Goal: Task Accomplishment & Management: Manage account settings

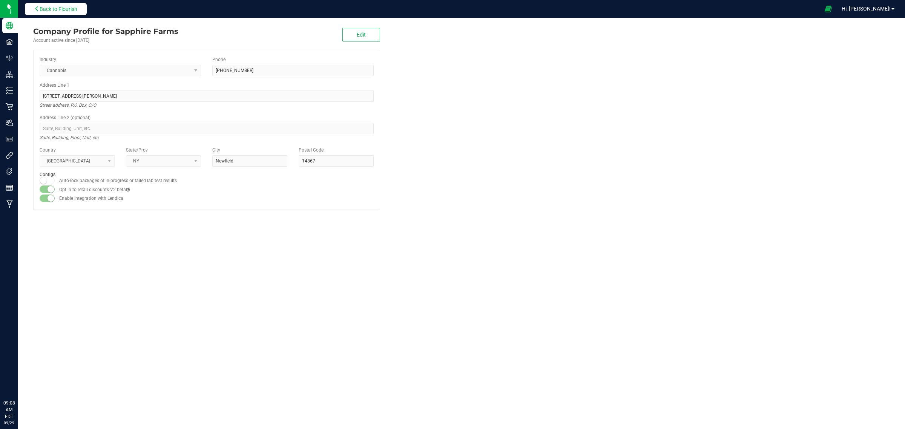
click at [68, 10] on span "Back to Flourish" at bounding box center [59, 9] width 38 height 6
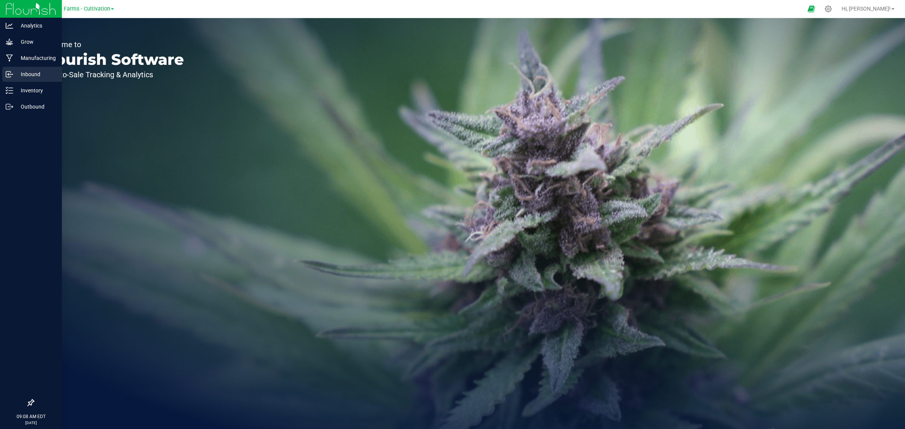
click at [41, 67] on div "Inbound" at bounding box center [32, 74] width 60 height 15
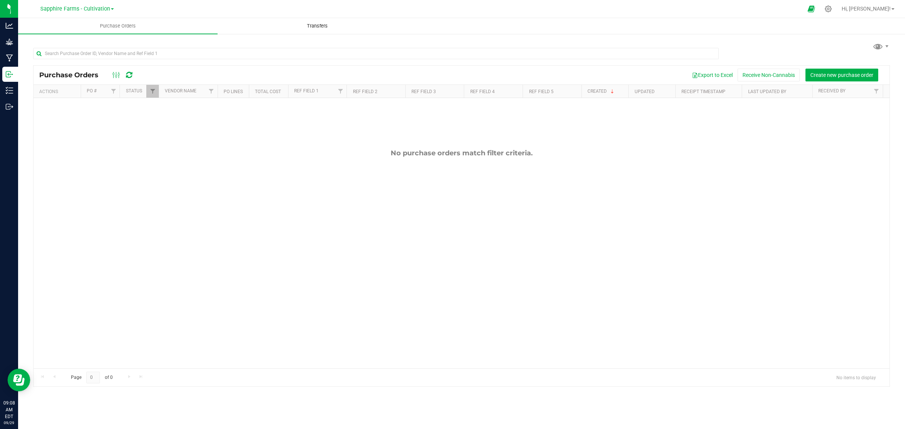
click at [323, 27] on span "Transfers" at bounding box center [317, 26] width 41 height 7
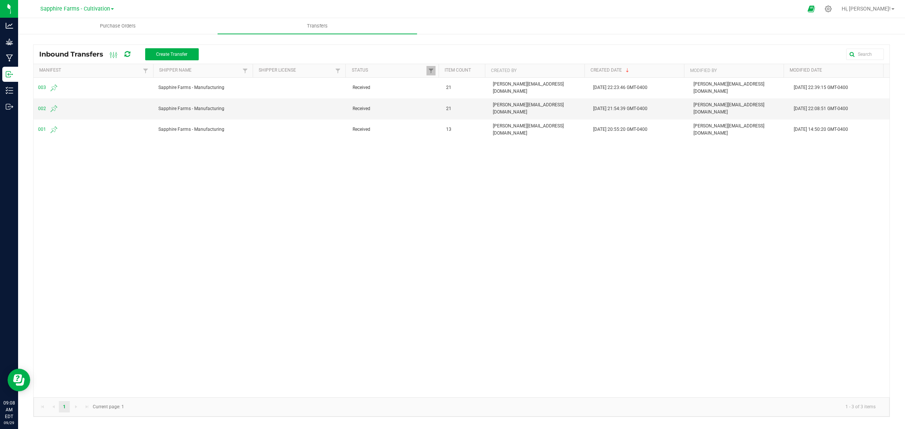
click at [111, 9] on span at bounding box center [112, 9] width 3 height 2
click at [102, 77] on link "Sapphire Farms - Distribution" at bounding box center [77, 77] width 110 height 10
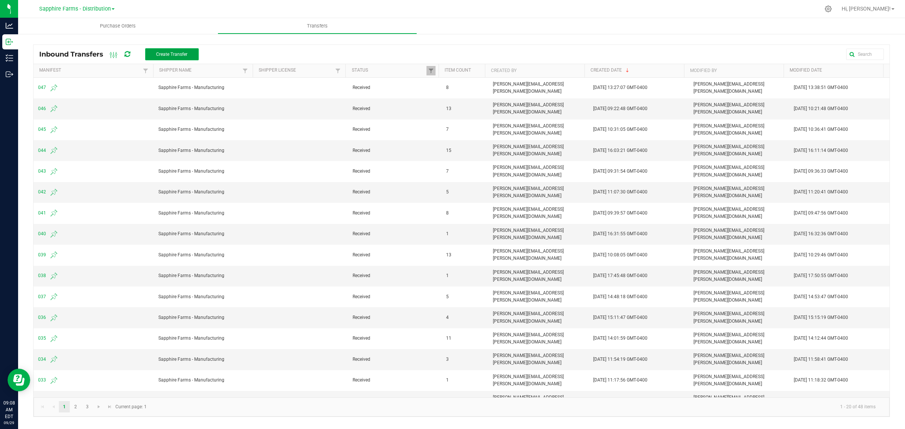
click at [176, 53] on span "Create Transfer" at bounding box center [171, 54] width 31 height 5
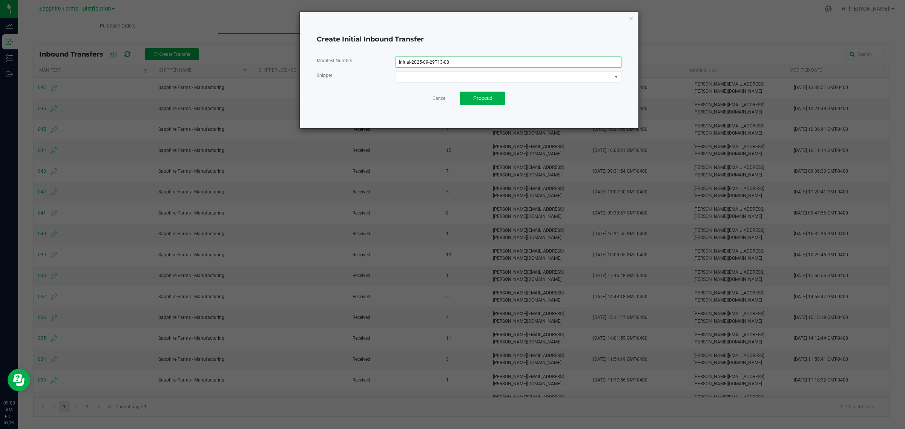
drag, startPoint x: 450, startPoint y: 59, endPoint x: 368, endPoint y: 69, distance: 82.1
click at [368, 69] on div "Manifest Number Initial-2025-09-29T13-08 Shipper" at bounding box center [469, 70] width 305 height 26
type input "048"
click at [420, 78] on span at bounding box center [504, 77] width 216 height 11
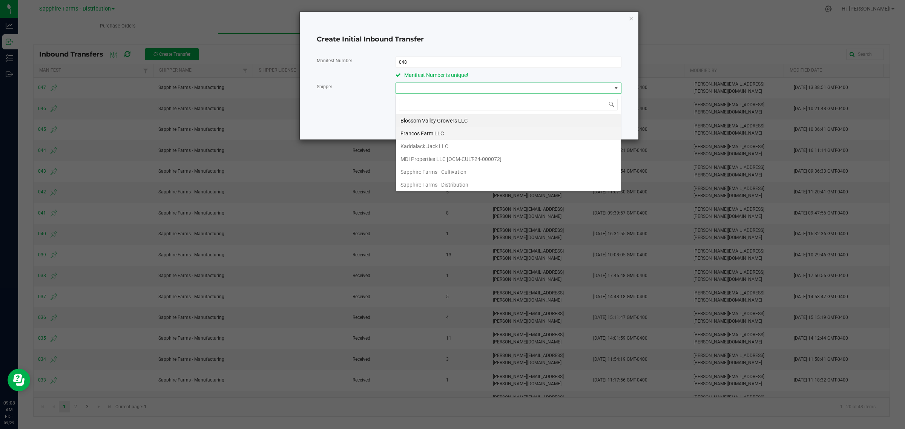
scroll to position [41, 0]
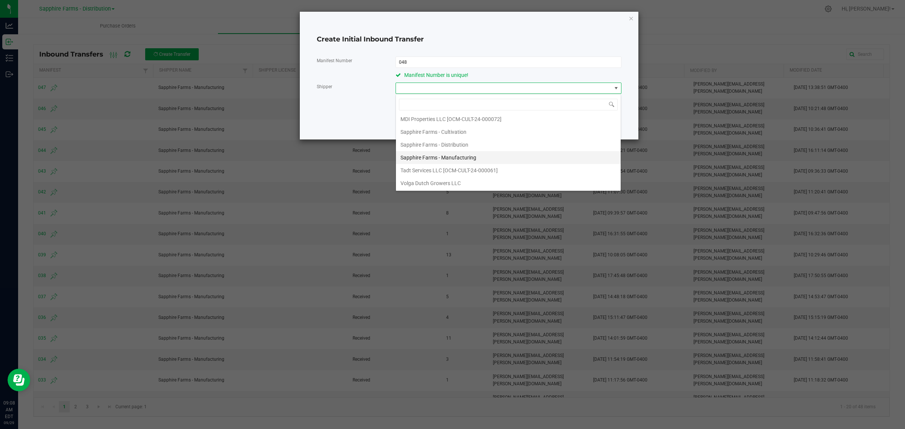
click at [453, 157] on span "Sapphire Farms - Manufacturing" at bounding box center [438, 157] width 76 height 11
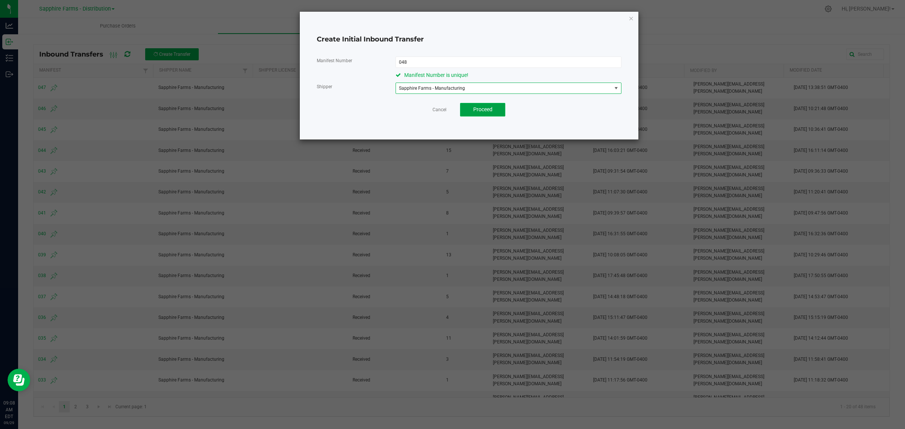
click at [496, 107] on button "Proceed" at bounding box center [482, 110] width 45 height 14
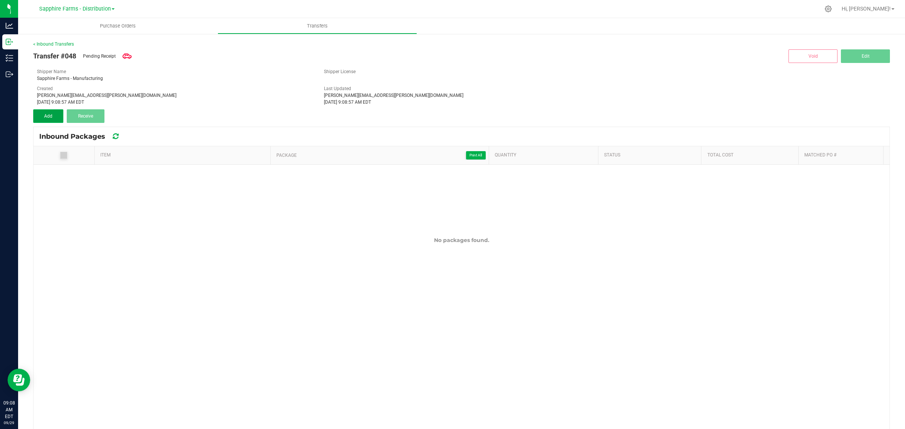
click at [48, 114] on span "Add" at bounding box center [48, 115] width 8 height 5
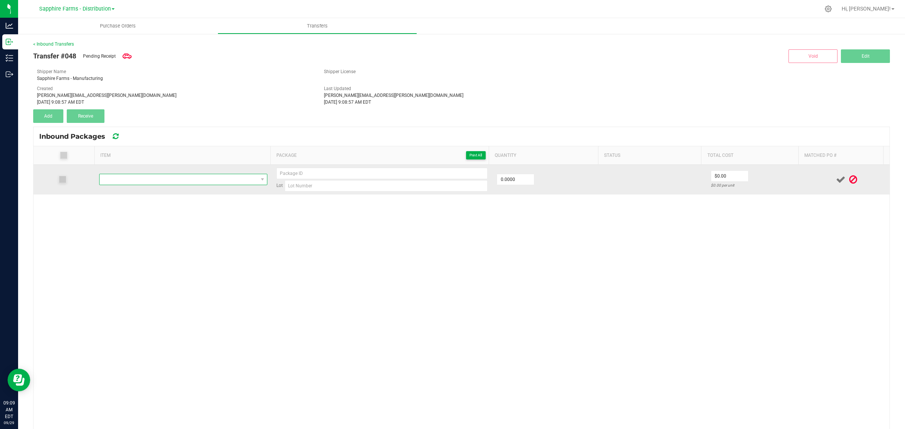
click at [198, 185] on span "NO DATA FOUND" at bounding box center [179, 179] width 158 height 11
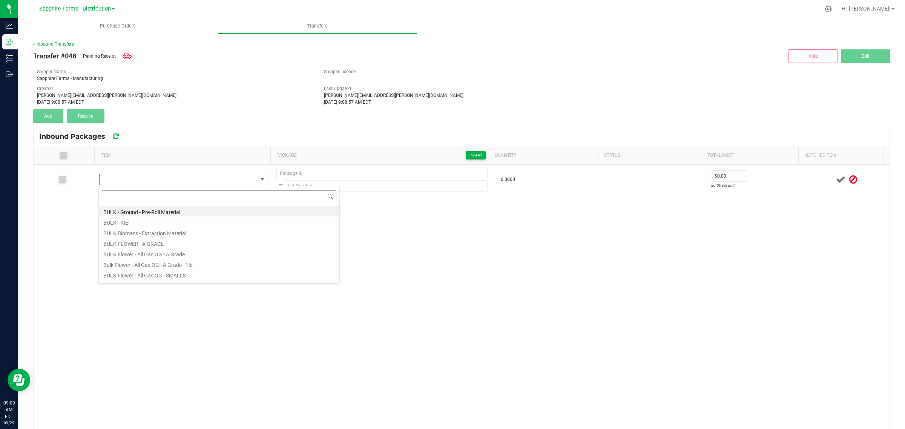
type input "STBR-003-FL7"
click at [208, 213] on li "LEAL - Stank Breath - Flower - 1/8th (3.5g) (30.73%)" at bounding box center [219, 211] width 240 height 11
type input "0 ea"
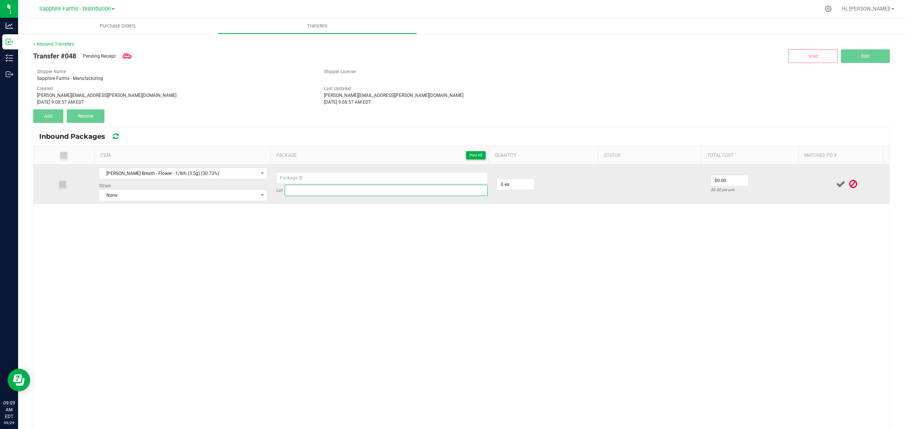
click at [332, 196] on input at bounding box center [386, 190] width 203 height 11
paste input "STBR-003-FL7"
type input "STBR-003-FL7"
click at [196, 197] on span "None" at bounding box center [179, 195] width 158 height 11
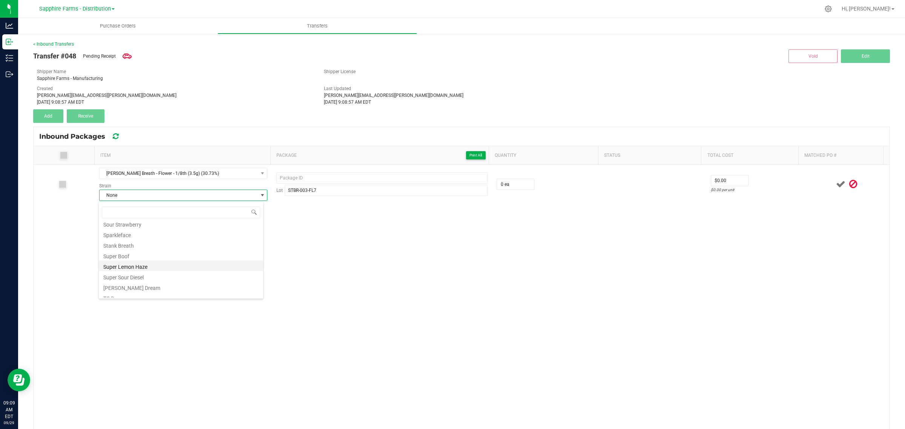
scroll to position [584, 0]
click at [178, 259] on li "Stank Breath" at bounding box center [181, 255] width 164 height 11
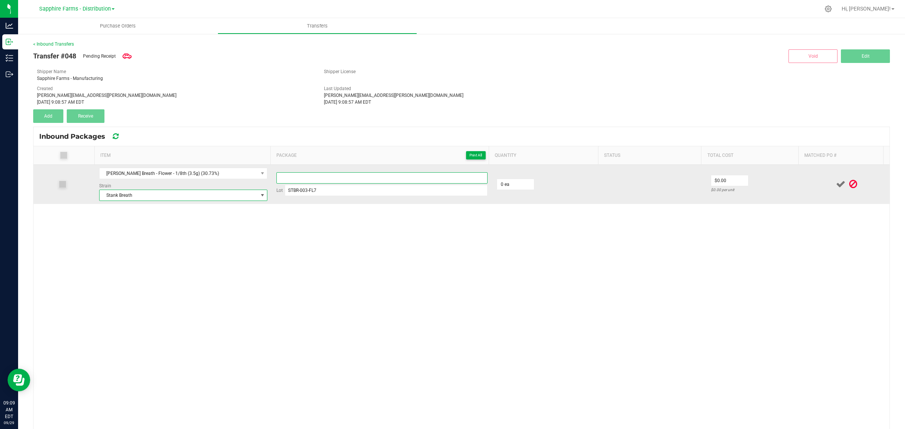
click at [302, 181] on input at bounding box center [381, 177] width 211 height 11
type input "20250929-1"
click at [516, 185] on input "0" at bounding box center [515, 184] width 37 height 11
type input "5500 ea"
click at [604, 189] on td at bounding box center [654, 184] width 104 height 39
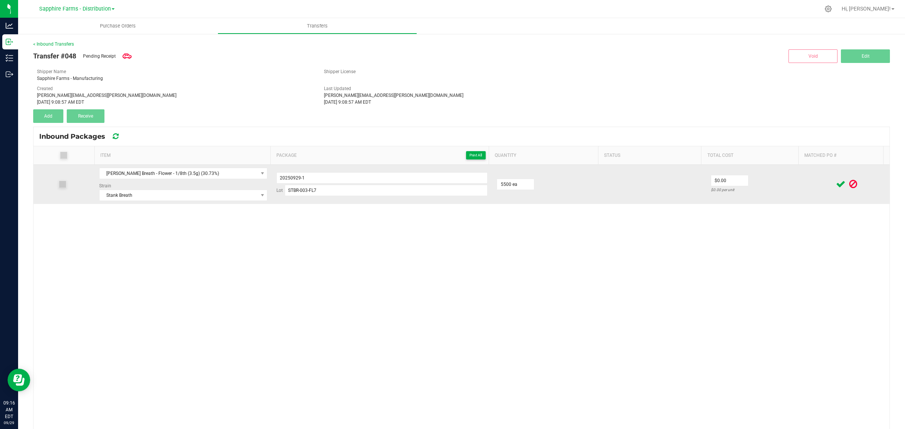
click at [836, 185] on icon at bounding box center [840, 183] width 9 height 9
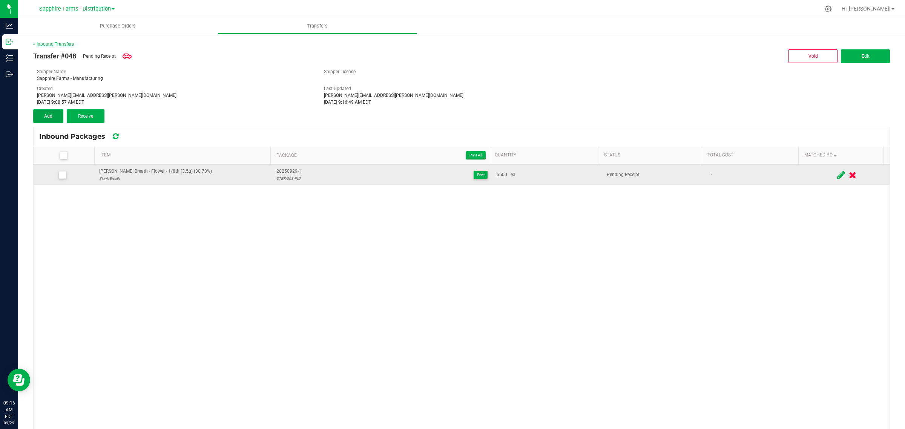
click at [51, 112] on button "Add" at bounding box center [48, 116] width 30 height 14
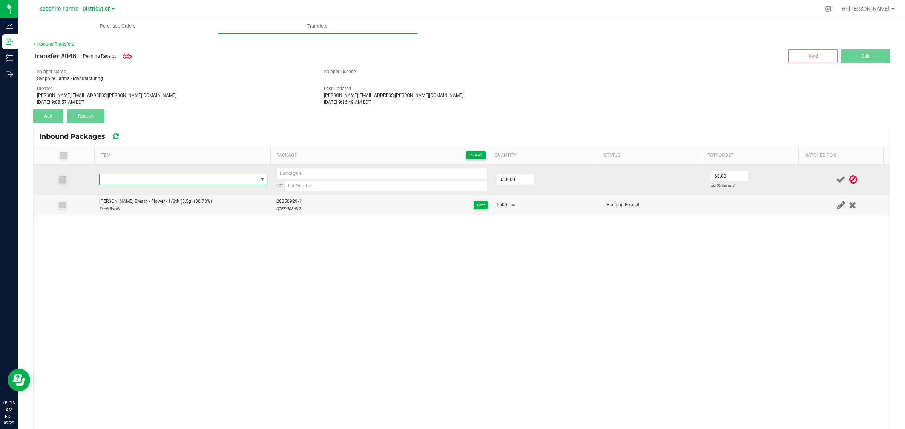
click at [212, 181] on span "NO DATA FOUND" at bounding box center [179, 179] width 158 height 11
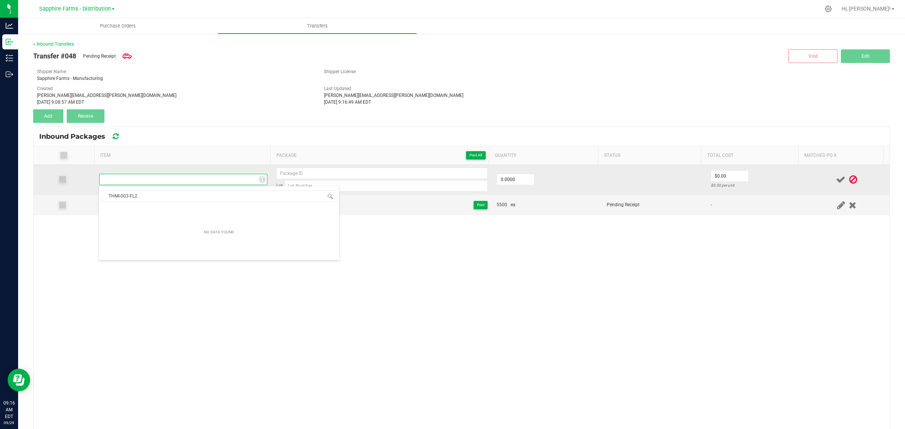
scroll to position [12, 165]
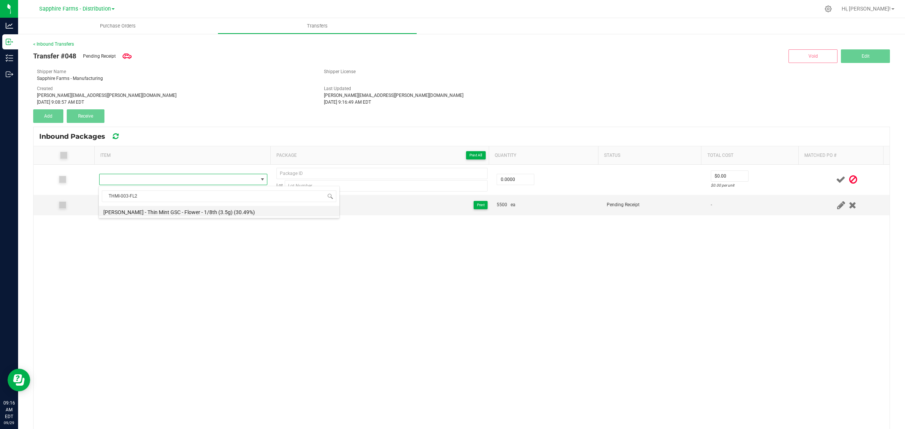
click at [210, 212] on li "LEAL - Thin Mint GSC - Flower - 1/8th (3.5g) (30.49%)" at bounding box center [219, 211] width 240 height 11
type input "0 ea"
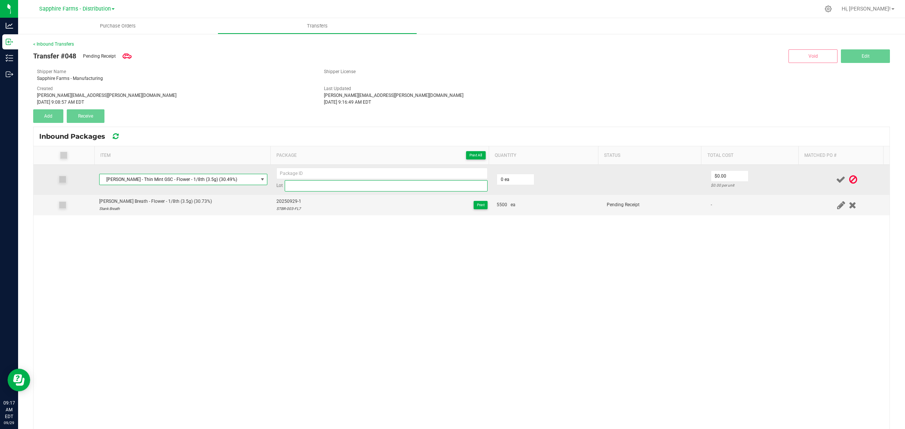
click at [348, 185] on input at bounding box center [386, 185] width 203 height 11
paste input "THMI-003-FL2"
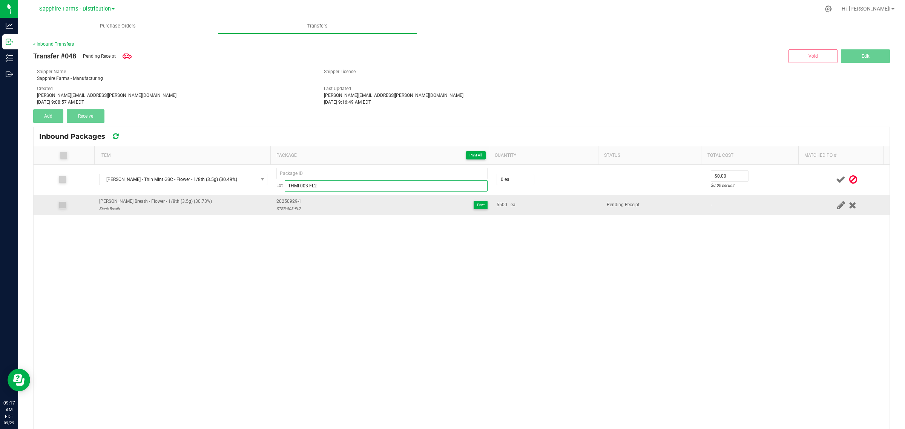
type input "THMI-003-FL2"
drag, startPoint x: 297, startPoint y: 201, endPoint x: 268, endPoint y: 201, distance: 29.0
click at [272, 201] on td "20250929-1 STBR-003-FL7 Print" at bounding box center [382, 205] width 220 height 20
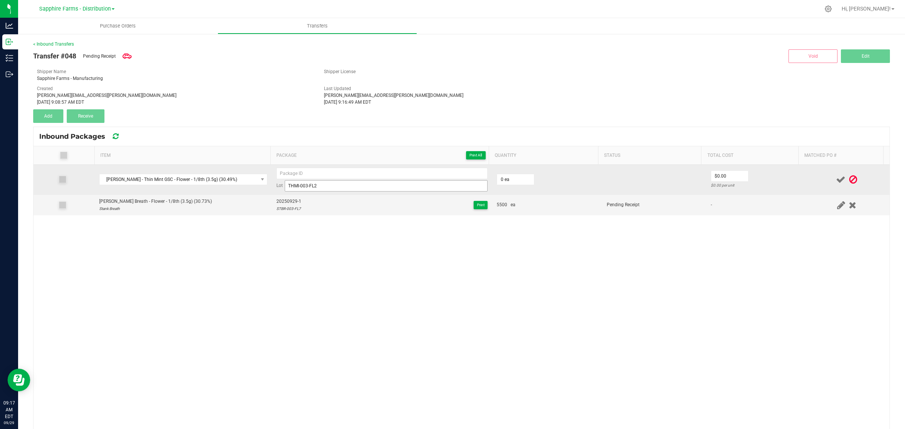
copy span "20250929-1"
click at [357, 172] on input at bounding box center [381, 173] width 211 height 11
paste input "20250929-1"
type input "20250929-2"
click at [512, 179] on input "0" at bounding box center [515, 179] width 37 height 11
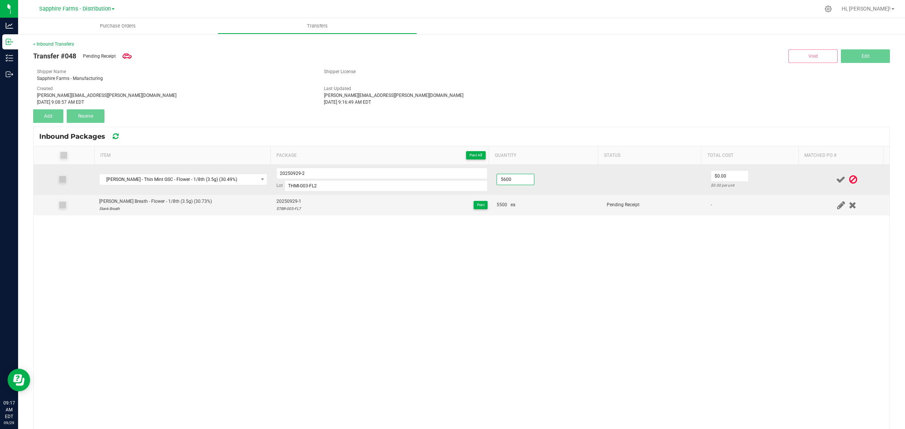
type input "5600 ea"
click at [550, 172] on td "5600 ea" at bounding box center [547, 180] width 110 height 30
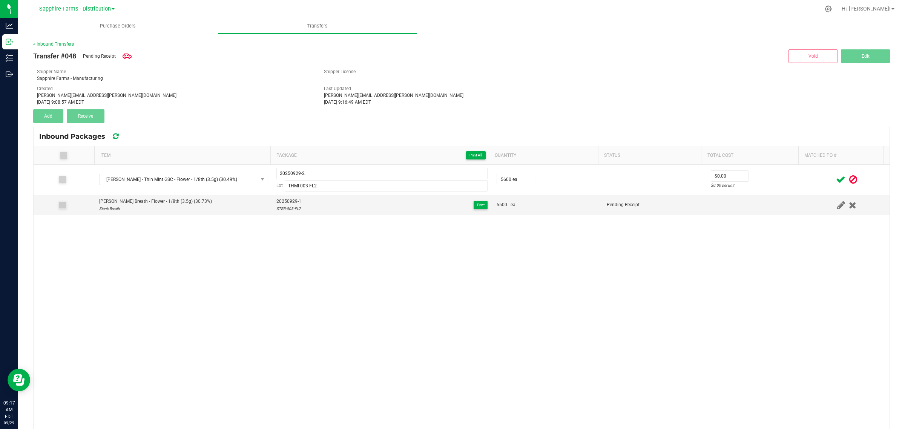
click at [834, 180] on span at bounding box center [840, 179] width 13 height 15
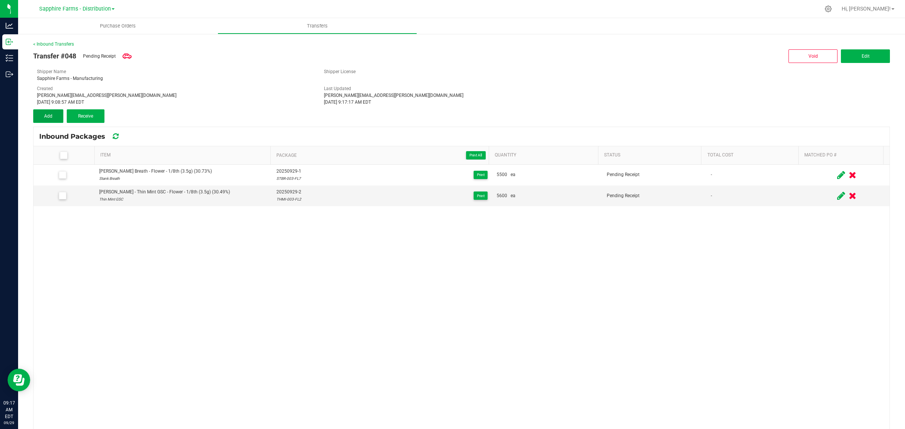
click at [41, 117] on button "Add" at bounding box center [48, 116] width 30 height 14
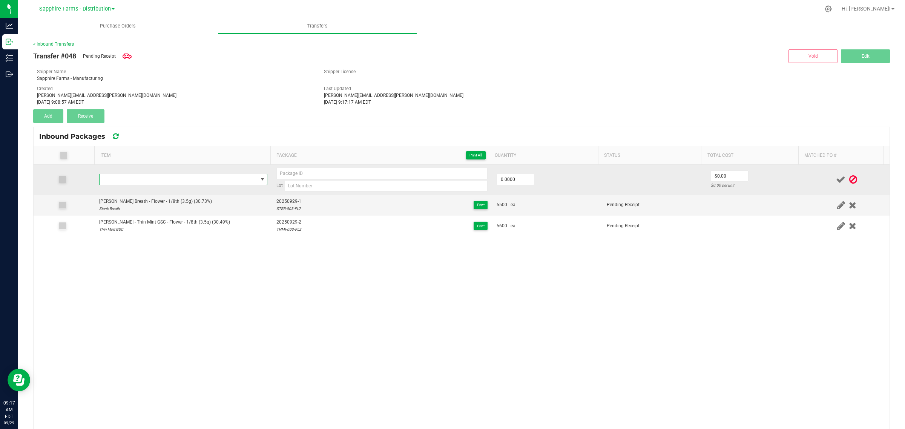
click at [138, 182] on span "NO DATA FOUND" at bounding box center [179, 179] width 158 height 11
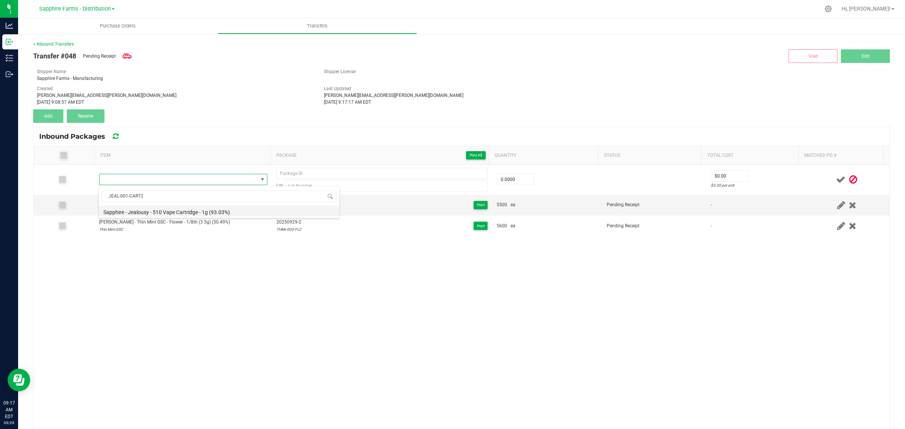
click at [185, 215] on li "Sapphire - Jealousy - 510 Vape Cartridge - 1g (93.03%)" at bounding box center [219, 211] width 240 height 11
type input "0 ea"
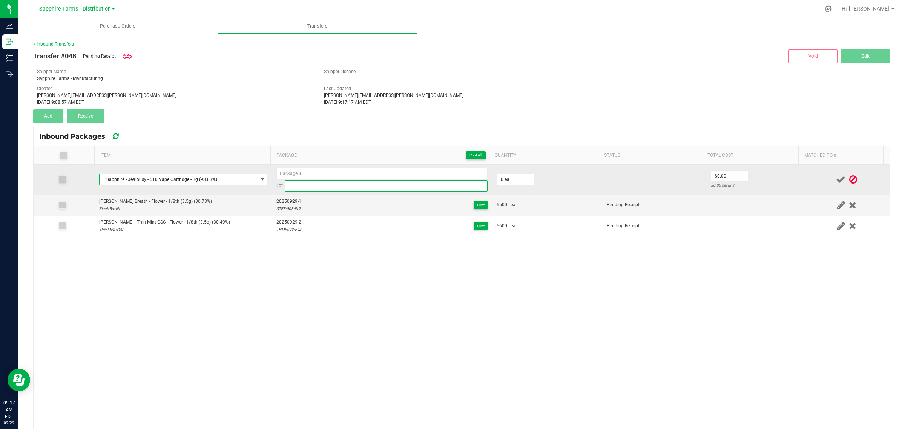
click at [330, 187] on input at bounding box center [386, 185] width 203 height 11
paste input "JEAL-001-CART2"
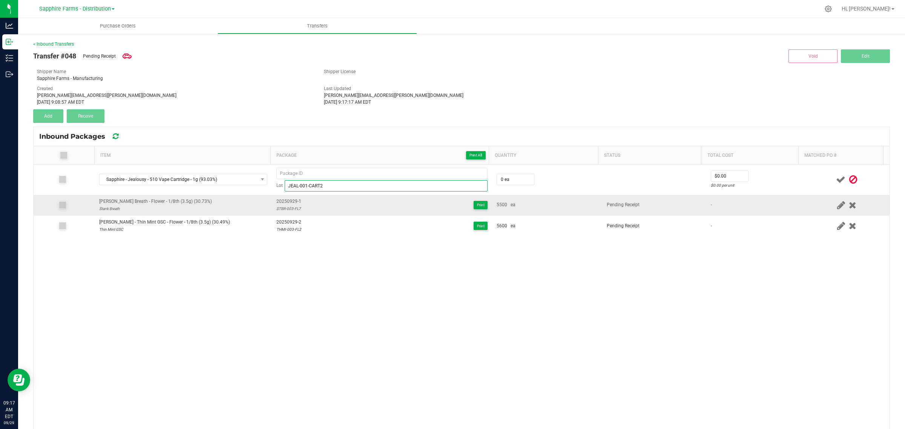
type input "JEAL-001-CART2"
drag, startPoint x: 286, startPoint y: 202, endPoint x: 269, endPoint y: 202, distance: 17.0
click at [272, 202] on td "20250929-1 STBR-003-FL7 Print" at bounding box center [382, 205] width 220 height 21
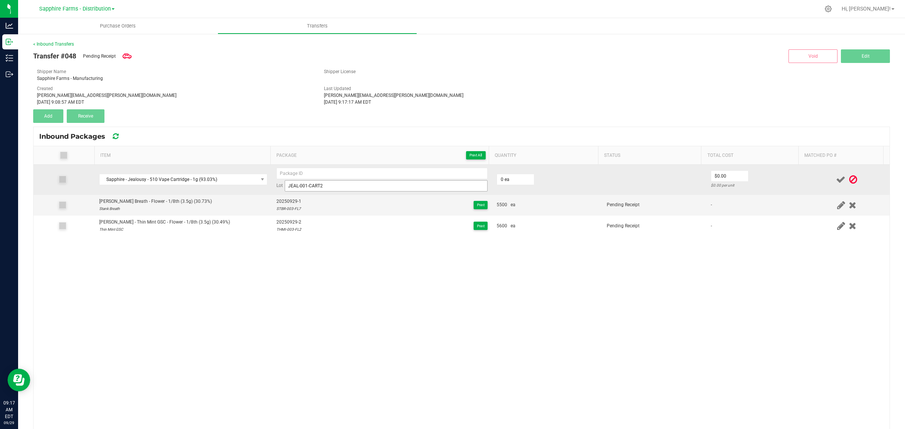
copy span "20250929-1"
click at [347, 174] on input at bounding box center [381, 173] width 211 height 11
paste input "20250929-1"
type input "20250929-3"
click at [545, 184] on td "0 ea" at bounding box center [547, 180] width 110 height 30
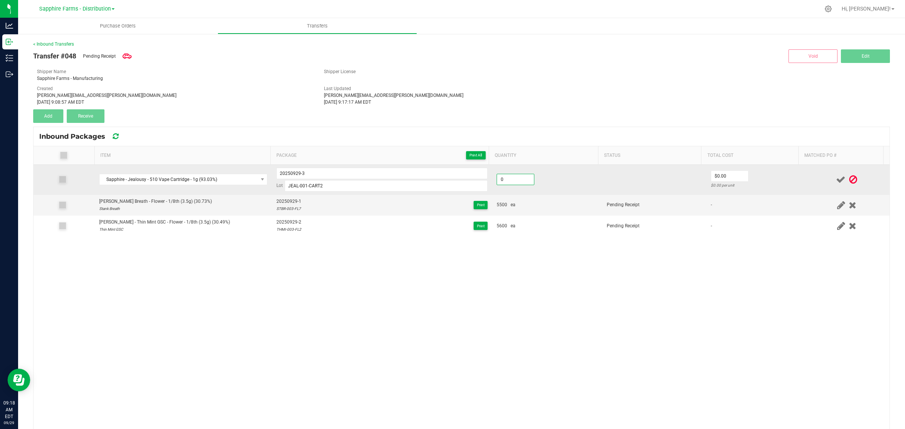
click at [502, 176] on input "0" at bounding box center [515, 179] width 37 height 11
type input "1560 ea"
click at [564, 176] on td "1560 ea" at bounding box center [547, 180] width 110 height 30
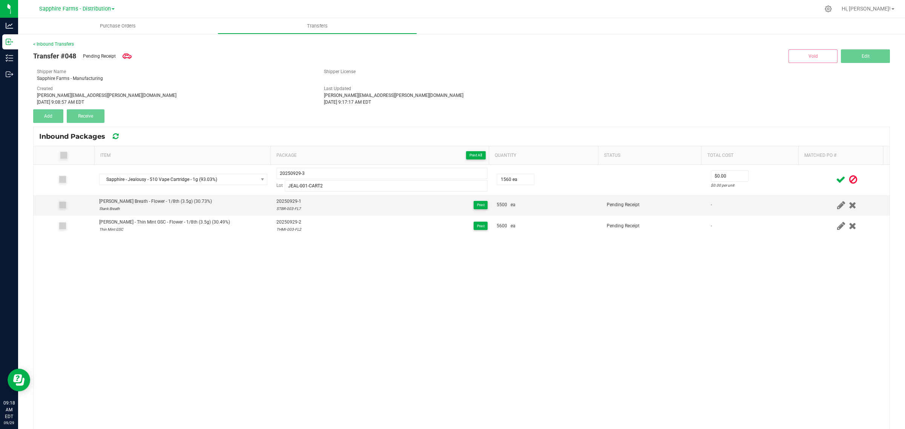
click at [836, 178] on icon at bounding box center [840, 179] width 9 height 9
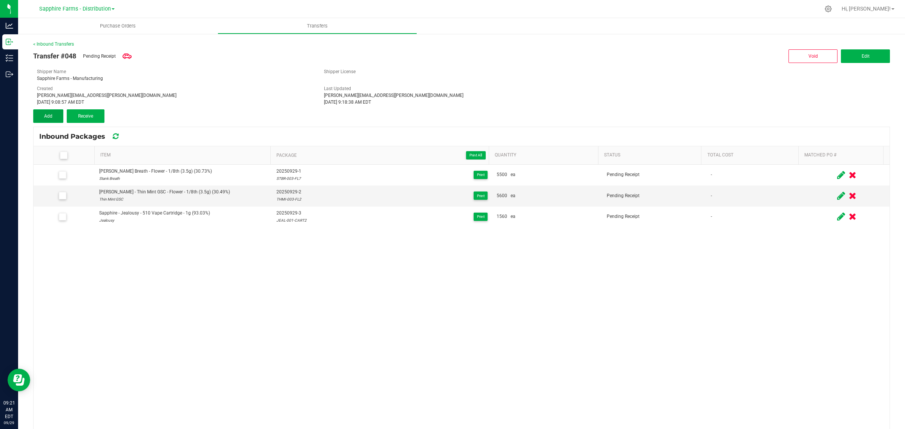
drag, startPoint x: 46, startPoint y: 115, endPoint x: 46, endPoint y: 120, distance: 4.9
click at [46, 115] on span "Add" at bounding box center [48, 115] width 8 height 5
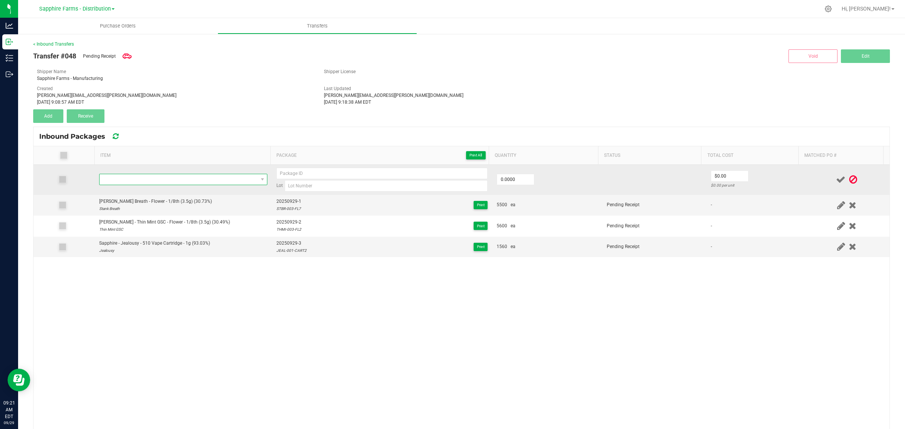
click at [150, 183] on span "NO DATA FOUND" at bounding box center [179, 179] width 158 height 11
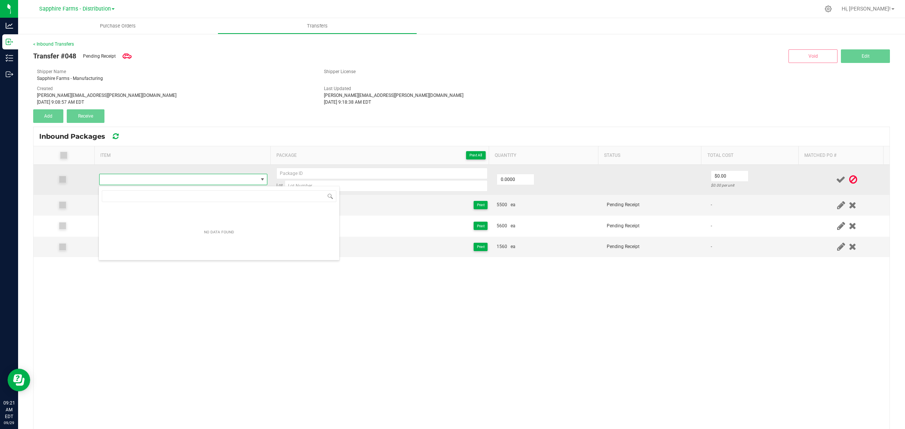
type input "GAGA-001-AIO2"
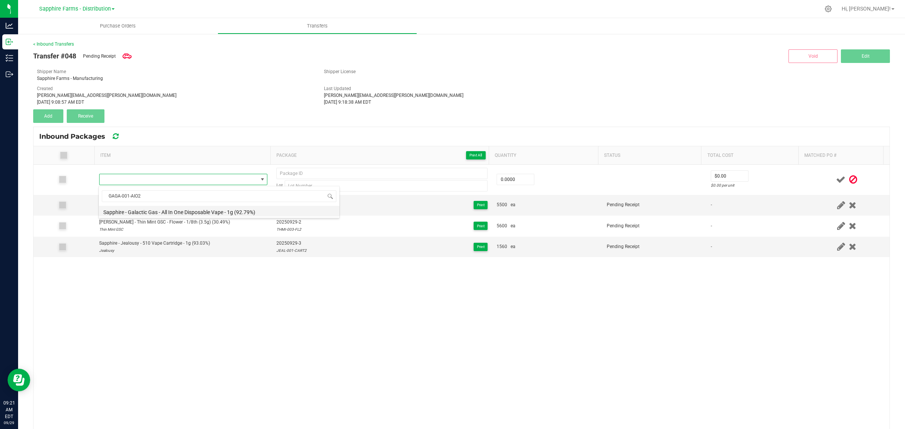
click at [190, 211] on li "Sapphire - Galactic Gas - All In One Disposable Vape - 1g (92.79%)" at bounding box center [219, 211] width 240 height 11
type input "0 ea"
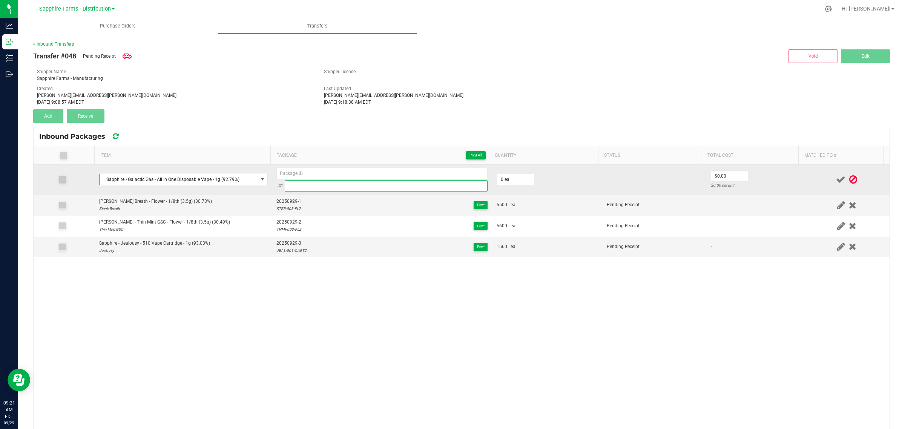
click at [354, 187] on input at bounding box center [386, 185] width 203 height 11
paste input "GAGA-001-AIO2"
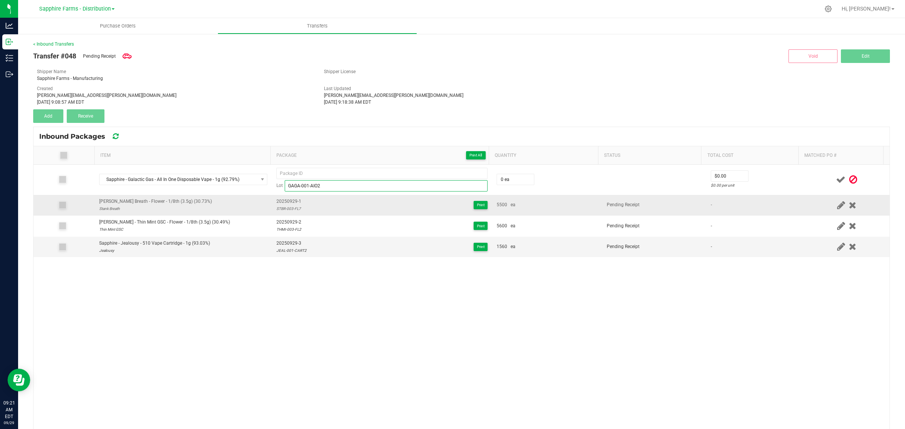
type input "GAGA-001-AIO2"
drag, startPoint x: 299, startPoint y: 202, endPoint x: 273, endPoint y: 204, distance: 26.5
click at [276, 204] on div "20250929-1 STBR-003-FL7 Print" at bounding box center [381, 205] width 211 height 14
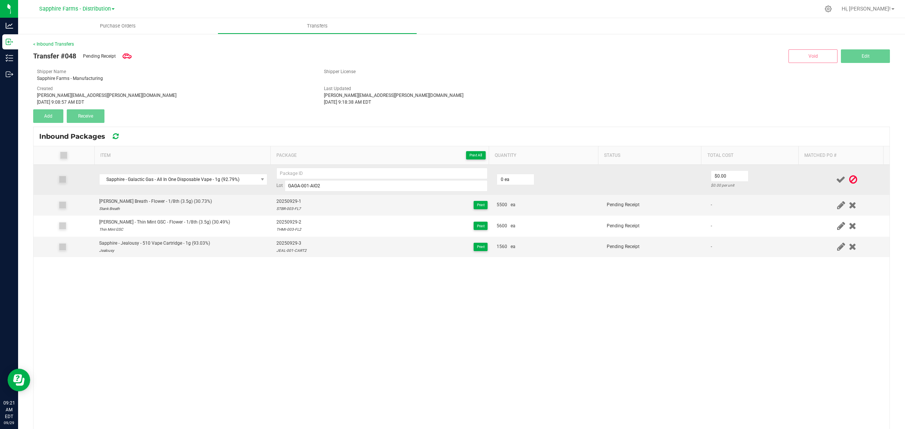
copy span "20250929-1"
click at [322, 174] on input at bounding box center [381, 173] width 211 height 11
paste input "20250929-1"
type input "20250929-4"
click at [569, 175] on td "0 ea" at bounding box center [547, 180] width 110 height 30
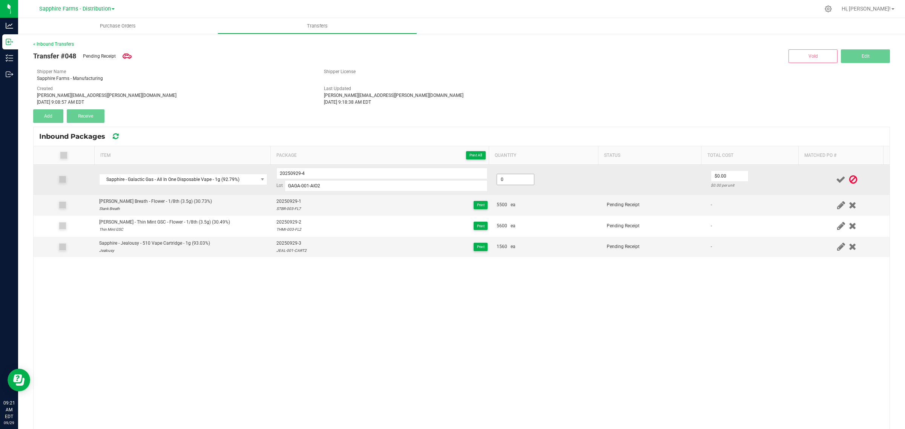
click at [504, 181] on input "0" at bounding box center [515, 179] width 37 height 11
type input "510 ea"
click at [545, 179] on td "510 ea" at bounding box center [547, 180] width 110 height 30
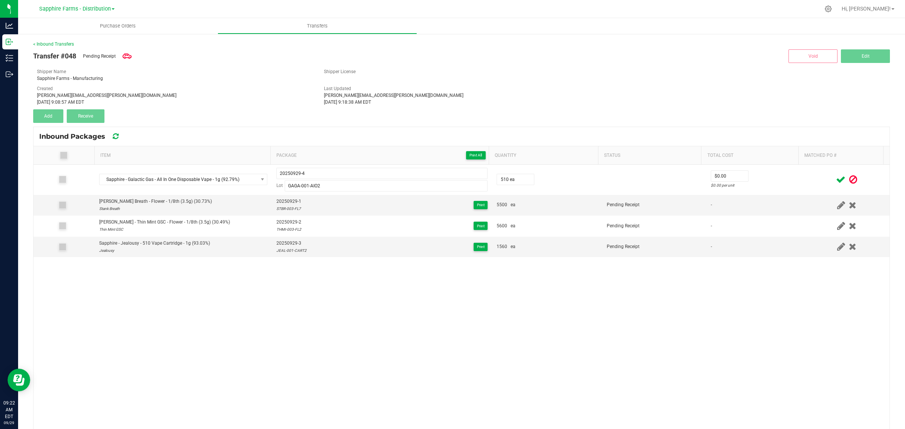
click at [836, 179] on icon at bounding box center [840, 179] width 9 height 9
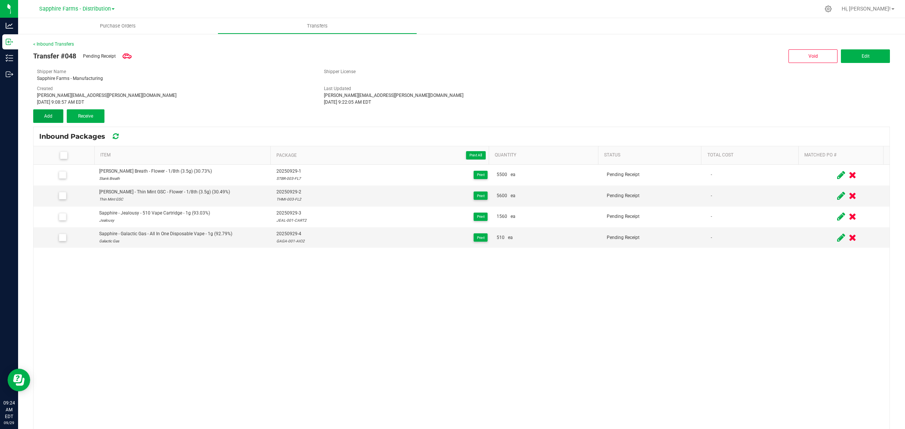
click at [47, 119] on button "Add" at bounding box center [48, 116] width 30 height 14
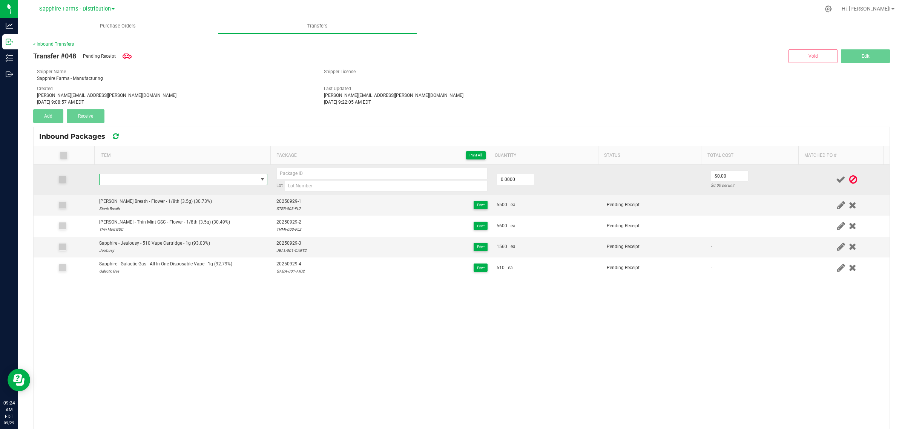
click at [179, 182] on span "NO DATA FOUND" at bounding box center [179, 179] width 158 height 11
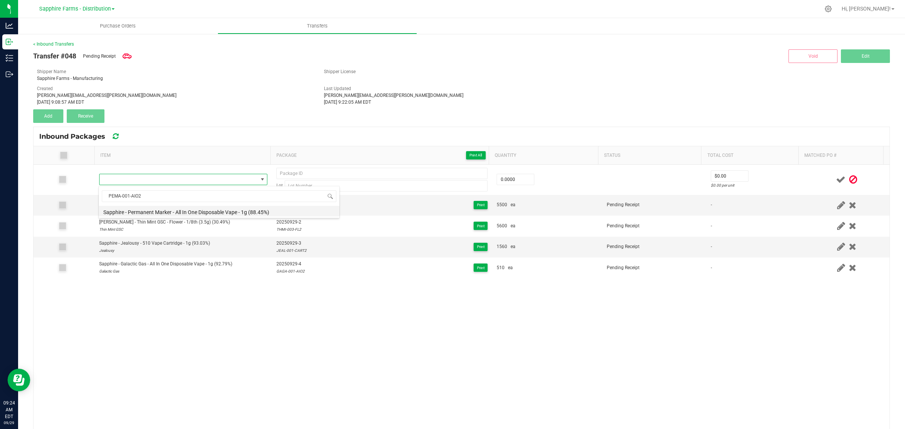
click at [195, 211] on li "Sapphire - Permanent Marker - All In One Disposable Vape - 1g (88.45%)" at bounding box center [219, 211] width 240 height 11
type input "0 ea"
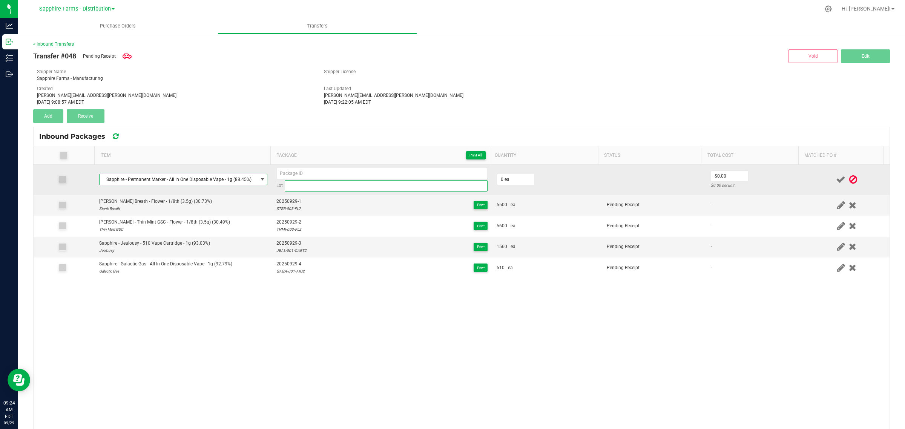
click at [329, 184] on input at bounding box center [386, 185] width 203 height 11
paste input "PEMA-001-AIO2"
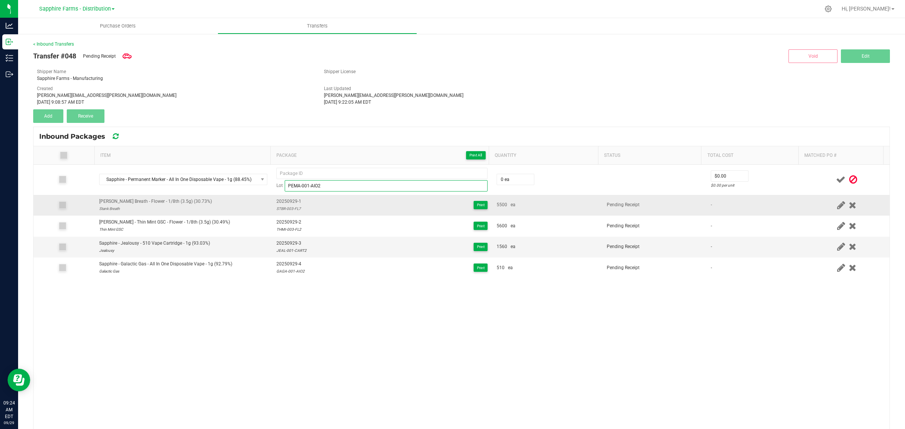
type input "PEMA-001-AIO2"
drag, startPoint x: 296, startPoint y: 202, endPoint x: 273, endPoint y: 203, distance: 22.6
click at [276, 203] on span "20250929-1" at bounding box center [288, 201] width 25 height 7
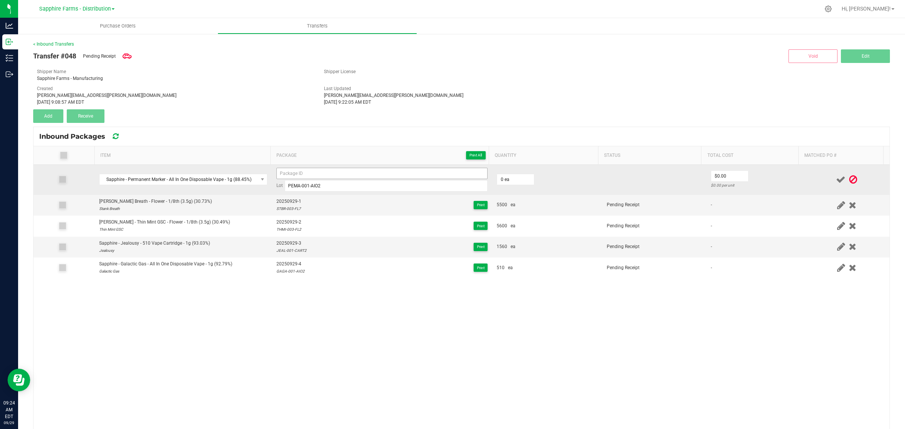
copy span "20250929-1"
click at [332, 174] on input at bounding box center [381, 173] width 211 height 11
paste input "20250929-1"
type input "20250929-5"
click at [588, 184] on td "0 ea" at bounding box center [547, 180] width 110 height 30
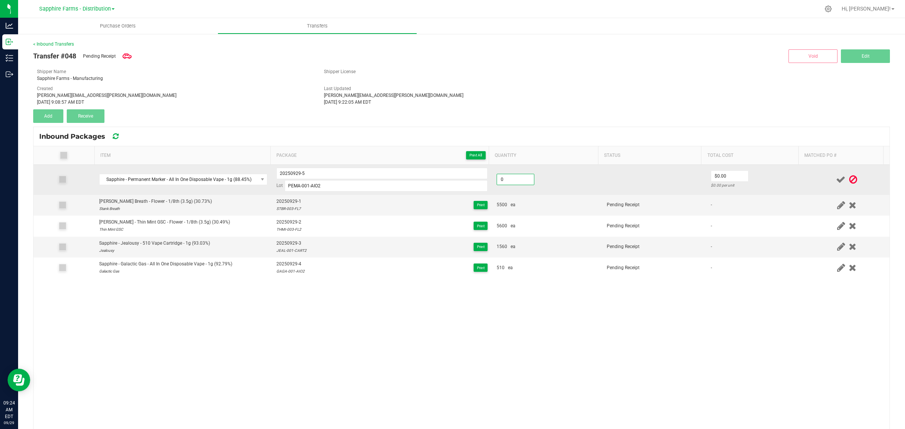
click at [509, 183] on input "0" at bounding box center [515, 179] width 37 height 11
type input "780 ea"
click at [588, 180] on td "780 ea" at bounding box center [547, 180] width 110 height 30
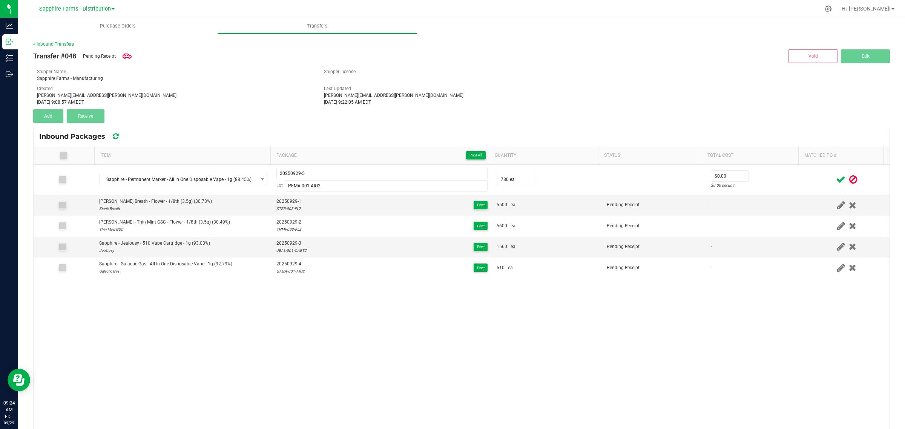
click at [836, 181] on icon at bounding box center [840, 179] width 9 height 9
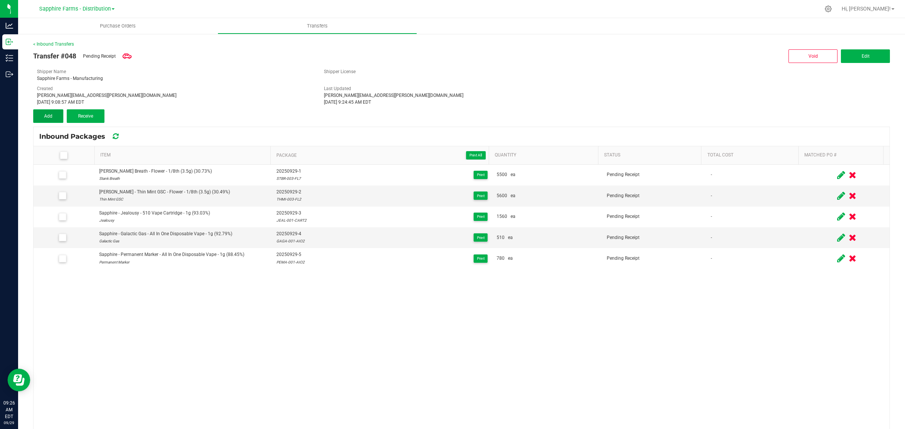
click at [50, 116] on span "Add" at bounding box center [48, 115] width 8 height 5
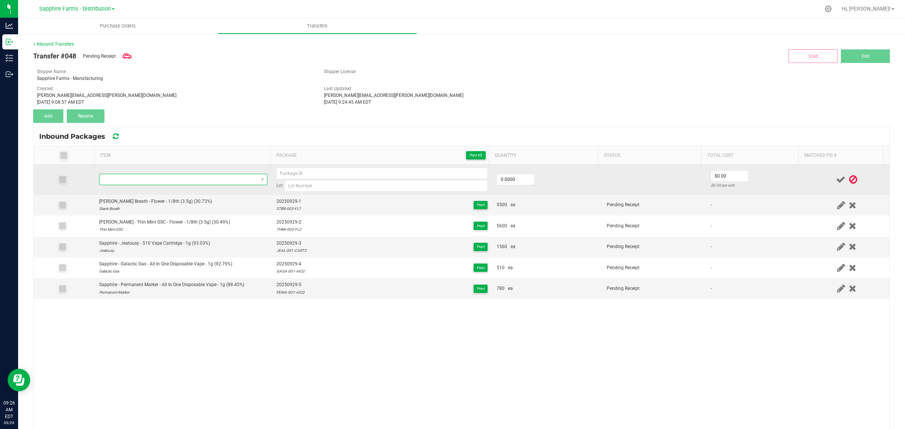
click at [152, 179] on span "NO DATA FOUND" at bounding box center [179, 179] width 158 height 11
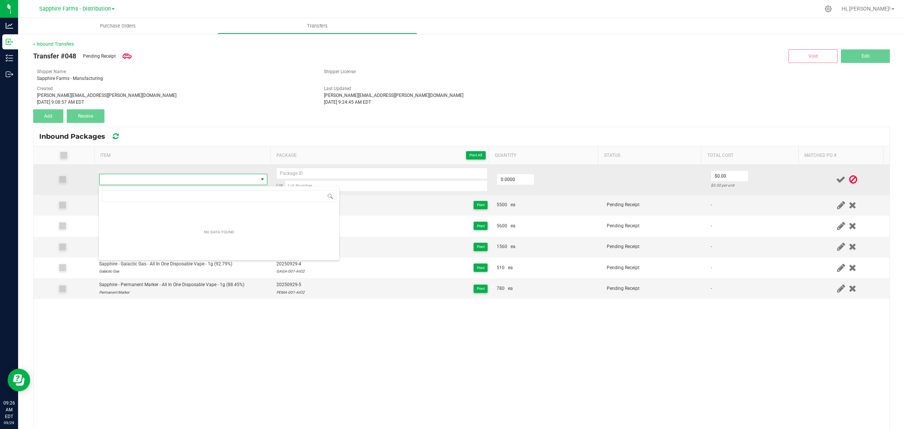
type input "BLDR-001-AIO2"
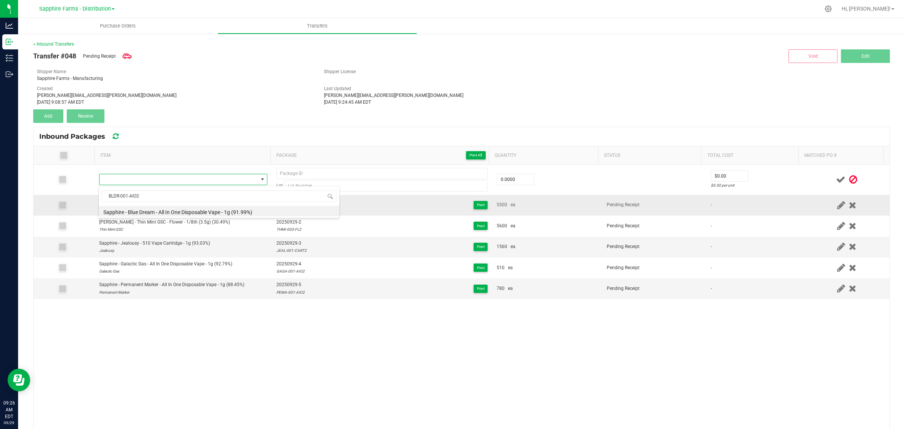
click at [177, 214] on li "Sapphire - Blue Dream - All In One Disposable Vape - 1g (91.99%)" at bounding box center [219, 211] width 240 height 11
type input "0 ea"
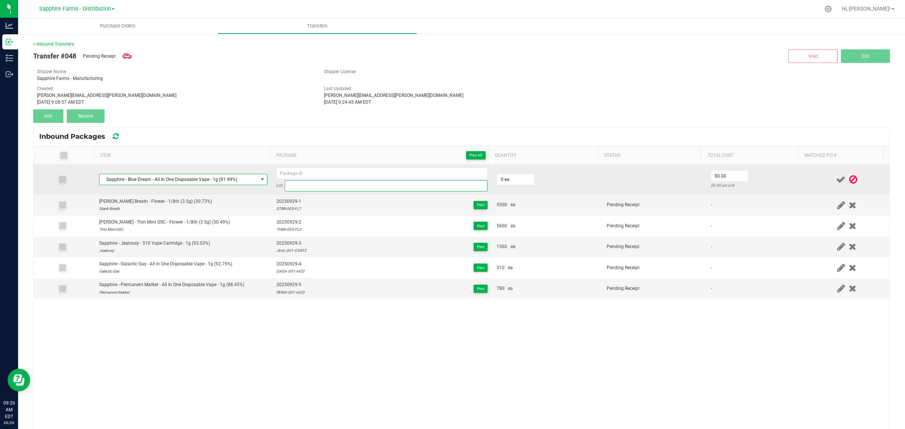
click at [347, 188] on input at bounding box center [386, 185] width 203 height 11
paste input "BLDR-001-AIO2"
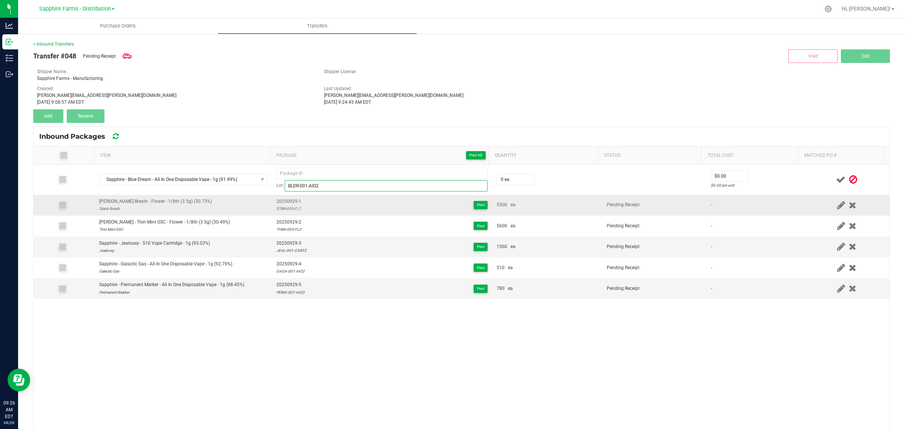
type input "BLDR-001-AIO2"
drag, startPoint x: 296, startPoint y: 202, endPoint x: 272, endPoint y: 202, distance: 24.1
click at [276, 202] on span "20250929-1" at bounding box center [288, 201] width 25 height 7
copy span "20250929-1"
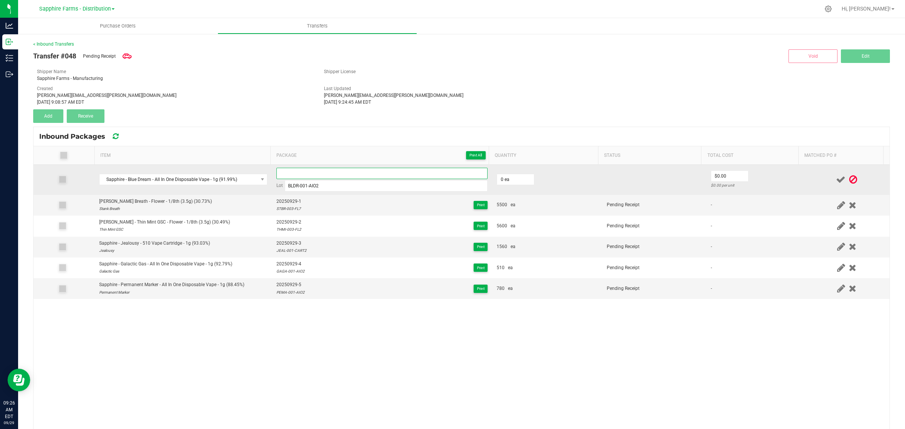
click at [304, 175] on input at bounding box center [381, 173] width 211 height 11
paste input "20250929-1"
type input "20250929-6"
click at [331, 170] on input "20250929-6" at bounding box center [381, 173] width 211 height 11
click at [527, 185] on td "0 ea" at bounding box center [547, 180] width 110 height 30
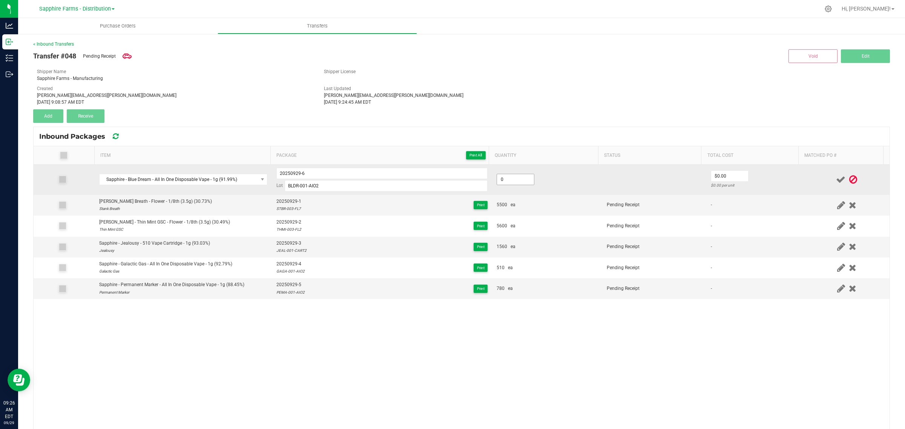
click at [518, 179] on input "0" at bounding box center [515, 179] width 37 height 11
type input "60 ea"
click at [607, 181] on td at bounding box center [654, 180] width 104 height 30
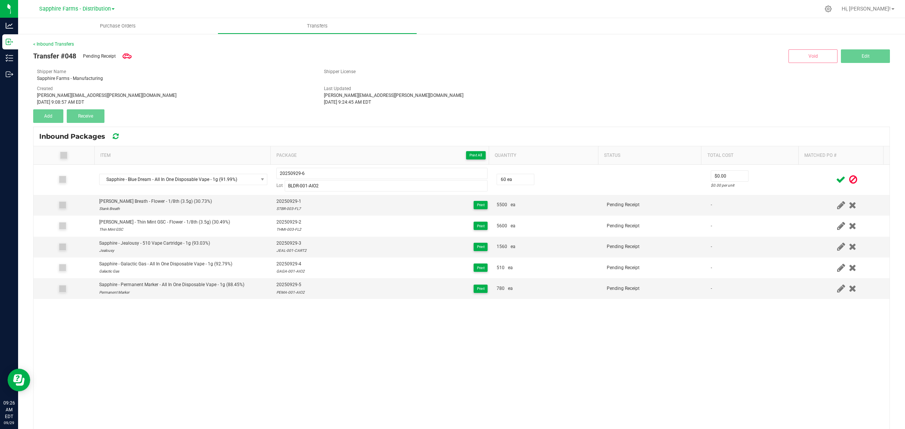
click at [836, 181] on icon at bounding box center [840, 179] width 9 height 9
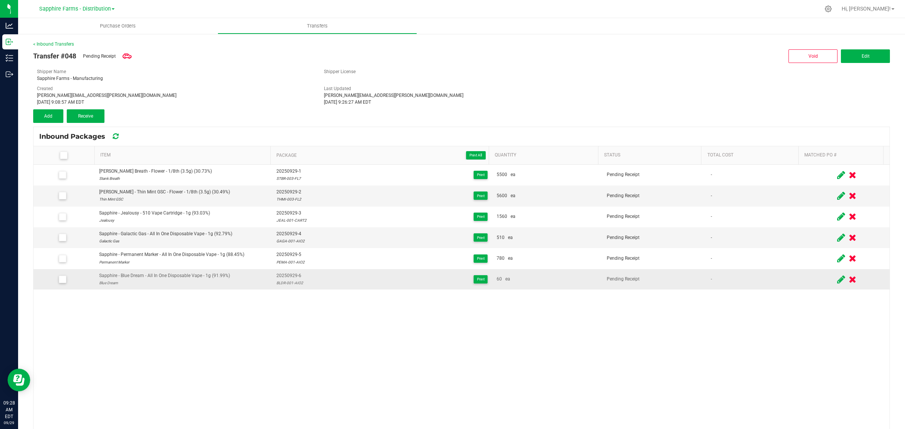
click at [848, 278] on icon at bounding box center [852, 279] width 8 height 9
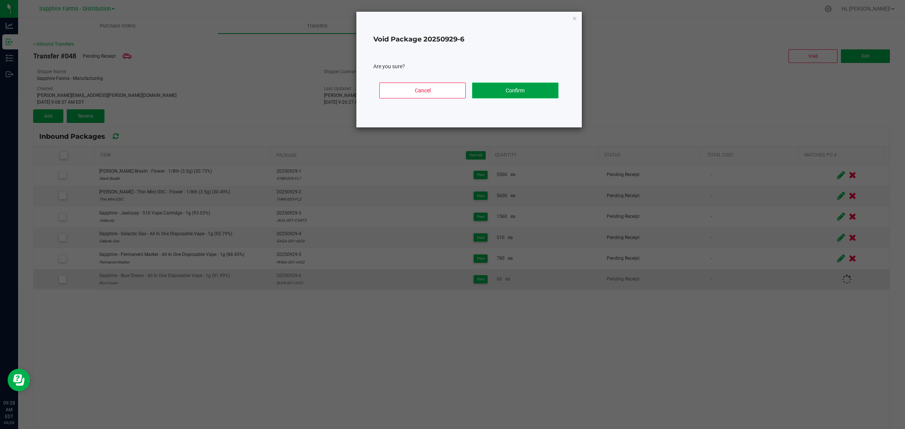
click at [501, 91] on button "Confirm" at bounding box center [515, 91] width 86 height 16
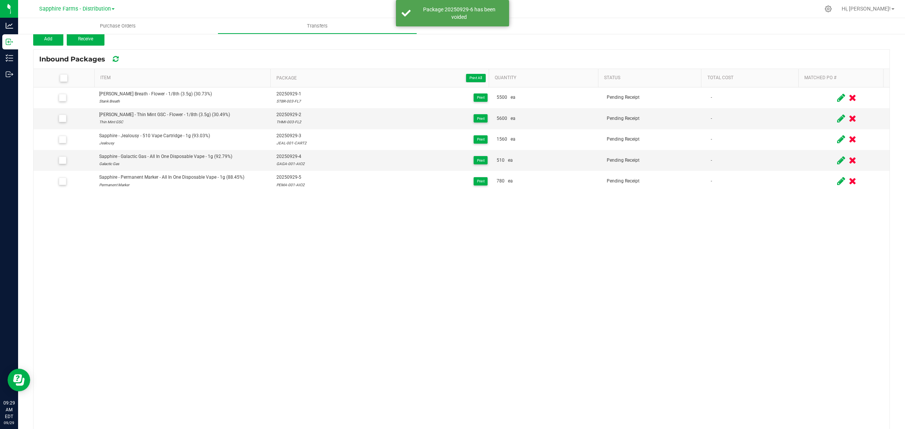
scroll to position [0, 0]
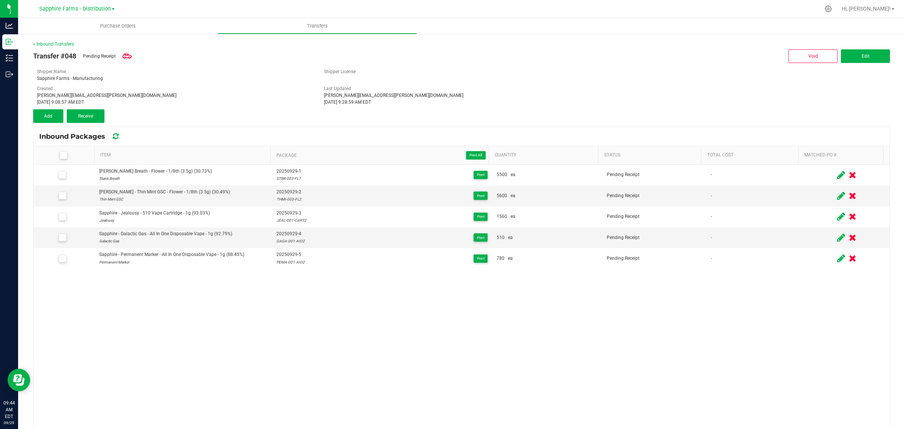
drag, startPoint x: 64, startPoint y: 156, endPoint x: 71, endPoint y: 145, distance: 12.5
click at [64, 155] on icon at bounding box center [63, 155] width 5 height 0
click at [0, 0] on input "checkbox" at bounding box center [0, 0] width 0 height 0
click at [93, 115] on span "Receive (5)" at bounding box center [86, 115] width 22 height 5
click at [86, 117] on span "Receive (5)" at bounding box center [86, 115] width 22 height 5
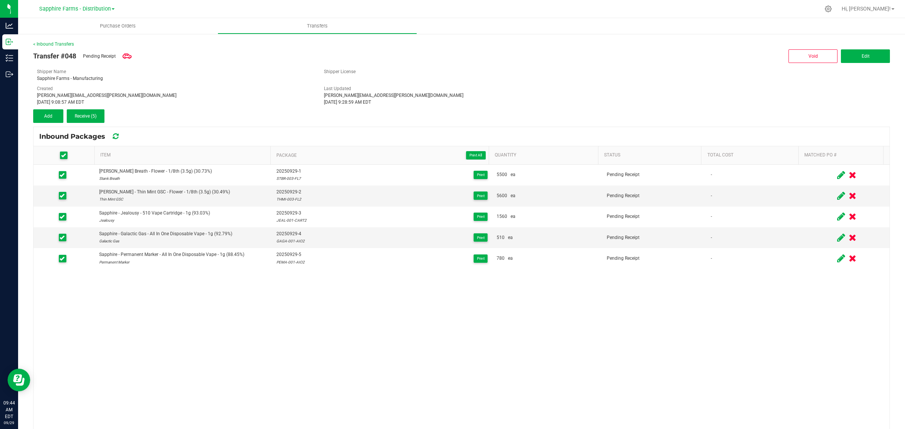
click at [115, 136] on icon at bounding box center [116, 136] width 6 height 7
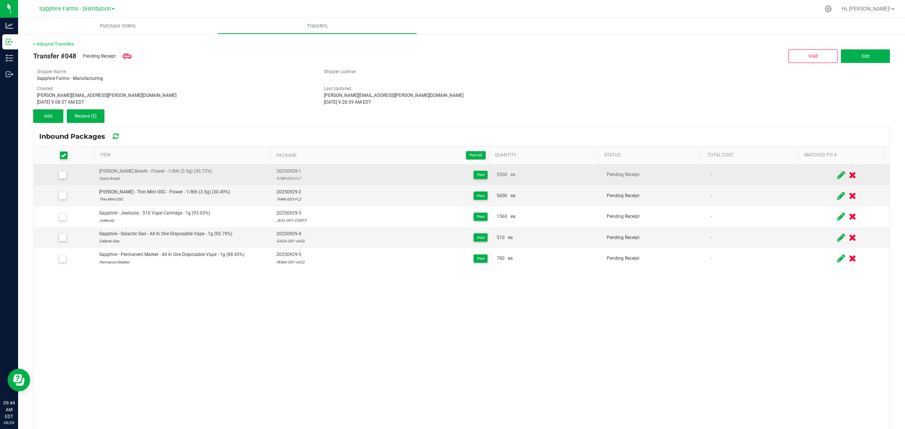
click at [61, 175] on icon at bounding box center [62, 175] width 5 height 0
click at [0, 0] on input "checkbox" at bounding box center [0, 0] width 0 height 0
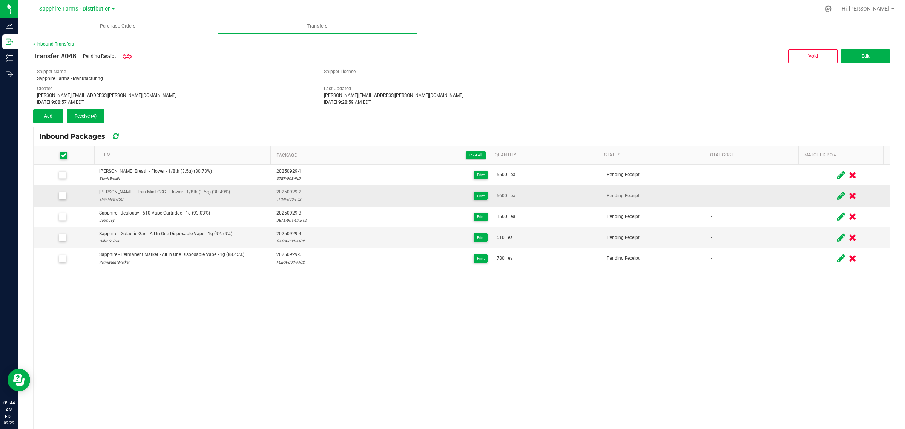
click at [59, 196] on span at bounding box center [63, 196] width 8 height 8
click at [0, 0] on input "checkbox" at bounding box center [0, 0] width 0 height 0
click at [61, 202] on td at bounding box center [64, 195] width 61 height 21
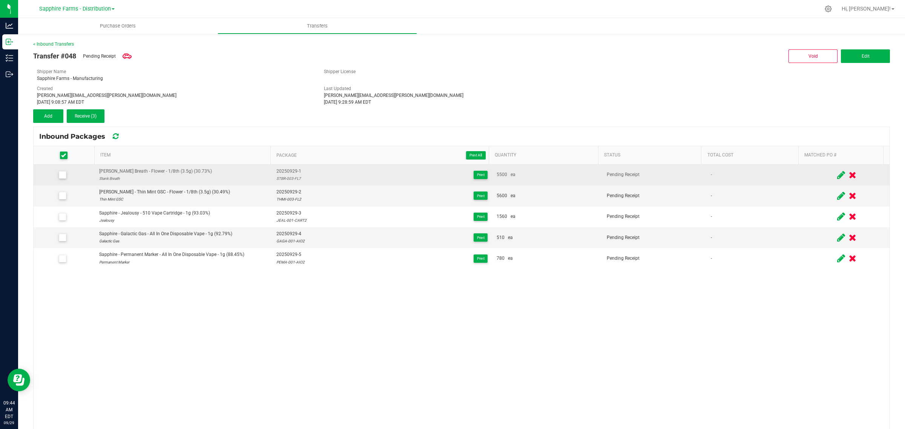
click at [57, 175] on label at bounding box center [64, 175] width 52 height 8
click at [0, 0] on input "checkbox" at bounding box center [0, 0] width 0 height 0
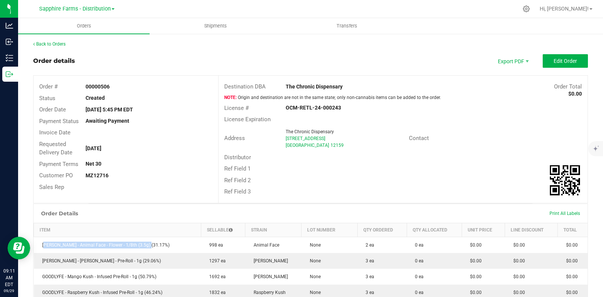
scroll to position [72, 0]
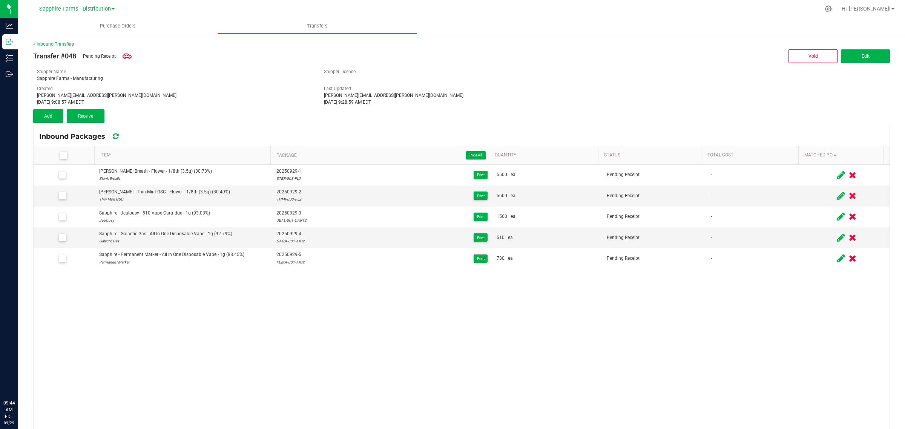
click at [61, 155] on icon at bounding box center [63, 155] width 5 height 0
click at [0, 0] on input "checkbox" at bounding box center [0, 0] width 0 height 0
click at [87, 113] on span "Receive (5)" at bounding box center [86, 115] width 22 height 5
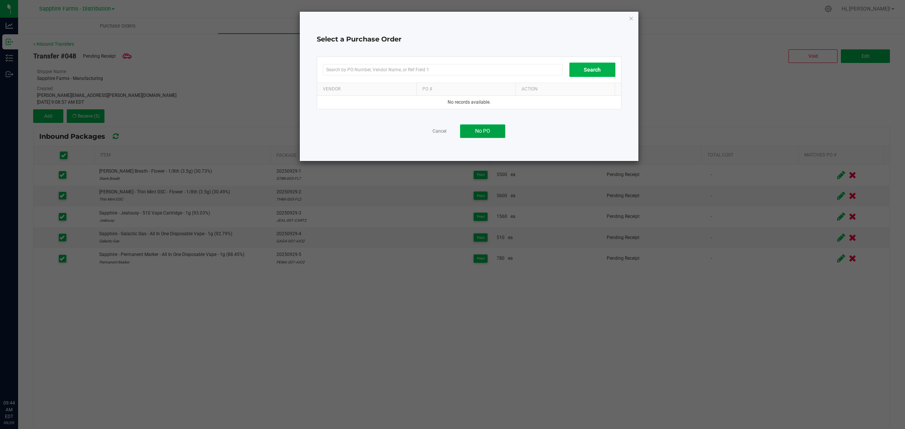
click at [485, 136] on button "No PO" at bounding box center [482, 131] width 45 height 14
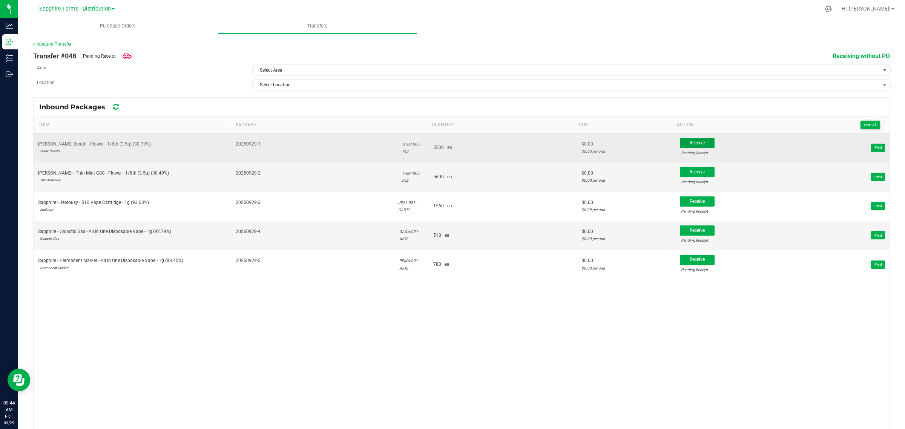
click at [689, 144] on span "Receive" at bounding box center [696, 142] width 15 height 5
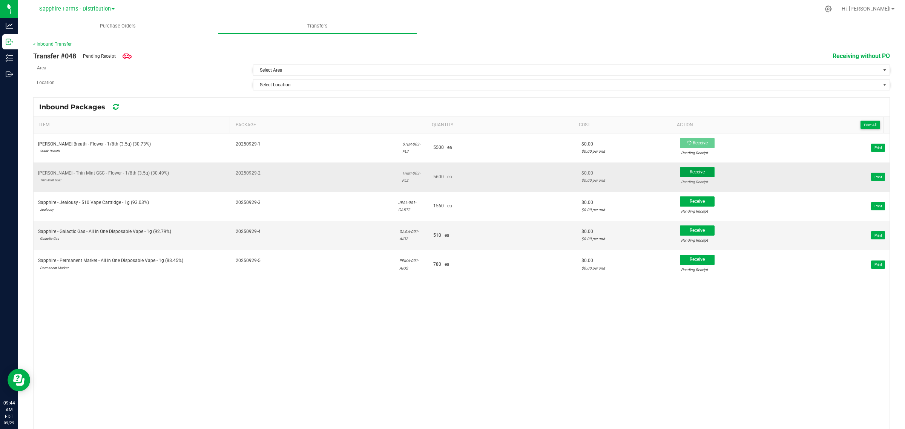
click at [689, 174] on span "Receive" at bounding box center [696, 171] width 15 height 5
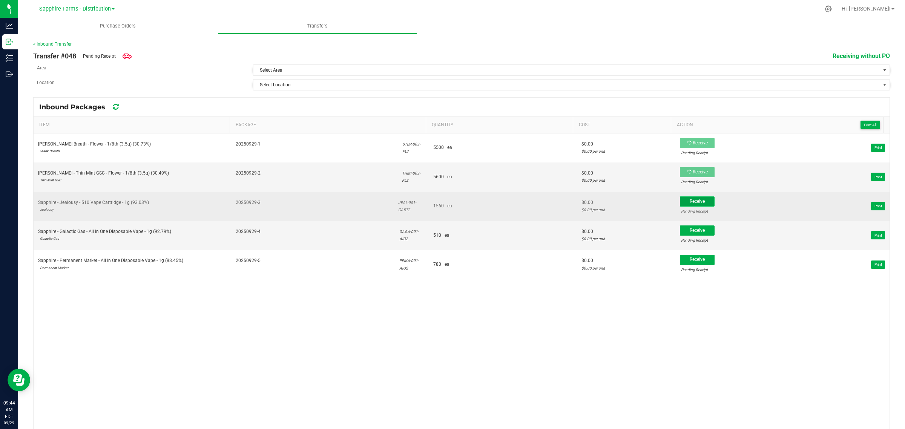
click at [689, 202] on span "Receive" at bounding box center [696, 201] width 15 height 5
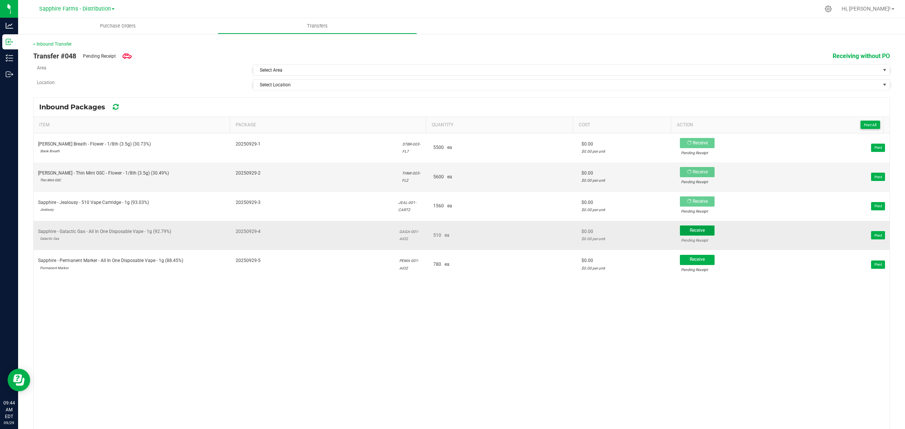
click at [689, 232] on span "Receive" at bounding box center [696, 230] width 15 height 5
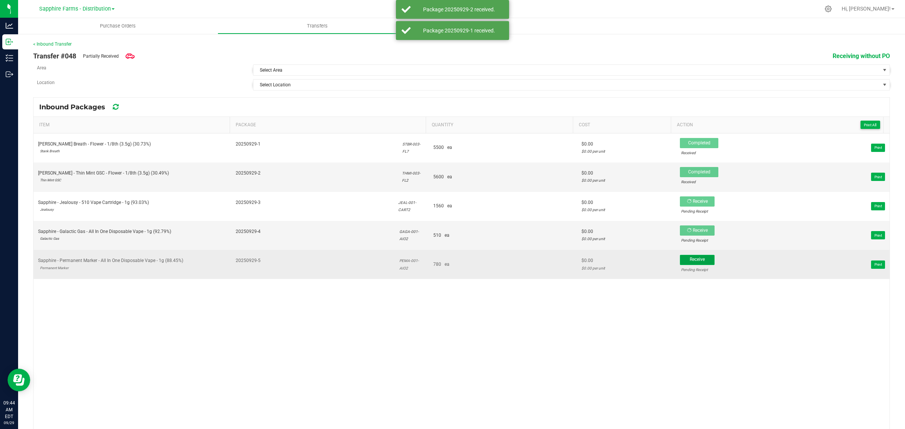
click at [689, 262] on span "Receive" at bounding box center [696, 259] width 15 height 5
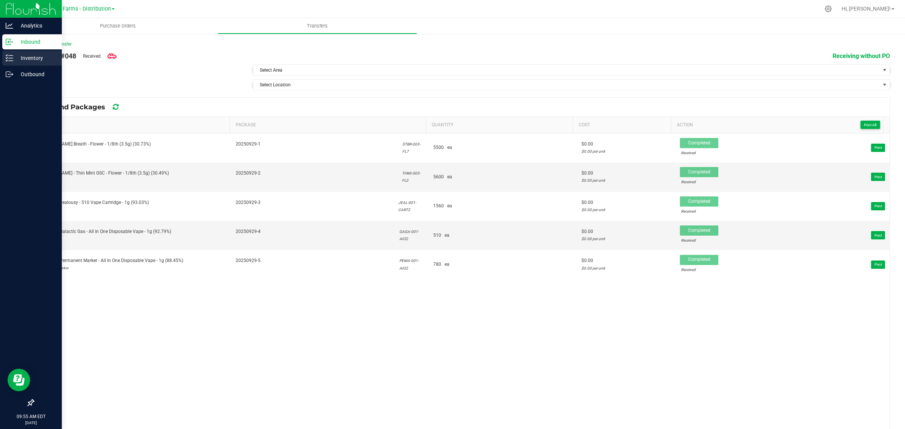
click at [9, 54] on icon at bounding box center [10, 58] width 8 height 8
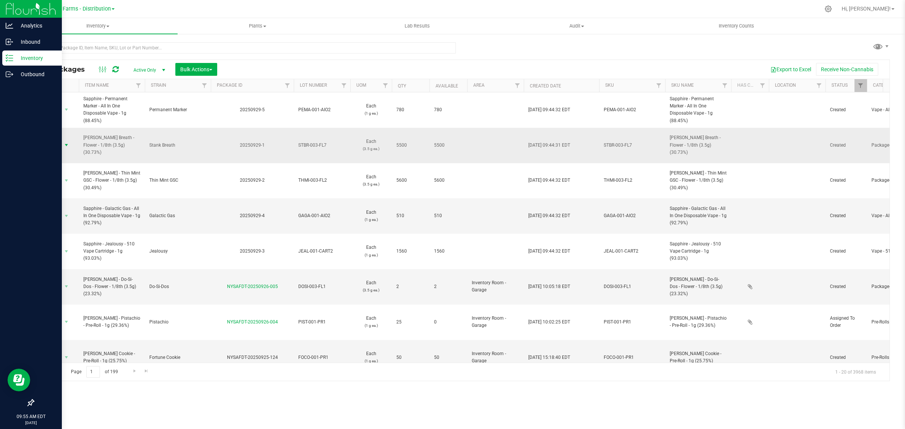
click at [58, 140] on span "Action" at bounding box center [51, 145] width 20 height 11
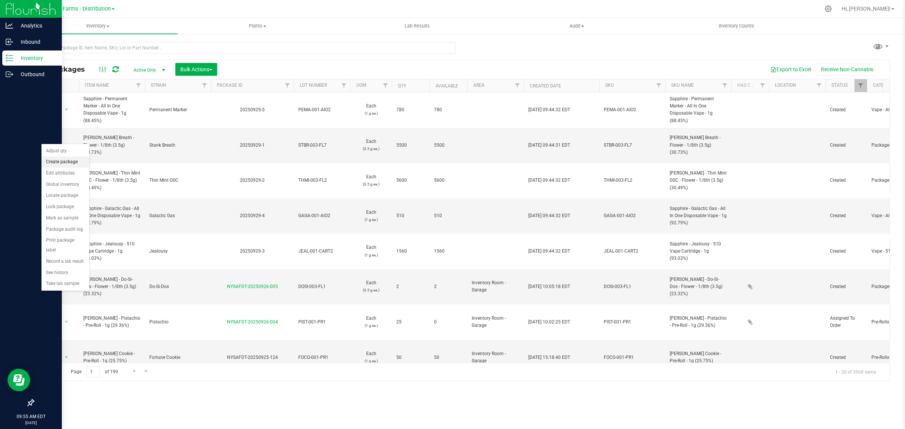
click at [65, 164] on li "Create package" at bounding box center [65, 161] width 48 height 11
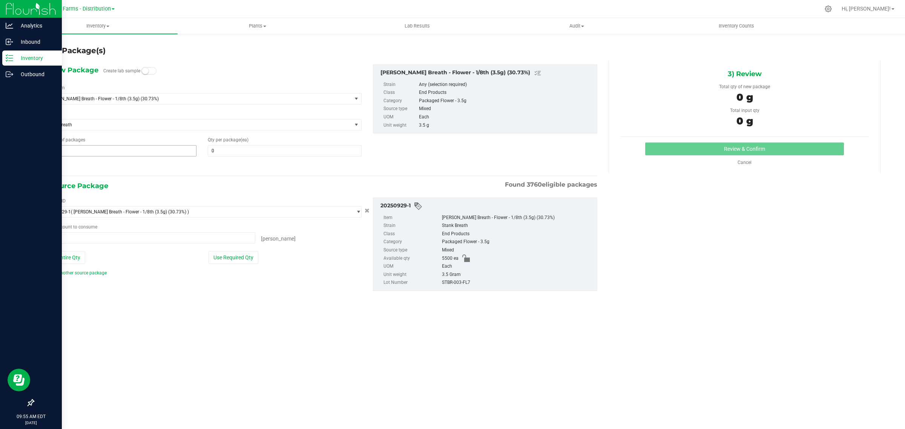
click at [175, 150] on span "1 1" at bounding box center [120, 150] width 154 height 11
type input "55"
click at [261, 153] on span at bounding box center [285, 150] width 154 height 11
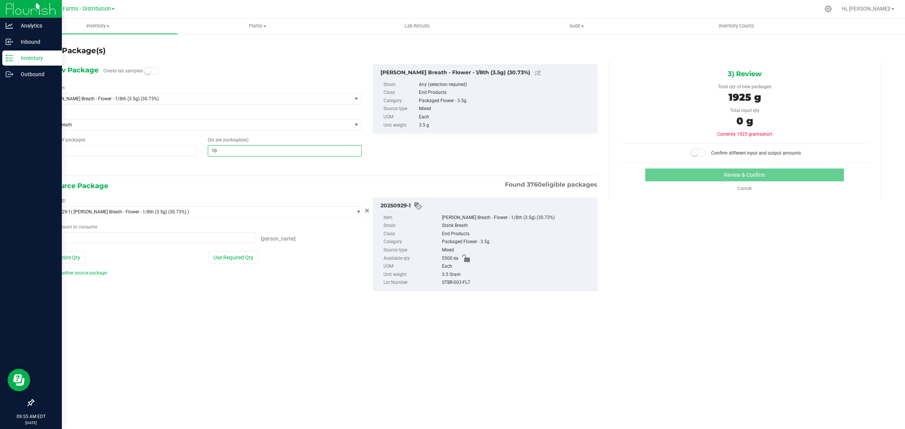
type input "100"
click at [233, 257] on button "Use Required Qty" at bounding box center [233, 257] width 50 height 13
type input "5500 ea"
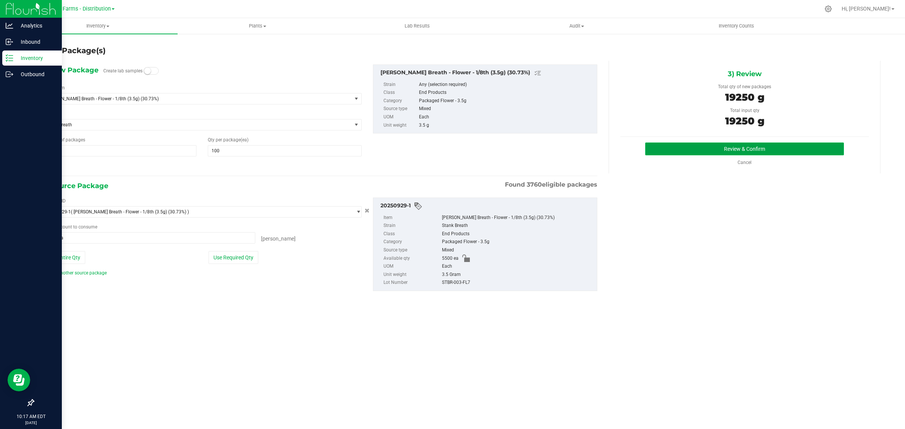
click at [699, 144] on button "Review & Confirm" at bounding box center [744, 148] width 199 height 13
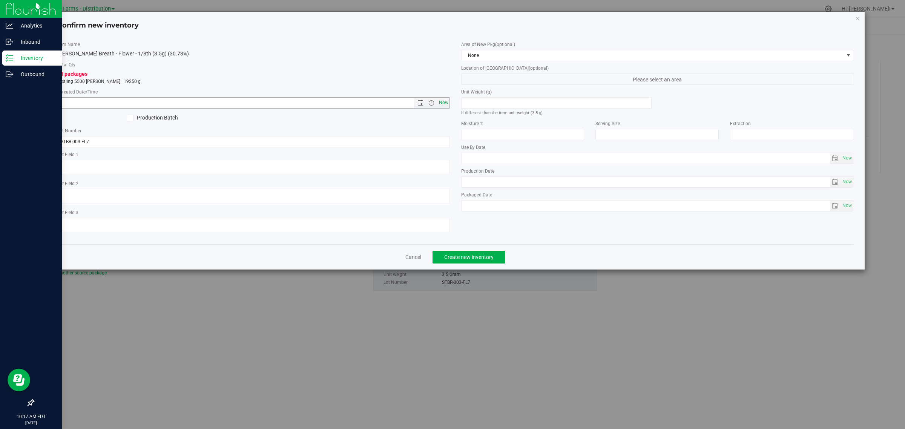
click at [443, 102] on span "Now" at bounding box center [443, 102] width 13 height 11
type input "9/29/2025 10:17 AM"
click at [533, 60] on span "None" at bounding box center [652, 55] width 382 height 11
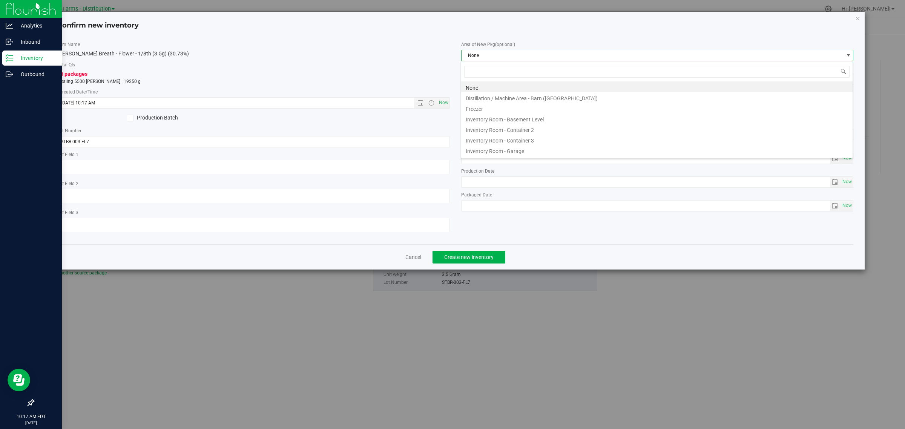
scroll to position [12, 392]
click at [546, 151] on li "Inventory Room - Garage" at bounding box center [656, 150] width 391 height 11
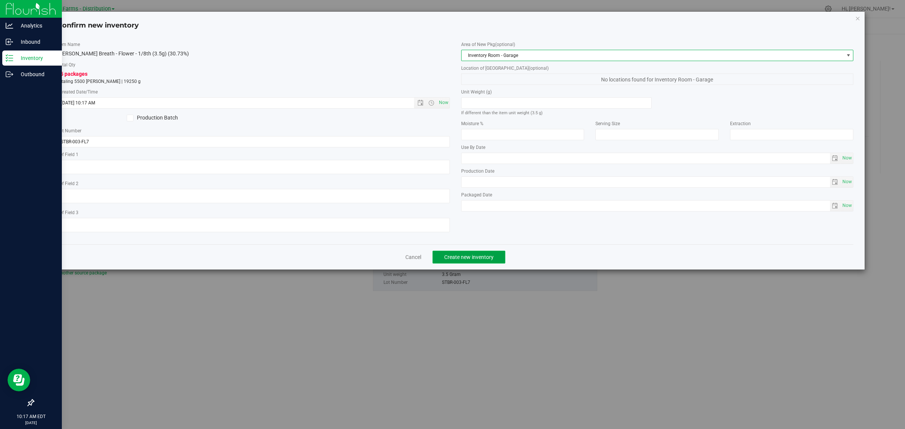
click at [479, 254] on span "Create new inventory" at bounding box center [468, 257] width 49 height 6
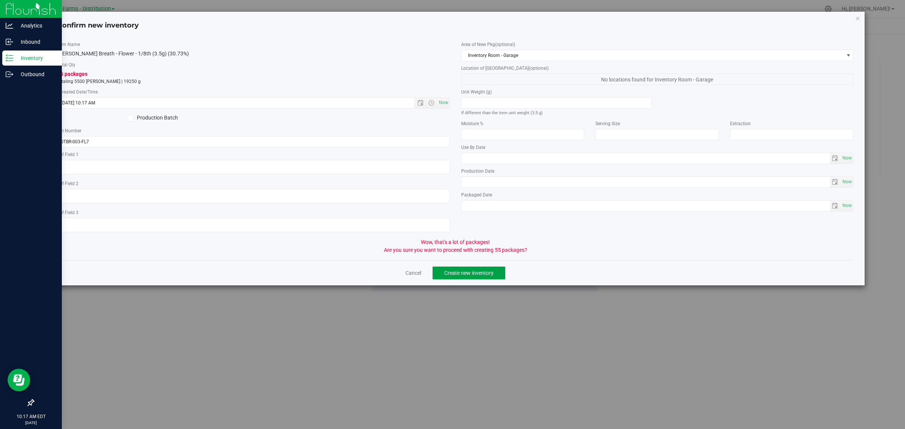
click at [477, 271] on span "Create new inventory" at bounding box center [468, 273] width 49 height 6
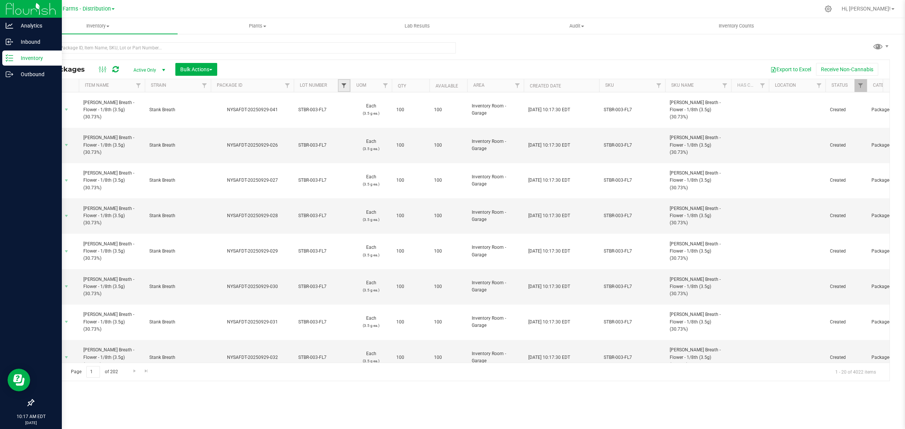
click at [341, 84] on span "Filter" at bounding box center [344, 86] width 6 height 6
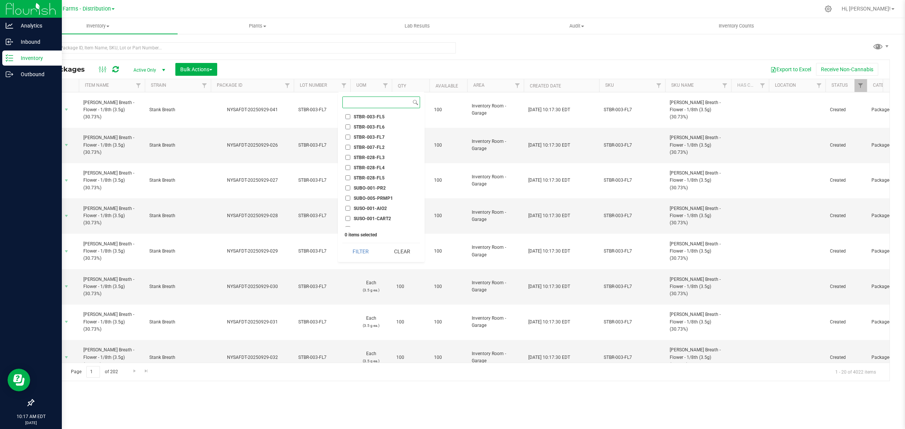
scroll to position [1084, 0]
click at [380, 180] on li "STBR-003-FL7" at bounding box center [381, 184] width 78 height 8
click at [377, 182] on span "STBR-003-FL7" at bounding box center [369, 184] width 31 height 5
click at [350, 182] on input "STBR-003-FL7" at bounding box center [347, 184] width 5 height 5
checkbox input "true"
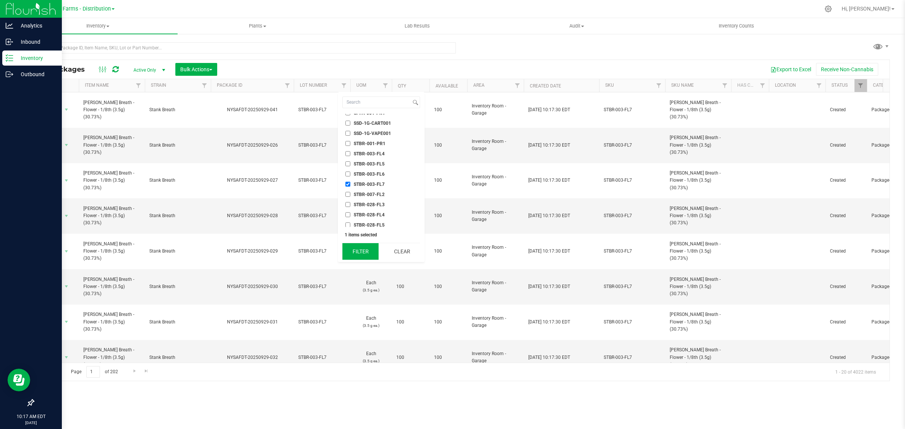
click at [361, 247] on button "Filter" at bounding box center [360, 251] width 36 height 17
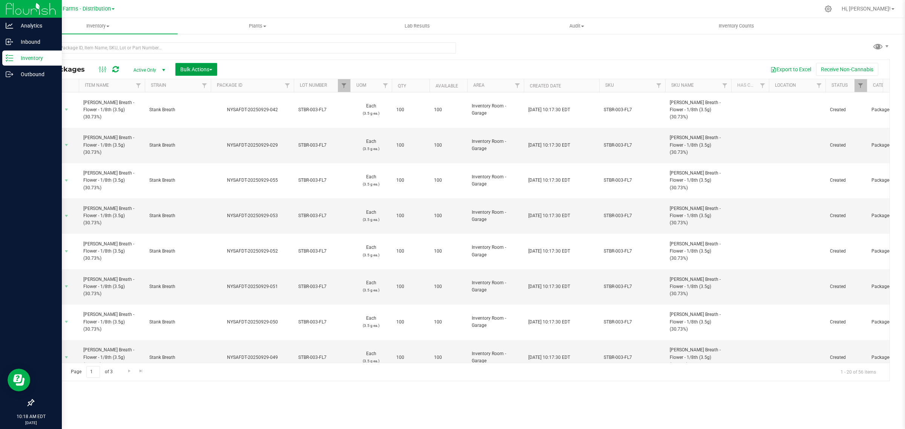
click at [198, 67] on span "Bulk Actions" at bounding box center [196, 69] width 32 height 6
click at [215, 142] on span "Print package labels" at bounding box center [202, 142] width 45 height 6
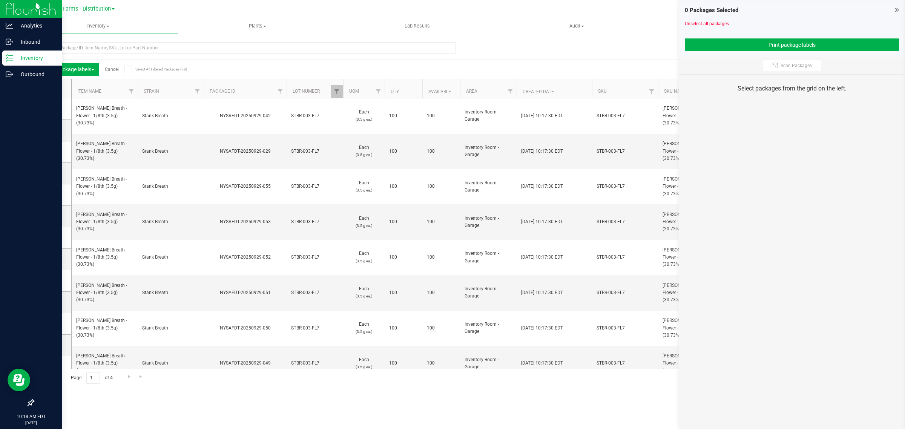
click at [47, 89] on icon at bounding box center [49, 89] width 5 height 0
click at [0, 0] on input "checkbox" at bounding box center [0, 0] width 0 height 0
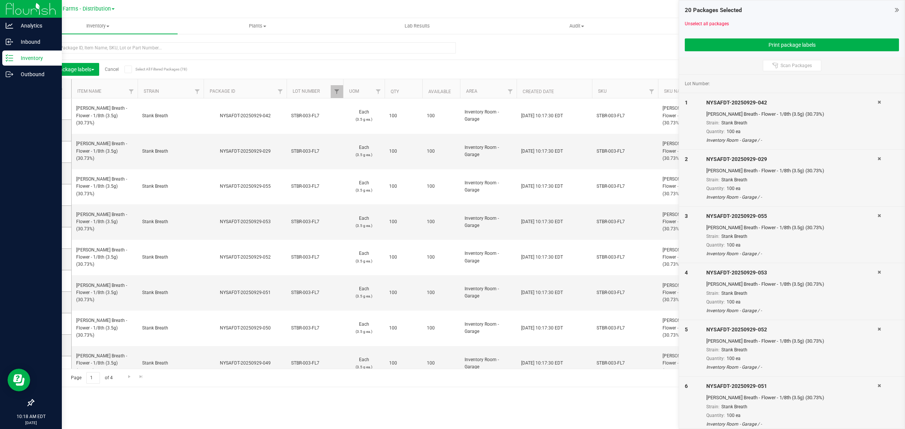
scroll to position [158, 0]
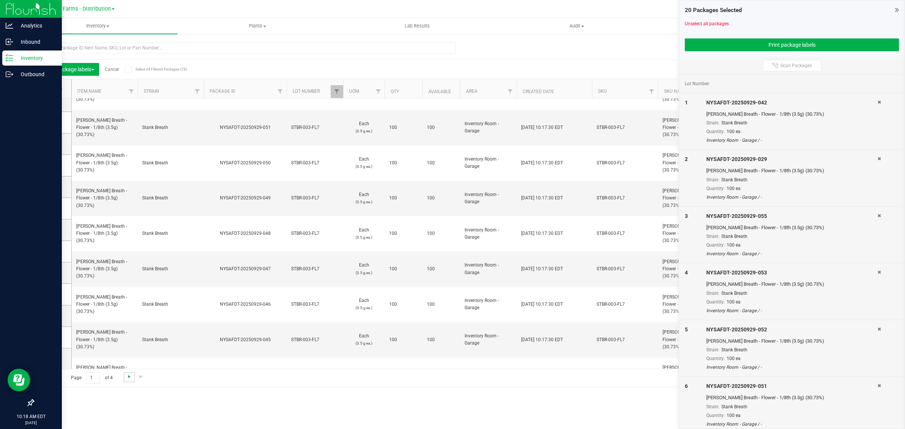
click at [127, 378] on span "Go to the next page" at bounding box center [129, 377] width 6 height 6
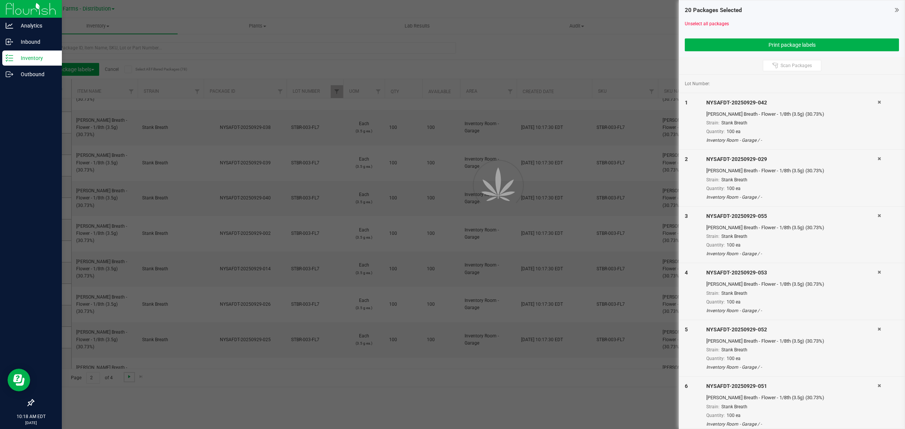
scroll to position [0, 0]
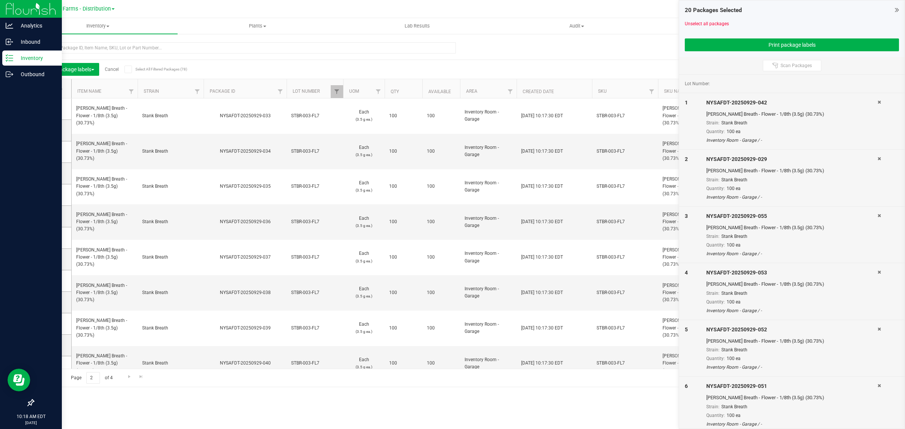
click at [49, 89] on icon at bounding box center [49, 89] width 5 height 0
click at [0, 0] on input "checkbox" at bounding box center [0, 0] width 0 height 0
click at [129, 377] on span "Go to the next page" at bounding box center [129, 377] width 6 height 6
click at [46, 87] on span at bounding box center [50, 89] width 8 height 8
click at [0, 0] on input "checkbox" at bounding box center [0, 0] width 0 height 0
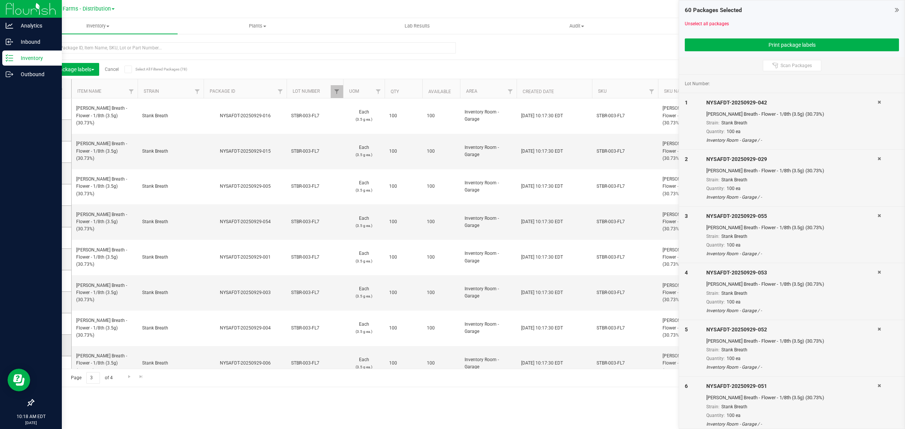
scroll to position [158, 0]
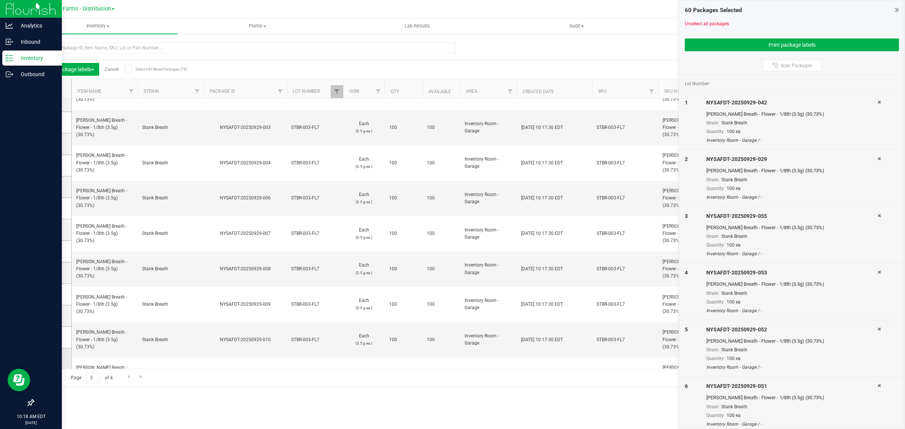
click at [48, 358] on icon at bounding box center [50, 358] width 5 height 0
click at [0, 0] on input "checkbox" at bounding box center [0, 0] width 0 height 0
click at [50, 334] on span at bounding box center [51, 338] width 8 height 8
click at [0, 0] on input "checkbox" at bounding box center [0, 0] width 0 height 0
click at [53, 313] on span at bounding box center [51, 316] width 8 height 8
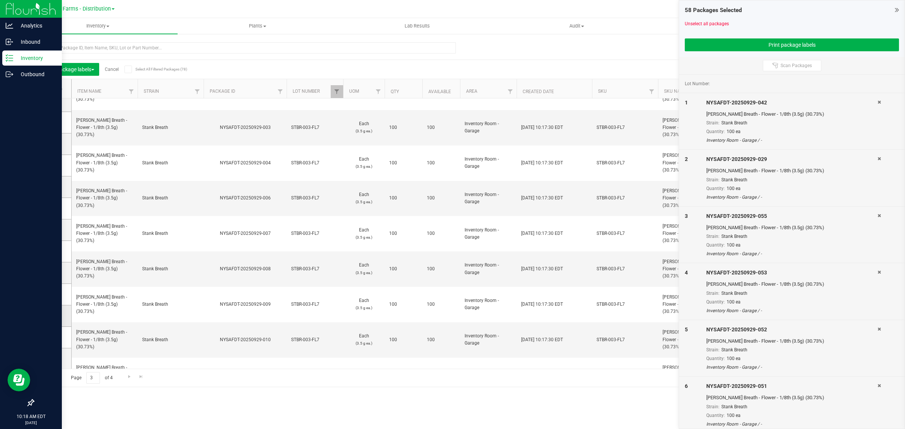
click at [0, 0] on input "checkbox" at bounding box center [0, 0] width 0 height 0
click at [47, 293] on span at bounding box center [51, 295] width 8 height 8
click at [0, 0] on input "checkbox" at bounding box center [0, 0] width 0 height 0
click at [48, 273] on icon at bounding box center [50, 273] width 5 height 0
click at [0, 0] on input "checkbox" at bounding box center [0, 0] width 0 height 0
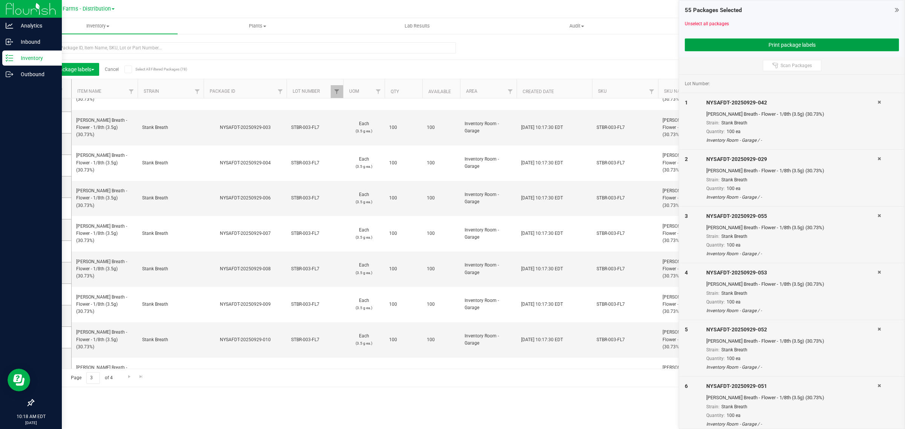
click at [759, 42] on button "Print package labels" at bounding box center [792, 44] width 214 height 13
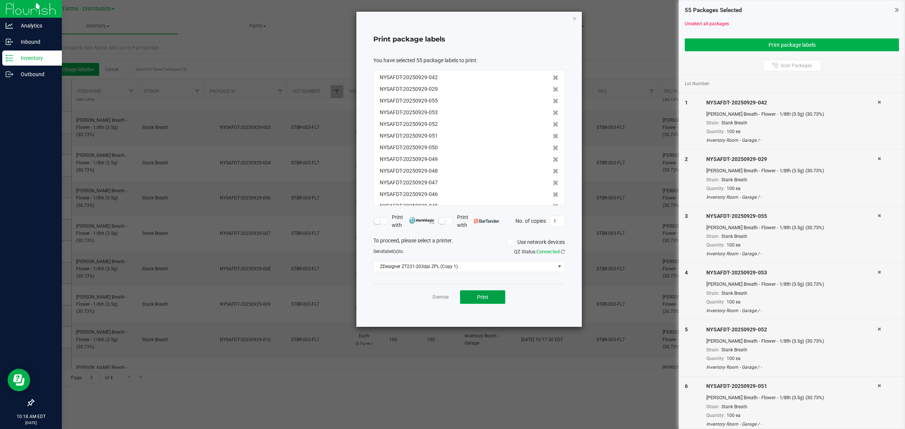
click at [500, 299] on button "Print" at bounding box center [482, 297] width 45 height 14
click at [577, 18] on div "Print package labels You have selected 55 package labels to print : NYSAFDT-202…" at bounding box center [468, 169] width 225 height 315
click at [572, 18] on icon "button" at bounding box center [574, 18] width 5 height 9
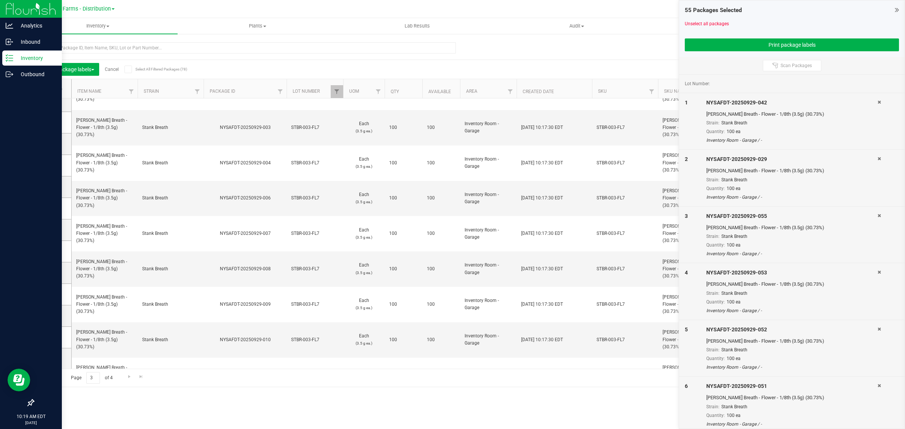
click at [110, 62] on div "Print package labels Cancel Select All Filtered Packages (78) Add to manufactur…" at bounding box center [462, 69] width 856 height 19
click at [110, 68] on link "Cancel" at bounding box center [112, 69] width 14 height 5
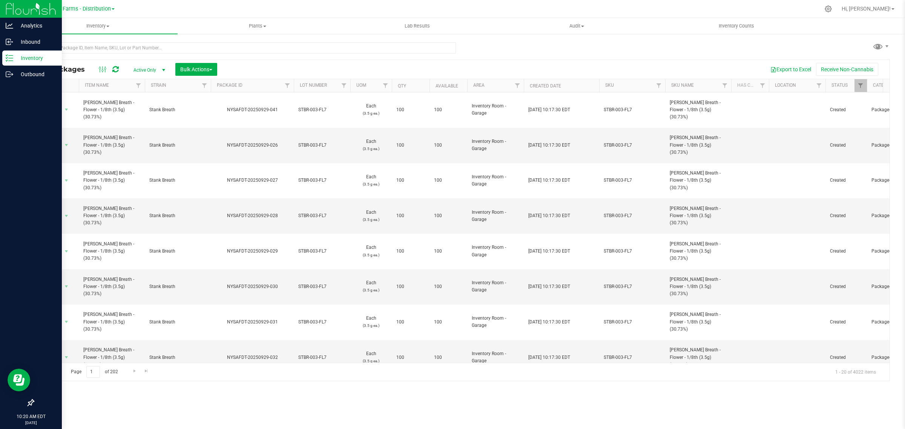
click at [216, 85] on th "Package ID" at bounding box center [252, 85] width 83 height 13
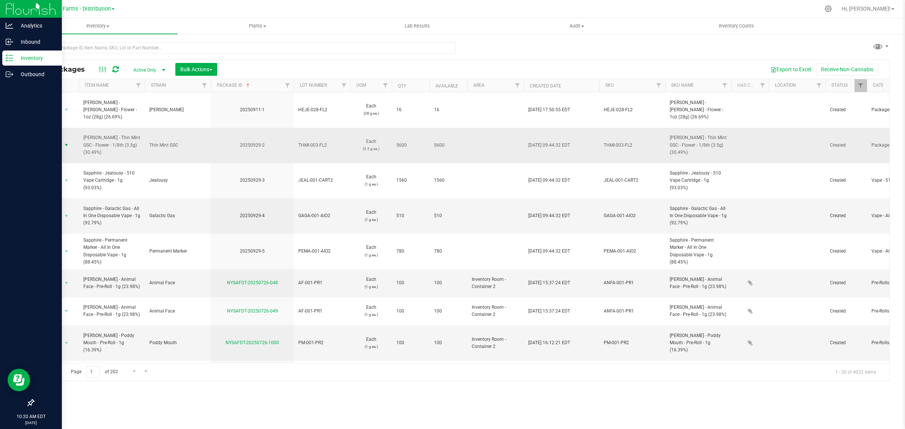
click at [65, 142] on span "select" at bounding box center [66, 145] width 6 height 6
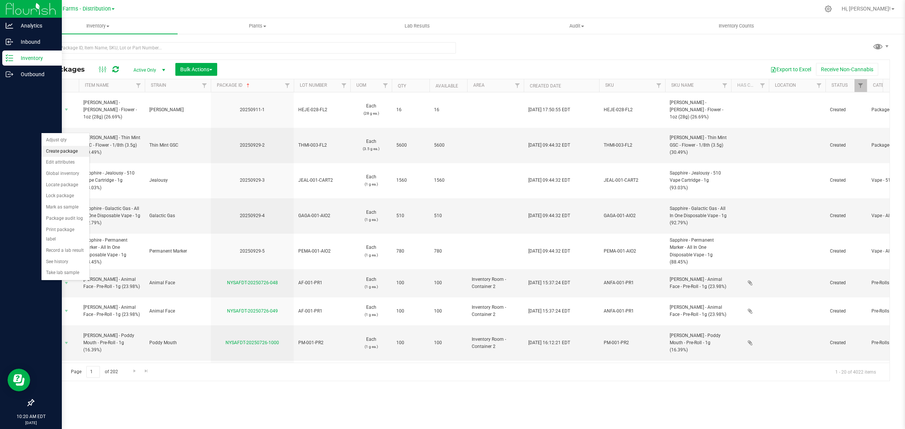
click at [68, 151] on li "Create package" at bounding box center [65, 151] width 48 height 11
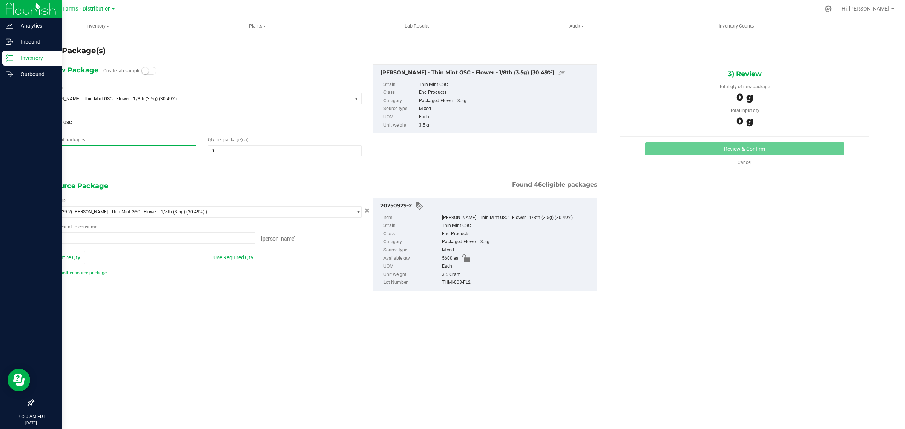
click at [158, 151] on span "1 1" at bounding box center [120, 150] width 154 height 11
type input "56"
click at [240, 156] on span at bounding box center [285, 150] width 154 height 11
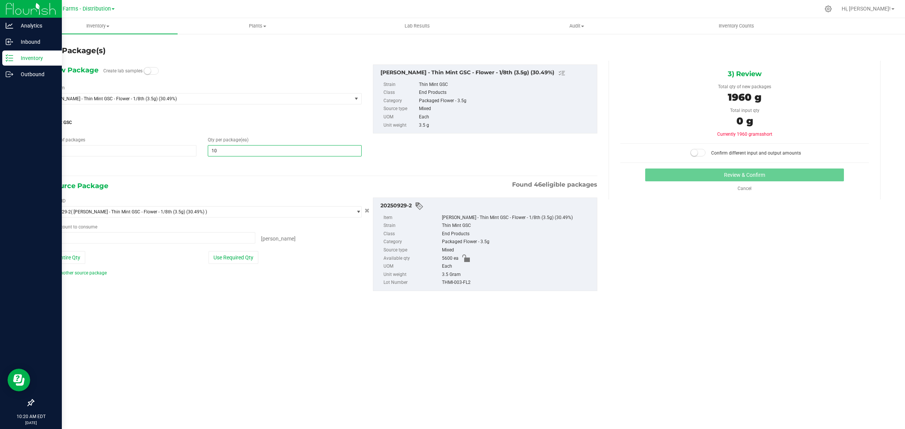
type input "100"
click at [265, 107] on div "1) New Package Create lab samples Select Item LEAL - Thin Mint GSC - Flower - 1…" at bounding box center [202, 117] width 330 height 107
click at [237, 258] on button "Use Required Qty" at bounding box center [233, 257] width 50 height 13
type input "5600 ea"
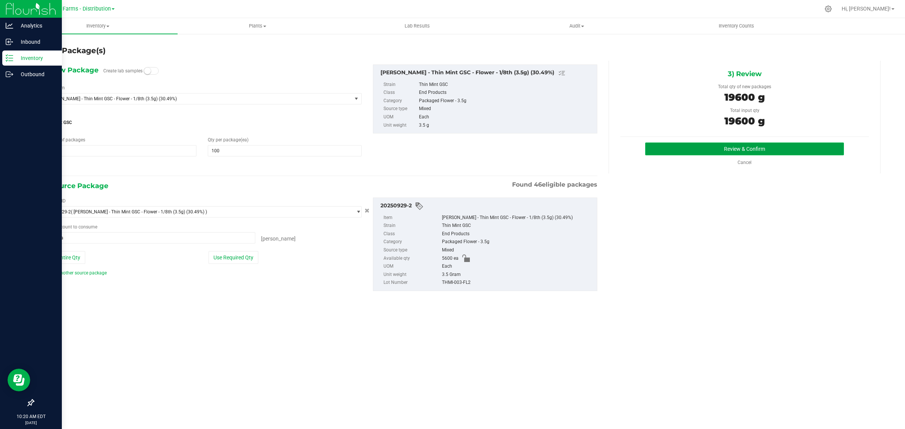
click at [720, 146] on button "Review & Confirm" at bounding box center [744, 148] width 199 height 13
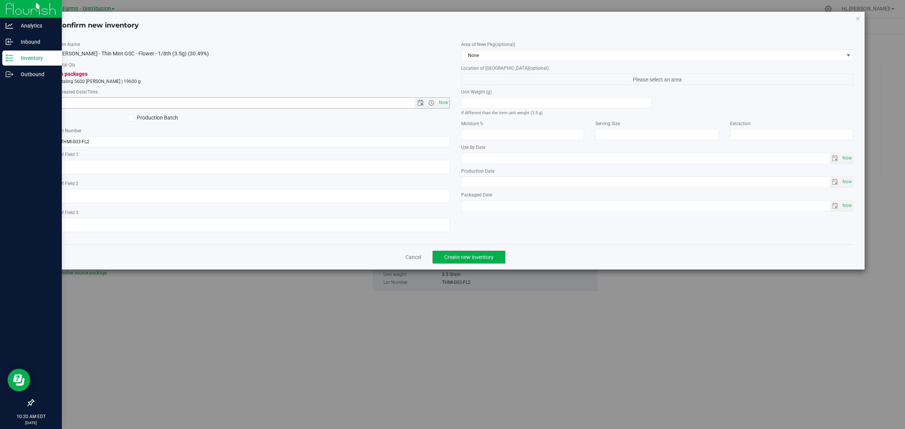
click at [442, 104] on span "Now" at bounding box center [443, 102] width 13 height 11
type input "9/29/2025 10:20 AM"
click at [492, 55] on span "None" at bounding box center [652, 55] width 382 height 11
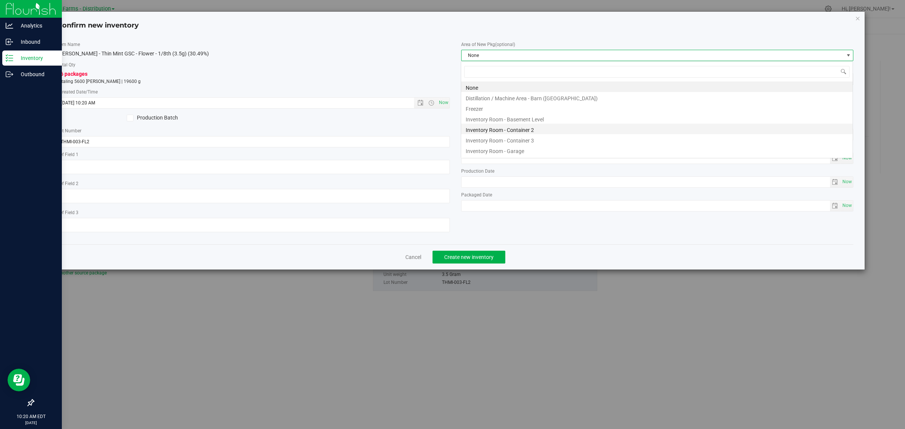
scroll to position [12, 392]
click at [516, 153] on li "Inventory Room - Garage" at bounding box center [656, 150] width 391 height 11
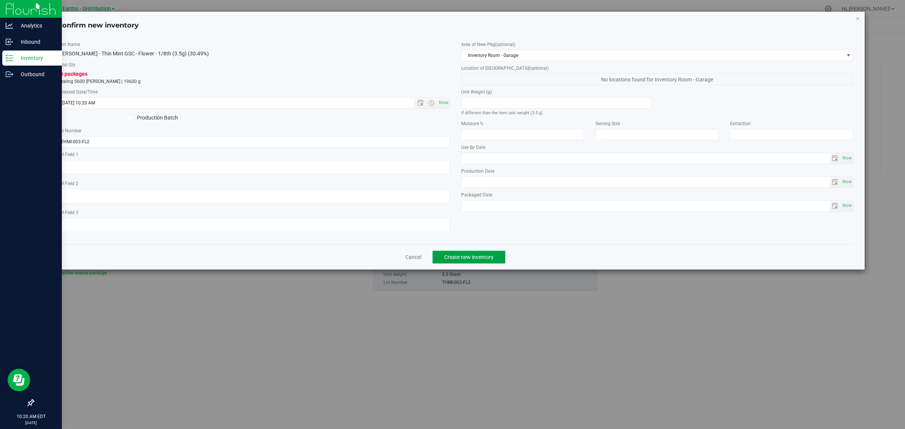
click at [490, 255] on span "Create new inventory" at bounding box center [468, 257] width 49 height 6
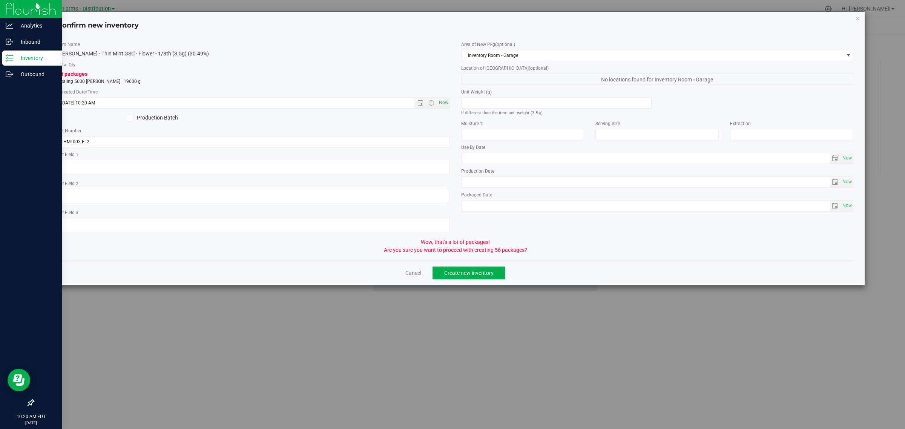
click at [477, 265] on div "Cancel Create new inventory" at bounding box center [455, 272] width 796 height 25
click at [491, 268] on button "Create new inventory" at bounding box center [468, 272] width 73 height 13
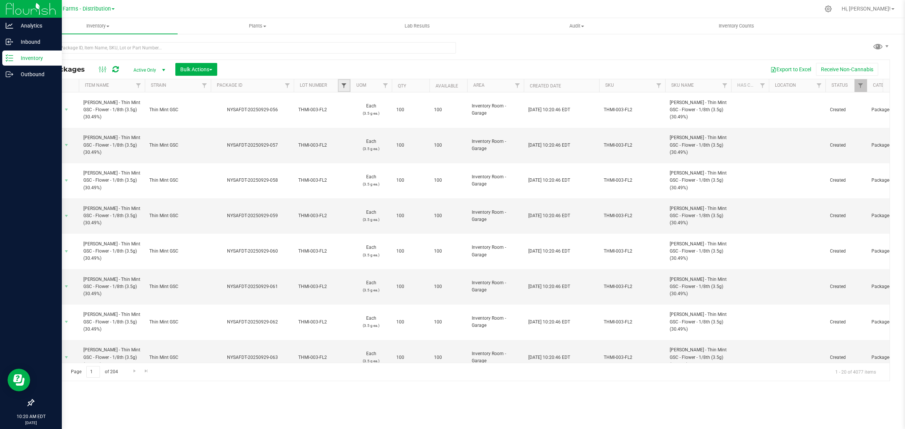
click at [345, 85] on span "Filter" at bounding box center [344, 86] width 6 height 6
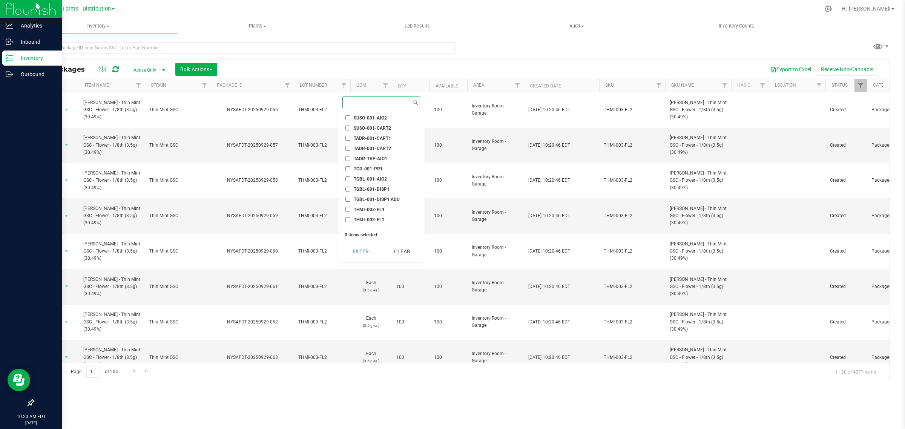
scroll to position [1225, 0]
click at [375, 214] on span "THMI-003-FL2" at bounding box center [369, 216] width 31 height 5
click at [350, 213] on input "THMI-003-FL2" at bounding box center [347, 215] width 5 height 5
checkbox input "true"
click at [360, 251] on button "Filter" at bounding box center [360, 251] width 36 height 17
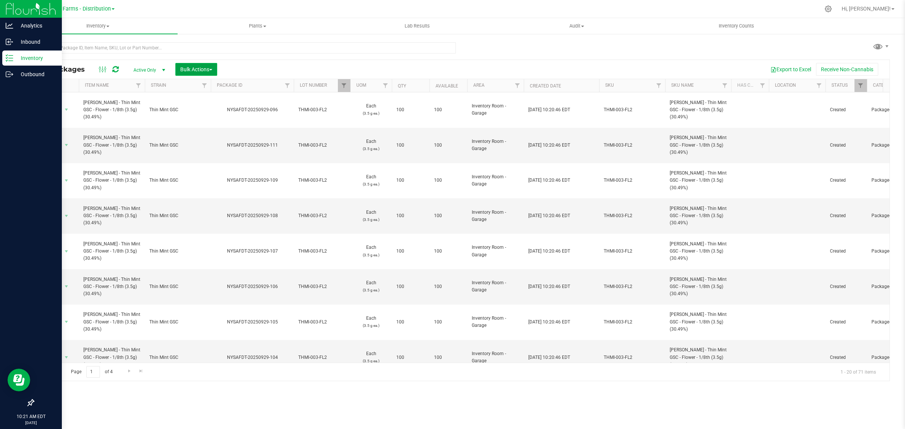
click at [191, 68] on span "Bulk Actions" at bounding box center [196, 69] width 32 height 6
click at [208, 142] on span "Print package labels" at bounding box center [202, 142] width 45 height 6
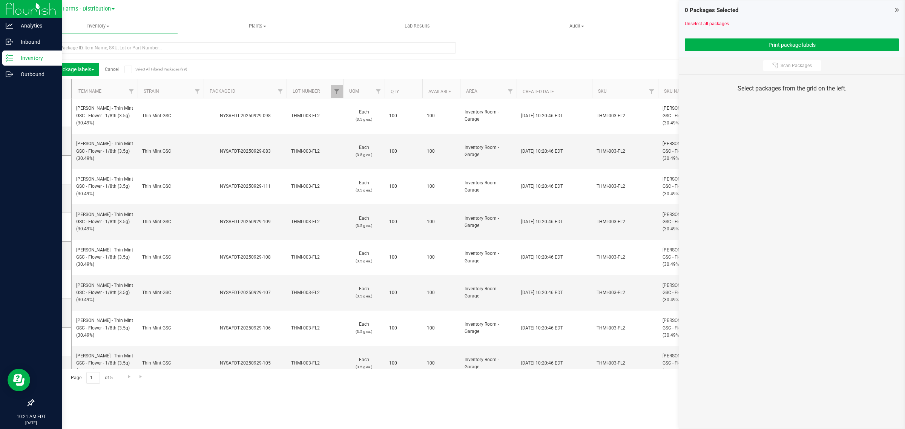
click at [50, 89] on icon at bounding box center [49, 89] width 5 height 0
click at [0, 0] on input "checkbox" at bounding box center [0, 0] width 0 height 0
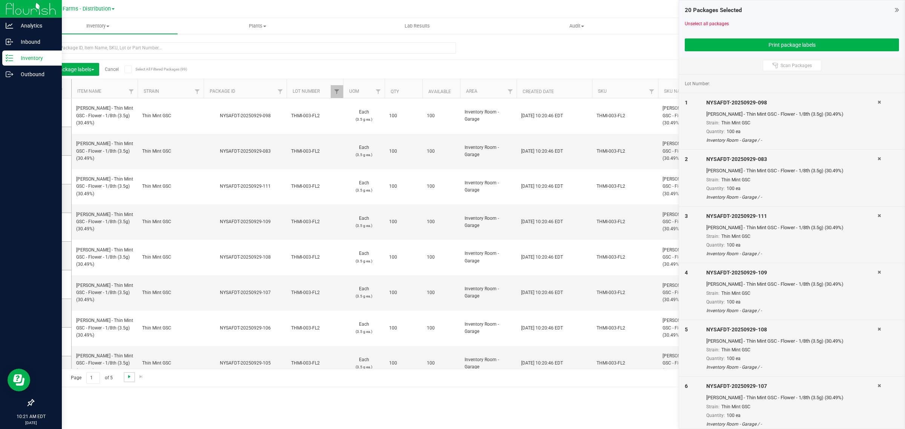
click at [129, 377] on span "Go to the next page" at bounding box center [129, 377] width 6 height 6
click at [50, 89] on icon at bounding box center [49, 89] width 5 height 0
click at [0, 0] on input "checkbox" at bounding box center [0, 0] width 0 height 0
click at [129, 374] on span "Go to the next page" at bounding box center [129, 377] width 6 height 6
click at [51, 86] on span at bounding box center [50, 89] width 8 height 8
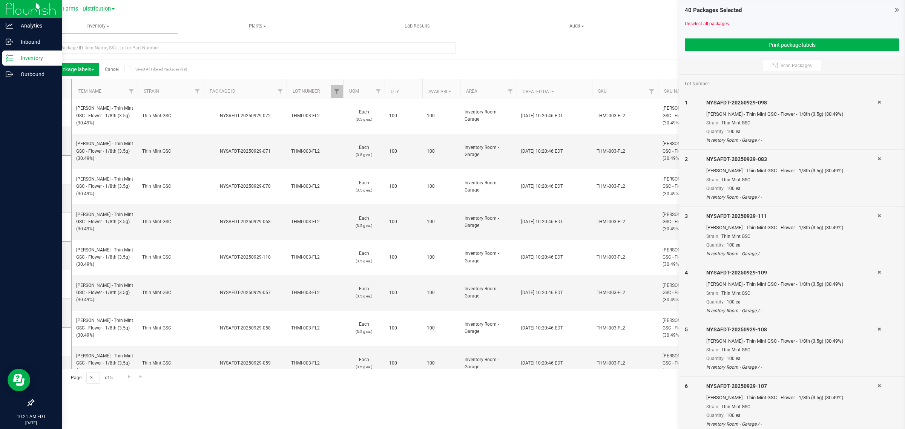
click at [0, 0] on input "checkbox" at bounding box center [0, 0] width 0 height 0
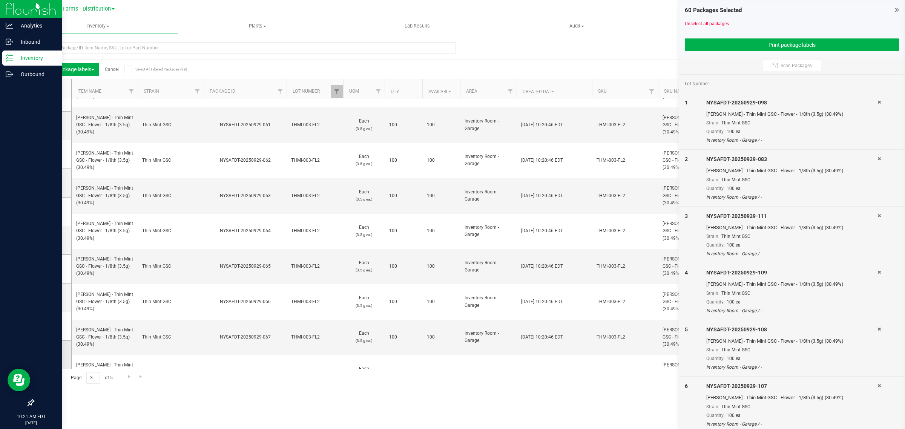
click at [50, 355] on icon at bounding box center [50, 355] width 5 height 0
click at [0, 0] on input "checkbox" at bounding box center [0, 0] width 0 height 0
click at [46, 325] on td at bounding box center [53, 326] width 38 height 29
click at [54, 321] on td at bounding box center [53, 326] width 38 height 29
click at [52, 326] on icon at bounding box center [50, 326] width 5 height 0
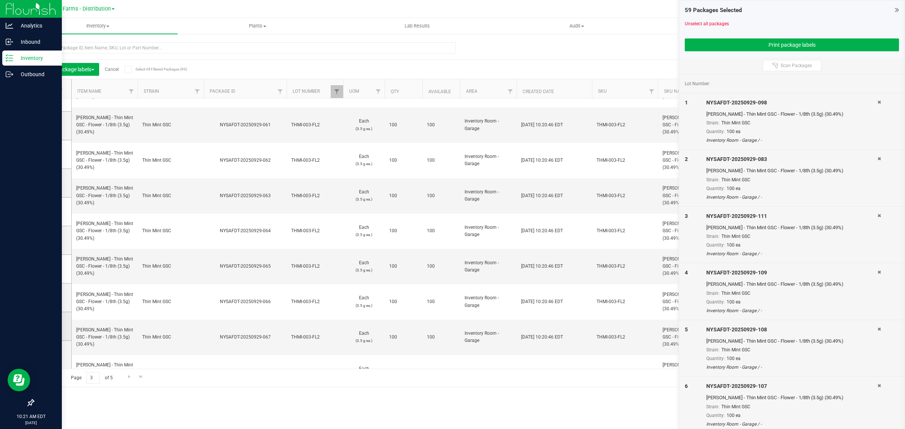
click at [0, 0] on input "checkbox" at bounding box center [0, 0] width 0 height 0
click at [48, 297] on icon at bounding box center [50, 297] width 5 height 0
click at [0, 0] on input "checkbox" at bounding box center [0, 0] width 0 height 0
click at [50, 269] on icon at bounding box center [50, 269] width 5 height 0
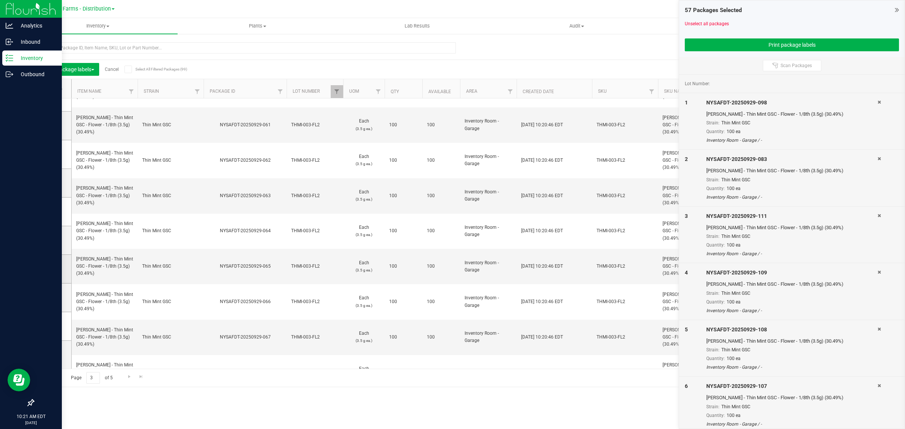
click at [0, 0] on input "checkbox" at bounding box center [0, 0] width 0 height 0
click at [713, 42] on button "Print package labels" at bounding box center [792, 44] width 214 height 13
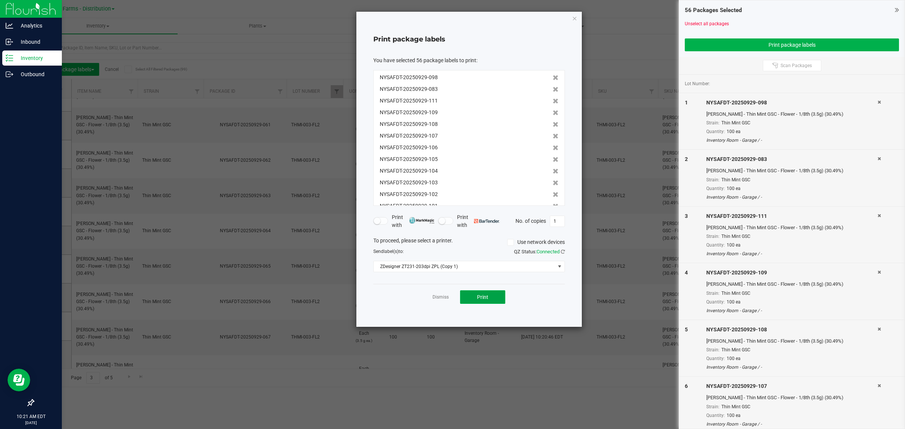
click at [485, 299] on span "Print" at bounding box center [482, 297] width 11 height 6
click at [572, 20] on icon "button" at bounding box center [574, 18] width 5 height 9
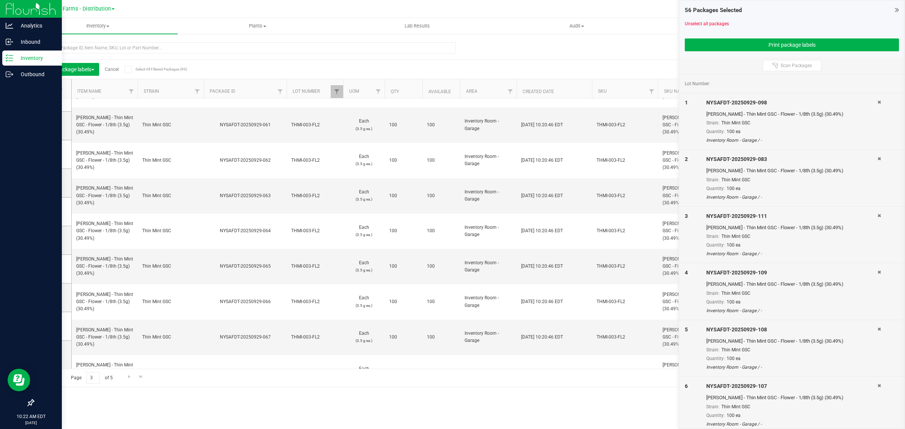
click at [112, 72] on link "Cancel" at bounding box center [112, 69] width 14 height 5
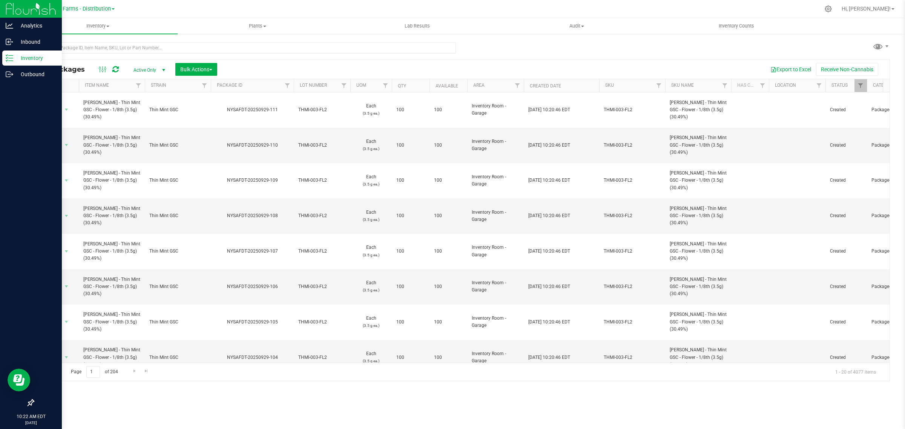
click at [214, 85] on th "Package ID" at bounding box center [252, 85] width 83 height 13
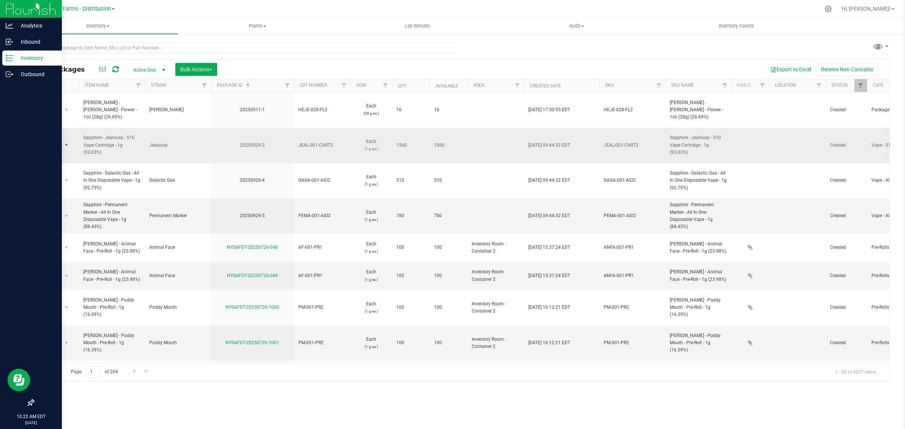
click at [60, 140] on span "Action" at bounding box center [51, 145] width 20 height 11
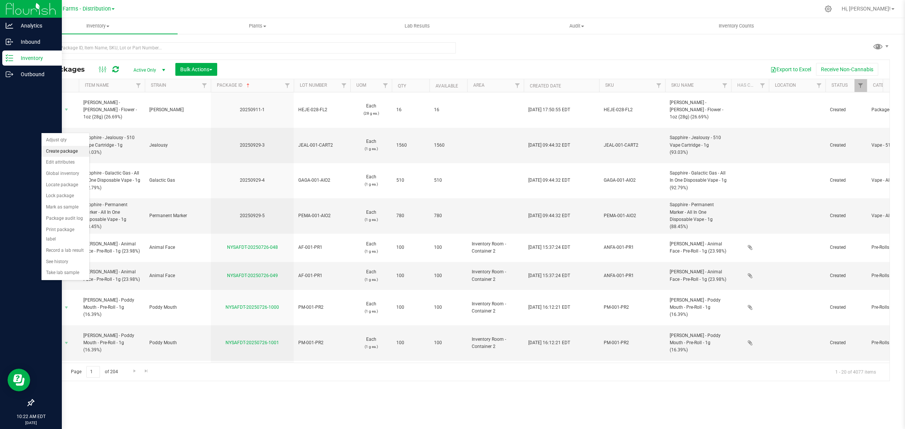
click at [61, 150] on li "Create package" at bounding box center [65, 151] width 48 height 11
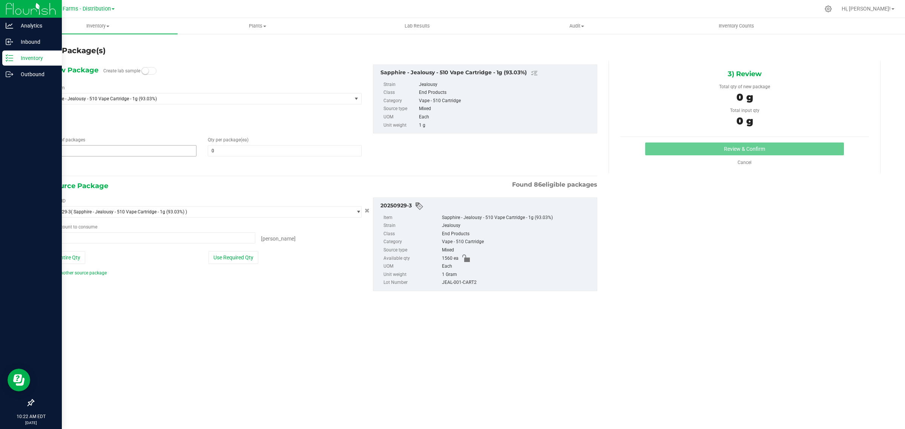
type input "0 ea"
click at [107, 151] on span "1 1" at bounding box center [120, 150] width 154 height 11
type input "52"
click at [240, 149] on span at bounding box center [285, 150] width 154 height 11
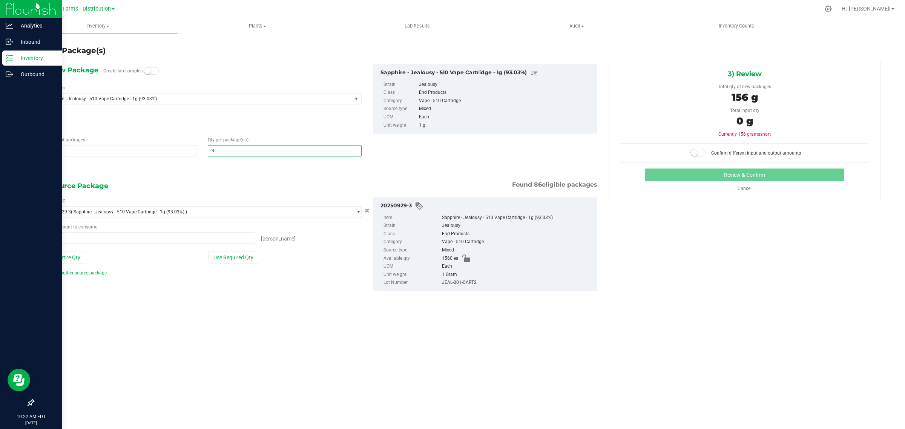
type input "30"
drag, startPoint x: 193, startPoint y: 178, endPoint x: 202, endPoint y: 233, distance: 56.0
click at [193, 180] on div "1) New Package Create lab samples Select Item Sapphire - Jealousy - 510 Vape Ca…" at bounding box center [320, 184] width 566 height 246
click at [224, 257] on button "Use Required Qty" at bounding box center [233, 257] width 50 height 13
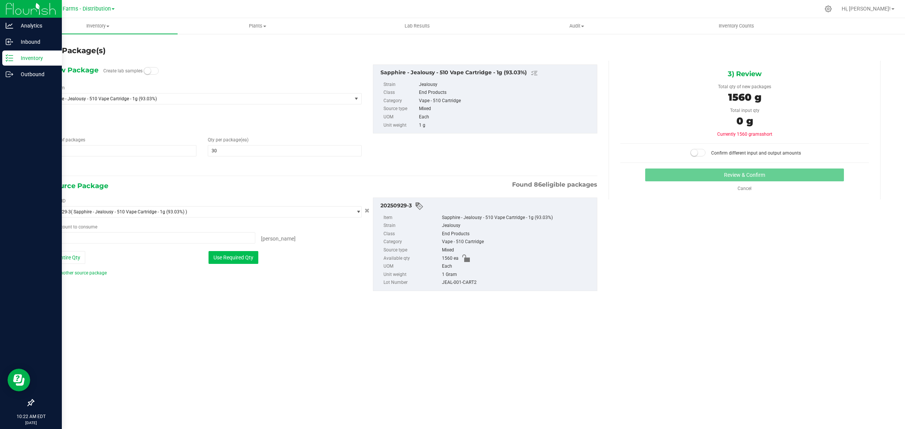
type input "1560 ea"
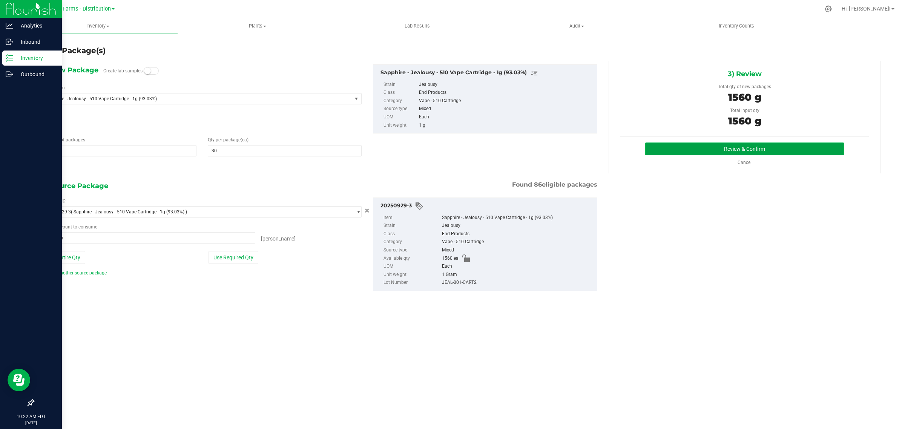
click at [662, 145] on button "Review & Confirm" at bounding box center [744, 148] width 199 height 13
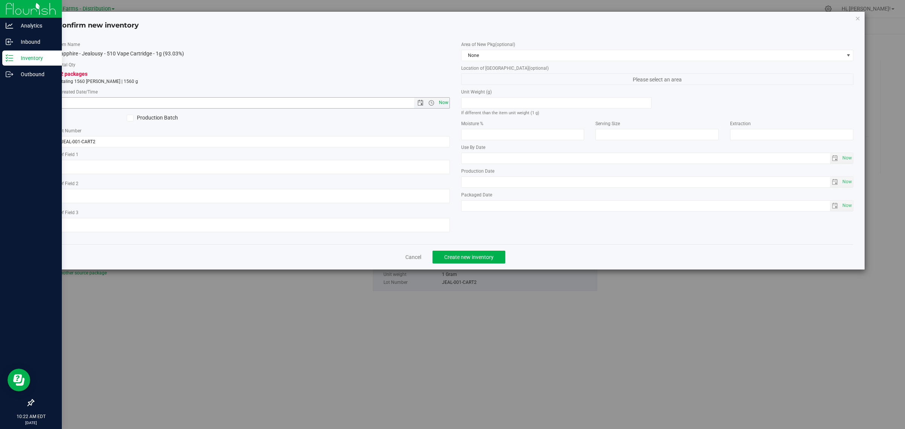
click at [441, 101] on span "Now" at bounding box center [443, 102] width 13 height 11
type input "9/29/2025 10:22 AM"
click at [492, 52] on span "None" at bounding box center [652, 55] width 382 height 11
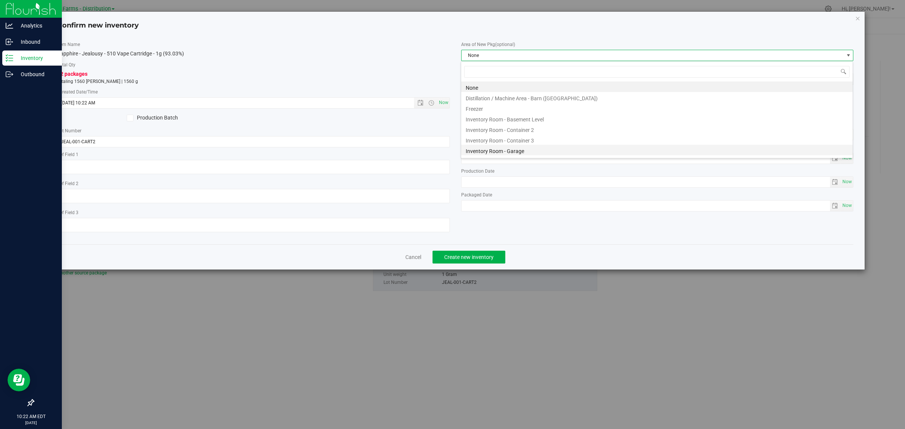
scroll to position [12, 392]
click at [527, 147] on li "Inventory Room - Garage" at bounding box center [656, 150] width 391 height 11
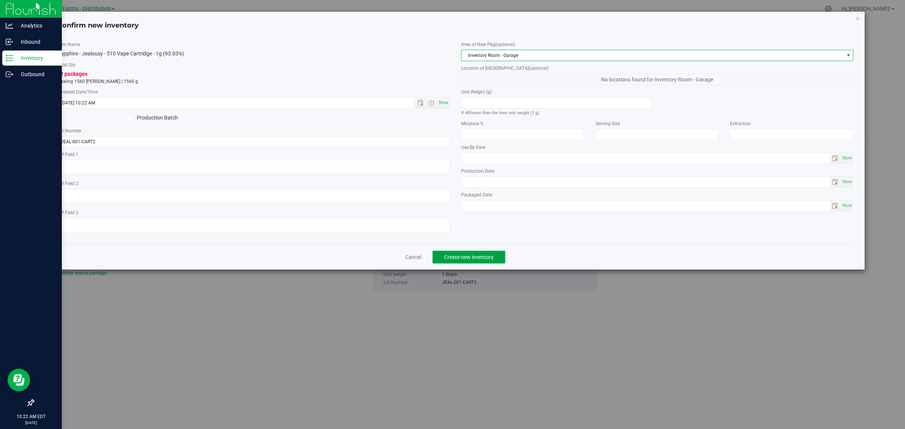
click at [469, 256] on span "Create new inventory" at bounding box center [468, 257] width 49 height 6
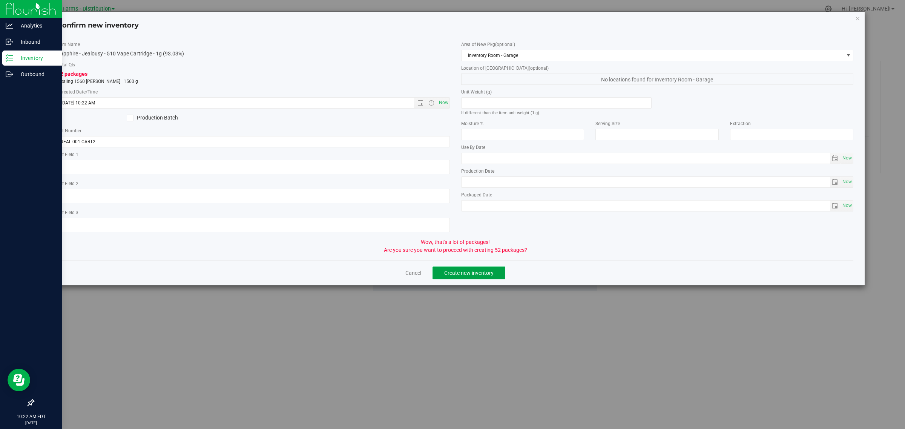
click at [482, 274] on span "Create new inventory" at bounding box center [468, 273] width 49 height 6
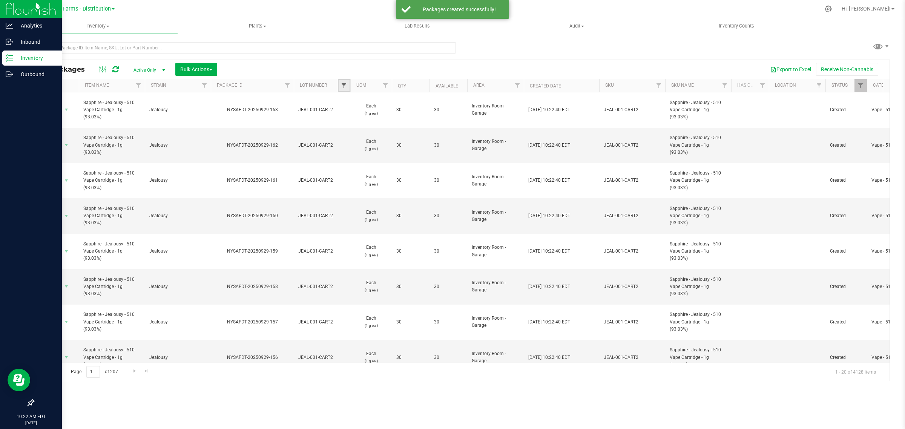
click at [342, 84] on span "Filter" at bounding box center [344, 86] width 6 height 6
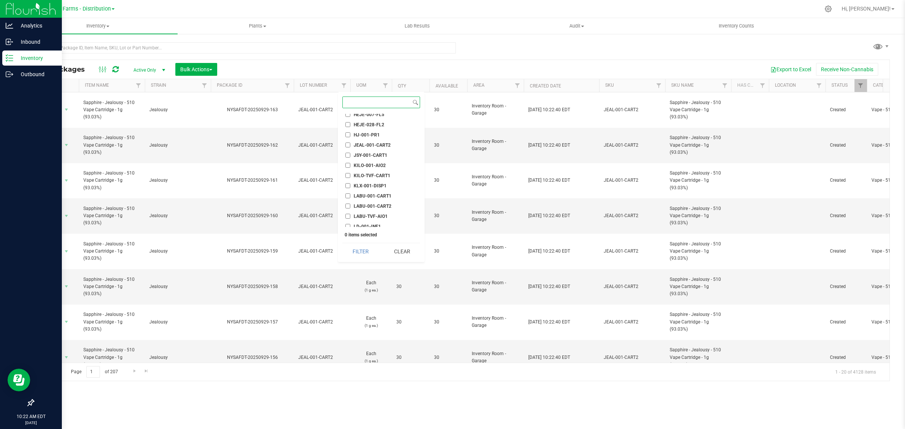
scroll to position [377, 0]
drag, startPoint x: 381, startPoint y: 157, endPoint x: 364, endPoint y: 210, distance: 55.7
click at [381, 158] on span "JEAL-001-CART2" at bounding box center [372, 158] width 37 height 5
click at [350, 158] on input "JEAL-001-CART2" at bounding box center [347, 158] width 5 height 5
checkbox input "true"
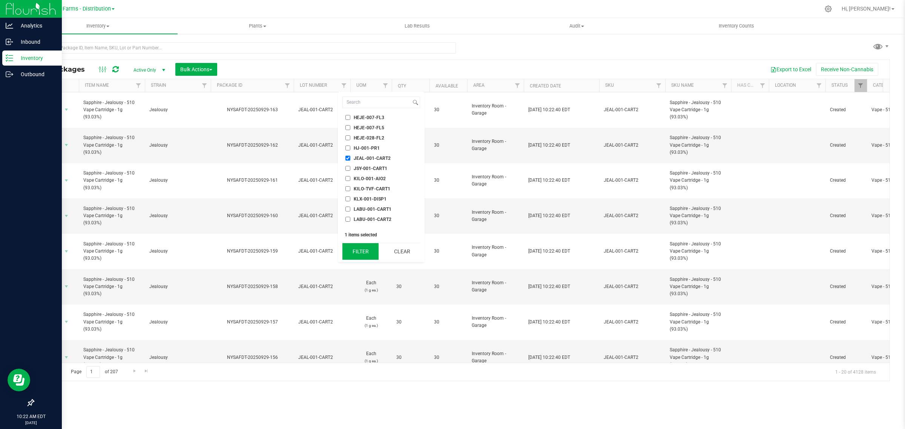
click at [358, 248] on button "Filter" at bounding box center [360, 251] width 36 height 17
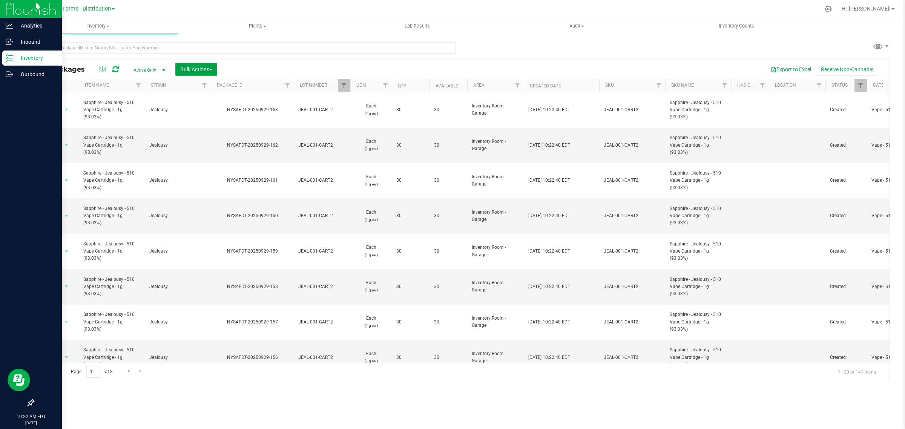
click at [196, 63] on button "Bulk Actions" at bounding box center [196, 69] width 42 height 13
click at [215, 141] on span "Print package labels" at bounding box center [202, 142] width 45 height 6
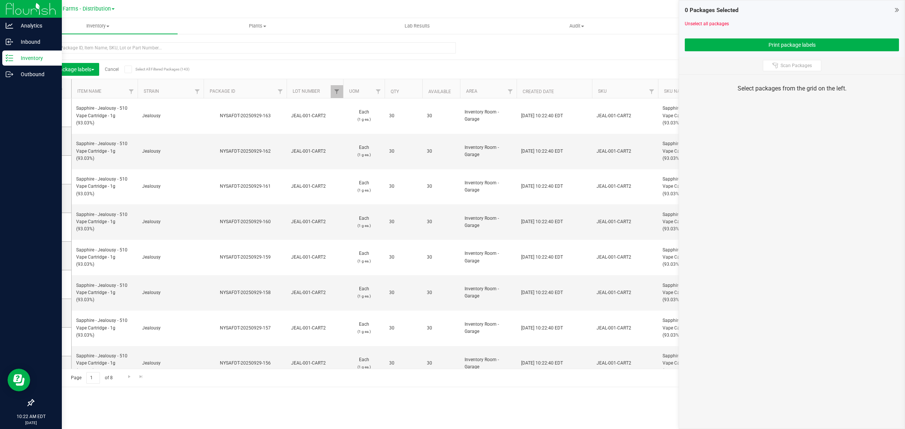
click at [49, 89] on icon at bounding box center [49, 89] width 5 height 0
click at [0, 0] on input "checkbox" at bounding box center [0, 0] width 0 height 0
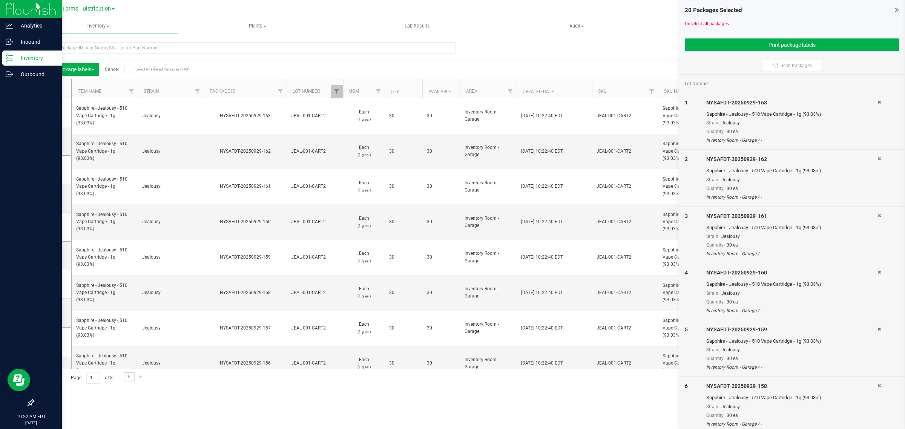
click at [125, 376] on link "Go to the next page" at bounding box center [129, 377] width 11 height 10
click at [47, 89] on icon at bounding box center [49, 89] width 5 height 0
click at [0, 0] on input "checkbox" at bounding box center [0, 0] width 0 height 0
click at [132, 376] on link "Go to the next page" at bounding box center [129, 377] width 11 height 10
click at [47, 117] on td at bounding box center [53, 112] width 38 height 29
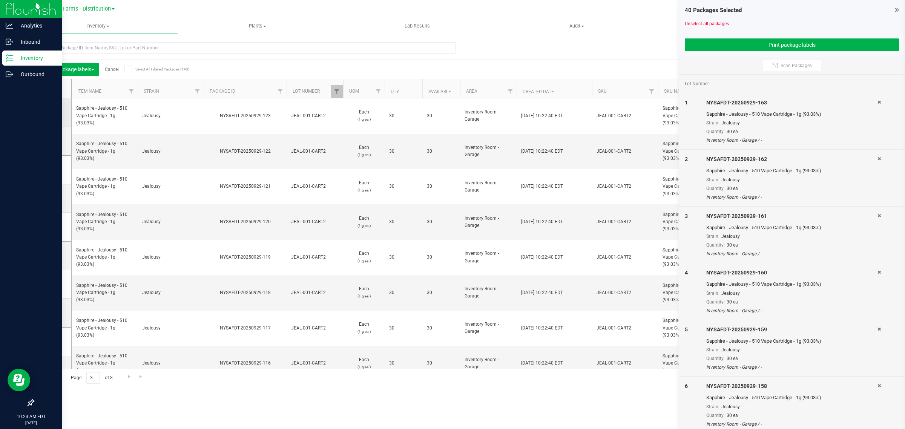
click at [53, 118] on td at bounding box center [53, 112] width 38 height 29
click at [50, 112] on icon at bounding box center [50, 112] width 5 height 0
click at [0, 0] on input "checkbox" at bounding box center [0, 0] width 0 height 0
click at [52, 141] on icon at bounding box center [50, 141] width 5 height 0
click at [0, 0] on input "checkbox" at bounding box center [0, 0] width 0 height 0
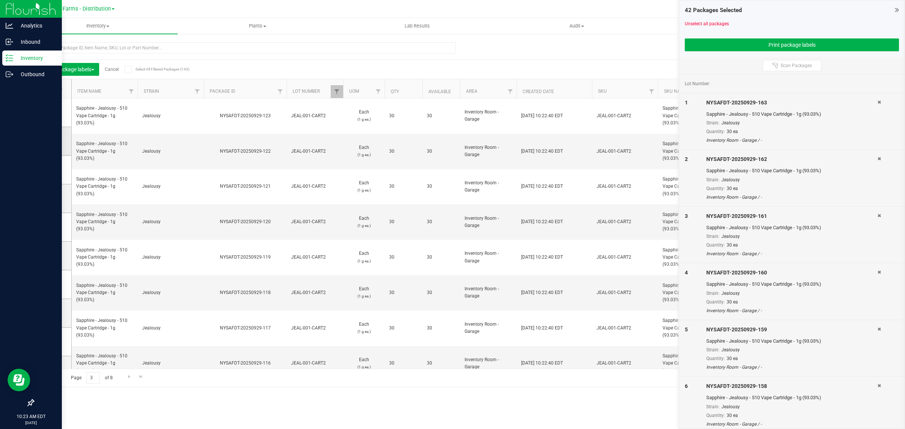
click at [50, 144] on span at bounding box center [51, 141] width 8 height 8
click at [0, 0] on input "checkbox" at bounding box center [0, 0] width 0 height 0
click at [50, 112] on icon at bounding box center [50, 112] width 5 height 0
click at [0, 0] on input "checkbox" at bounding box center [0, 0] width 0 height 0
click at [49, 89] on icon at bounding box center [49, 89] width 5 height 0
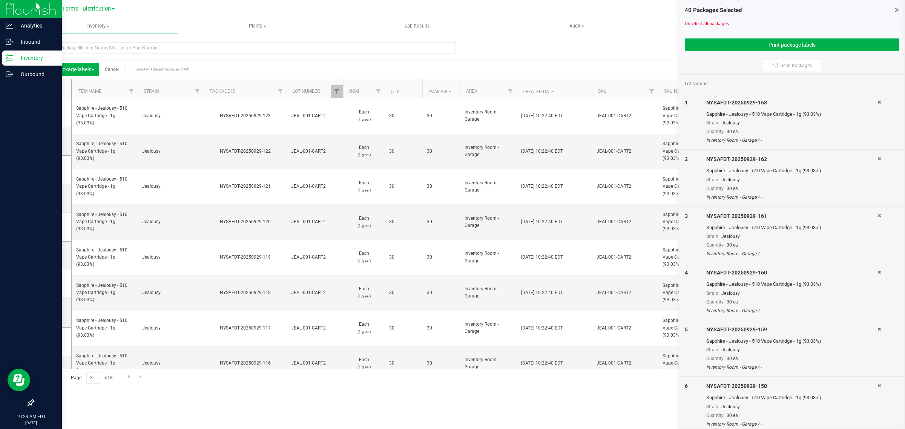
click at [0, 0] on input "checkbox" at bounding box center [0, 0] width 0 height 0
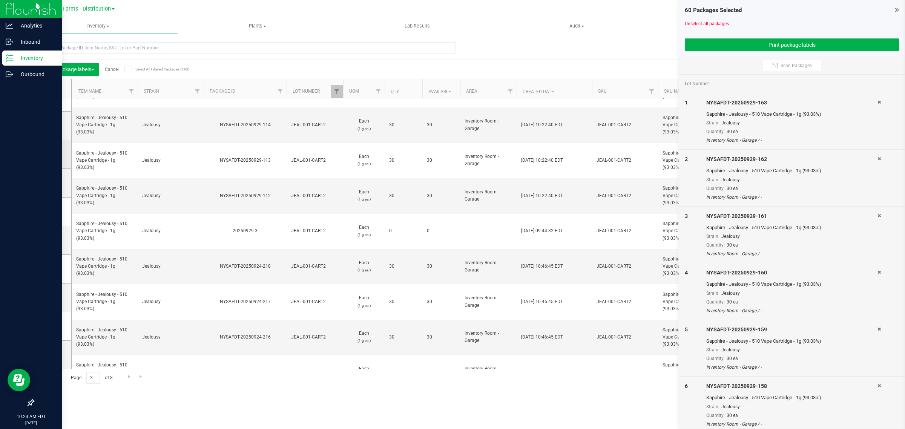
click at [49, 154] on icon at bounding box center [50, 154] width 5 height 0
click at [0, 0] on input "checkbox" at bounding box center [0, 0] width 0 height 0
click at [49, 183] on icon at bounding box center [50, 183] width 5 height 0
click at [0, 0] on input "checkbox" at bounding box center [0, 0] width 0 height 0
click at [51, 211] on icon at bounding box center [50, 211] width 5 height 0
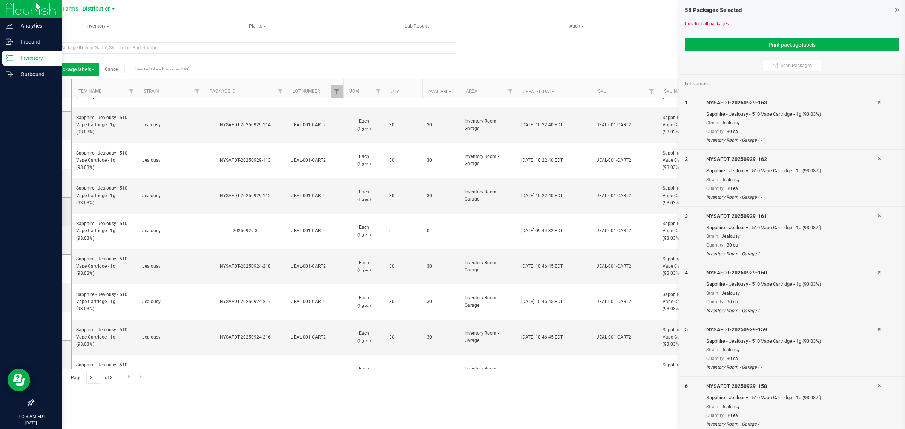
click at [0, 0] on input "checkbox" at bounding box center [0, 0] width 0 height 0
click at [58, 239] on label at bounding box center [52, 240] width 11 height 8
click at [0, 0] on input "checkbox" at bounding box center [0, 0] width 0 height 0
click at [52, 266] on span at bounding box center [51, 269] width 8 height 8
click at [0, 0] on input "checkbox" at bounding box center [0, 0] width 0 height 0
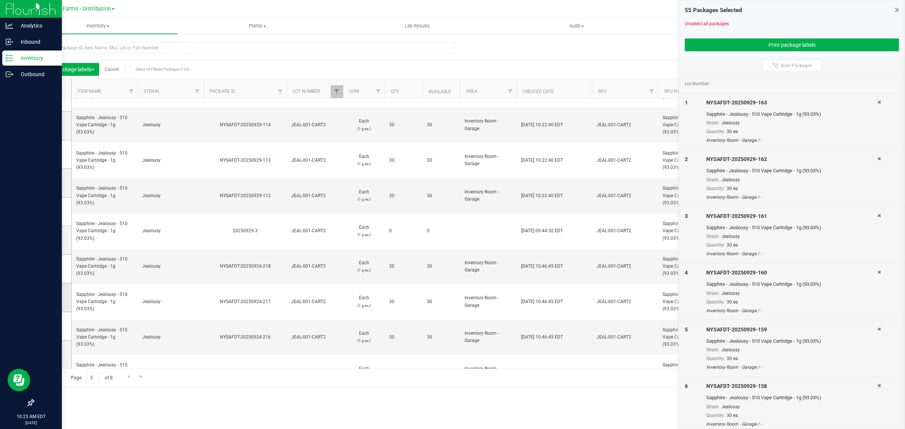
click at [50, 293] on td at bounding box center [53, 297] width 38 height 29
click at [52, 297] on icon at bounding box center [50, 297] width 5 height 0
click at [0, 0] on input "checkbox" at bounding box center [0, 0] width 0 height 0
click at [52, 326] on icon at bounding box center [50, 326] width 5 height 0
click at [0, 0] on input "checkbox" at bounding box center [0, 0] width 0 height 0
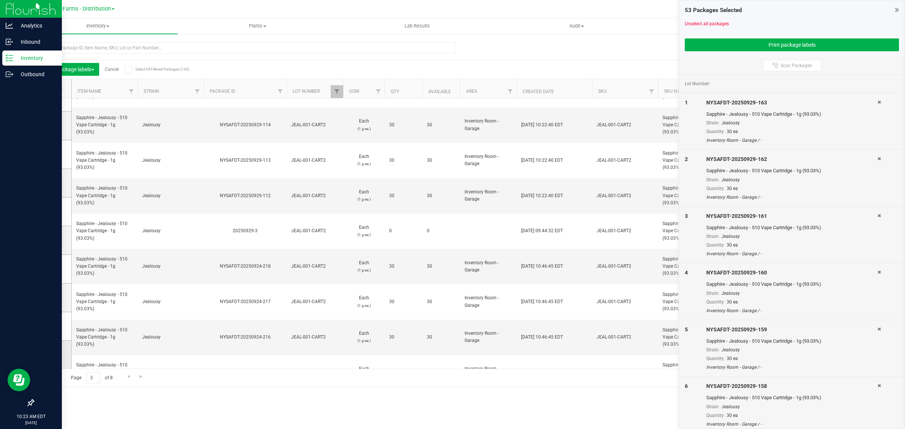
click at [51, 355] on icon at bounding box center [50, 355] width 5 height 0
click at [0, 0] on input "checkbox" at bounding box center [0, 0] width 0 height 0
click at [788, 52] on div "52 Packages Selected Unselect all packages Print package labels" at bounding box center [791, 28] width 225 height 57
click at [780, 38] on button "Print package labels" at bounding box center [792, 44] width 214 height 13
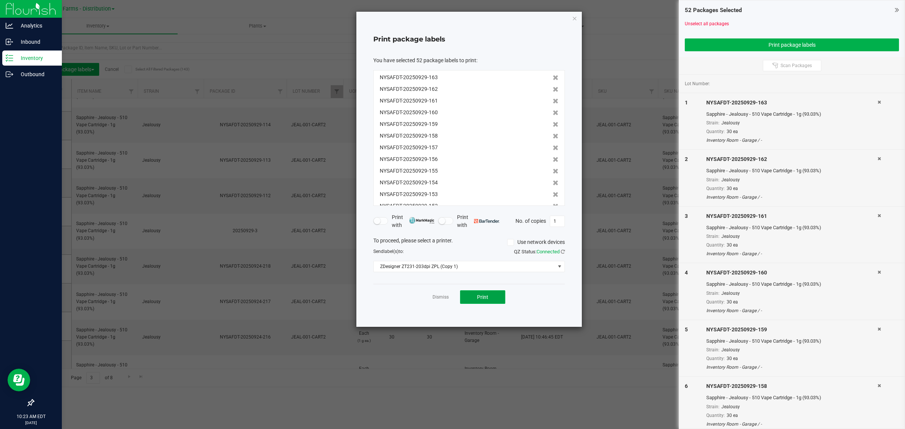
click at [484, 299] on span "Print" at bounding box center [482, 297] width 11 height 6
click at [573, 18] on icon "button" at bounding box center [574, 18] width 5 height 9
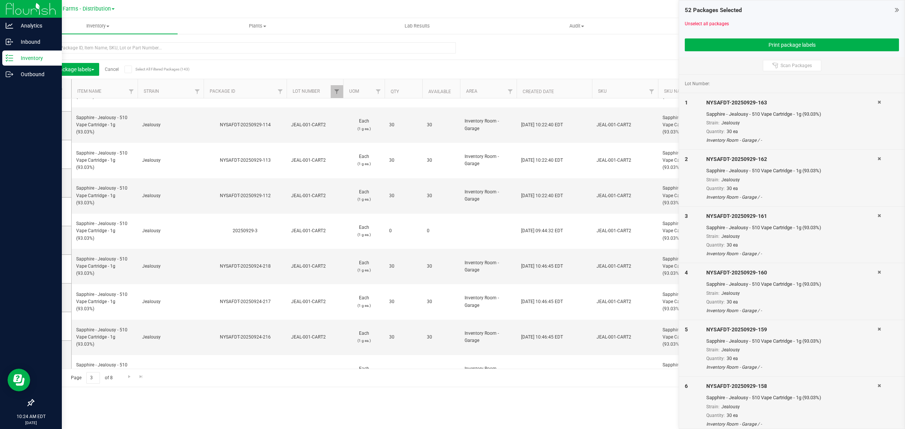
click at [111, 67] on link "Cancel" at bounding box center [112, 69] width 14 height 5
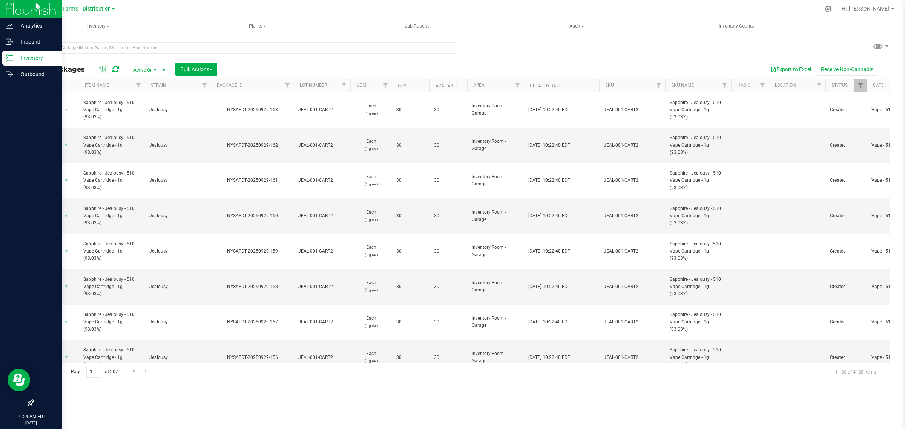
click at [215, 82] on th "Package ID" at bounding box center [252, 85] width 83 height 13
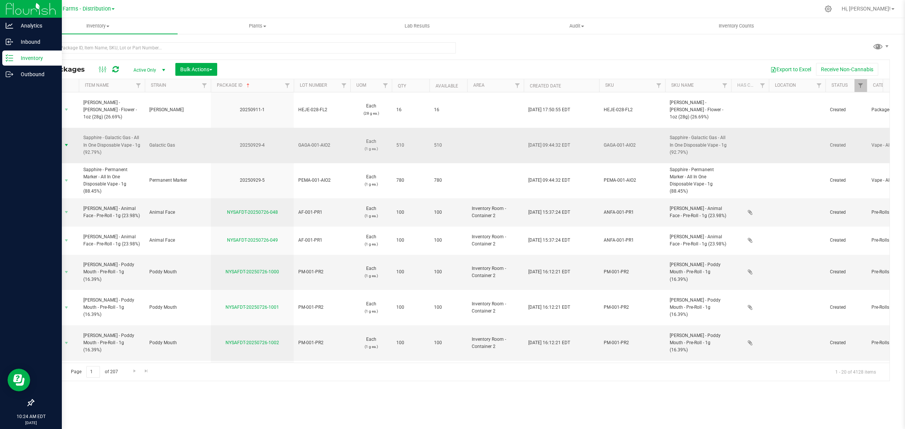
click at [54, 140] on span "Action" at bounding box center [51, 145] width 20 height 11
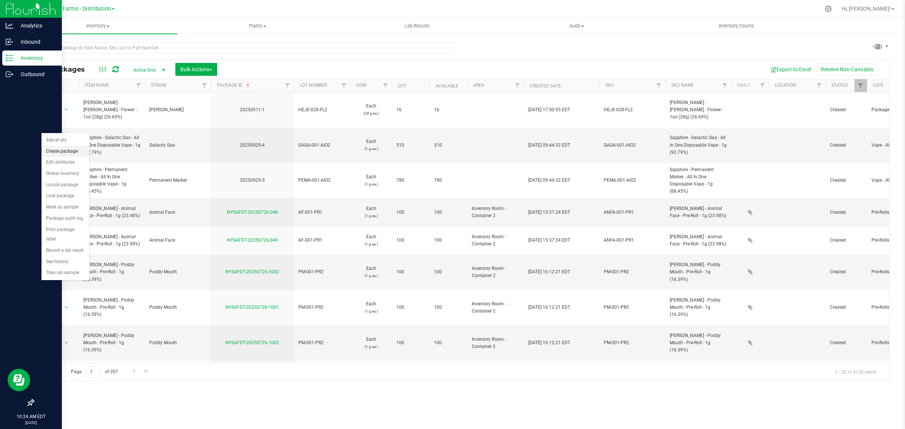
click at [69, 153] on li "Create package" at bounding box center [65, 151] width 48 height 11
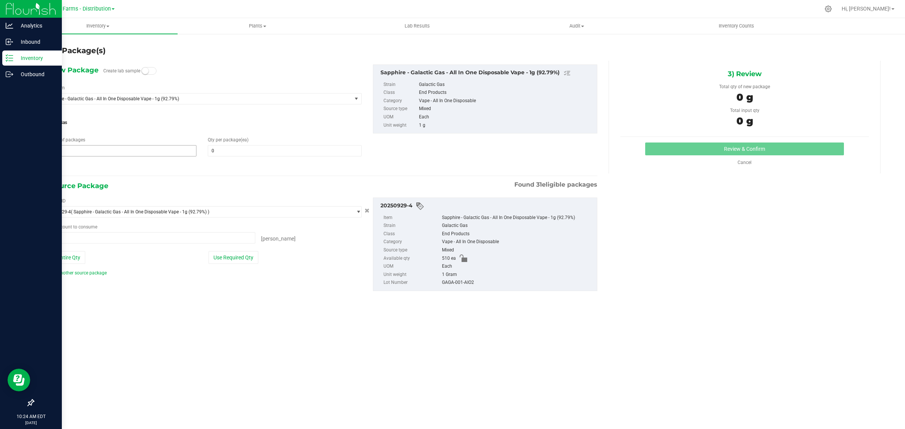
click at [145, 152] on span "1 1" at bounding box center [120, 150] width 154 height 11
type input "17"
click at [247, 148] on span at bounding box center [285, 150] width 154 height 11
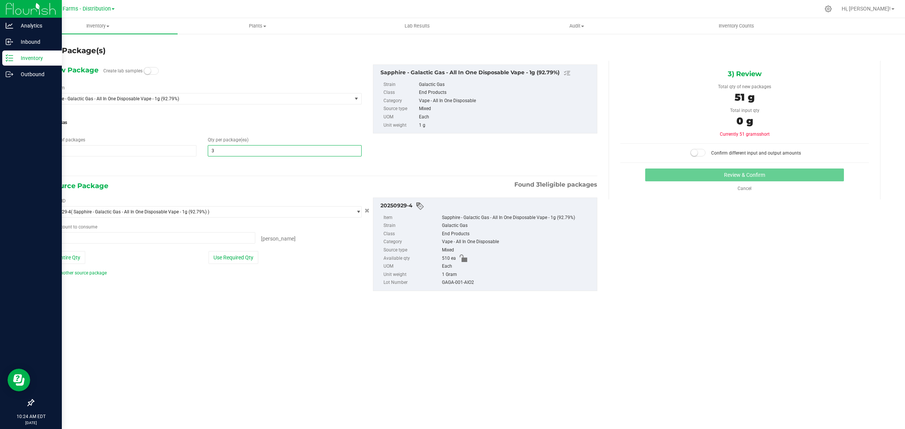
type input "30"
click at [222, 174] on div "1) New Package Create lab samples Select Item Sapphire - Galactic Gas - All In …" at bounding box center [320, 184] width 566 height 246
click at [236, 262] on button "Use Required Qty" at bounding box center [233, 257] width 50 height 13
type input "510 ea"
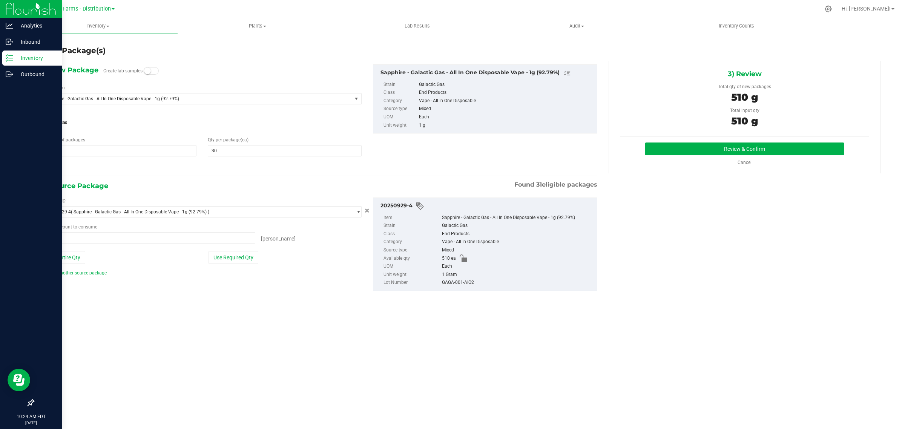
click at [686, 141] on div "3) Review Total qty of new packages 510 g Total input qty 510 g Review & Confirm" at bounding box center [744, 117] width 272 height 113
click at [681, 150] on button "Review & Confirm" at bounding box center [744, 148] width 199 height 13
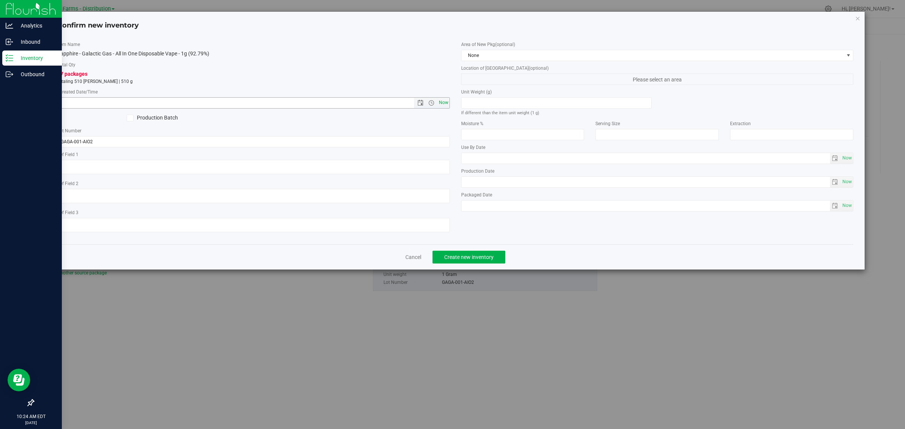
click at [445, 102] on span "Now" at bounding box center [443, 102] width 13 height 11
type input "9/29/2025 10:24 AM"
click at [485, 55] on span "None" at bounding box center [652, 55] width 382 height 11
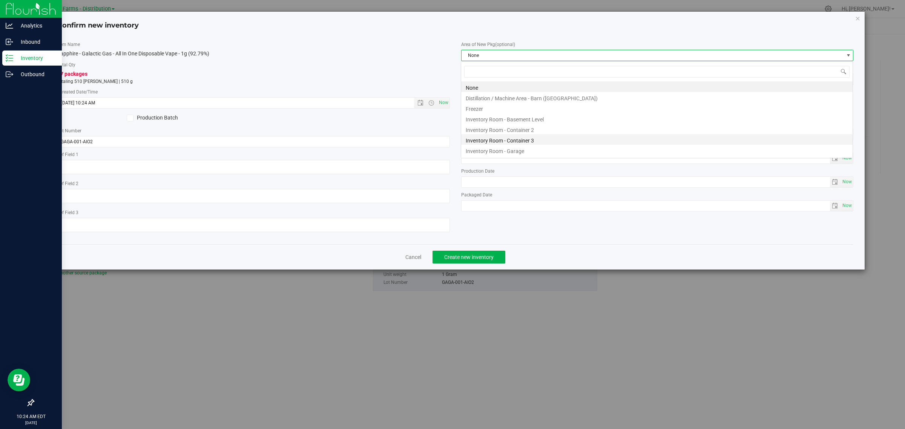
scroll to position [12, 392]
click at [519, 150] on li "Inventory Room - Garage" at bounding box center [656, 150] width 391 height 11
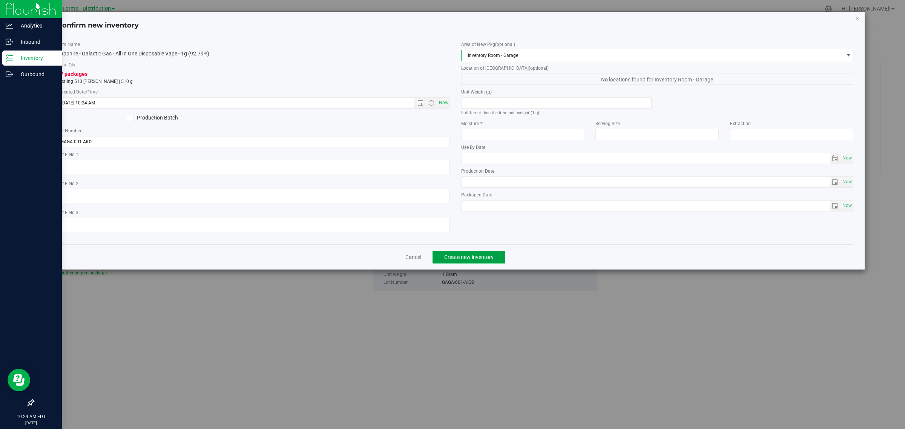
click at [478, 261] on button "Create new inventory" at bounding box center [468, 257] width 73 height 13
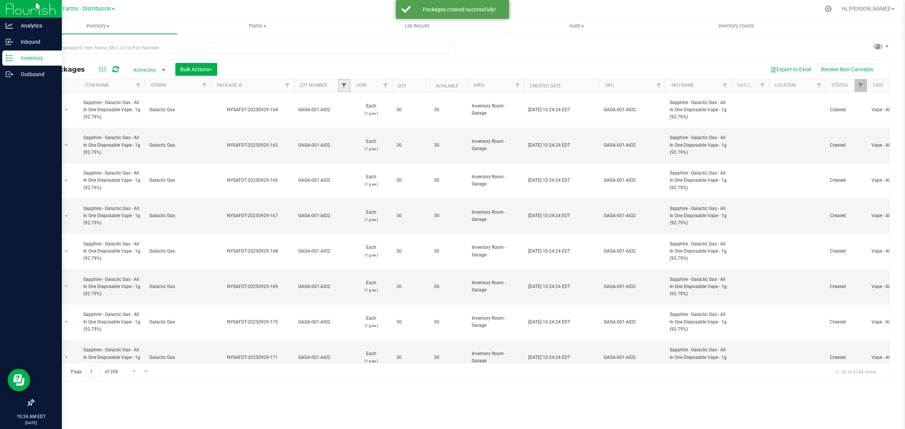
click at [344, 85] on span "Filter" at bounding box center [344, 86] width 6 height 6
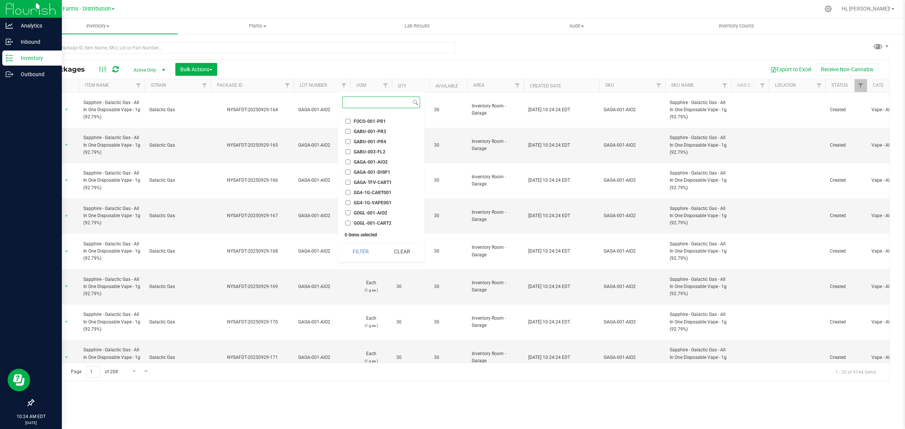
scroll to position [236, 0]
click at [379, 146] on span "GAGA-001-AIO2" at bounding box center [371, 147] width 34 height 5
click at [350, 146] on input "GAGA-001-AIO2" at bounding box center [347, 146] width 5 height 5
checkbox input "true"
click at [354, 250] on button "Filter" at bounding box center [360, 251] width 36 height 17
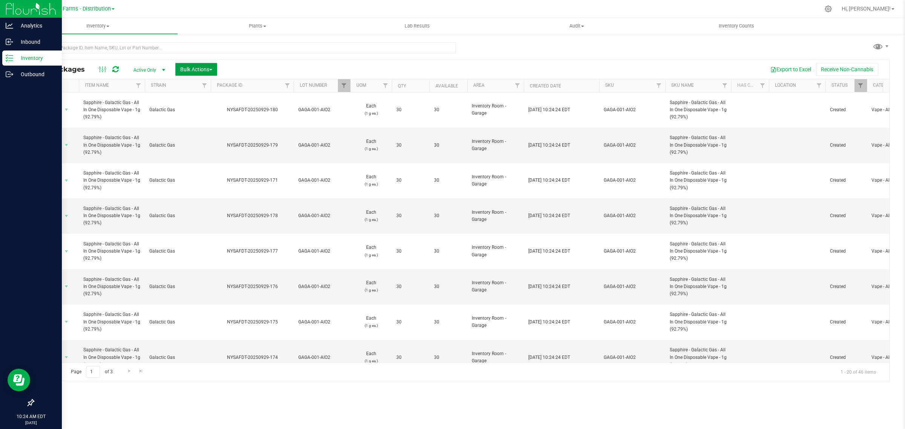
click at [194, 70] on span "Bulk Actions" at bounding box center [196, 69] width 32 height 6
click at [194, 141] on span "Print package labels" at bounding box center [202, 142] width 45 height 6
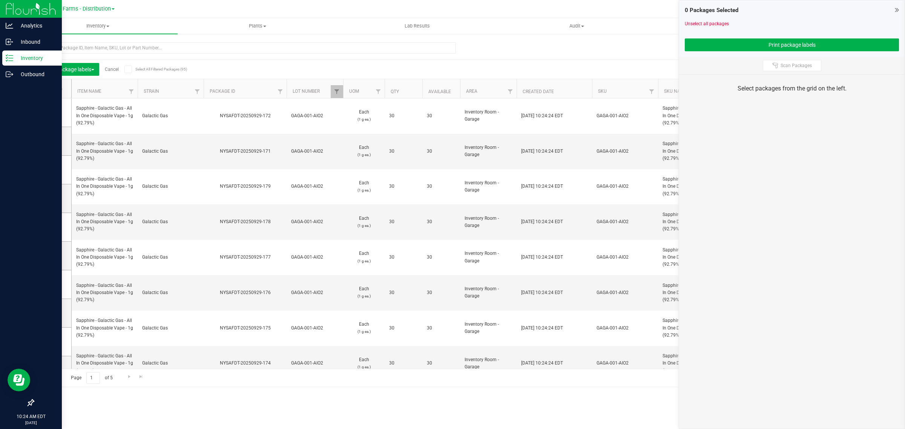
click at [48, 89] on icon at bounding box center [49, 89] width 5 height 0
click at [0, 0] on input "checkbox" at bounding box center [0, 0] width 0 height 0
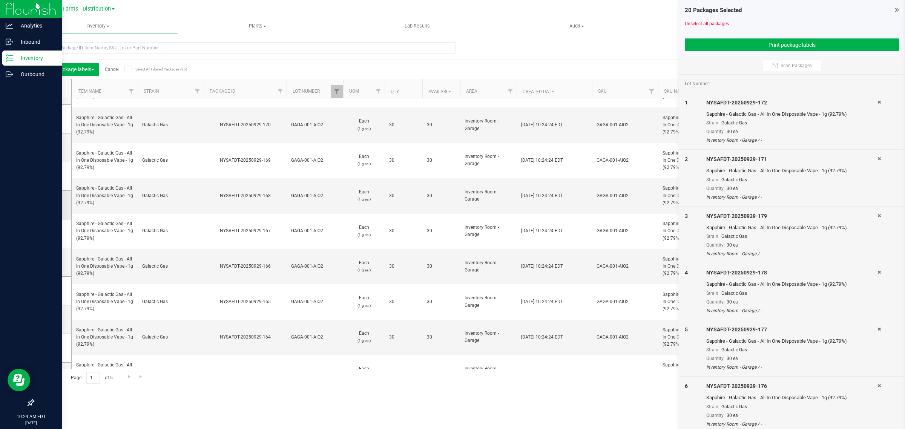
scroll to position [302, 0]
click at [50, 355] on icon at bounding box center [50, 355] width 5 height 0
click at [0, 0] on input "checkbox" at bounding box center [0, 0] width 0 height 0
click at [49, 321] on td at bounding box center [53, 326] width 38 height 29
click at [50, 294] on span at bounding box center [51, 298] width 8 height 8
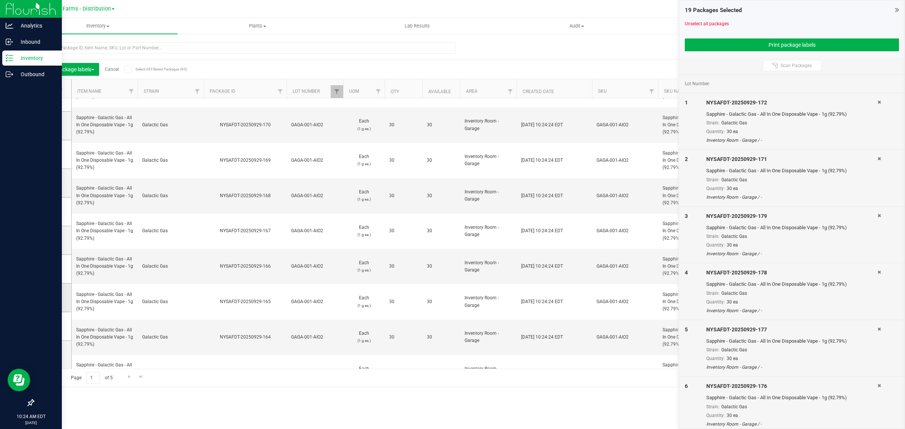
click at [0, 0] on input "checkbox" at bounding box center [0, 0] width 0 height 0
click at [54, 327] on span at bounding box center [51, 326] width 8 height 8
click at [0, 0] on input "checkbox" at bounding box center [0, 0] width 0 height 0
click at [813, 44] on button "Print package labels" at bounding box center [792, 44] width 214 height 13
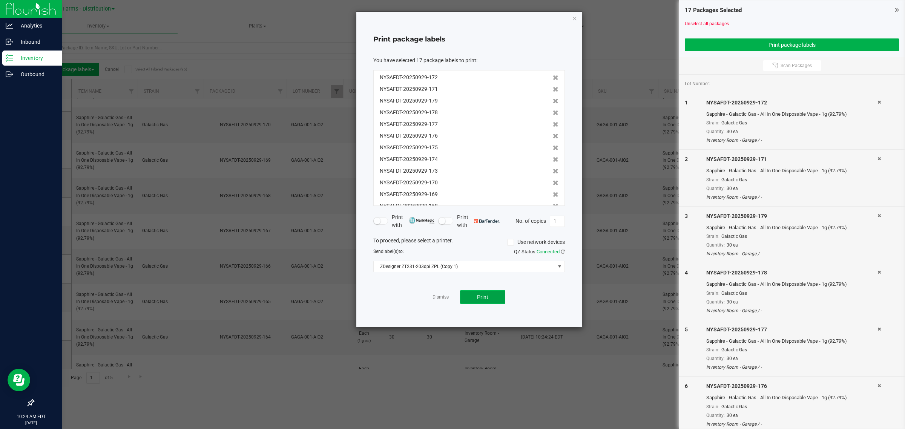
click at [489, 293] on button "Print" at bounding box center [482, 297] width 45 height 14
click at [576, 15] on icon "button" at bounding box center [574, 18] width 5 height 9
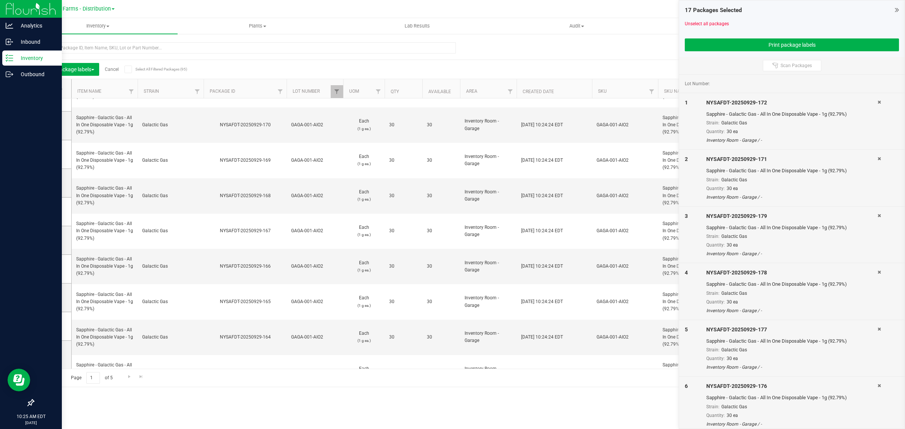
click at [113, 71] on link "Cancel" at bounding box center [112, 69] width 14 height 5
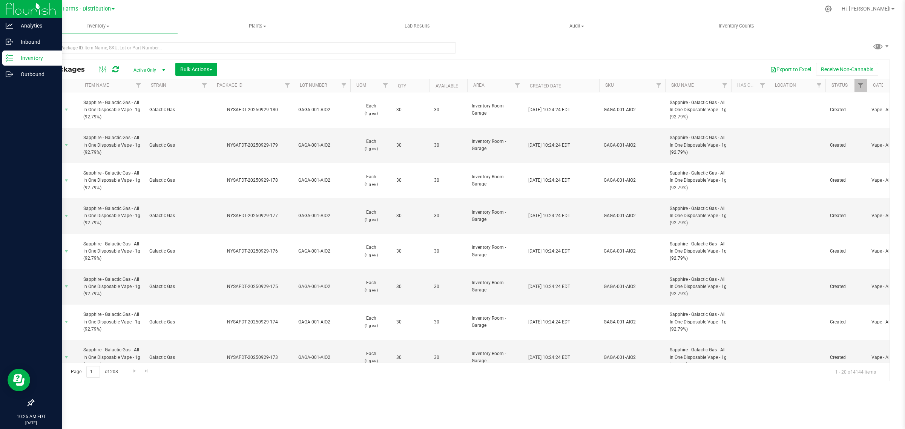
click at [216, 85] on th "Package ID" at bounding box center [252, 85] width 83 height 13
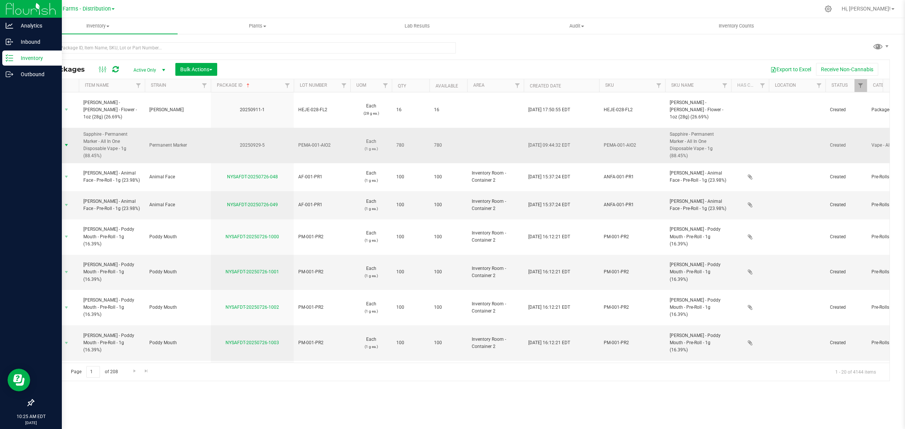
click at [61, 140] on span "Action" at bounding box center [51, 145] width 20 height 11
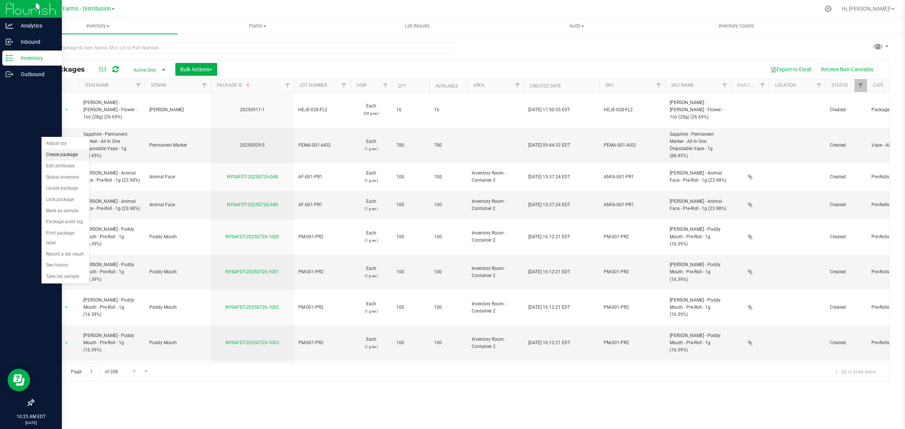
click at [62, 150] on li "Create package" at bounding box center [65, 154] width 48 height 11
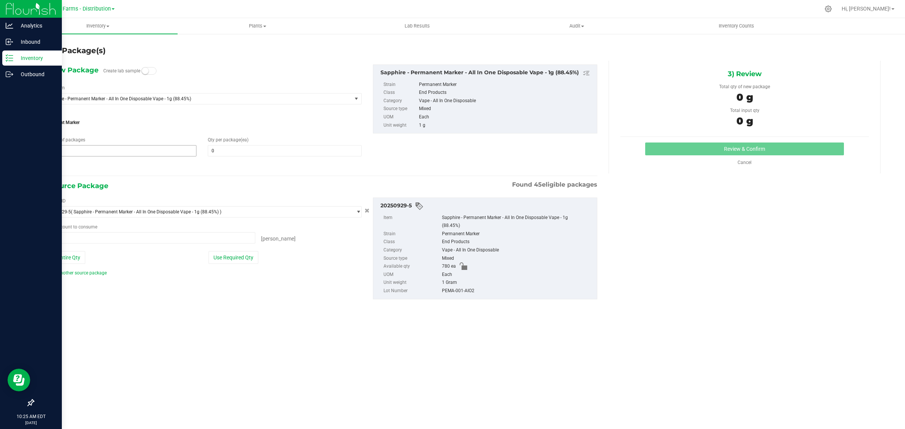
click at [120, 155] on span "1 1" at bounding box center [120, 150] width 154 height 11
type input "26"
click at [247, 145] on span at bounding box center [285, 150] width 154 height 11
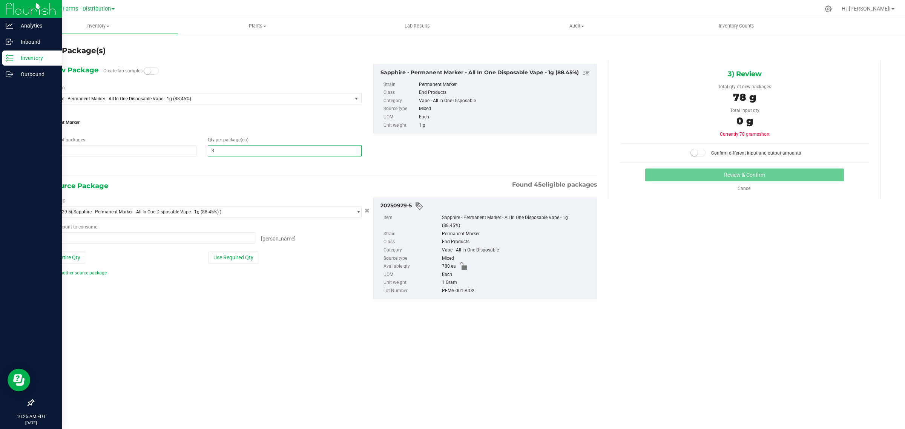
type input "30"
click at [250, 112] on div "Strain Permanent Marker" at bounding box center [202, 120] width 319 height 20
click at [242, 266] on div "Package ID 20250929-5 ( Sapphire - Permanent Marker - All In One Disposable Vap…" at bounding box center [202, 237] width 330 height 79
click at [242, 263] on button "Use Required Qty" at bounding box center [233, 257] width 50 height 13
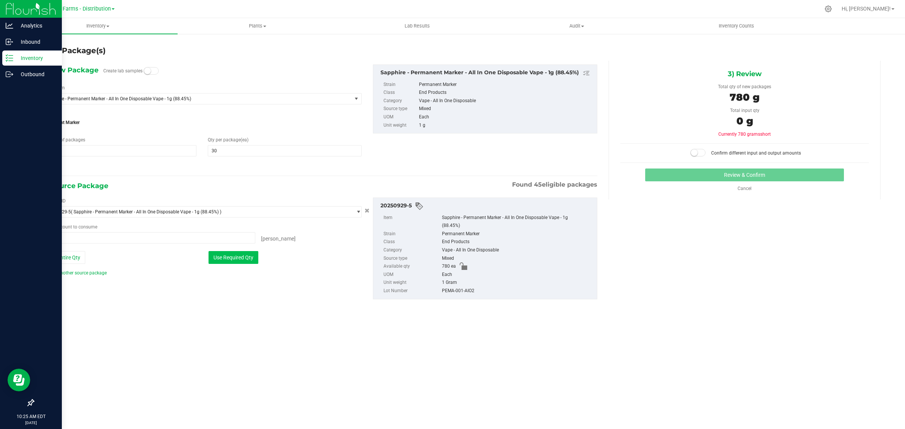
type input "780 ea"
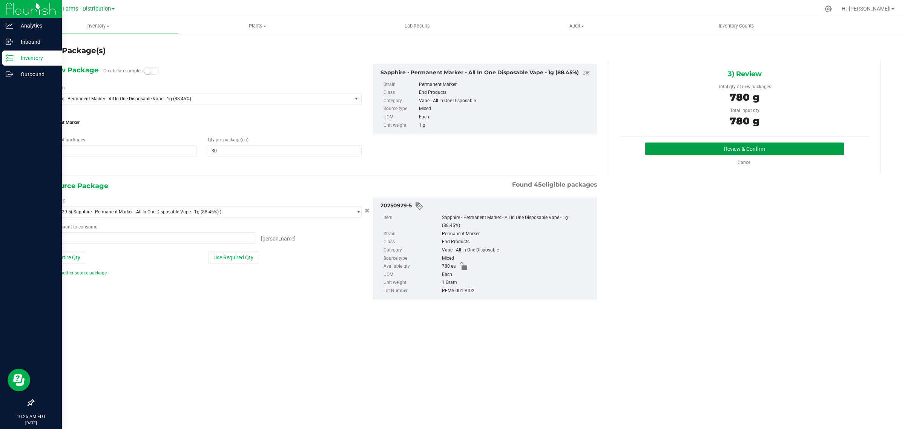
click at [729, 151] on button "Review & Confirm" at bounding box center [744, 148] width 199 height 13
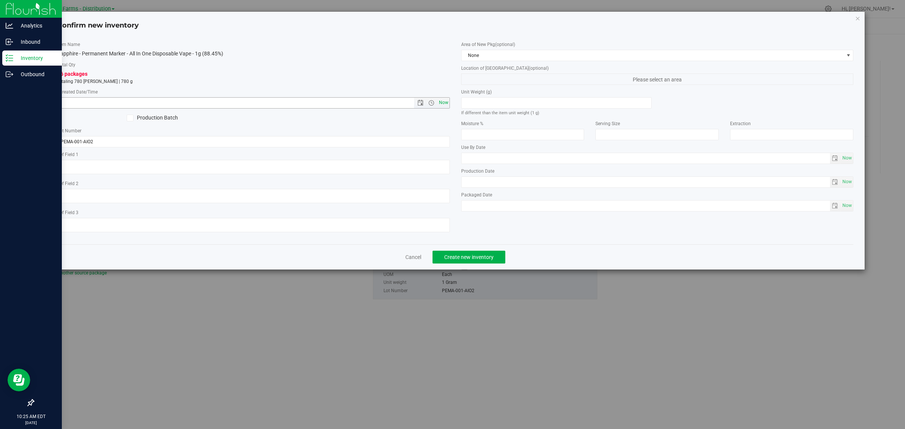
click at [444, 106] on span "Now" at bounding box center [443, 102] width 13 height 11
type input "9/29/2025 10:25 AM"
click at [538, 54] on span "None" at bounding box center [652, 55] width 382 height 11
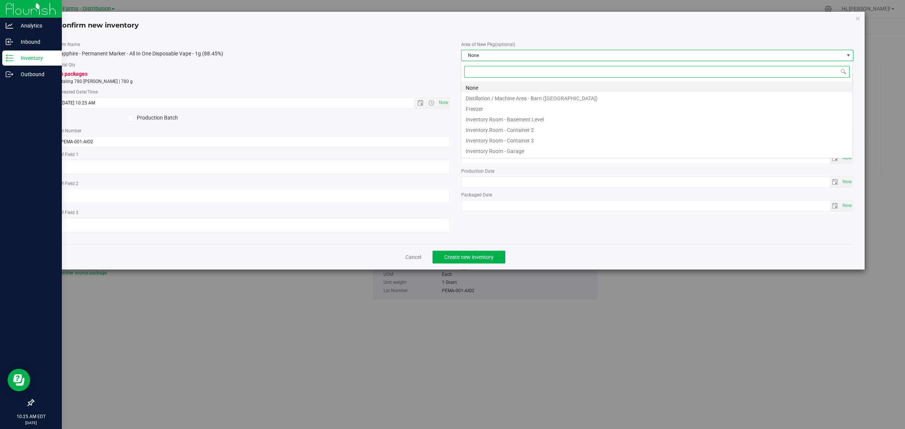
scroll to position [12, 392]
click at [555, 150] on li "Inventory Room - Garage" at bounding box center [656, 150] width 391 height 11
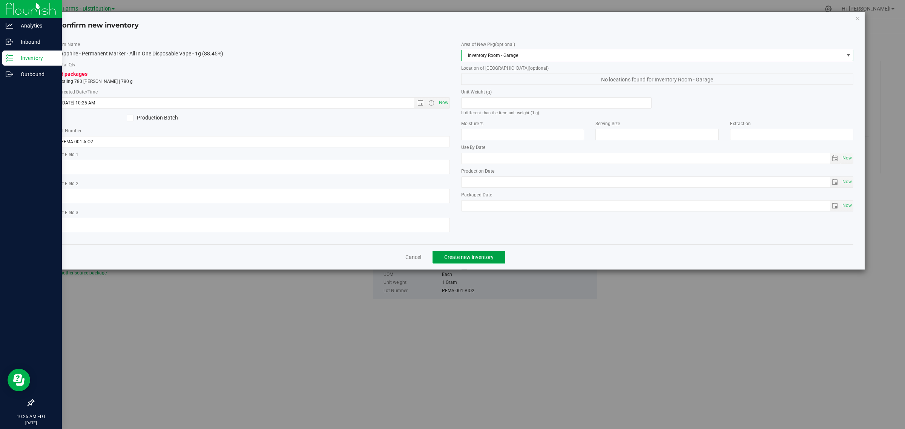
click at [483, 260] on span "Create new inventory" at bounding box center [468, 257] width 49 height 6
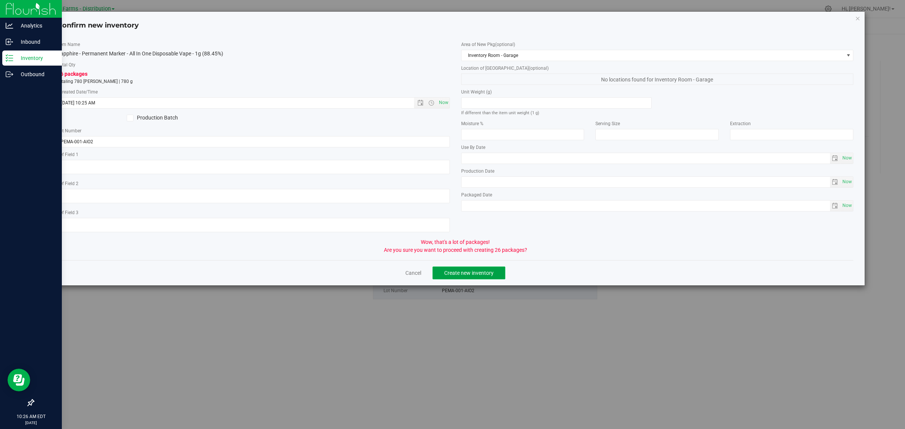
click at [478, 276] on span "Create new inventory" at bounding box center [468, 273] width 49 height 6
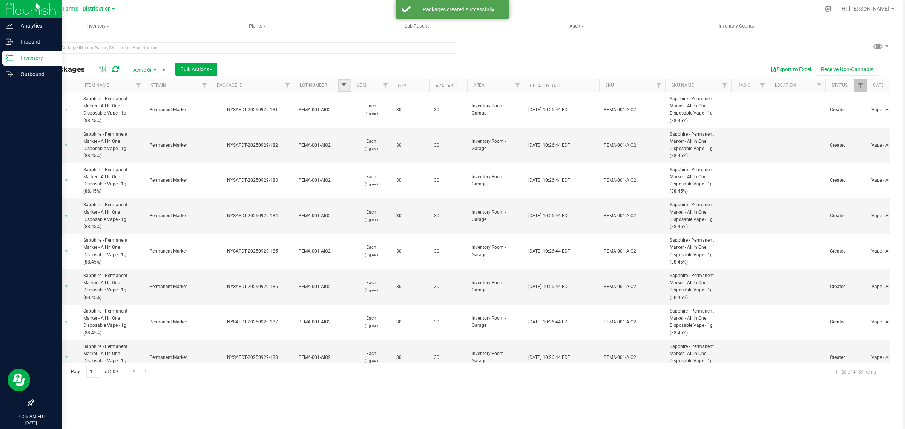
click at [345, 85] on span "Filter" at bounding box center [344, 86] width 6 height 6
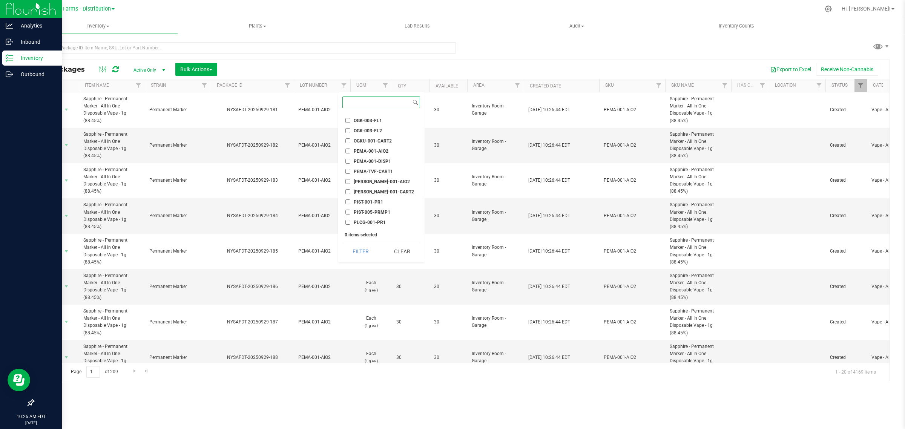
scroll to position [660, 0]
click at [377, 168] on span "PEMA-001-AIO2" at bounding box center [371, 170] width 35 height 5
click at [350, 168] on input "PEMA-001-AIO2" at bounding box center [347, 170] width 5 height 5
checkbox input "true"
click at [371, 253] on button "Filter" at bounding box center [360, 251] width 36 height 17
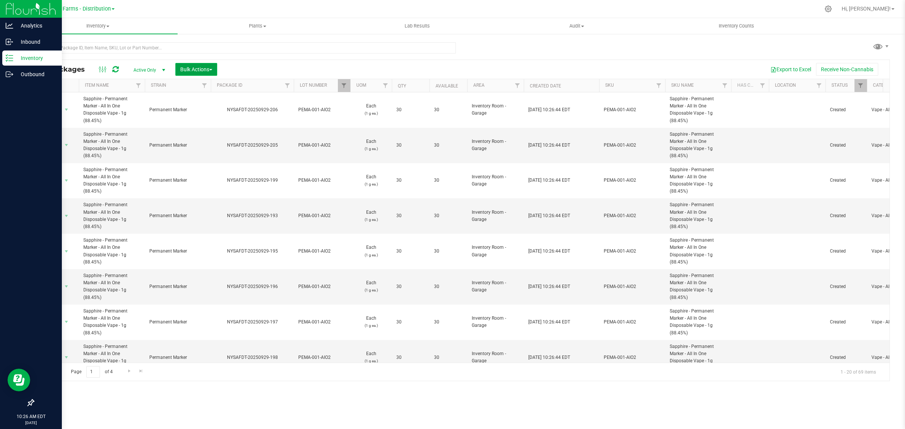
click at [192, 65] on button "Bulk Actions" at bounding box center [196, 69] width 42 height 13
click at [207, 143] on span "Print package labels" at bounding box center [202, 142] width 45 height 6
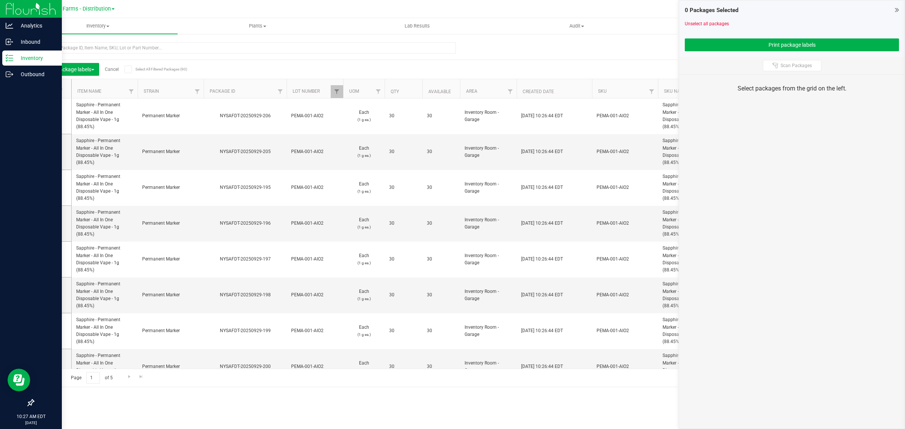
click at [47, 89] on icon at bounding box center [49, 89] width 5 height 0
click at [0, 0] on input "checkbox" at bounding box center [0, 0] width 0 height 0
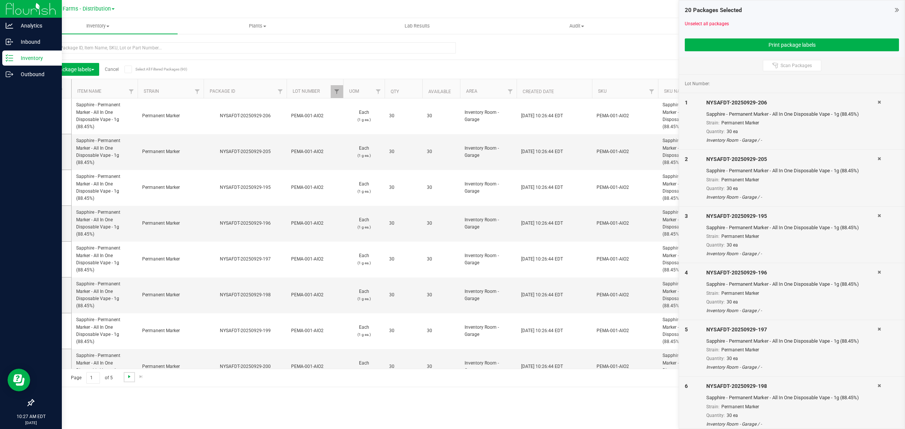
click at [131, 376] on span "Go to the next page" at bounding box center [129, 377] width 6 height 6
click at [51, 116] on icon at bounding box center [50, 116] width 5 height 0
click at [0, 0] on input "checkbox" at bounding box center [0, 0] width 0 height 0
click at [51, 152] on icon at bounding box center [50, 152] width 5 height 0
click at [0, 0] on input "checkbox" at bounding box center [0, 0] width 0 height 0
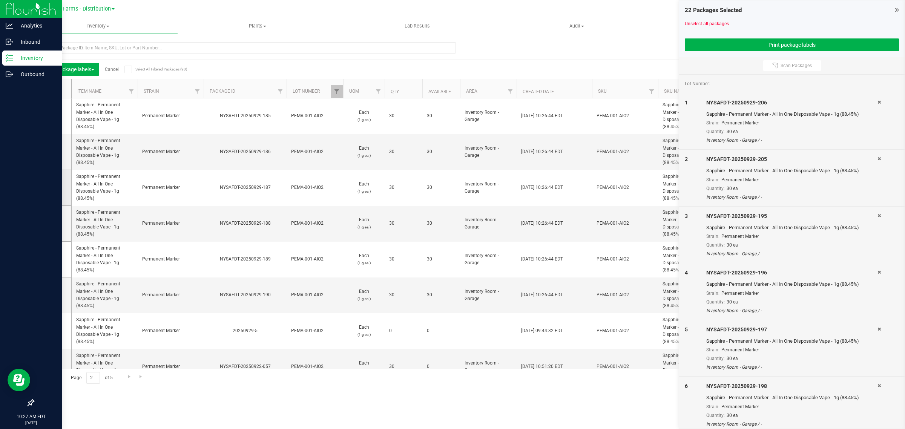
click at [49, 188] on icon at bounding box center [50, 188] width 5 height 0
click at [0, 0] on input "checkbox" at bounding box center [0, 0] width 0 height 0
click at [50, 224] on icon at bounding box center [50, 224] width 5 height 0
click at [0, 0] on input "checkbox" at bounding box center [0, 0] width 0 height 0
click at [48, 259] on icon at bounding box center [50, 259] width 5 height 0
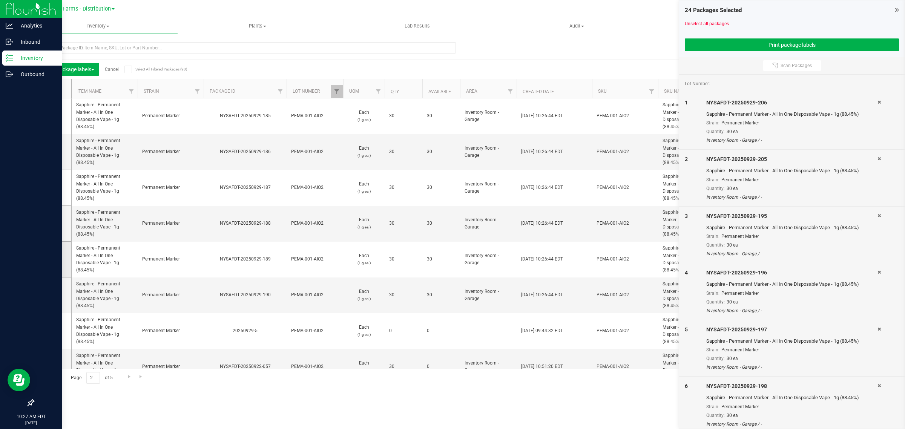
click at [0, 0] on input "checkbox" at bounding box center [0, 0] width 0 height 0
click at [48, 292] on span at bounding box center [51, 295] width 8 height 8
click at [0, 0] on input "checkbox" at bounding box center [0, 0] width 0 height 0
click at [771, 44] on button "Print package labels" at bounding box center [792, 44] width 214 height 13
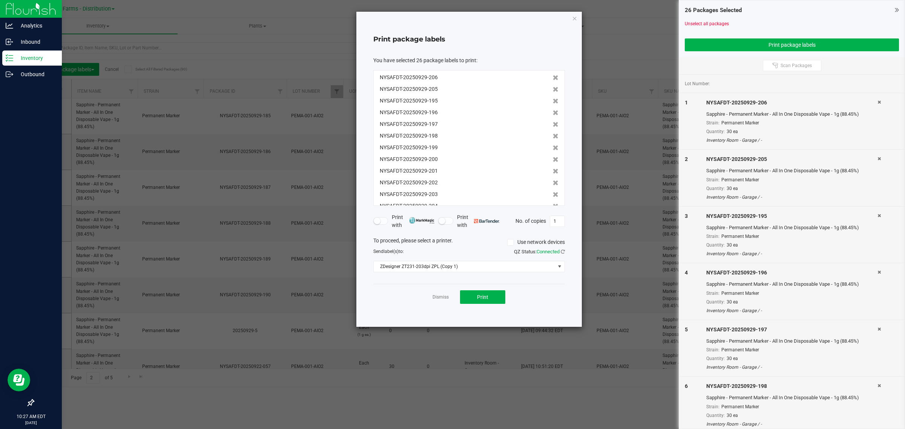
scroll to position [175, 0]
click at [502, 294] on button "Print" at bounding box center [482, 297] width 45 height 14
click at [574, 21] on icon "button" at bounding box center [574, 18] width 5 height 9
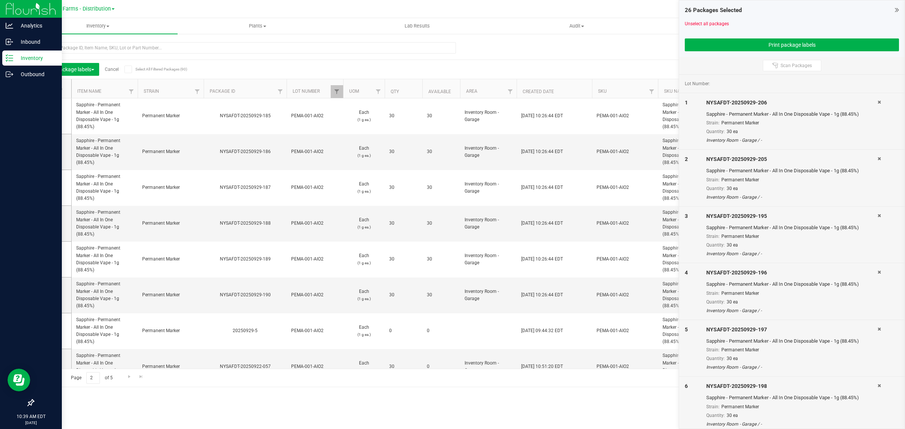
click at [115, 67] on link "Cancel" at bounding box center [112, 69] width 14 height 5
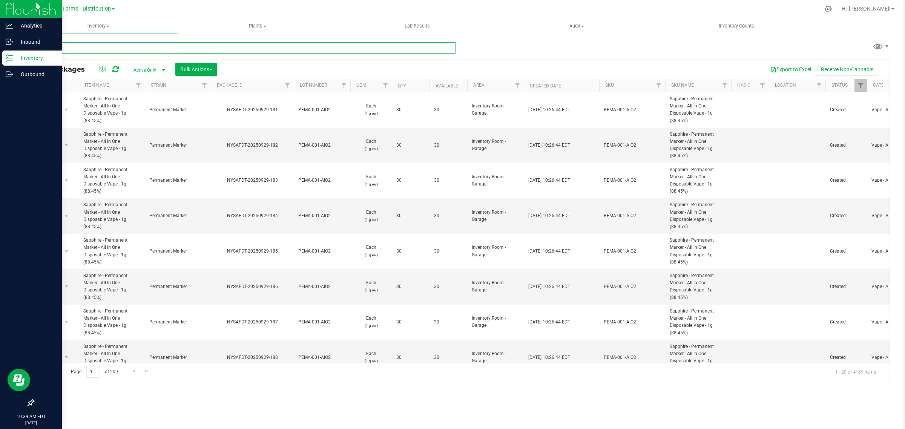
click at [104, 43] on input "text" at bounding box center [244, 47] width 423 height 11
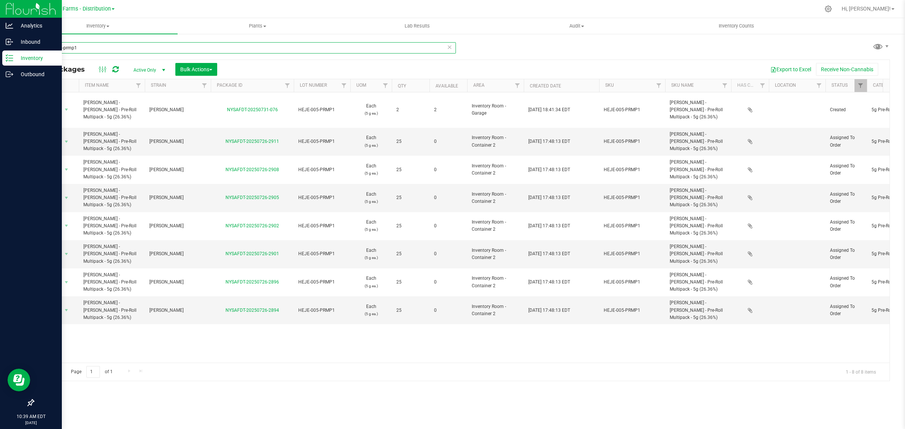
type input "heje-005-prmp1"
click at [434, 84] on th "Available" at bounding box center [448, 85] width 38 height 13
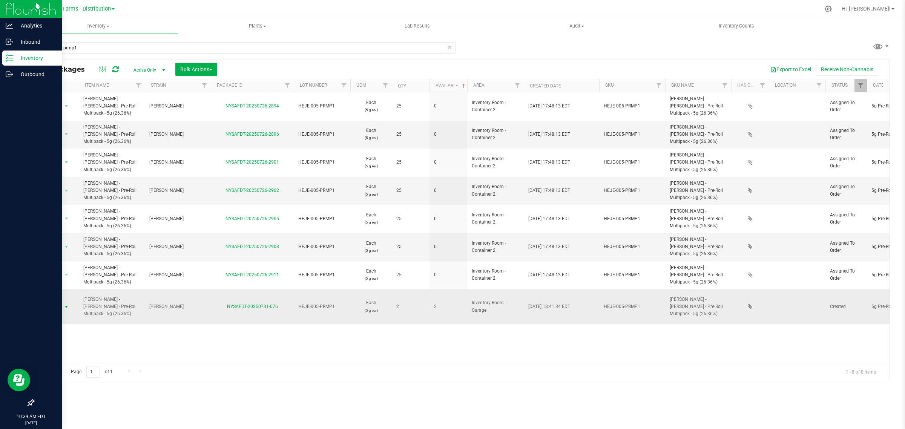
click at [64, 304] on span "select" at bounding box center [66, 307] width 6 height 6
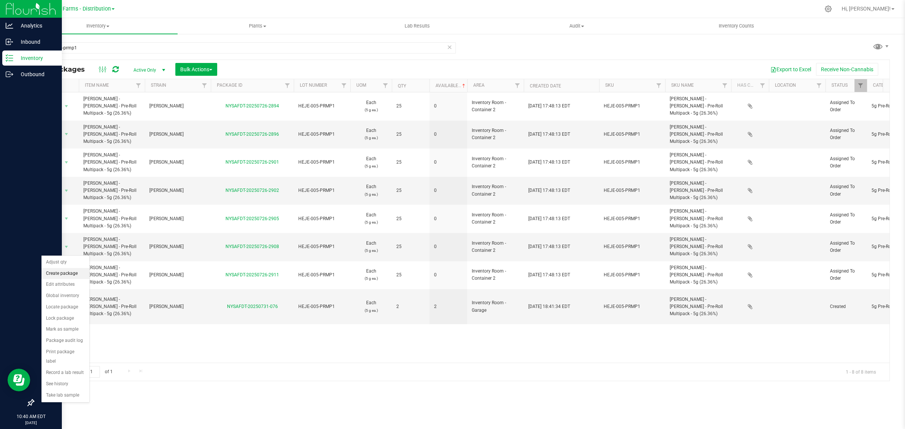
click at [69, 274] on li "Create package" at bounding box center [65, 273] width 48 height 11
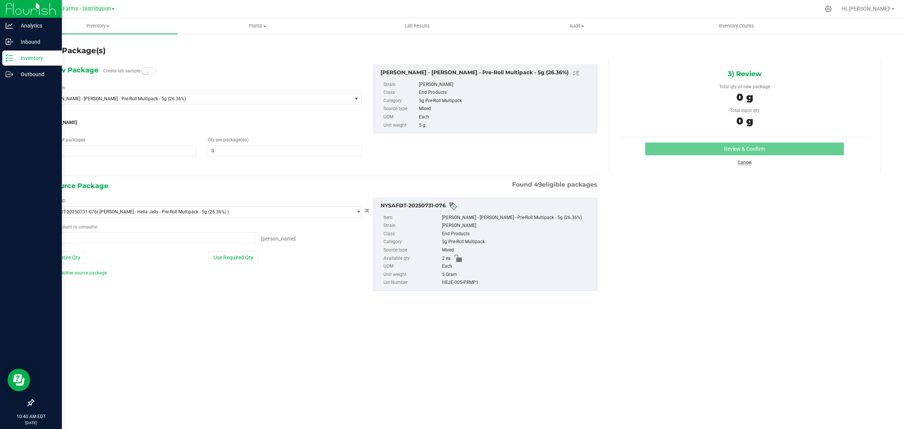
click at [743, 161] on link "Cancel" at bounding box center [744, 162] width 14 height 5
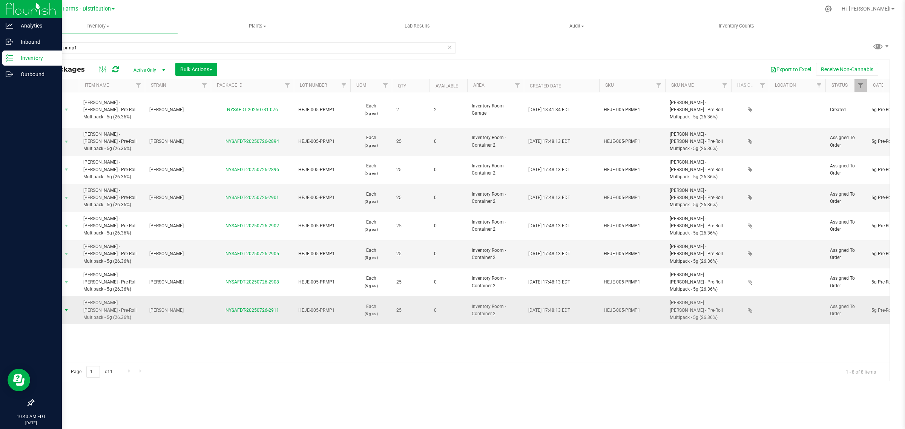
click at [54, 305] on span "Action" at bounding box center [51, 310] width 20 height 11
click at [245, 315] on div "Action Action Adjust qty Create package Edit attributes Global inventory Locate…" at bounding box center [462, 227] width 856 height 270
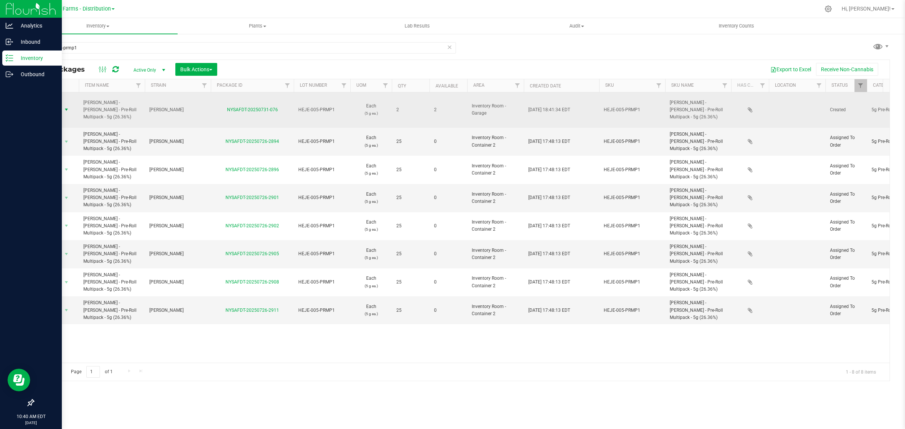
click at [61, 104] on span "Action" at bounding box center [51, 109] width 20 height 11
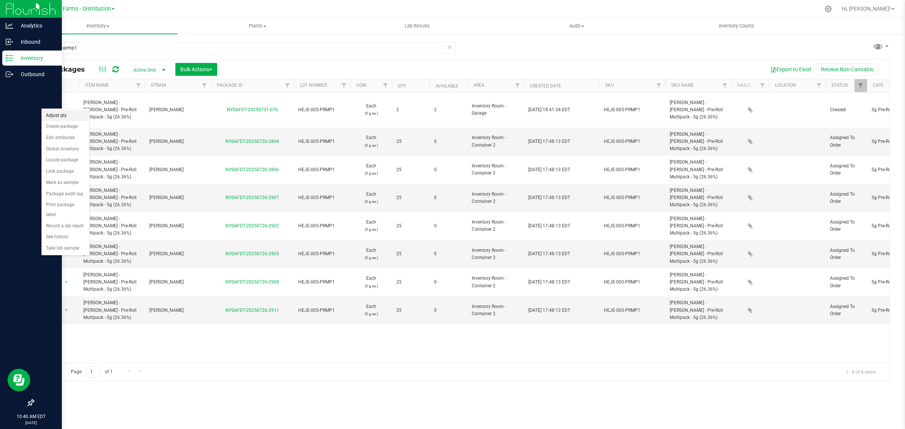
click at [60, 115] on li "Adjust qty" at bounding box center [65, 115] width 48 height 11
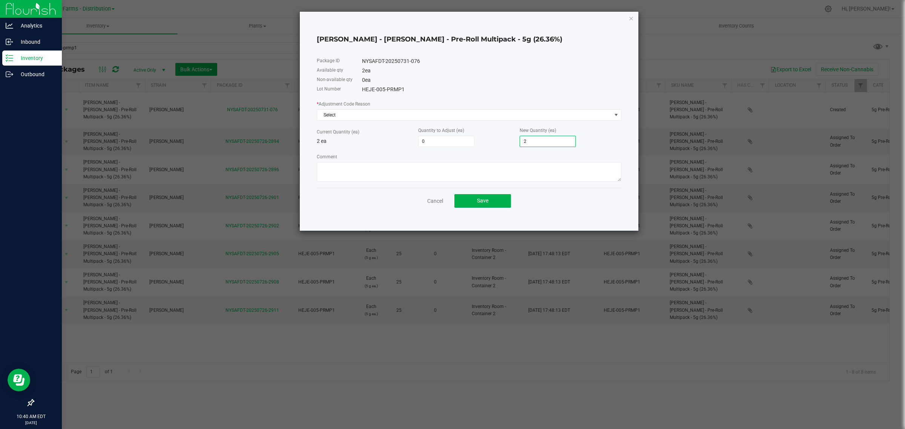
type input "1"
type input "3"
type input "35"
type input "37"
click at [492, 153] on div "* Adjustment Code Reason Select Current Quantity (ea) 2 ea Quantity to Adjust (…" at bounding box center [469, 141] width 305 height 82
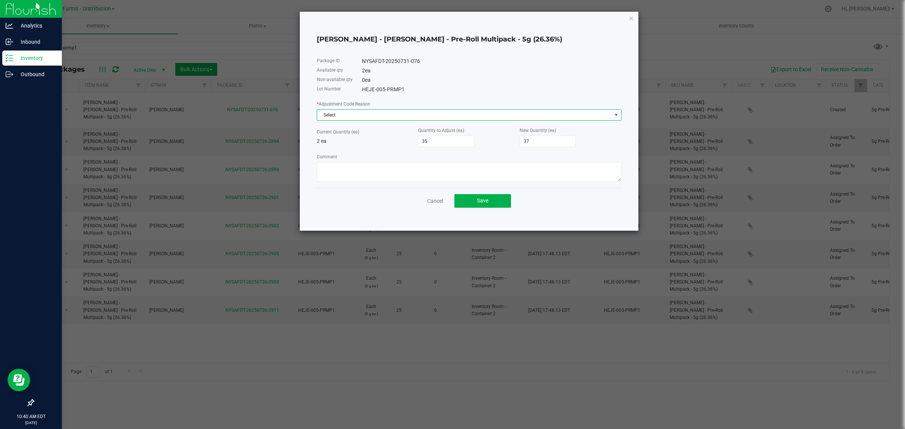
click at [336, 112] on span "Select" at bounding box center [464, 115] width 294 height 11
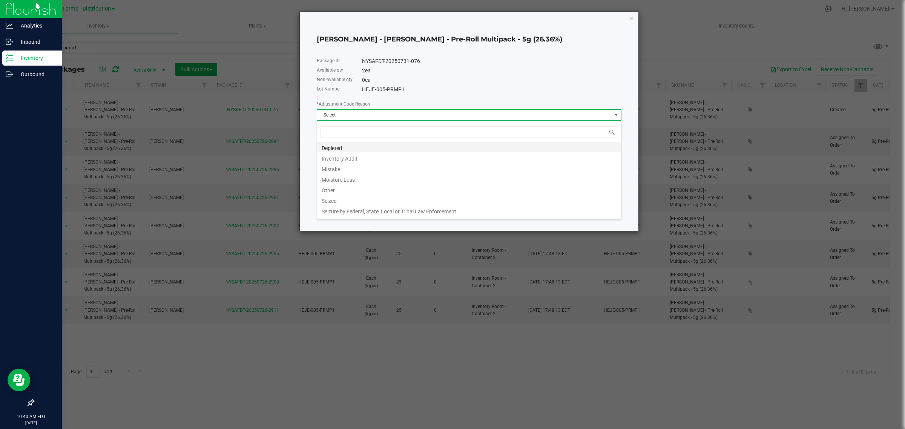
scroll to position [12, 304]
click at [356, 159] on li "Inventory Audit" at bounding box center [469, 157] width 304 height 11
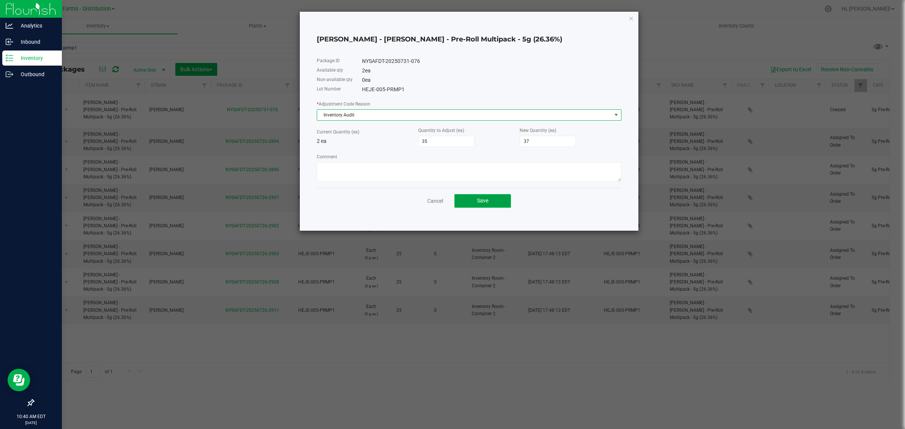
click at [484, 197] on button "Save" at bounding box center [482, 201] width 57 height 14
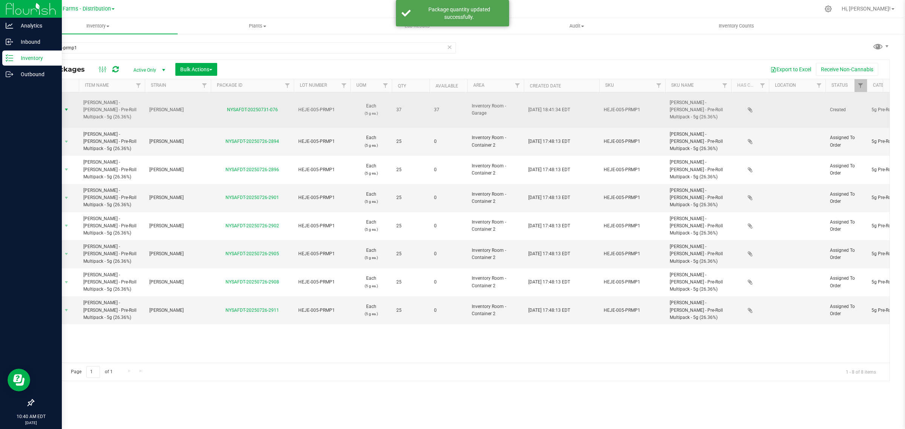
click at [63, 104] on span "select" at bounding box center [66, 109] width 9 height 11
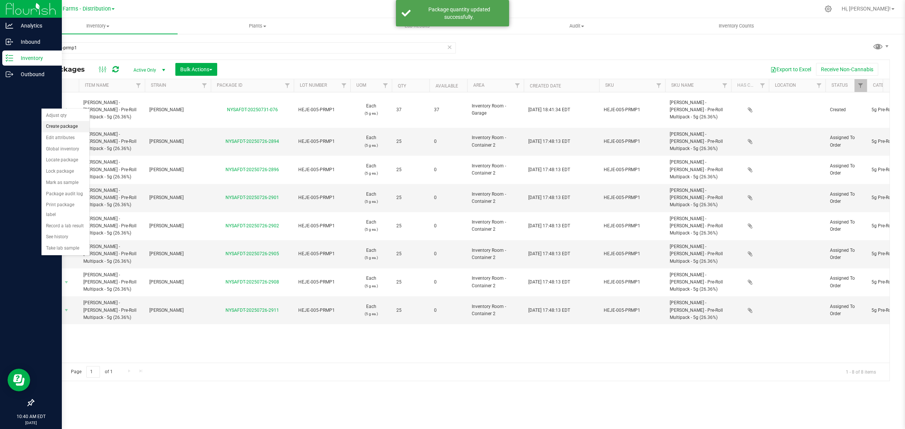
click at [64, 127] on li "Create package" at bounding box center [65, 126] width 48 height 11
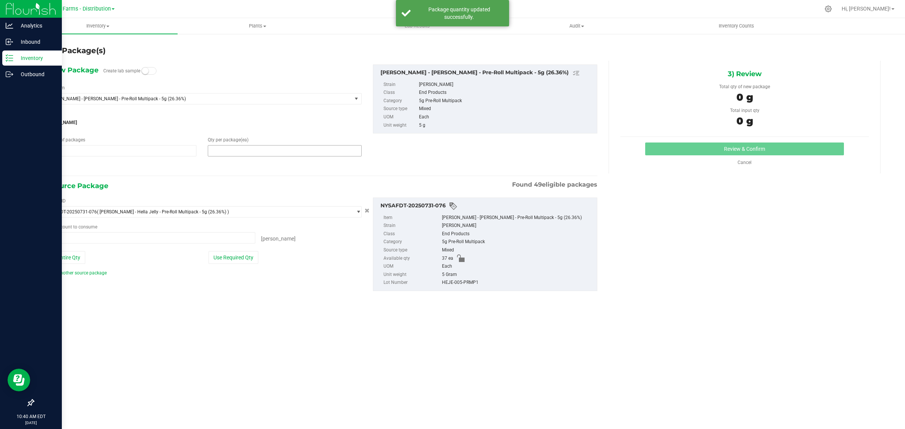
click at [240, 149] on span at bounding box center [285, 150] width 154 height 11
type input "12"
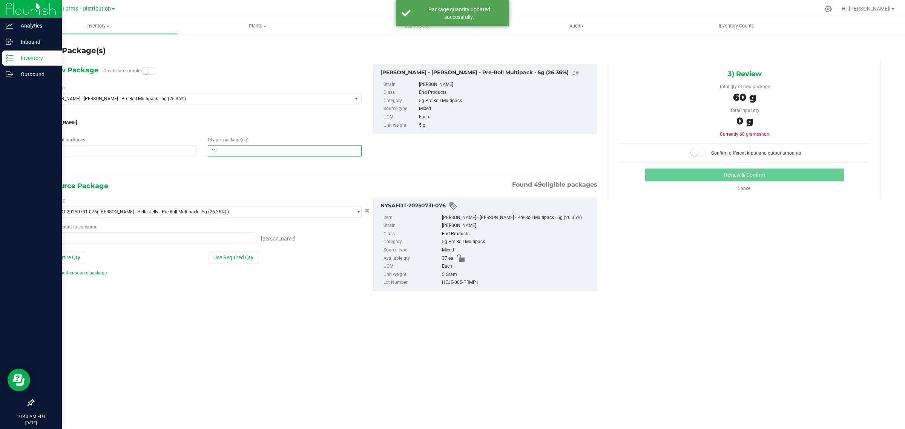
type input "12"
drag, startPoint x: 214, startPoint y: 178, endPoint x: 225, endPoint y: 203, distance: 27.0
click at [214, 178] on div "1) New Package Create lab sample Select Item LEAL - Hella Jelly - Pre-Roll Mult…" at bounding box center [320, 184] width 566 height 246
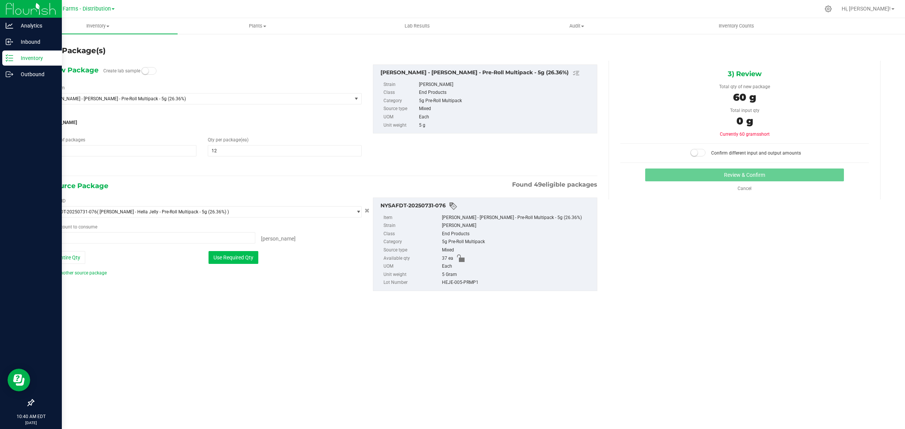
click at [238, 256] on button "Use Required Qty" at bounding box center [233, 257] width 50 height 13
type input "12 ea"
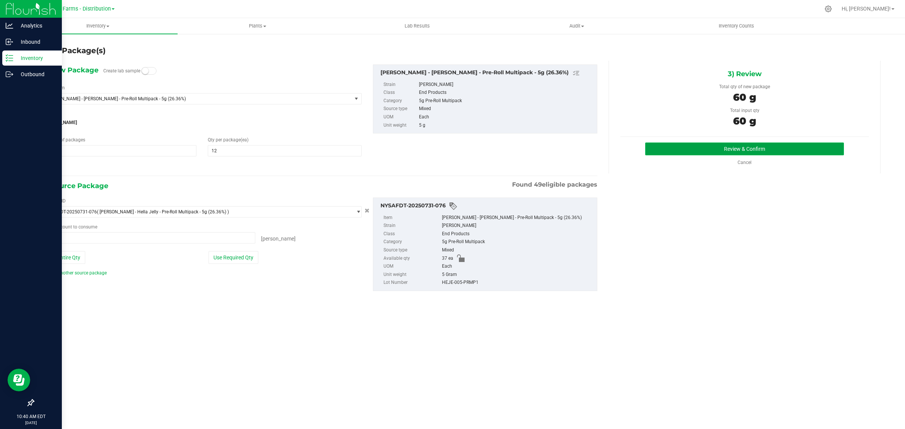
click at [720, 145] on button "Review & Confirm" at bounding box center [744, 148] width 199 height 13
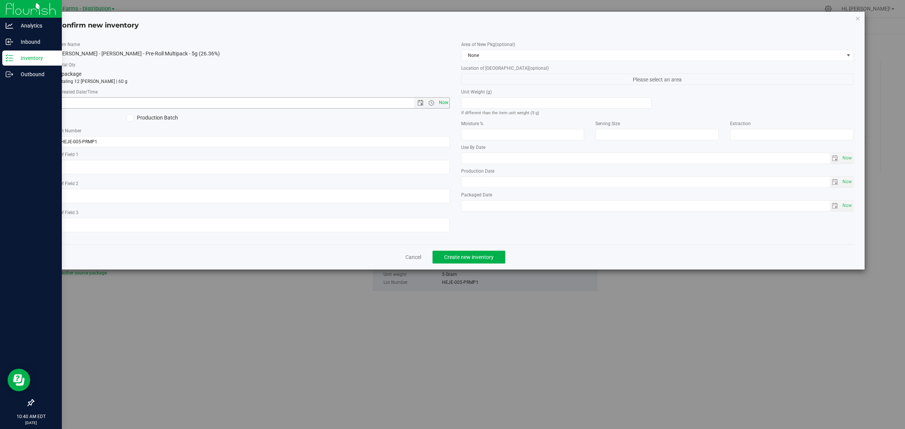
click at [444, 103] on span "Now" at bounding box center [443, 102] width 13 height 11
type input "9/29/2025 10:40 AM"
click at [594, 55] on span "None" at bounding box center [652, 55] width 382 height 11
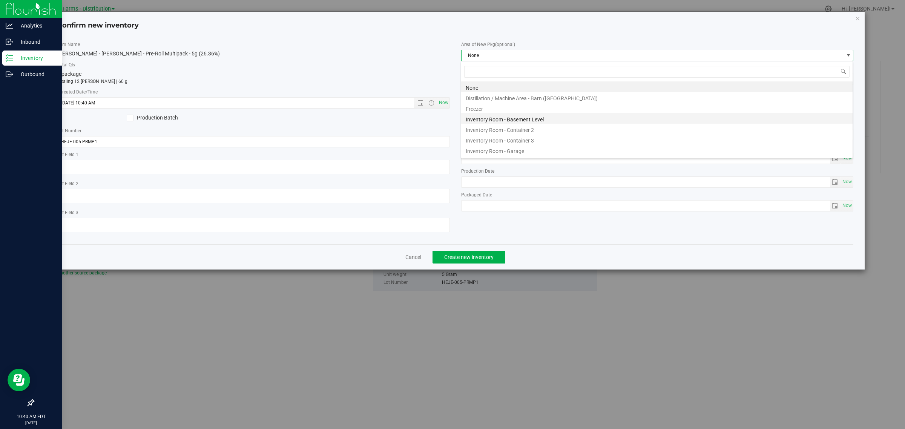
scroll to position [12, 392]
click at [557, 155] on li "Inventory Room - Garage" at bounding box center [656, 150] width 391 height 11
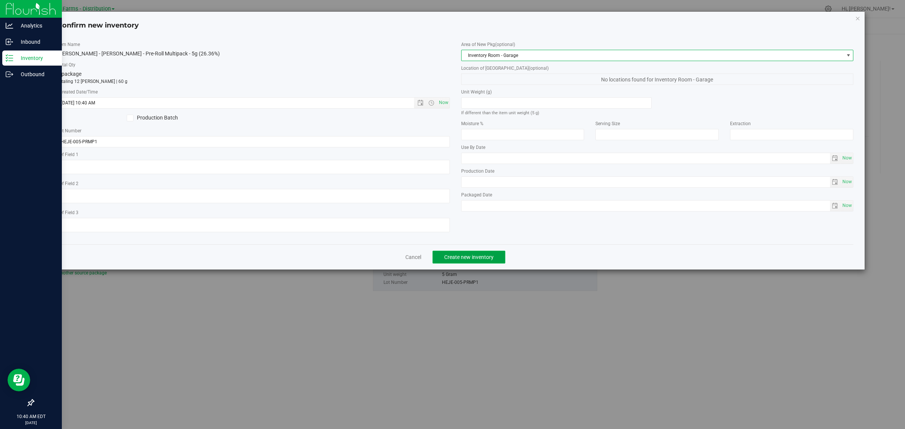
click at [478, 254] on span "Create new inventory" at bounding box center [468, 257] width 49 height 6
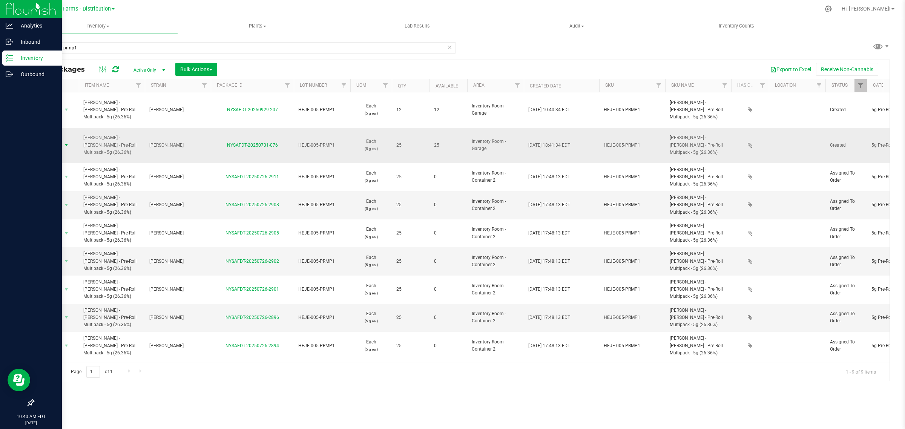
click at [63, 140] on span "select" at bounding box center [66, 145] width 9 height 11
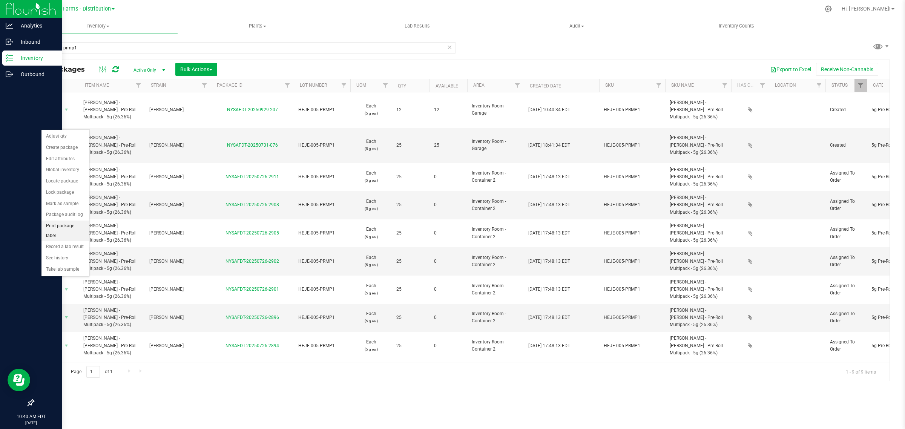
click at [63, 227] on li "Print package label" at bounding box center [65, 231] width 48 height 21
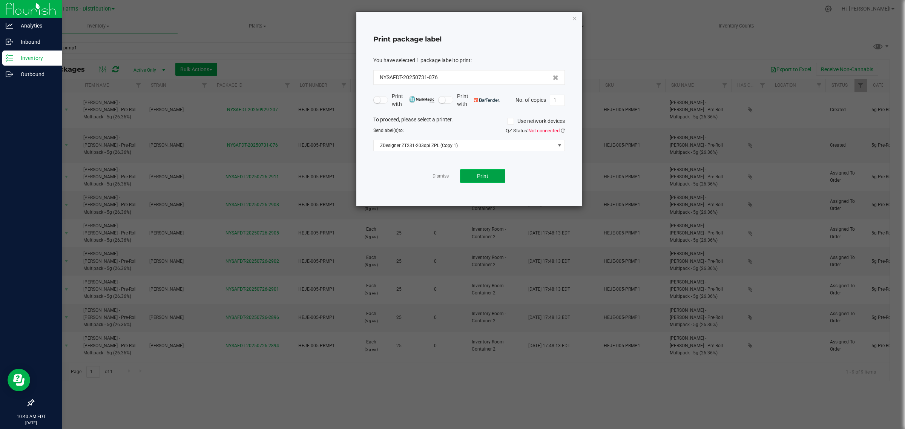
click at [479, 175] on span "Print" at bounding box center [482, 176] width 11 height 6
click at [572, 19] on icon "button" at bounding box center [574, 18] width 5 height 9
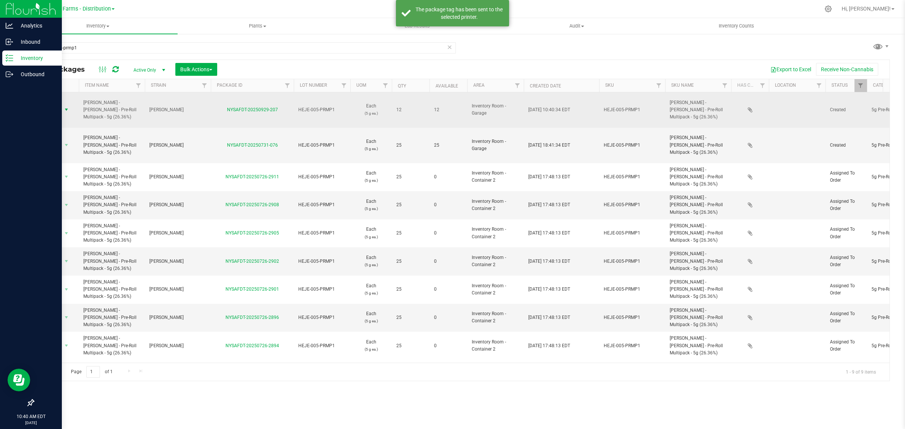
click at [59, 104] on span "Action" at bounding box center [51, 109] width 20 height 11
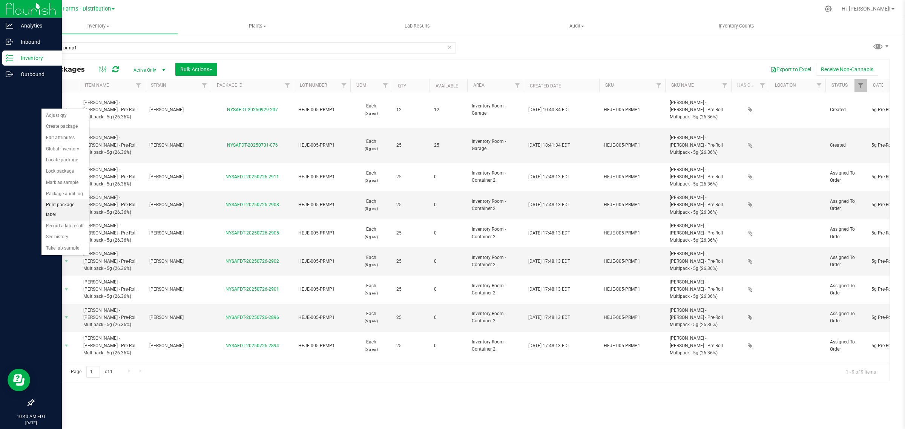
drag, startPoint x: 74, startPoint y: 204, endPoint x: 78, endPoint y: 204, distance: 4.9
click at [74, 205] on li "Print package label" at bounding box center [65, 209] width 48 height 21
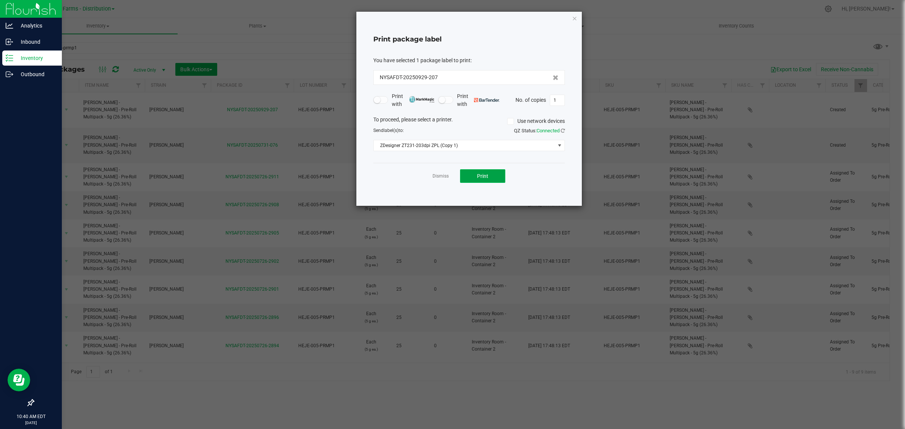
click at [470, 175] on button "Print" at bounding box center [482, 176] width 45 height 14
click at [574, 15] on icon "button" at bounding box center [574, 18] width 5 height 9
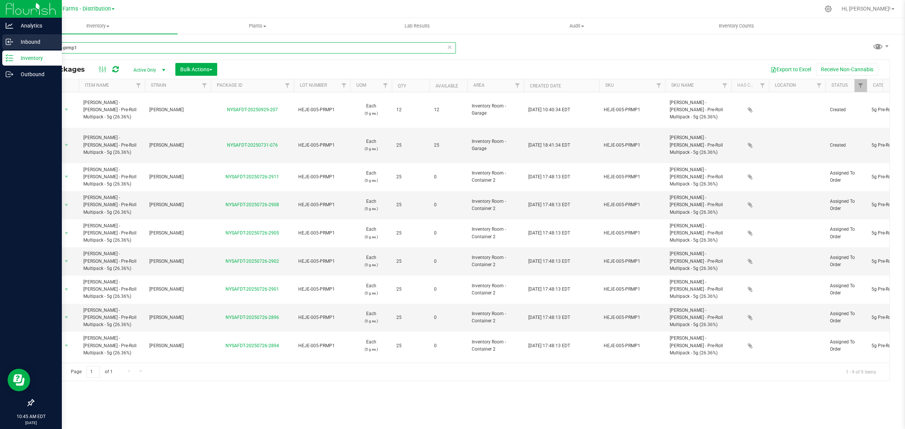
drag, startPoint x: 83, startPoint y: 44, endPoint x: 7, endPoint y: 41, distance: 76.2
click at [9, 45] on div "Analytics Inbound Inventory Outbound 10:45 AM EDT 09/29/2025 09/29 Sapphire Far…" at bounding box center [452, 214] width 905 height 429
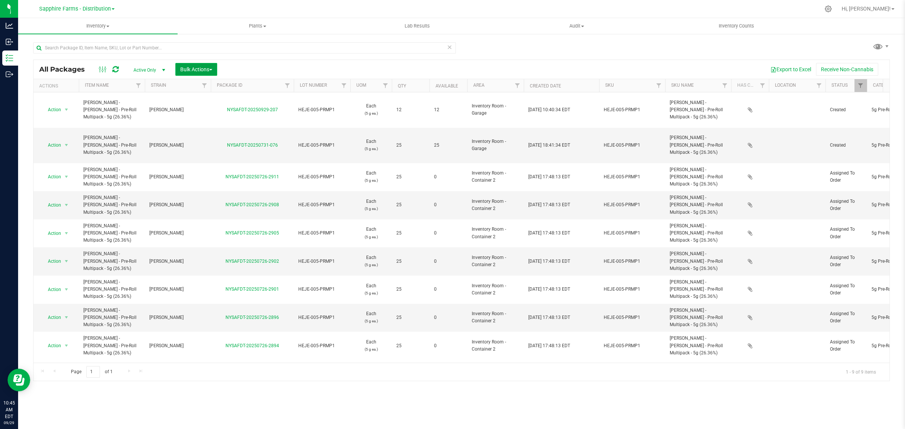
click at [210, 64] on button "Bulk Actions" at bounding box center [196, 69] width 42 height 13
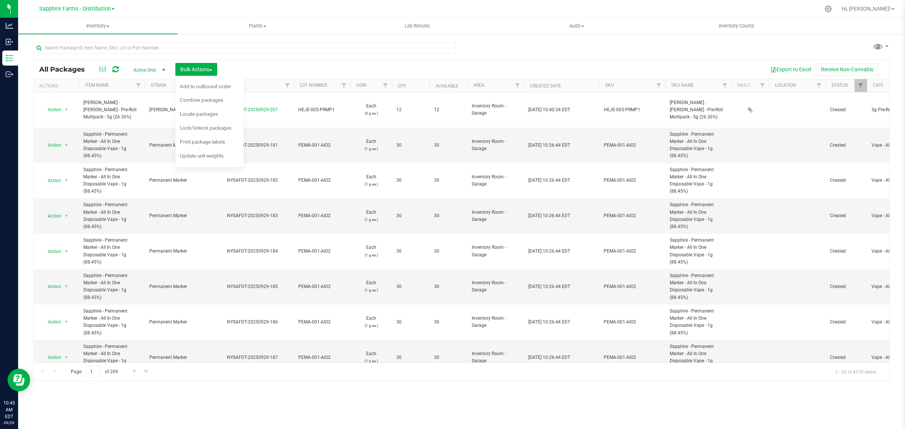
click at [283, 65] on div "Export to Excel Receive Non-Cannabis" at bounding box center [553, 69] width 661 height 13
click at [202, 109] on div "Locate packages" at bounding box center [204, 115] width 48 height 12
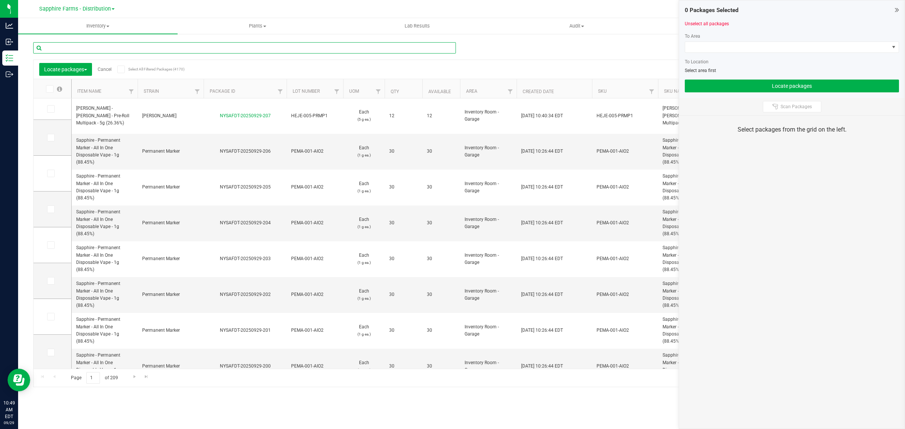
click at [131, 46] on input "text" at bounding box center [244, 47] width 423 height 11
paste input "NYSAFDT-20250726-1080"
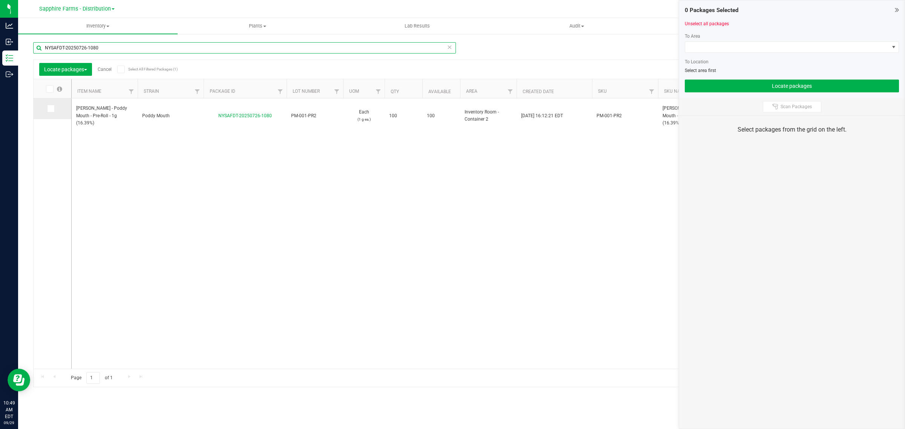
type input "NYSAFDT-20250726-1080"
click at [49, 109] on icon at bounding box center [50, 109] width 5 height 0
click at [0, 0] on input "checkbox" at bounding box center [0, 0] width 0 height 0
drag, startPoint x: 103, startPoint y: 50, endPoint x: -4, endPoint y: 48, distance: 106.3
click at [0, 48] on html "Analytics Inbound Inventory Outbound 10:49 AM EDT 09/29/2025 09/29 Sapphire Far…" at bounding box center [452, 214] width 905 height 429
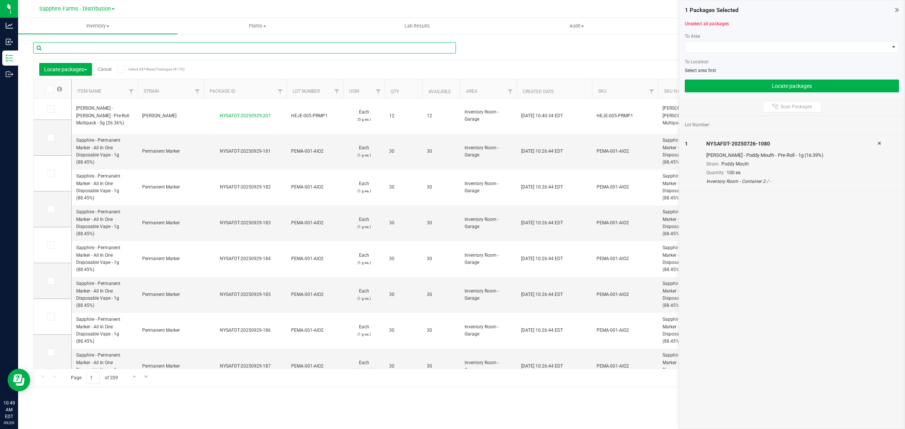
click at [127, 52] on input "text" at bounding box center [244, 47] width 423 height 11
paste input "NYSAFDT-20250726-1149"
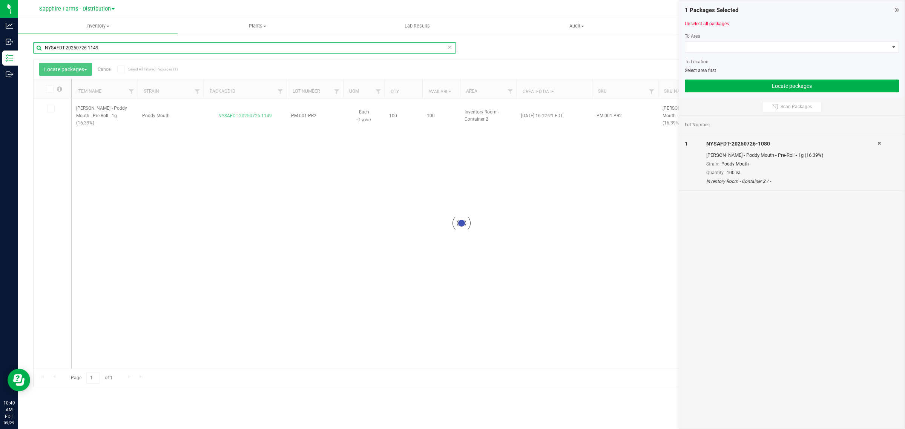
type input "NYSAFDT-20250726-1149"
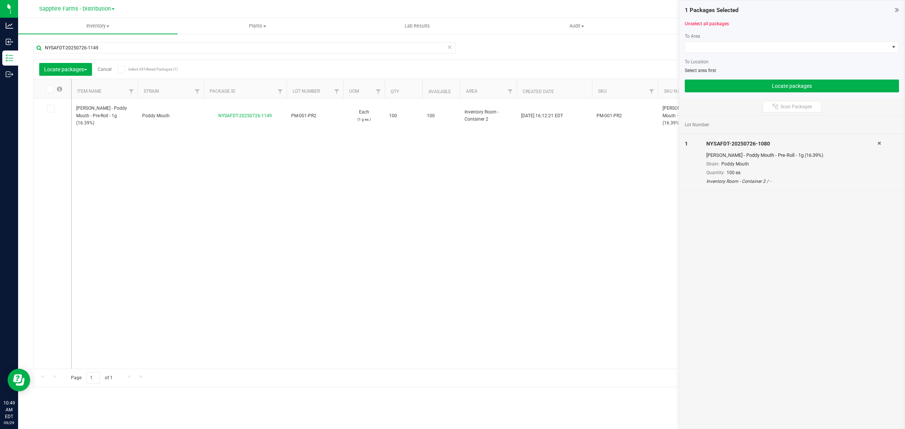
click at [52, 109] on icon at bounding box center [50, 109] width 5 height 0
click at [0, 0] on input "checkbox" at bounding box center [0, 0] width 0 height 0
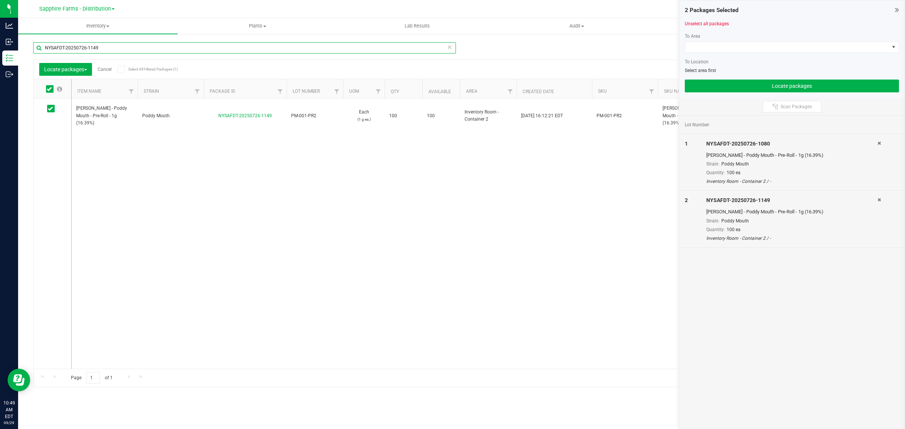
drag, startPoint x: 73, startPoint y: 49, endPoint x: 23, endPoint y: 49, distance: 49.8
click at [23, 49] on div "NYSAFDT-20250726-1149 Locate packages Cancel Select All Filtered Packages (1) A…" at bounding box center [461, 148] width 887 height 230
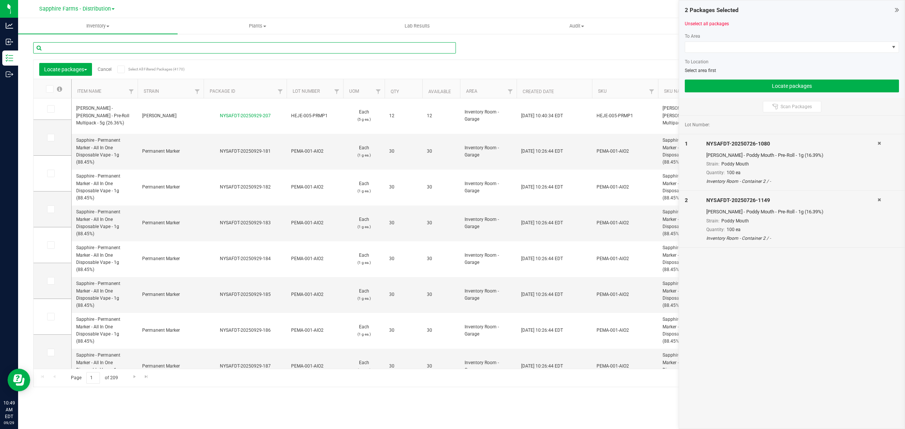
click at [93, 49] on input "text" at bounding box center [244, 47] width 423 height 11
paste input "NYSAFDT-20250726-1150"
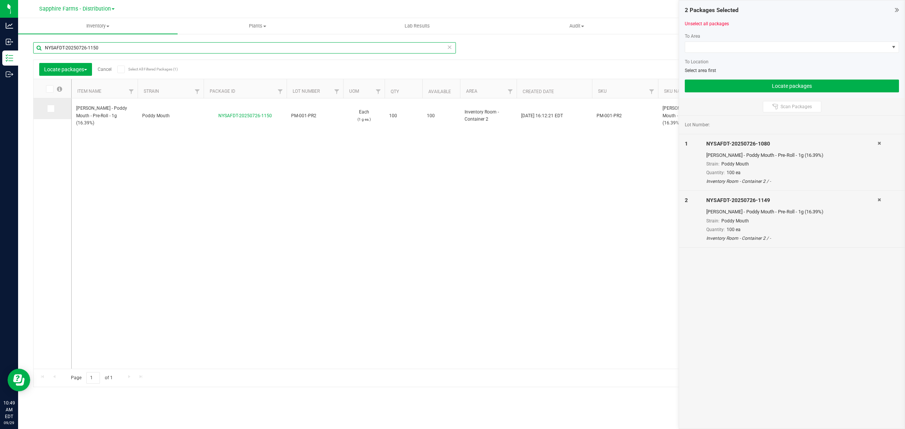
type input "NYSAFDT-20250726-1150"
click at [49, 109] on icon at bounding box center [50, 109] width 5 height 0
click at [0, 0] on input "checkbox" at bounding box center [0, 0] width 0 height 0
drag, startPoint x: 108, startPoint y: 49, endPoint x: 24, endPoint y: 55, distance: 84.6
click at [24, 55] on div "NYSAFDT-20250726-1150 Locate packages Cancel Select All Filtered Packages (1) A…" at bounding box center [461, 148] width 887 height 230
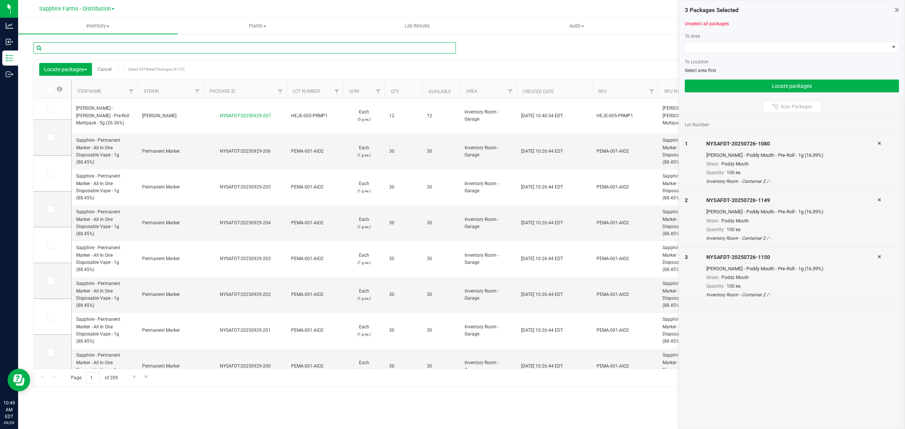
click at [136, 48] on input "text" at bounding box center [244, 47] width 423 height 11
paste input "NYSAFDT-20250726-1126"
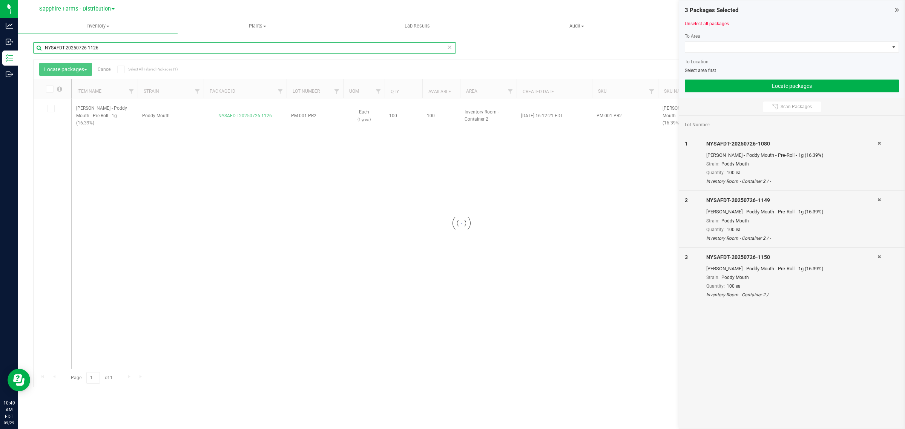
type input "NYSAFDT-20250726-1126"
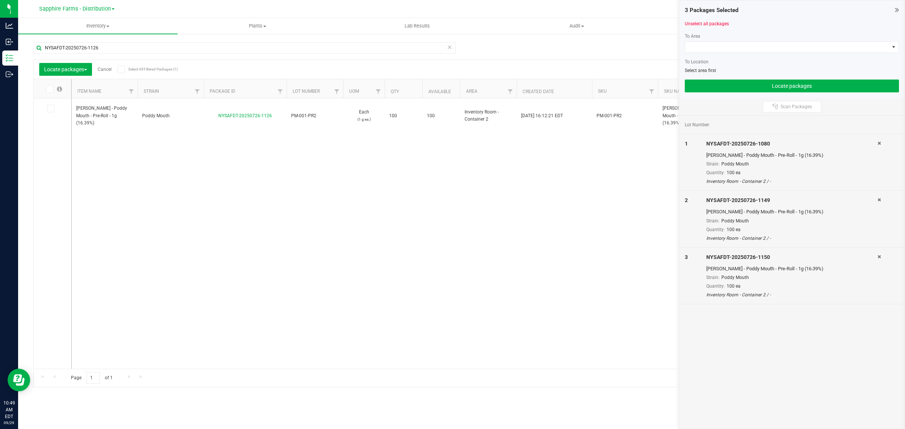
click at [47, 109] on span at bounding box center [51, 109] width 8 height 8
click at [0, 0] on input "checkbox" at bounding box center [0, 0] width 0 height 0
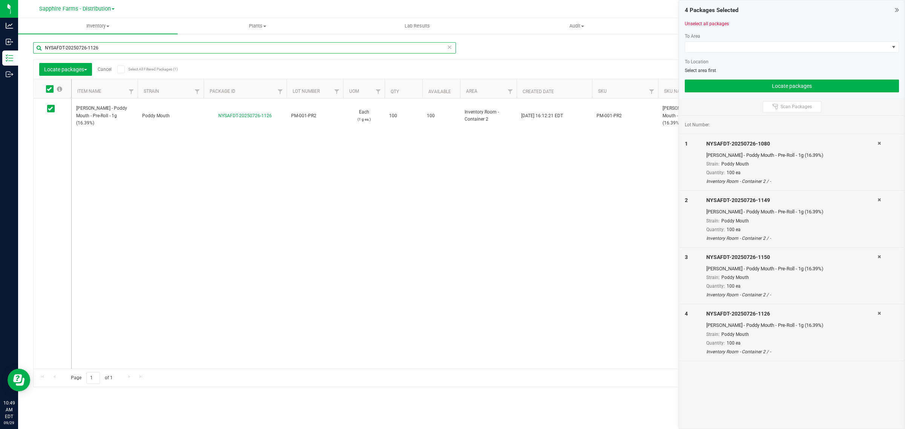
drag, startPoint x: 89, startPoint y: 47, endPoint x: 23, endPoint y: 48, distance: 66.0
click at [23, 48] on div "NYSAFDT-20250726-1126 Locate packages Cancel Select All Filtered Packages (1) A…" at bounding box center [461, 148] width 887 height 230
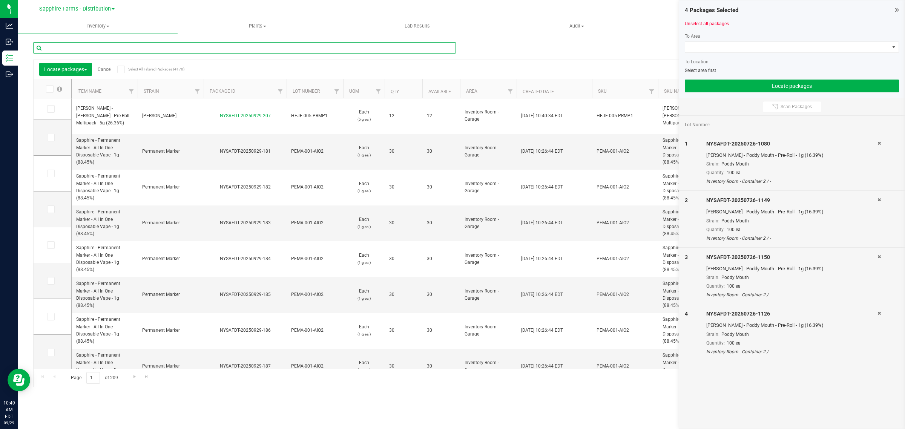
click at [73, 47] on input "text" at bounding box center [244, 47] width 423 height 11
paste input "NYSAFDT-20250726-1148"
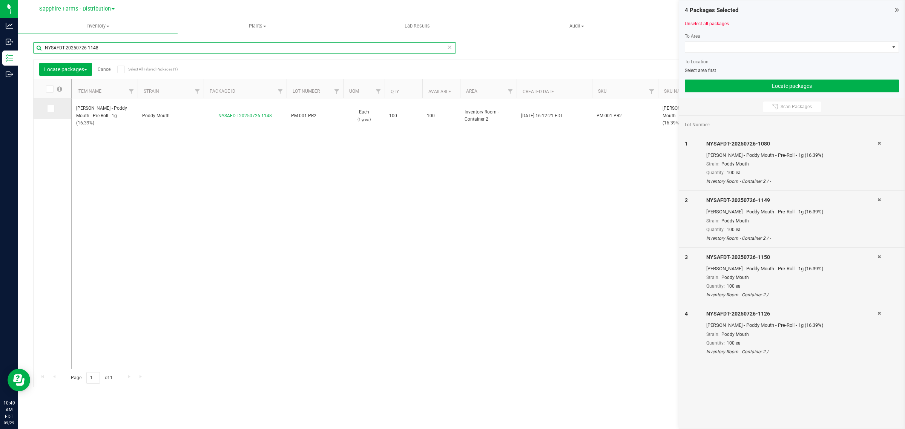
type input "NYSAFDT-20250726-1148"
click at [52, 109] on icon at bounding box center [50, 109] width 5 height 0
click at [0, 0] on input "checkbox" at bounding box center [0, 0] width 0 height 0
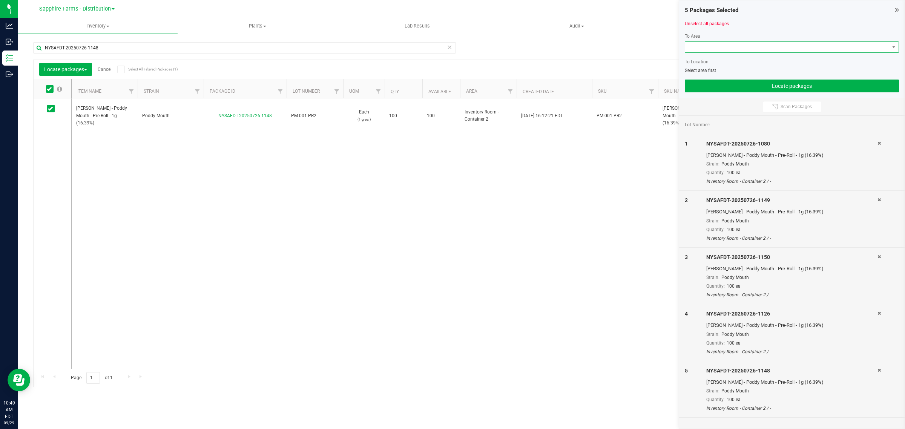
click at [766, 47] on span at bounding box center [787, 47] width 204 height 11
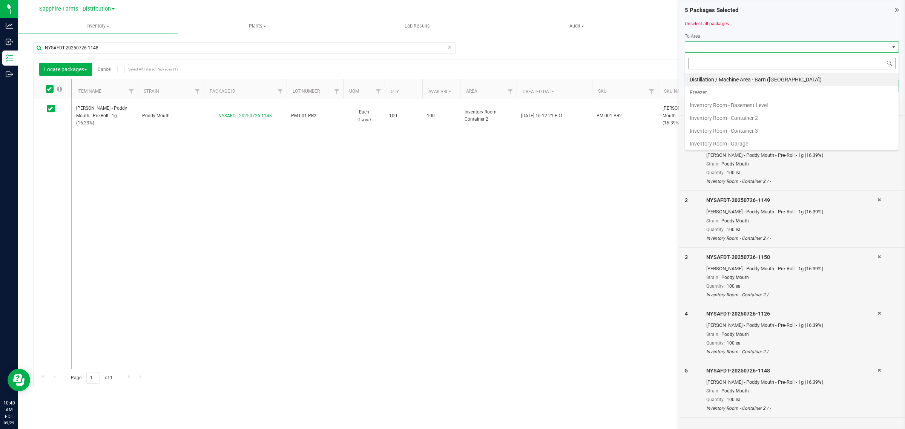
scroll to position [12, 214]
click at [756, 146] on li "Inventory Room - Garage" at bounding box center [791, 143] width 213 height 13
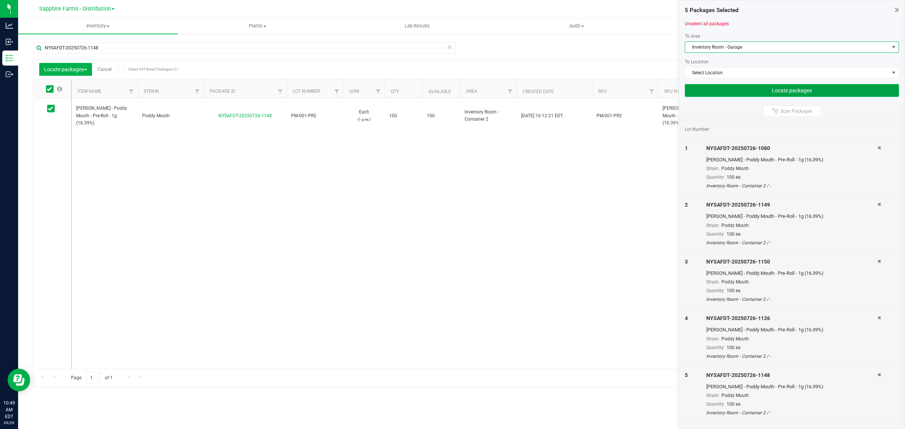
click at [752, 92] on button "Locate packages" at bounding box center [792, 90] width 214 height 13
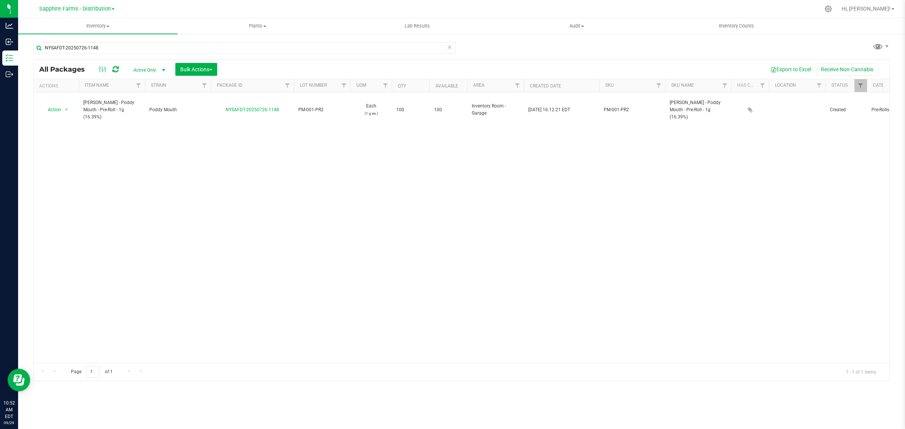
click at [450, 48] on icon at bounding box center [449, 46] width 5 height 9
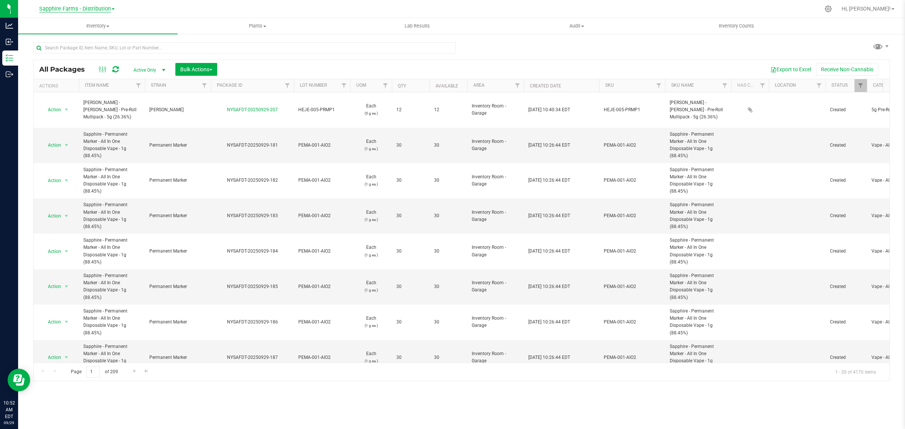
click at [109, 9] on span "Sapphire Farms - Distribution" at bounding box center [75, 9] width 72 height 7
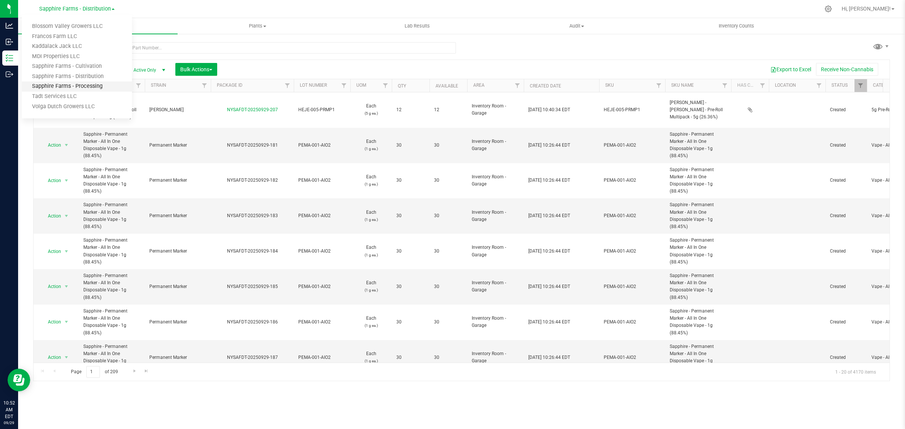
click at [99, 84] on link "Sapphire Farms - Processing" at bounding box center [77, 86] width 110 height 10
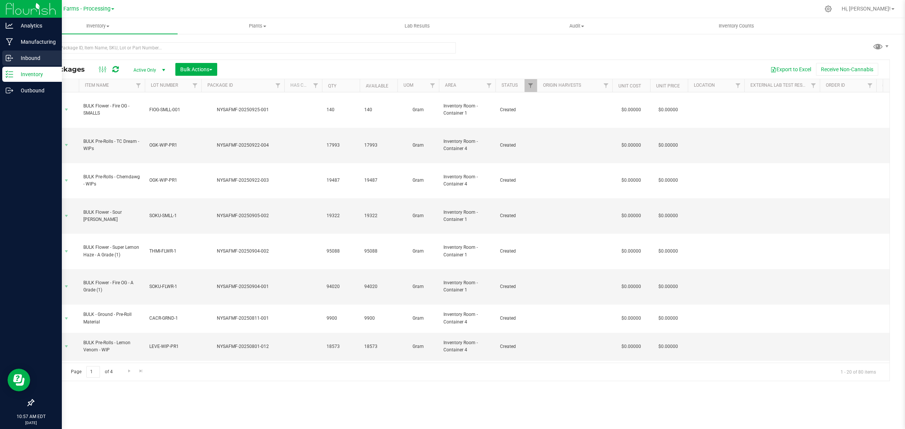
click at [24, 51] on div "Inbound" at bounding box center [32, 58] width 60 height 15
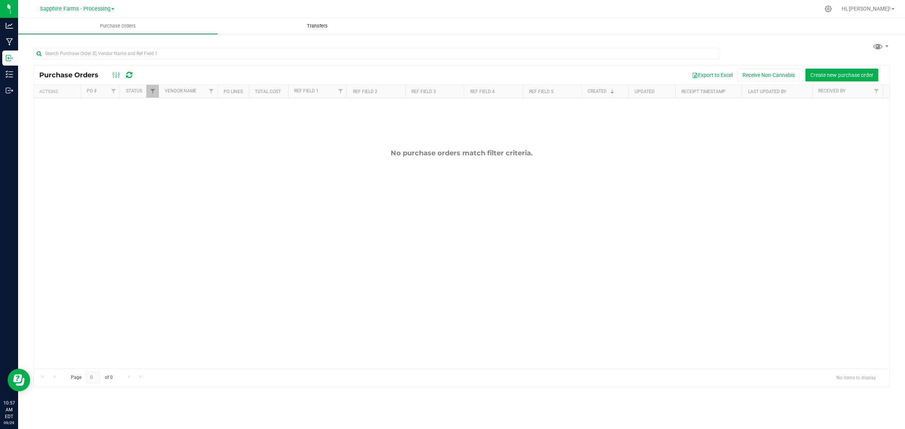
click at [314, 26] on span "Transfers" at bounding box center [317, 26] width 41 height 7
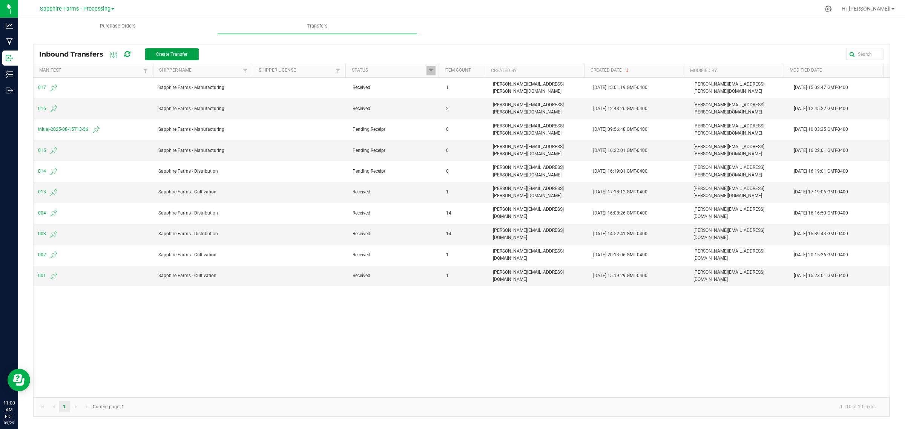
click at [178, 55] on span "Create Transfer" at bounding box center [171, 54] width 31 height 5
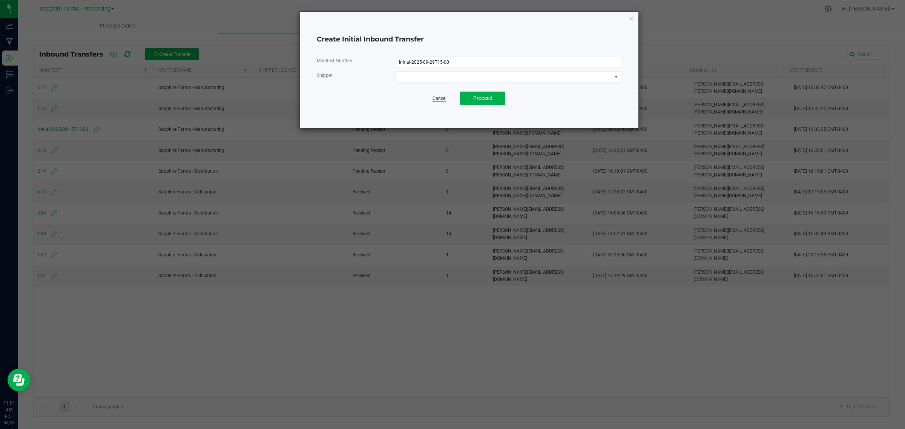
click at [435, 99] on link "Cancel" at bounding box center [439, 98] width 14 height 6
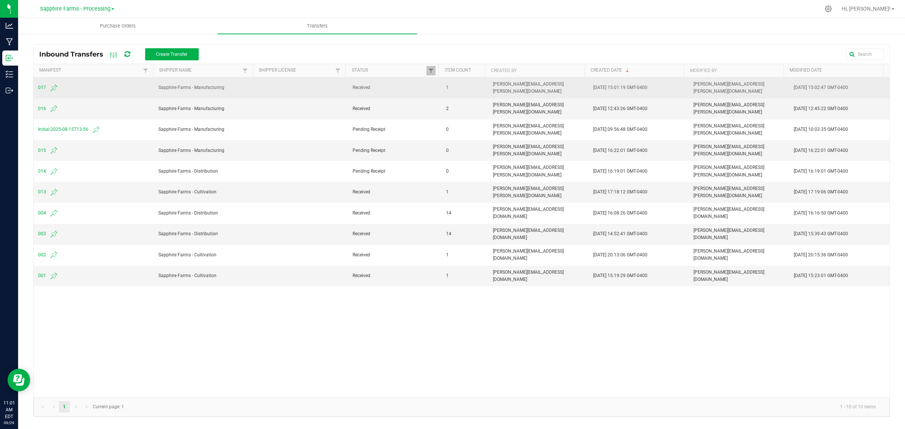
click at [42, 87] on span "017" at bounding box center [93, 87] width 111 height 9
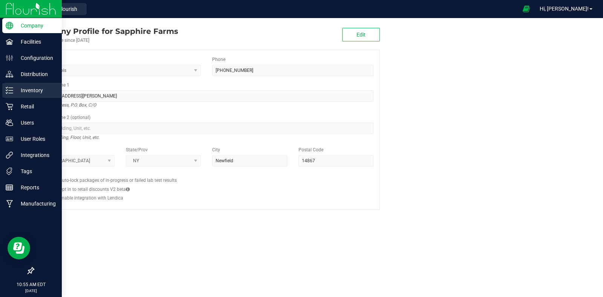
click at [29, 89] on p "Inventory" at bounding box center [35, 90] width 45 height 9
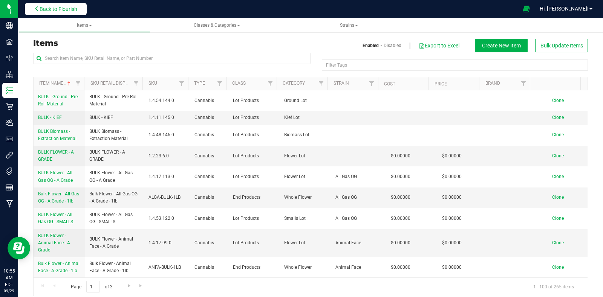
click at [51, 8] on span "Back to Flourish" at bounding box center [59, 9] width 38 height 6
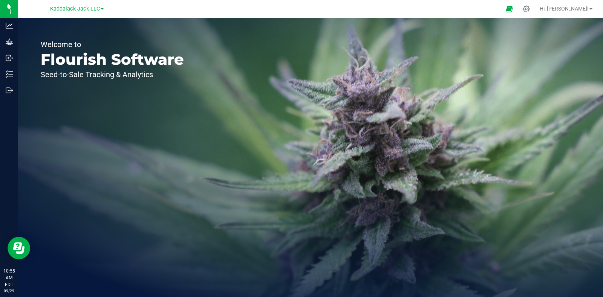
click at [102, 9] on span at bounding box center [102, 9] width 3 height 2
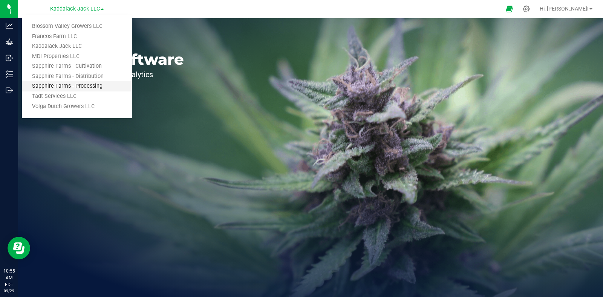
click at [87, 84] on link "Sapphire Farms - Processing" at bounding box center [77, 86] width 110 height 10
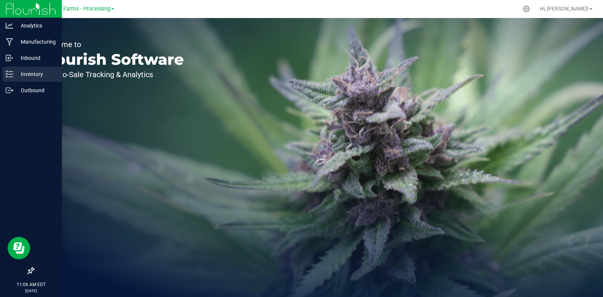
click at [9, 76] on icon at bounding box center [10, 74] width 8 height 8
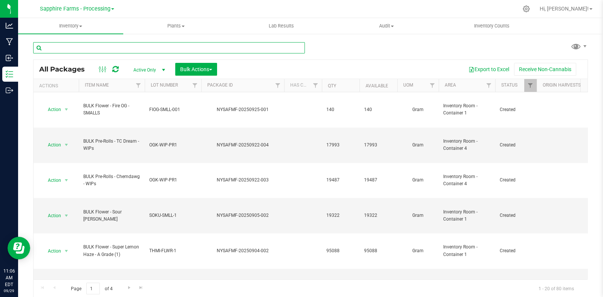
click at [198, 49] on input "text" at bounding box center [169, 47] width 272 height 11
type input "stank breath"
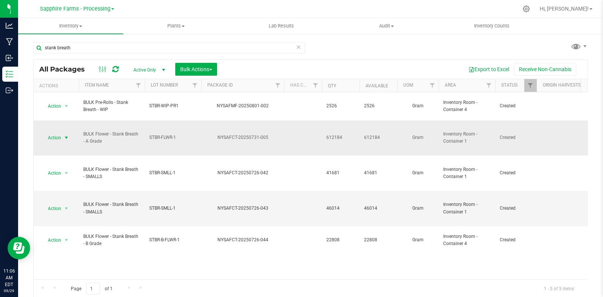
click at [65, 135] on span "select" at bounding box center [66, 138] width 6 height 6
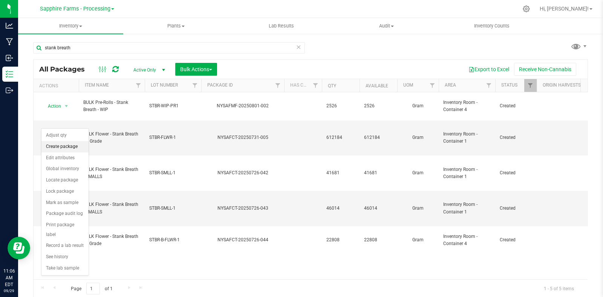
click at [66, 146] on li "Create package" at bounding box center [64, 146] width 47 height 11
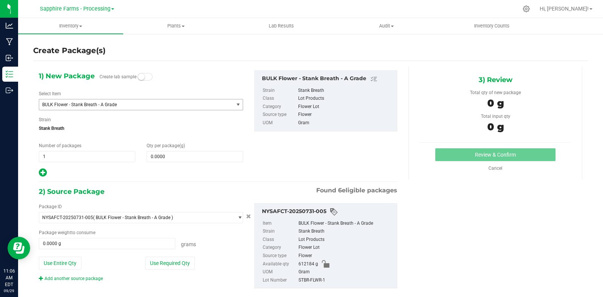
click at [211, 105] on span "BULK Flower - Stank Breath - A Grade" at bounding box center [132, 104] width 181 height 5
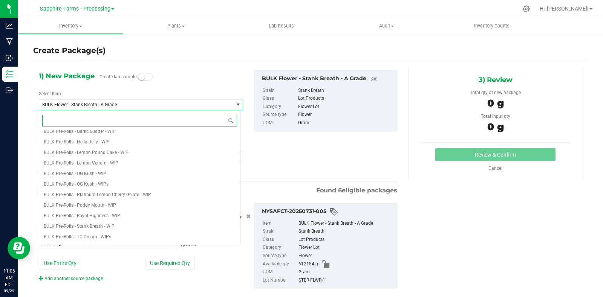
scroll to position [1149, 0]
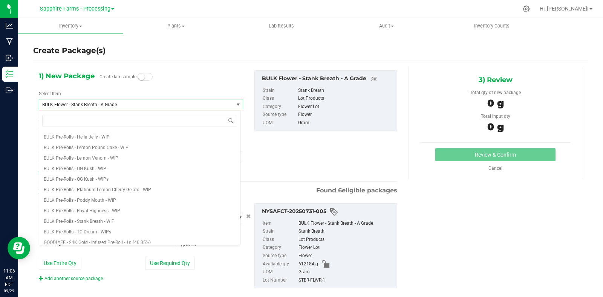
click at [331, 141] on div "1) New Package Create lab sample Select Item BULK Flower - Stank Breath - A Gra…" at bounding box center [218, 123] width 370 height 107
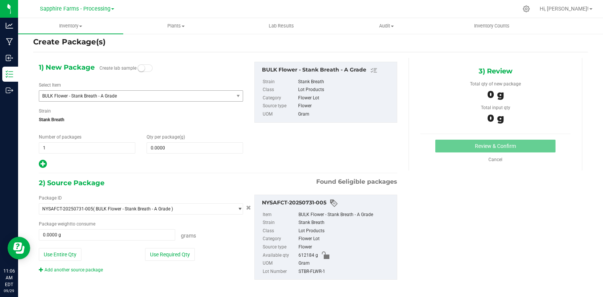
scroll to position [13, 0]
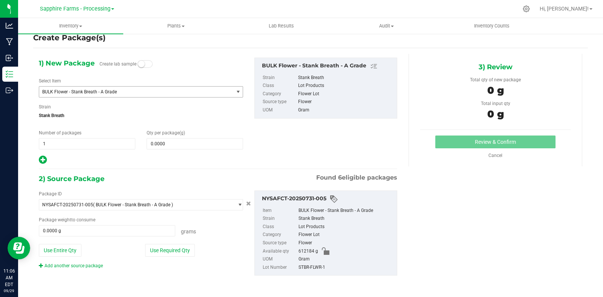
click at [138, 96] on span "BULK Flower - Stank Breath - A Grade" at bounding box center [136, 92] width 194 height 11
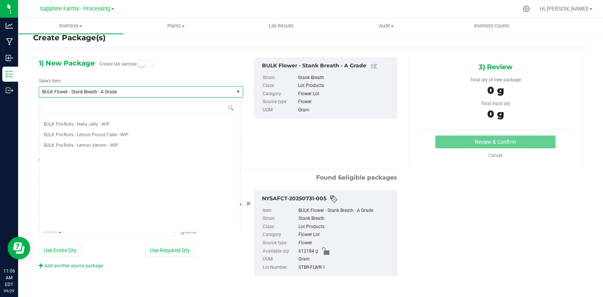
scroll to position [960, 0]
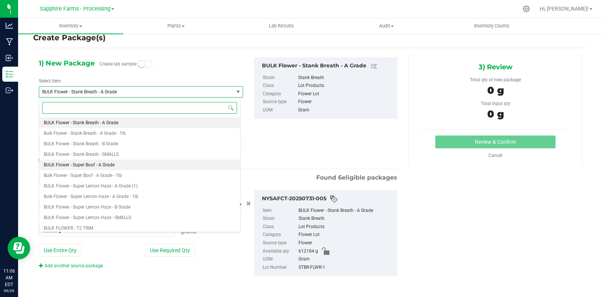
click at [135, 163] on li "BULK Flower - Super Boof - A Grade" at bounding box center [139, 165] width 201 height 11
type input "0.0000"
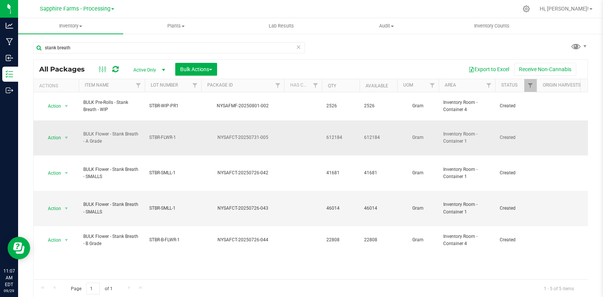
drag, startPoint x: 106, startPoint y: 126, endPoint x: 83, endPoint y: 116, distance: 25.5
click at [83, 121] on td "BULK Flower - Stank Breath - A Grade" at bounding box center [112, 138] width 66 height 35
copy span "BULK Flower - Stank Breath - A Grade"
click at [532, 8] on div at bounding box center [526, 9] width 11 height 8
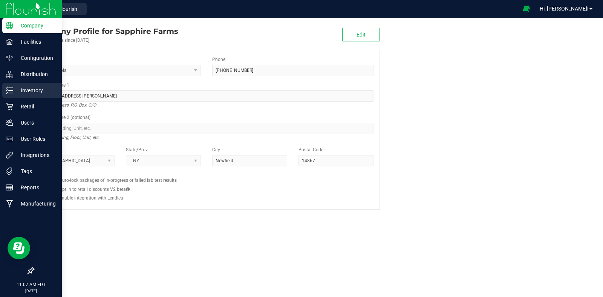
click at [10, 91] on icon at bounding box center [10, 91] width 8 height 8
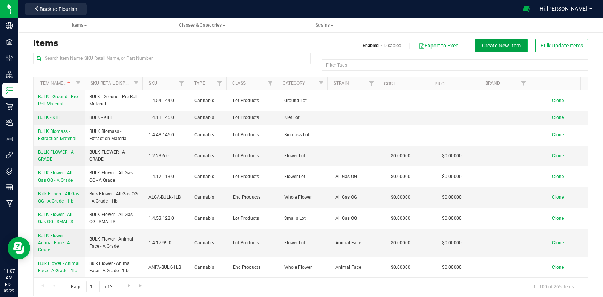
click at [504, 46] on span "Create New Item" at bounding box center [501, 46] width 39 height 6
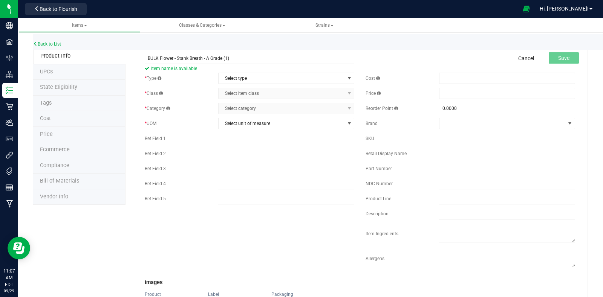
type input "BULK Flower - Stank Breath - A Grade (1)"
click at [519, 55] on link "Cancel" at bounding box center [526, 59] width 16 height 8
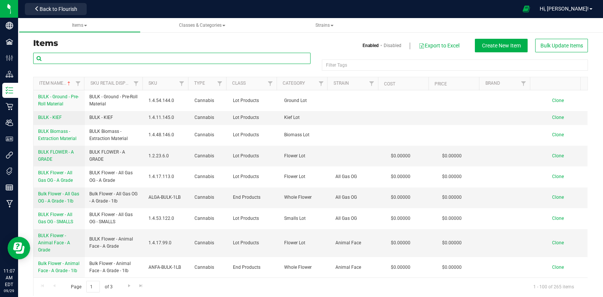
click at [175, 57] on input "text" at bounding box center [171, 58] width 277 height 11
type input "stank"
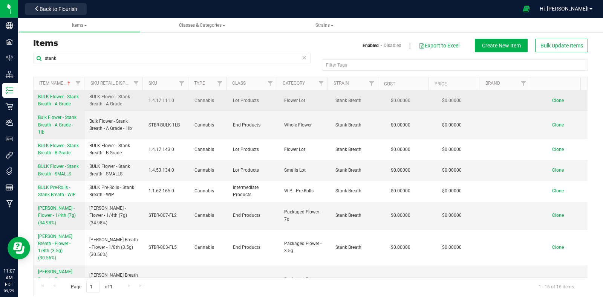
drag, startPoint x: 35, startPoint y: 95, endPoint x: 76, endPoint y: 106, distance: 42.3
click at [76, 106] on td "BULK Flower - Stank Breath - A Grade" at bounding box center [59, 100] width 51 height 21
copy span "BULK Flower - Stank Breath - A Grade"
click at [552, 99] on span "Clone" at bounding box center [558, 100] width 12 height 5
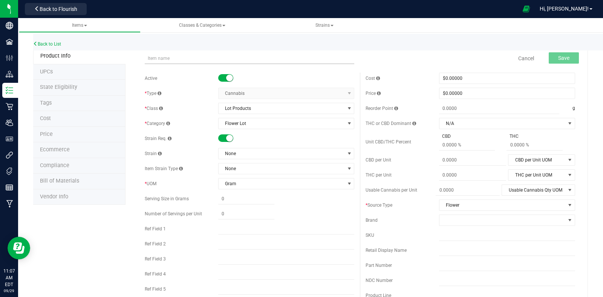
click at [188, 55] on input "text" at bounding box center [250, 58] width 210 height 11
type input "BULK Flower - Stank Breath - A Grade"
click at [222, 139] on span at bounding box center [225, 139] width 15 height 8
click at [455, 249] on input "text" at bounding box center [507, 250] width 136 height 11
paste input "BULK Flower - Stank Breath - A Grade"
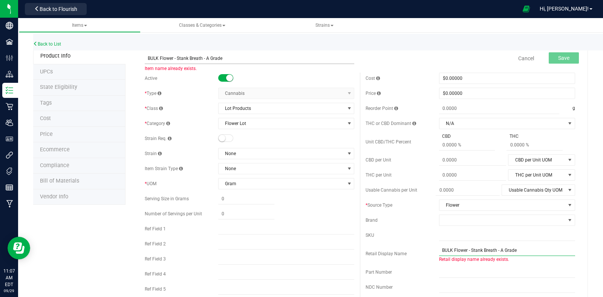
type input "BULK Flower - Stank Breath - A Grade"
click at [295, 61] on input "BULK Flower - Stank Breath - A Grade" at bounding box center [250, 58] width 210 height 11
type input "BULK Flower - Stank Breath - A Grade (1)"
click at [567, 61] on button "Save" at bounding box center [564, 57] width 30 height 11
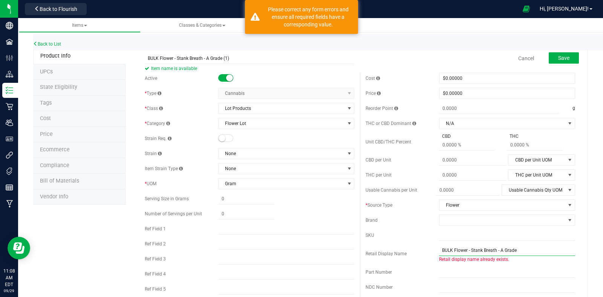
click at [524, 251] on input "BULK Flower - Stank Breath - A Grade" at bounding box center [507, 250] width 136 height 11
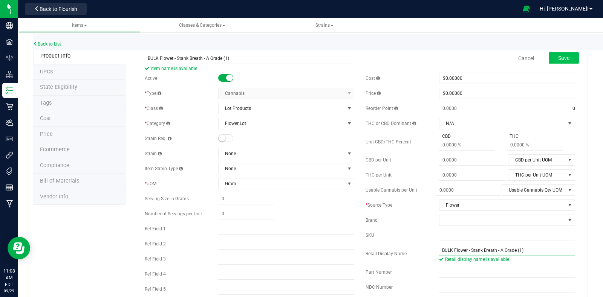
type input "BULK Flower - Stank Breath - A Grade (1)"
click at [558, 57] on span "Save" at bounding box center [563, 58] width 11 height 6
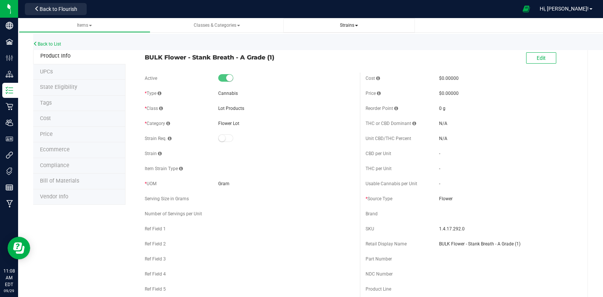
click at [343, 23] on span "Strains" at bounding box center [349, 25] width 18 height 5
click at [328, 58] on span "Create new strain" at bounding box center [315, 57] width 41 height 6
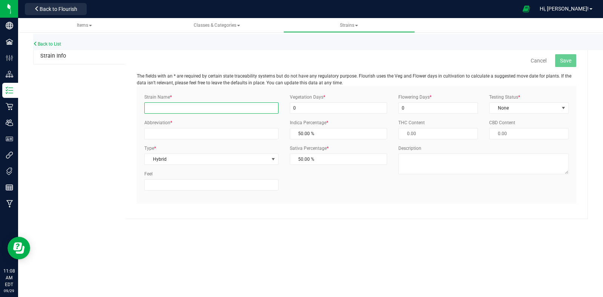
click at [204, 111] on input "Strain Name *" at bounding box center [211, 108] width 134 height 11
paste input "Death Star OG"
click at [149, 110] on input "Death Star OG" at bounding box center [211, 108] width 134 height 11
type input "Death Star OG"
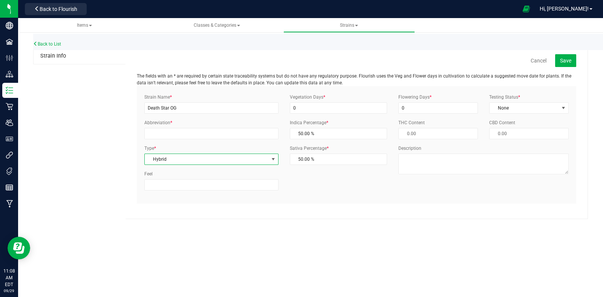
click at [170, 161] on span "Hybrid" at bounding box center [207, 159] width 124 height 11
click at [180, 229] on li "Hybrid - Indica" at bounding box center [211, 228] width 133 height 11
click at [332, 131] on span "50.00 % 50" at bounding box center [339, 133] width 98 height 11
drag, startPoint x: 305, startPoint y: 135, endPoint x: 277, endPoint y: 135, distance: 27.9
click at [277, 135] on div "Strain Name * Death Star OG Abbreviation * Type * Hybrid - Indica Select Indica…" at bounding box center [357, 145] width 436 height 103
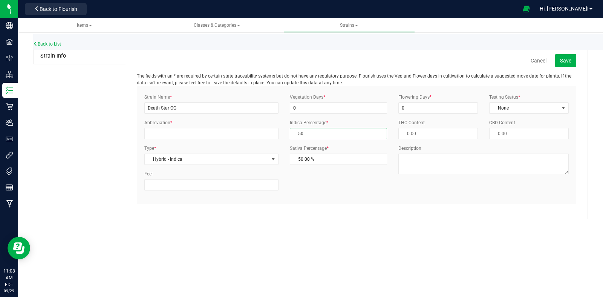
type input "6"
type input "94.00 %"
type input "60"
type input "40.00 %"
type input "60.00 %"
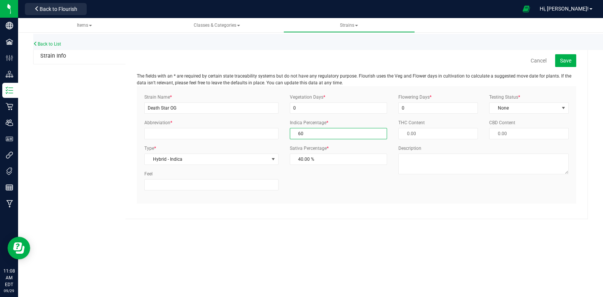
click at [310, 204] on div "Strain Name * Death Star OG Abbreviation * Type * Hybrid - Indica Select Indica…" at bounding box center [357, 145] width 440 height 118
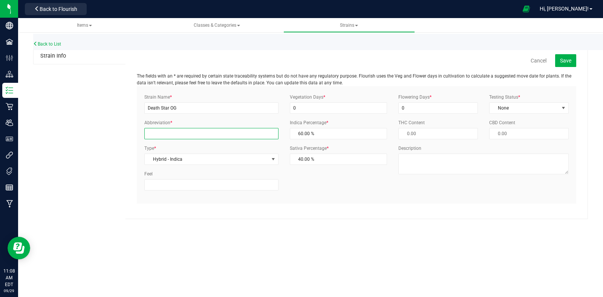
click at [190, 132] on input "Abbreviation *" at bounding box center [211, 133] width 134 height 11
type input "DSOG"
click at [345, 112] on input "0" at bounding box center [339, 108] width 98 height 11
type input "60"
click at [437, 119] on div "Flowering Days * 0 Testing Status * None Select Status InHouse ThirdParty None …" at bounding box center [484, 137] width 182 height 86
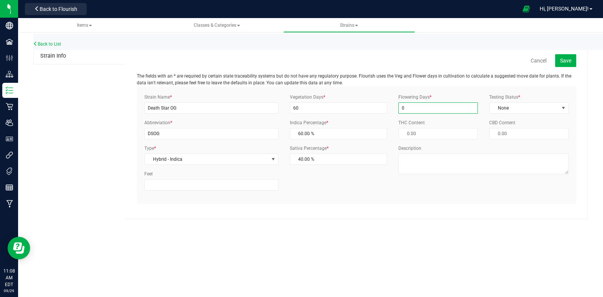
click at [439, 113] on input "0" at bounding box center [438, 108] width 80 height 11
type input "60"
click at [509, 110] on span "None" at bounding box center [524, 108] width 69 height 11
click at [521, 136] on li "ThirdParty" at bounding box center [529, 132] width 79 height 11
click at [564, 62] on span "Save" at bounding box center [565, 61] width 11 height 6
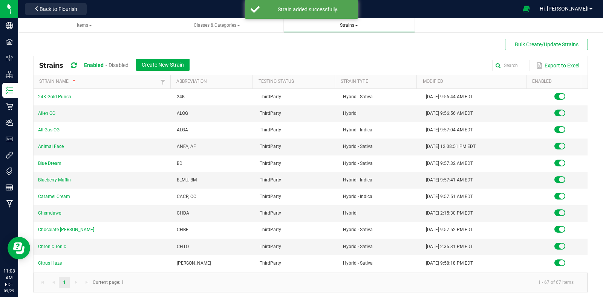
click at [335, 28] on span "Strains" at bounding box center [348, 25] width 119 height 6
click at [357, 24] on span "Strains" at bounding box center [349, 25] width 18 height 5
click at [338, 55] on li "Create new strain" at bounding box center [348, 56] width 119 height 11
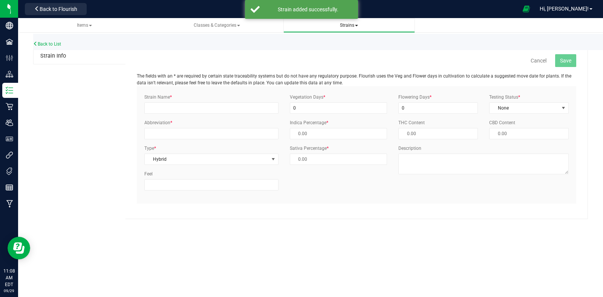
type input "50.00 %"
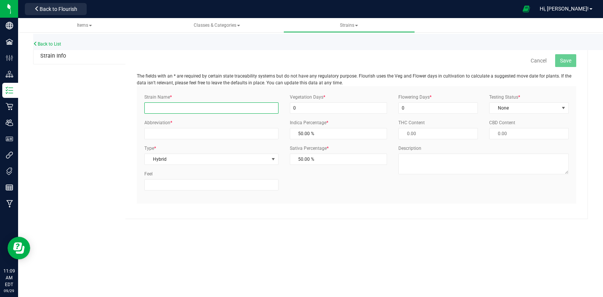
click at [183, 106] on input "Strain Name *" at bounding box center [211, 108] width 134 height 11
paste input "Sharksbreath"
type input "Sharksbreath"
click at [202, 162] on span "Hybrid" at bounding box center [207, 159] width 124 height 11
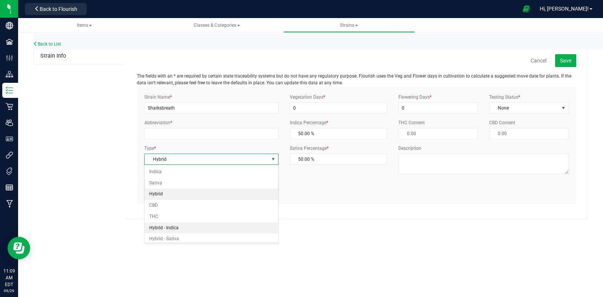
drag, startPoint x: 192, startPoint y: 230, endPoint x: 189, endPoint y: 209, distance: 21.3
click at [192, 230] on li "Hybrid - Indica" at bounding box center [211, 228] width 133 height 11
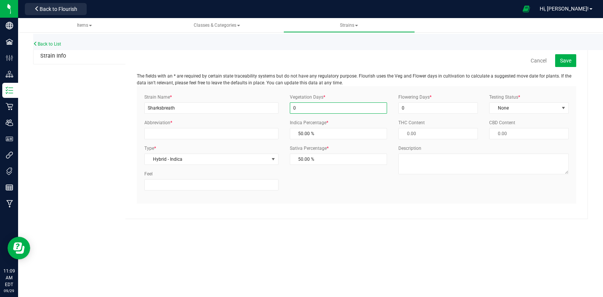
click at [340, 103] on input "0" at bounding box center [339, 108] width 98 height 11
type input "0"
click at [306, 104] on input "0" at bounding box center [339, 108] width 98 height 11
type input "60"
click at [416, 112] on input "0" at bounding box center [438, 108] width 80 height 11
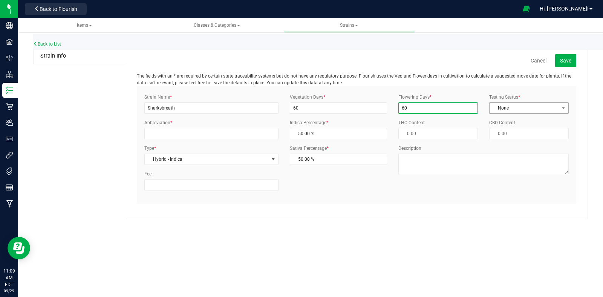
type input "60"
click at [527, 112] on span "None" at bounding box center [524, 108] width 69 height 11
click at [518, 131] on li "ThirdParty" at bounding box center [529, 132] width 79 height 11
drag, startPoint x: 326, startPoint y: 129, endPoint x: 322, endPoint y: 132, distance: 4.3
click at [322, 132] on span "50.00 % 50" at bounding box center [339, 133] width 98 height 11
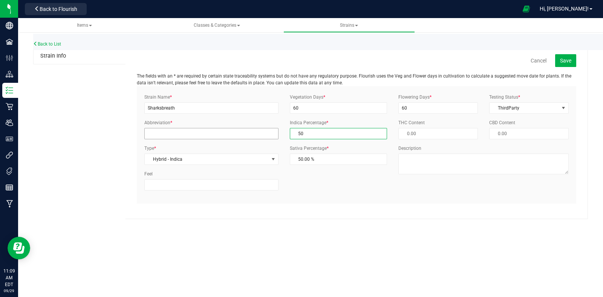
drag, startPoint x: 299, startPoint y: 136, endPoint x: 278, endPoint y: 136, distance: 21.5
click at [278, 136] on div "Strain Name * Sharksbreath Abbreviation * Type * Hybrid - Indica Select Indica …" at bounding box center [357, 145] width 436 height 103
type input "6"
type input "94.00 %"
type input "60"
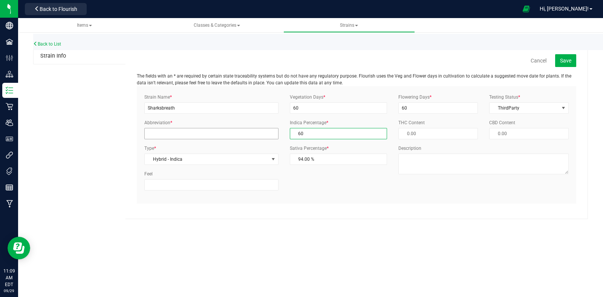
type input "40.00 %"
type input "60.00 %"
click at [298, 186] on div "Strain Name * Sharksbreath Abbreviation * Type * Hybrid - Indica Select Indica …" at bounding box center [357, 145] width 436 height 103
click at [167, 136] on input "Abbreviation *" at bounding box center [211, 133] width 134 height 11
type input "SHBR"
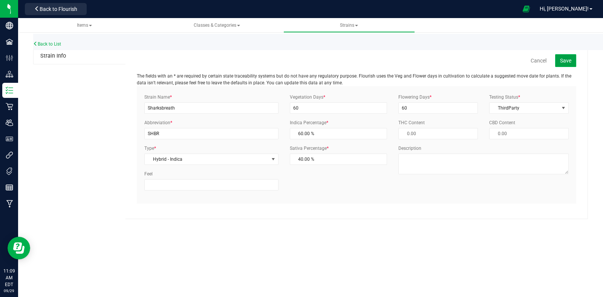
click at [567, 64] on button "Save" at bounding box center [565, 60] width 21 height 13
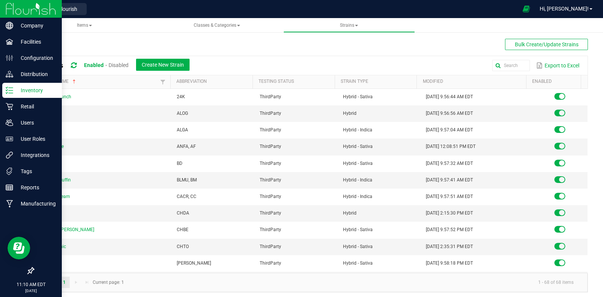
click at [6, 90] on icon at bounding box center [10, 91] width 8 height 8
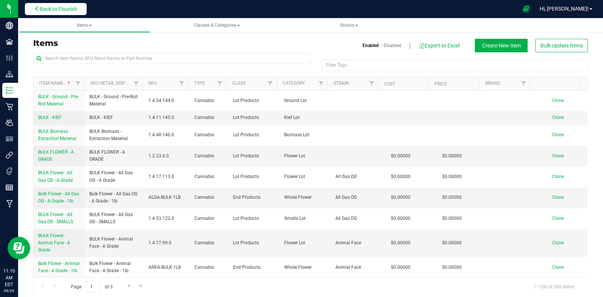
click at [72, 7] on span "Back to Flourish" at bounding box center [59, 9] width 38 height 6
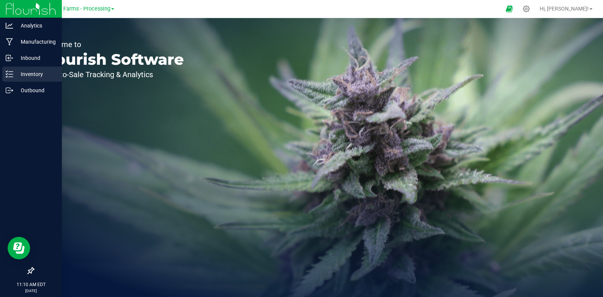
click at [10, 73] on icon at bounding box center [10, 74] width 8 height 8
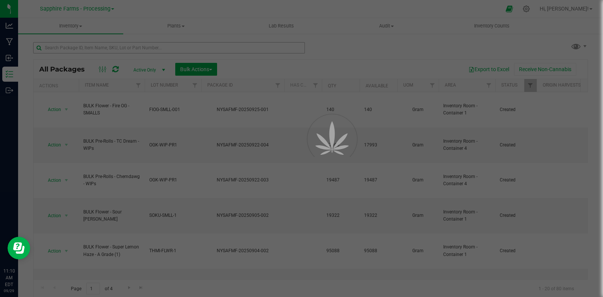
click at [114, 51] on div at bounding box center [301, 148] width 603 height 297
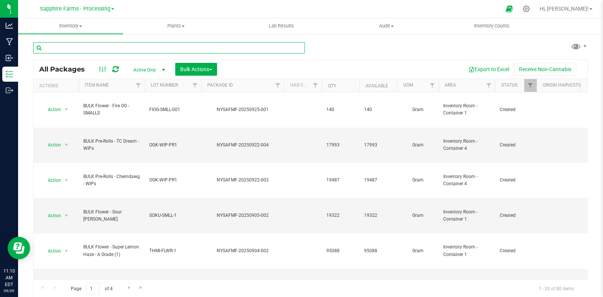
click at [158, 45] on input "text" at bounding box center [169, 47] width 272 height 11
paste input "20250731-004"
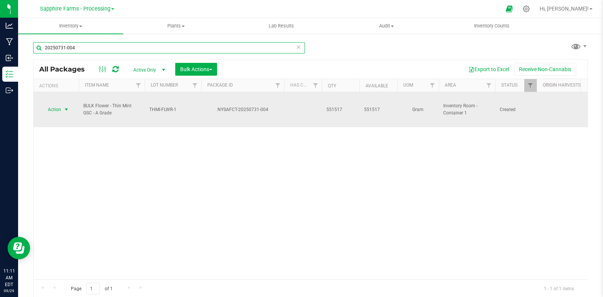
type input "20250731-004"
click at [70, 104] on span "select" at bounding box center [66, 109] width 9 height 11
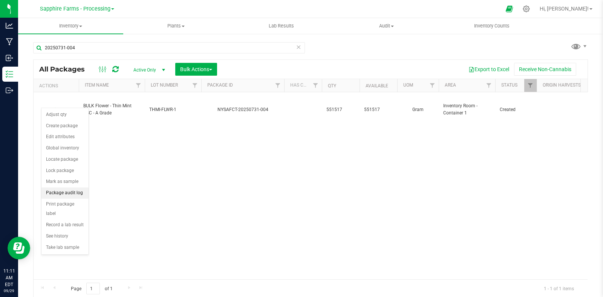
click at [70, 191] on li "Package audit log" at bounding box center [64, 193] width 47 height 11
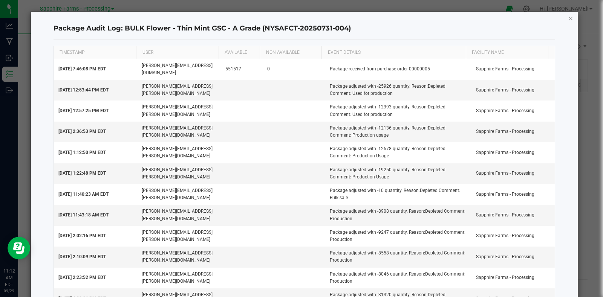
click at [568, 17] on icon "button" at bounding box center [570, 18] width 5 height 9
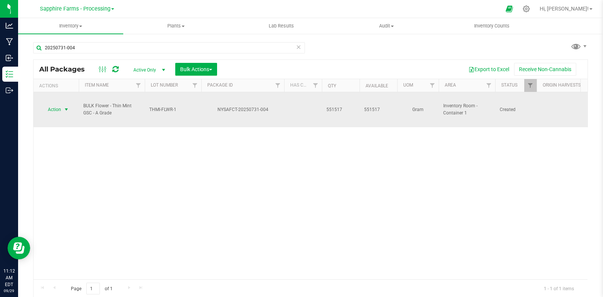
click at [64, 107] on span "select" at bounding box center [66, 110] width 6 height 6
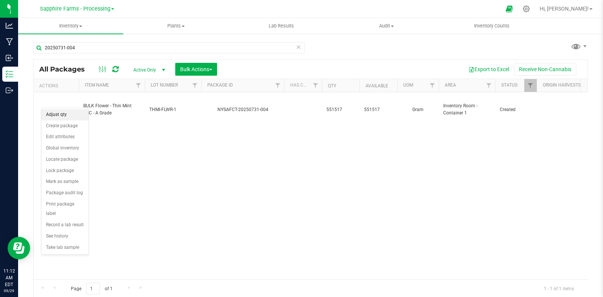
click at [68, 118] on li "Adjust qty" at bounding box center [64, 114] width 47 height 11
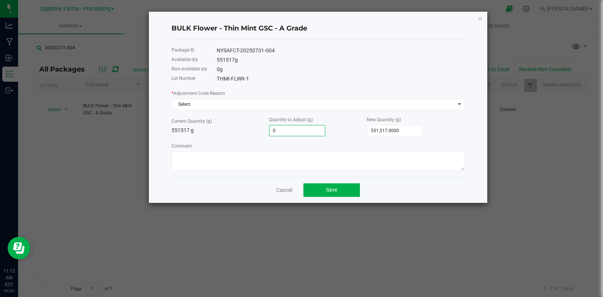
click at [311, 131] on input "0" at bounding box center [297, 131] width 55 height 11
type input "1"
type input "551,518.0000"
type input "14"
type input "551,531.0000"
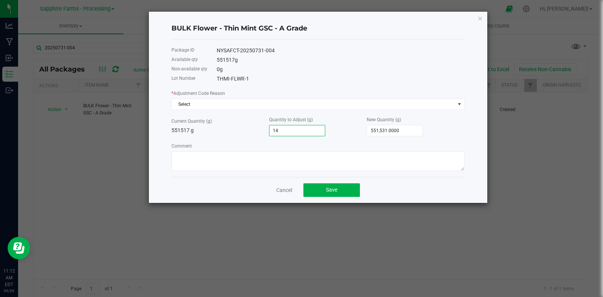
type input "148"
type input "551,665.0000"
type input "1481"
type input "552,998.0000"
type input "14815"
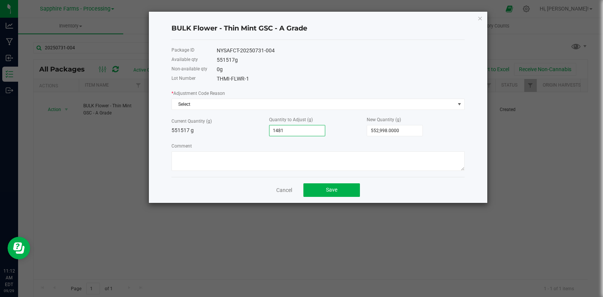
type input "566,332.0000"
type input "14,815.0000"
click at [311, 175] on div "Package ID NYSAFCT-20250731-004 Available qty 551517 g Non-available qty 0 g Lo…" at bounding box center [318, 108] width 293 height 137
click at [319, 162] on textarea "Comment" at bounding box center [318, 162] width 293 height 20
type textarea "adjusted after audit"
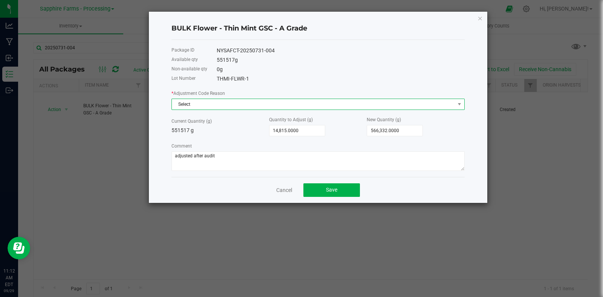
click at [248, 104] on span "Select" at bounding box center [313, 104] width 283 height 11
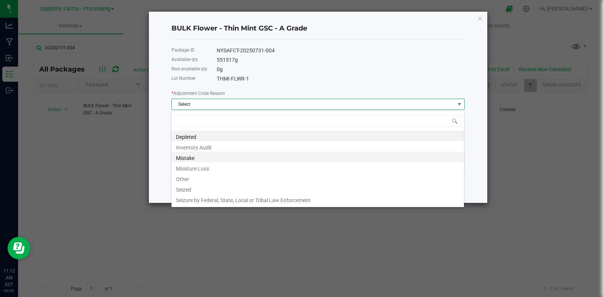
scroll to position [11, 293]
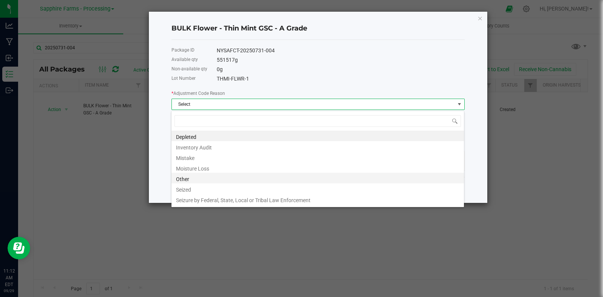
click at [226, 177] on li "Other" at bounding box center [318, 178] width 293 height 11
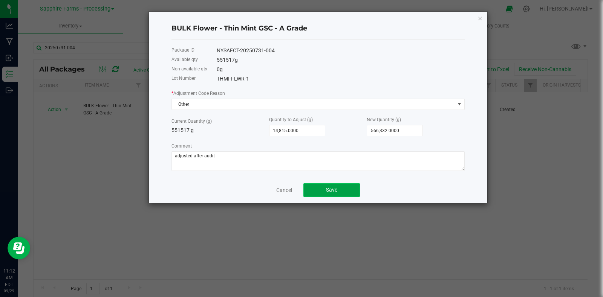
click at [331, 191] on span "Save" at bounding box center [331, 190] width 11 height 6
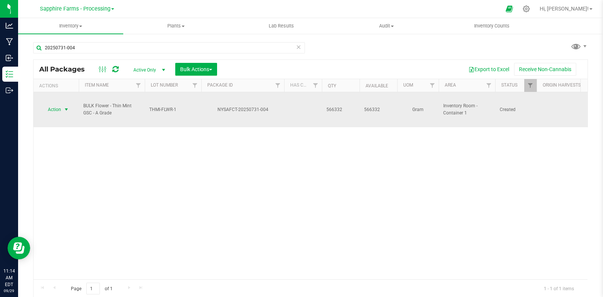
click at [64, 107] on span "select" at bounding box center [66, 110] width 6 height 6
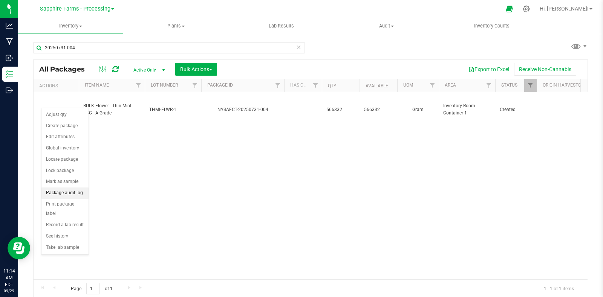
click at [70, 195] on li "Package audit log" at bounding box center [64, 193] width 47 height 11
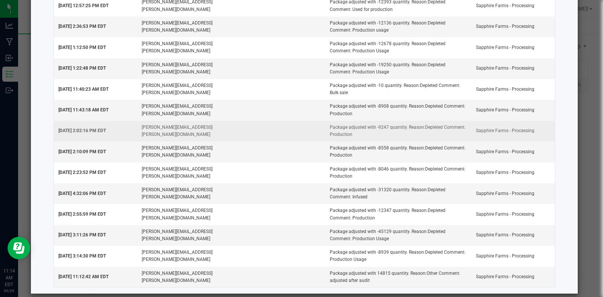
scroll to position [0, 0]
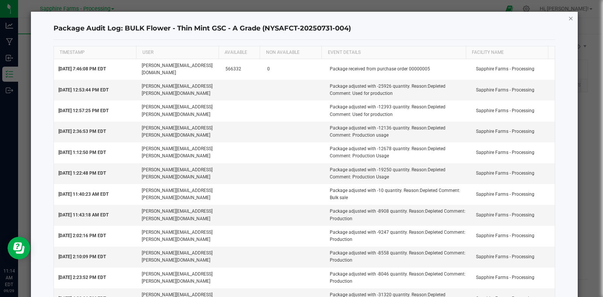
click at [568, 17] on icon "button" at bounding box center [570, 18] width 5 height 9
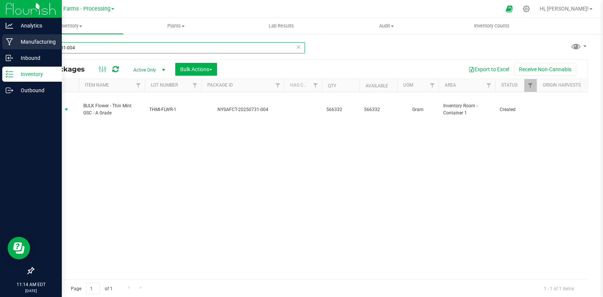
drag, startPoint x: 86, startPoint y: 50, endPoint x: 6, endPoint y: 48, distance: 79.9
click at [8, 48] on div "Analytics Manufacturing Inbound Inventory Outbound 11:14 AM EDT 09/29/2025 09/2…" at bounding box center [301, 148] width 603 height 297
type input "thin mint"
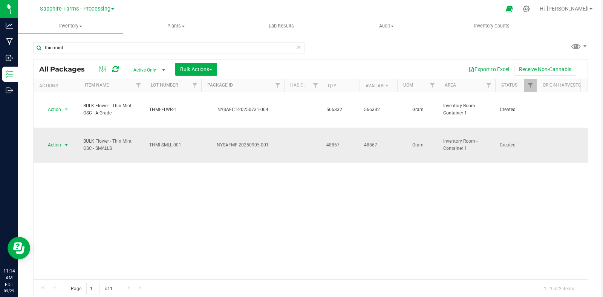
click at [61, 140] on span "Action" at bounding box center [51, 145] width 20 height 11
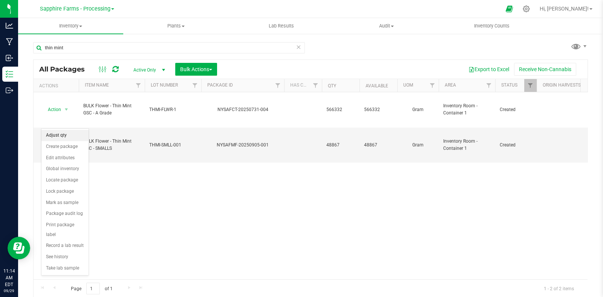
click at [62, 138] on li "Adjust qty" at bounding box center [64, 135] width 47 height 11
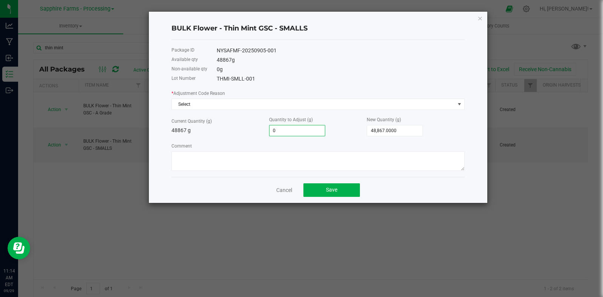
click at [299, 132] on input "0" at bounding box center [297, 131] width 55 height 11
paste input "7693"
type input "7693"
type input "56,560.0000"
type input "7,693.0000"
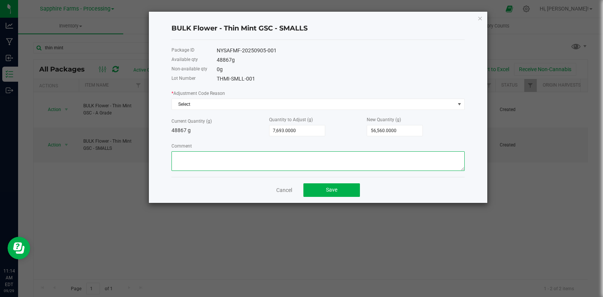
click at [289, 167] on textarea "Comment" at bounding box center [318, 162] width 293 height 20
type textarea "Production"
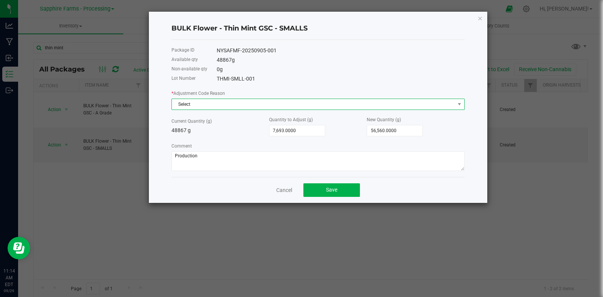
click at [196, 108] on span "Select" at bounding box center [313, 104] width 283 height 11
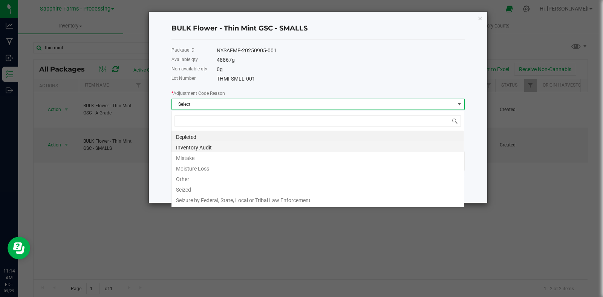
scroll to position [11, 293]
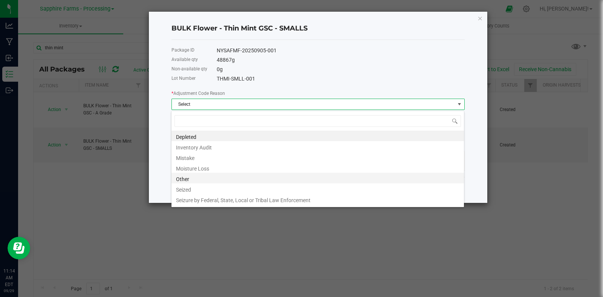
click at [192, 178] on li "Other" at bounding box center [318, 178] width 293 height 11
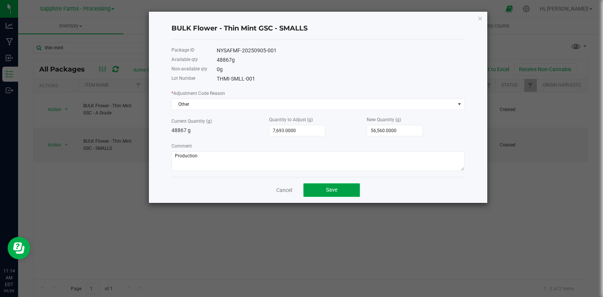
click at [332, 191] on span "Save" at bounding box center [331, 190] width 11 height 6
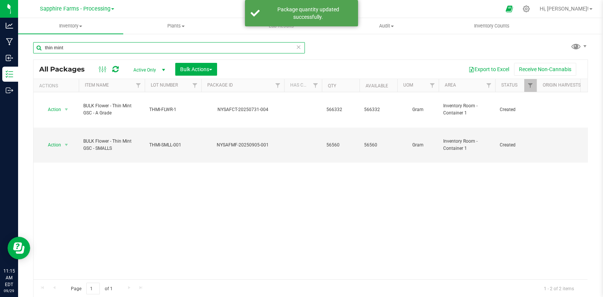
drag, startPoint x: 60, startPoint y: 50, endPoint x: 25, endPoint y: 50, distance: 35.4
click at [25, 50] on div "thin mint All Packages Active Only Active Only Lab Samples Locked All Bulk Acti…" at bounding box center [310, 148] width 585 height 230
type input "ext"
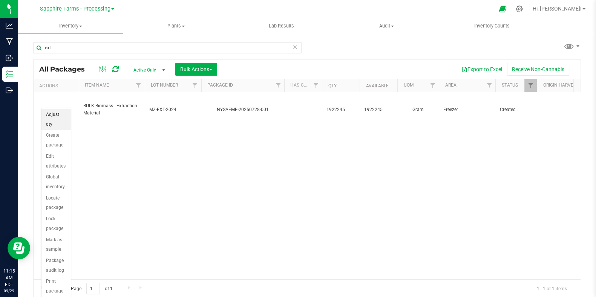
click at [58, 116] on li "Adjust qty" at bounding box center [55, 119] width 29 height 21
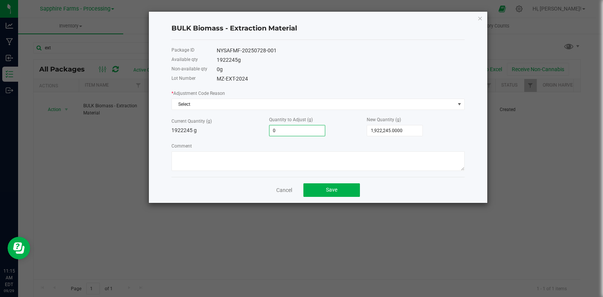
click at [305, 133] on input "0" at bounding box center [297, 131] width 55 height 11
paste input "2082"
type input "2082"
type input "1,924,327.0000"
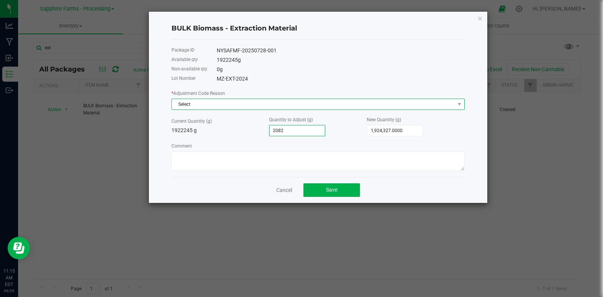
type input "2,082.0000"
click at [221, 106] on span "Select" at bounding box center [313, 104] width 283 height 11
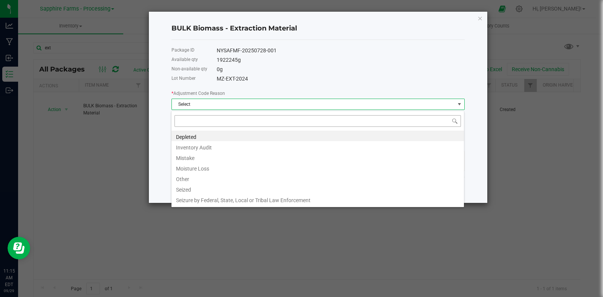
scroll to position [11, 293]
click at [202, 180] on li "Other" at bounding box center [318, 178] width 293 height 11
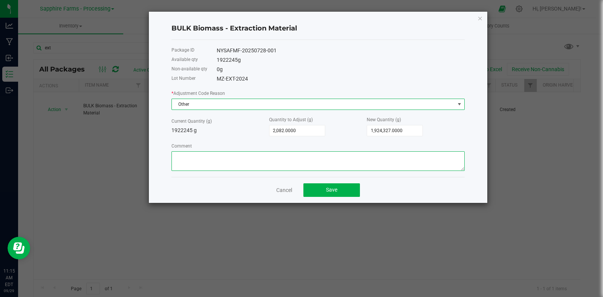
click at [220, 164] on textarea "Comment" at bounding box center [318, 162] width 293 height 20
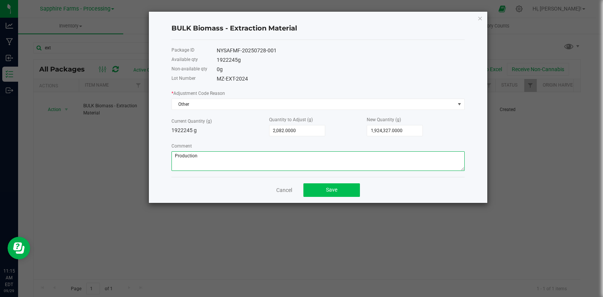
type textarea "Production"
click at [328, 187] on button "Save" at bounding box center [331, 191] width 57 height 14
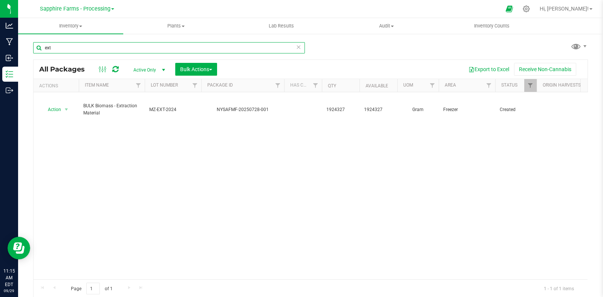
drag, startPoint x: 28, startPoint y: 48, endPoint x: 21, endPoint y: 48, distance: 6.4
click at [21, 48] on div "ext All Packages Active Only Active Only Lab Samples Locked All Bulk Actions Ad…" at bounding box center [310, 148] width 585 height 230
click at [73, 48] on input "ext" at bounding box center [169, 47] width 272 height 11
drag, startPoint x: 72, startPoint y: 48, endPoint x: 37, endPoint y: 46, distance: 35.9
click at [37, 46] on input "ext" at bounding box center [169, 47] width 272 height 11
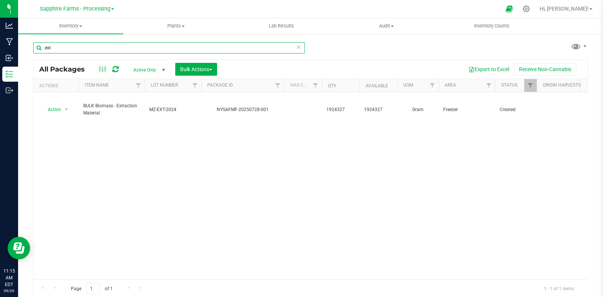
paste input "20250904-001"
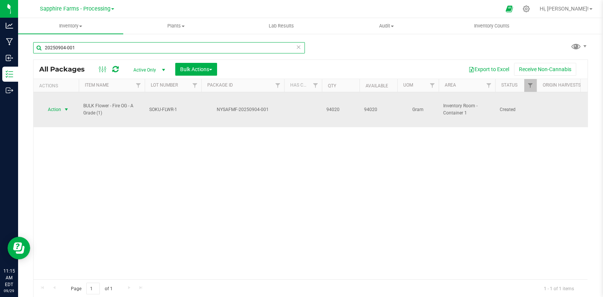
type input "20250904-001"
click at [66, 107] on span "select" at bounding box center [66, 110] width 6 height 6
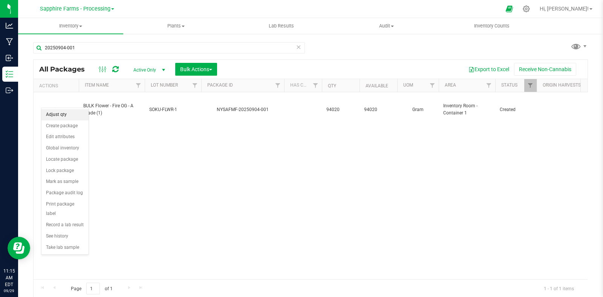
click at [66, 114] on li "Adjust qty" at bounding box center [64, 114] width 47 height 11
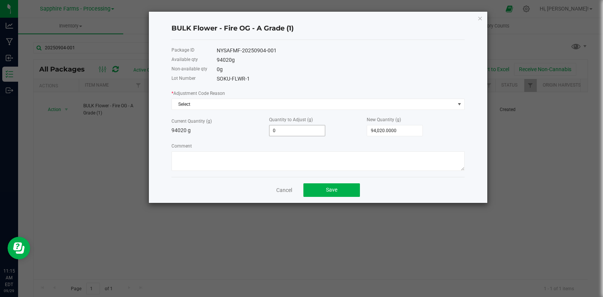
click at [306, 129] on input "0" at bounding box center [297, 131] width 55 height 11
paste input "17984"
type input "-17984"
type input "76,036.0000"
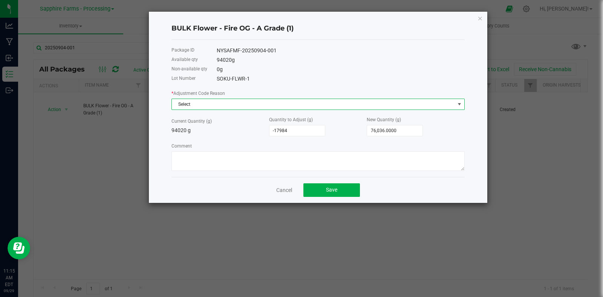
type input "-17,984.0000"
click at [237, 107] on span "Select" at bounding box center [313, 104] width 283 height 11
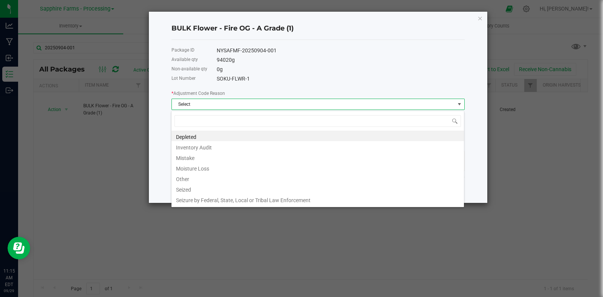
scroll to position [11, 293]
click at [219, 136] on li "Depleted" at bounding box center [318, 136] width 293 height 11
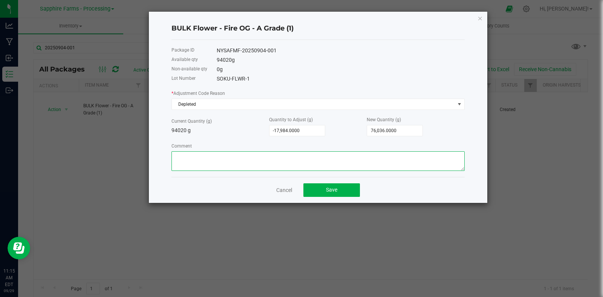
click at [269, 163] on textarea "Comment" at bounding box center [318, 162] width 293 height 20
type textarea "Production"
click at [327, 189] on span "Save" at bounding box center [331, 190] width 11 height 6
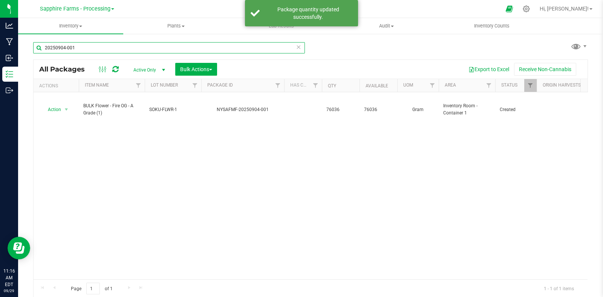
drag, startPoint x: 73, startPoint y: 49, endPoint x: 35, endPoint y: 49, distance: 37.7
click at [35, 49] on input "20250904-001" at bounding box center [169, 47] width 272 height 11
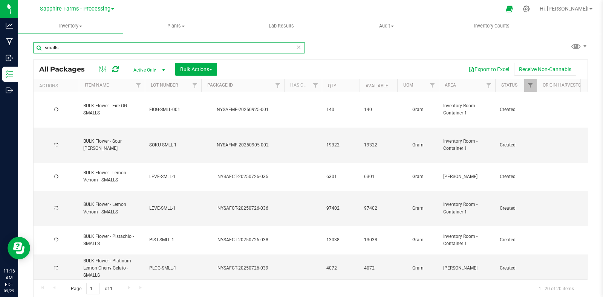
click at [24, 47] on div "smalls All Packages Active Only Active Only Lab Samples Locked All Bulk Actions…" at bounding box center [310, 148] width 585 height 230
type input "fire og"
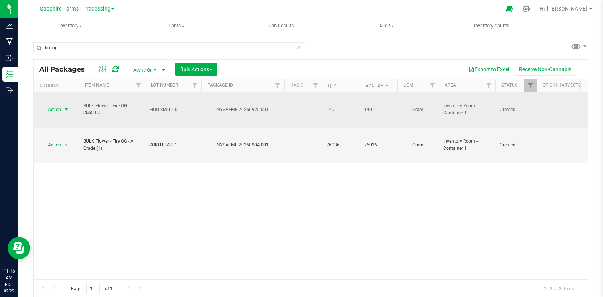
click at [66, 107] on span "select" at bounding box center [66, 110] width 6 height 6
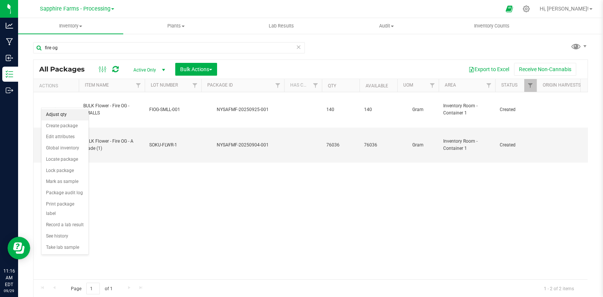
click at [61, 118] on li "Adjust qty" at bounding box center [64, 114] width 47 height 11
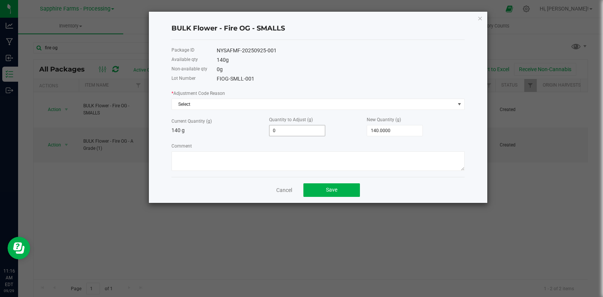
click at [297, 130] on input "0" at bounding box center [297, 131] width 55 height 11
paste input "4866"
type input "4866"
type input "5,006.0000"
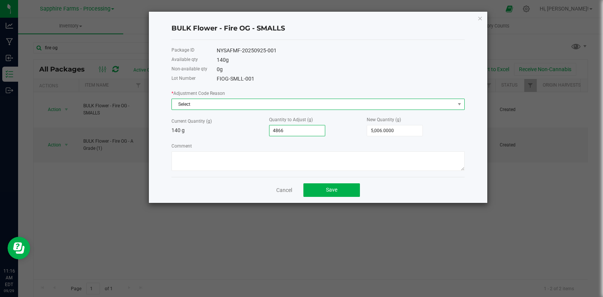
type input "4,866.0000"
click at [204, 103] on span "Select" at bounding box center [313, 104] width 283 height 11
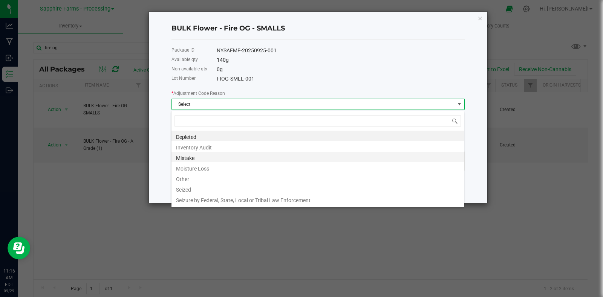
scroll to position [11, 293]
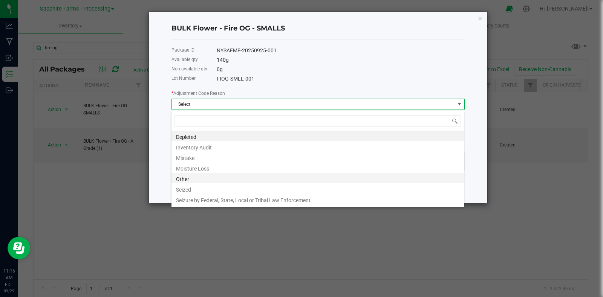
click at [199, 178] on li "Other" at bounding box center [318, 178] width 293 height 11
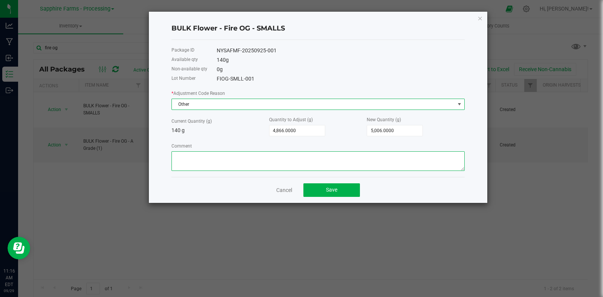
click at [226, 162] on textarea "Comment" at bounding box center [318, 162] width 293 height 20
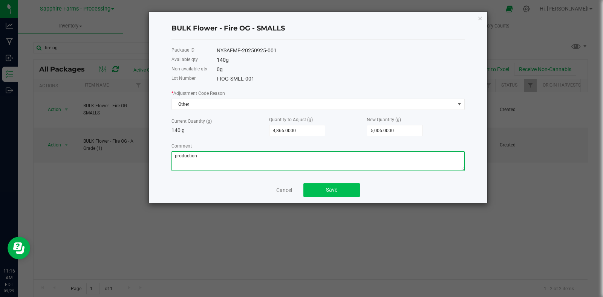
type textarea "production"
click at [338, 192] on button "Save" at bounding box center [331, 191] width 57 height 14
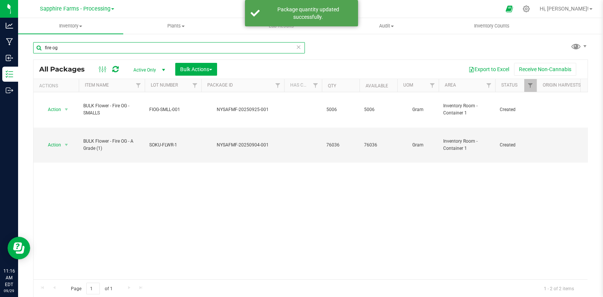
drag, startPoint x: 69, startPoint y: 47, endPoint x: 34, endPoint y: 48, distance: 35.1
click at [34, 48] on input "fire og" at bounding box center [169, 47] width 272 height 11
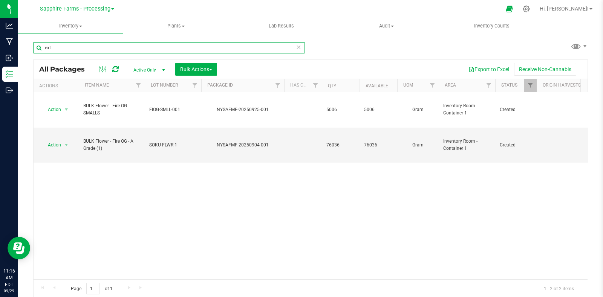
type input "ext"
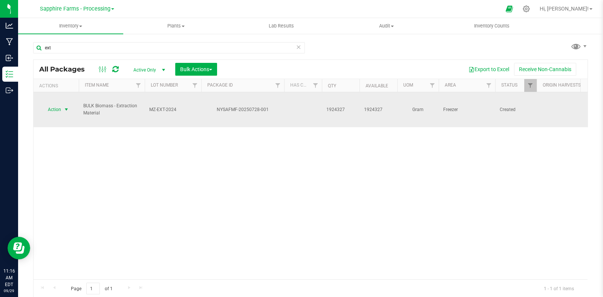
click at [66, 107] on span "select" at bounding box center [66, 110] width 6 height 6
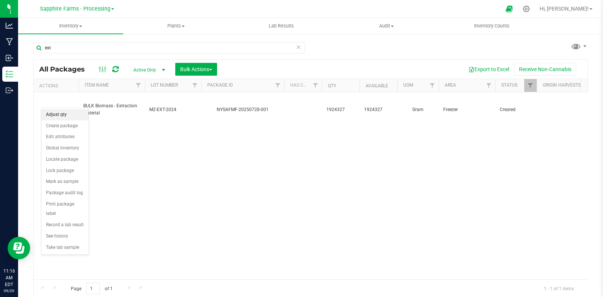
click at [65, 116] on li "Adjust qty" at bounding box center [64, 114] width 47 height 11
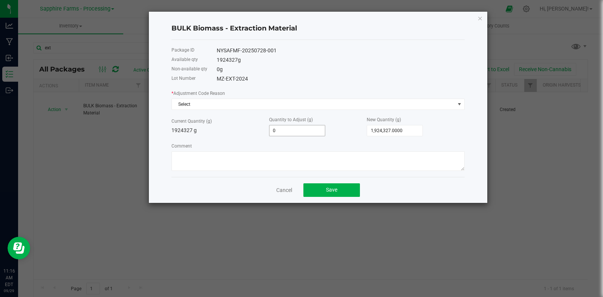
click at [303, 130] on input "0" at bounding box center [297, 131] width 55 height 11
paste input "733"
type input "733"
type input "1,925,060.0000"
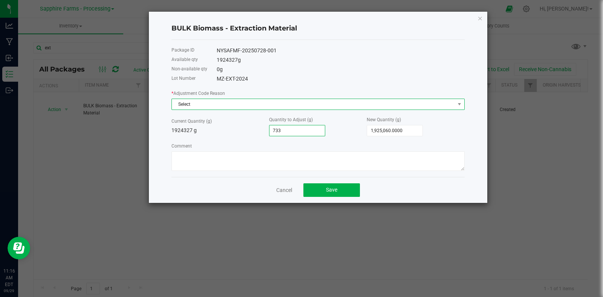
type input "733.0000"
click at [211, 104] on span "Select" at bounding box center [313, 104] width 283 height 11
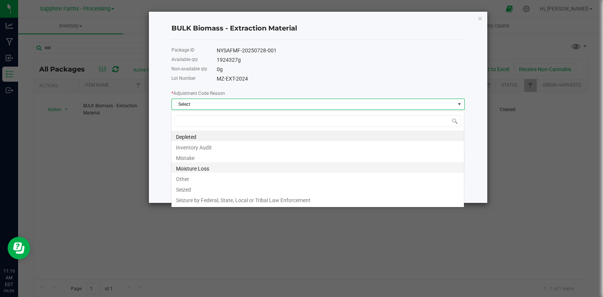
scroll to position [11, 293]
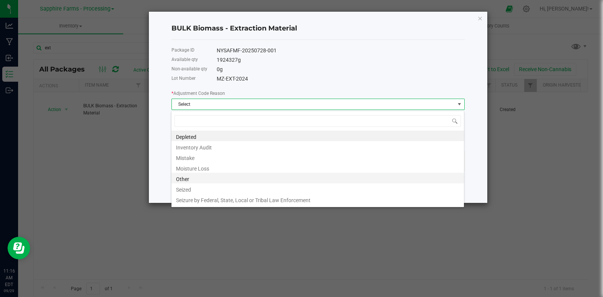
click at [203, 179] on li "Other" at bounding box center [318, 178] width 293 height 11
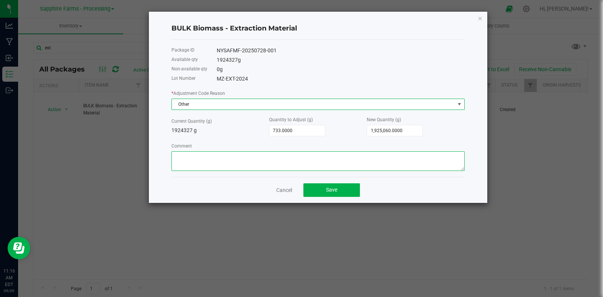
click at [220, 161] on textarea "Comment" at bounding box center [318, 162] width 293 height 20
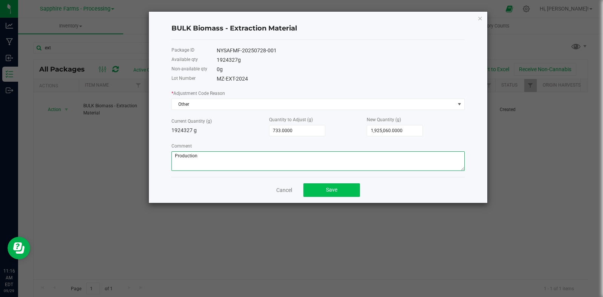
type textarea "Production"
click at [328, 188] on button "Save" at bounding box center [331, 191] width 57 height 14
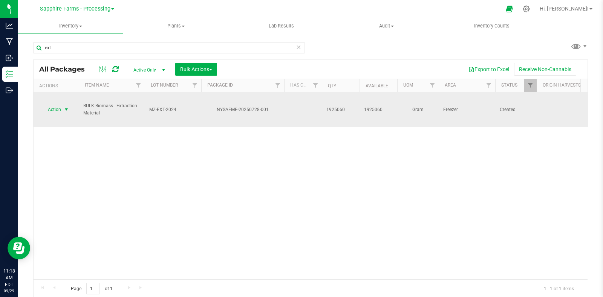
click at [59, 104] on span "Action" at bounding box center [51, 109] width 20 height 11
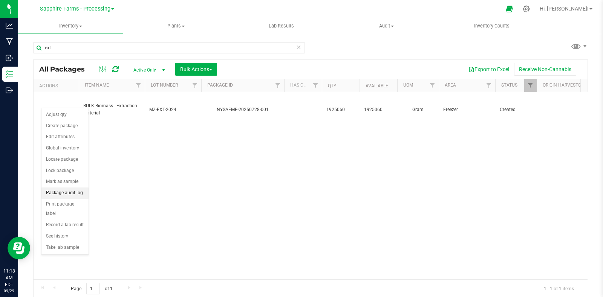
click at [70, 195] on li "Package audit log" at bounding box center [64, 193] width 47 height 11
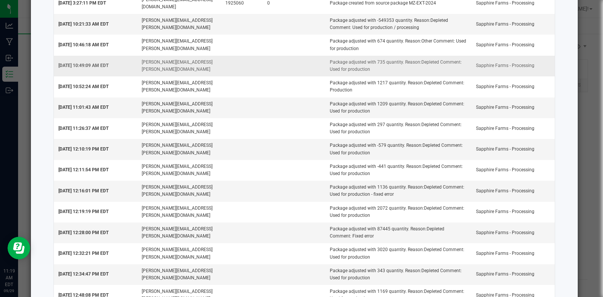
scroll to position [0, 0]
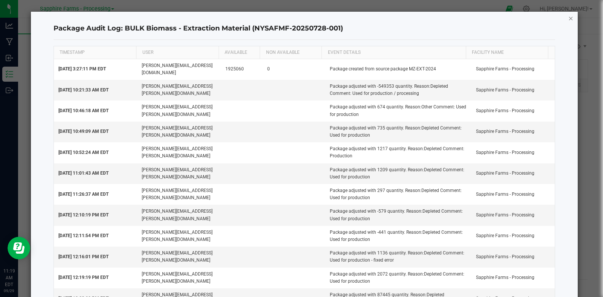
click at [568, 18] on icon "button" at bounding box center [570, 18] width 5 height 9
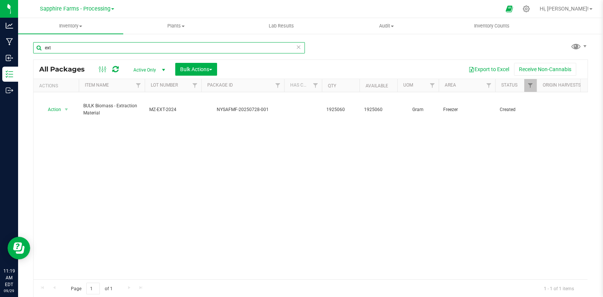
drag, startPoint x: 60, startPoint y: 49, endPoint x: 21, endPoint y: 49, distance: 39.2
click at [21, 49] on div "ext All Packages Active Only Active Only Lab Samples Locked All Bulk Actions Ad…" at bounding box center [310, 148] width 585 height 230
paste input "20250731-003"
type input "20250731-003"
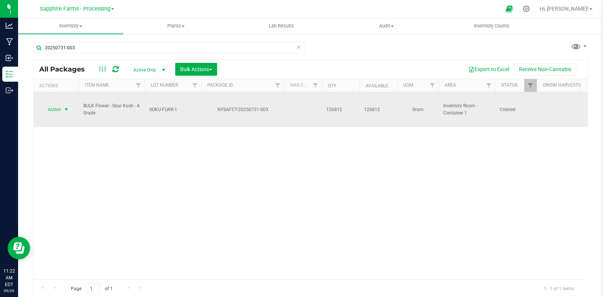
click at [60, 104] on span "Action" at bounding box center [51, 109] width 20 height 11
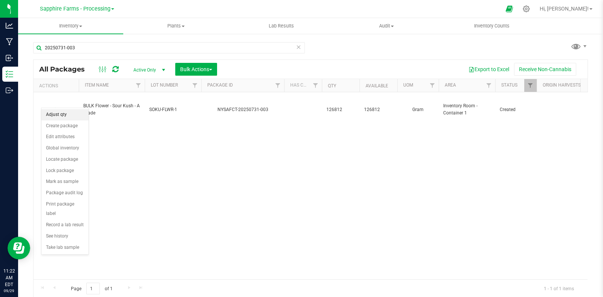
click at [60, 113] on li "Adjust qty" at bounding box center [64, 114] width 47 height 11
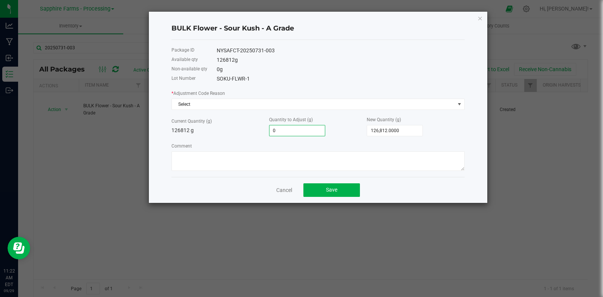
click at [313, 133] on input "0" at bounding box center [297, 131] width 55 height 11
paste input "12099"
type input "-12099"
type input "114,713.0000"
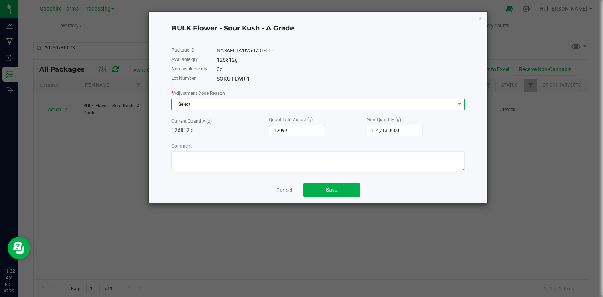
type input "-12,099.0000"
click at [231, 105] on span "Select" at bounding box center [313, 104] width 283 height 11
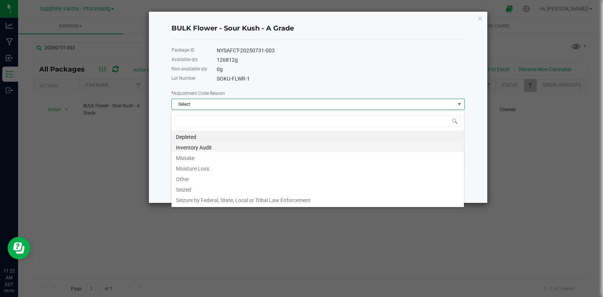
scroll to position [11, 293]
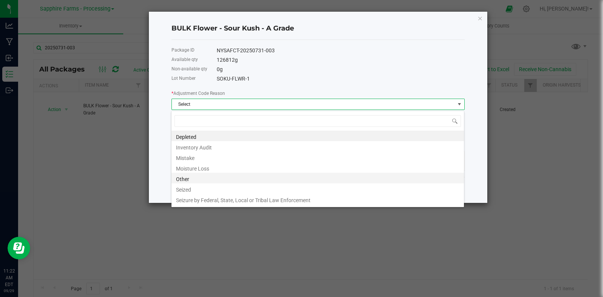
click at [201, 178] on li "Other" at bounding box center [318, 178] width 293 height 11
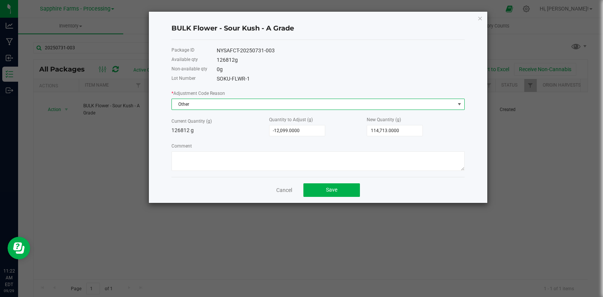
click at [214, 105] on span "Other" at bounding box center [313, 104] width 283 height 11
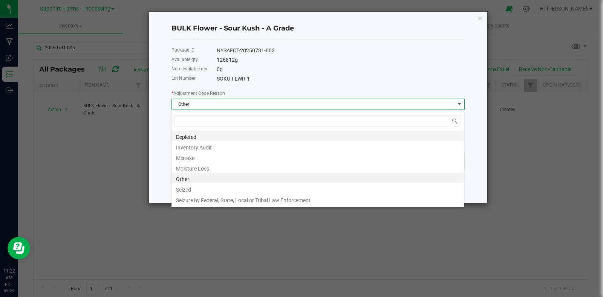
click at [201, 135] on li "Depleted" at bounding box center [318, 136] width 293 height 11
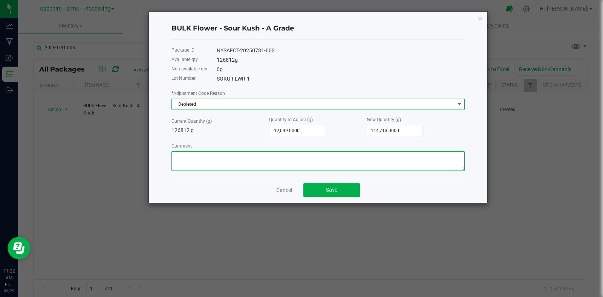
click at [238, 166] on textarea "Comment" at bounding box center [318, 162] width 293 height 20
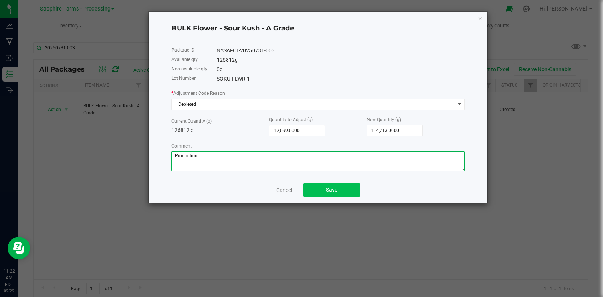
type textarea "Production"
click at [341, 192] on button "Save" at bounding box center [331, 191] width 57 height 14
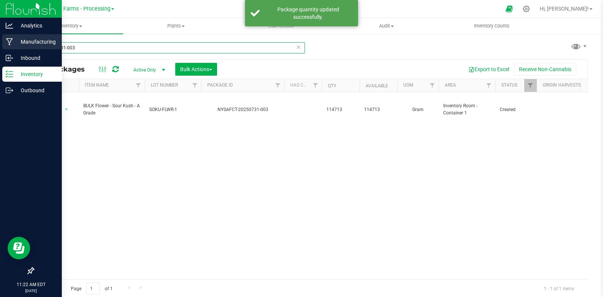
drag, startPoint x: 53, startPoint y: 46, endPoint x: 8, endPoint y: 40, distance: 45.6
click at [13, 46] on div "Analytics Manufacturing Inbound Inventory Outbound 11:22 AM EDT 09/29/2025 09/2…" at bounding box center [301, 148] width 603 height 297
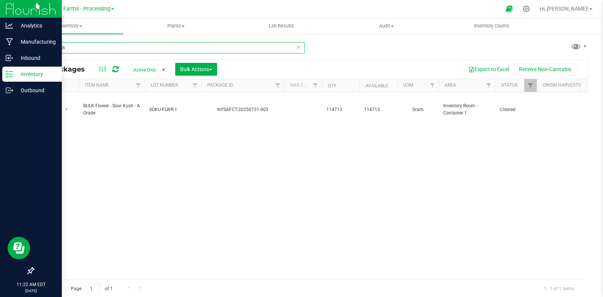
type input "sour kush"
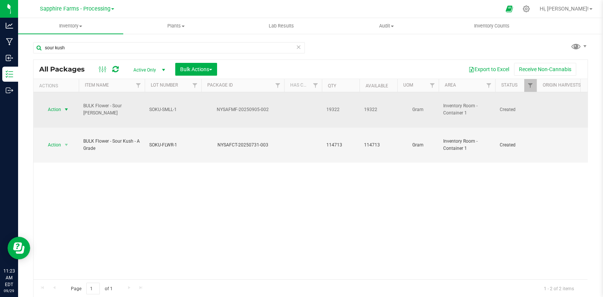
click at [63, 104] on span "select" at bounding box center [66, 109] width 9 height 11
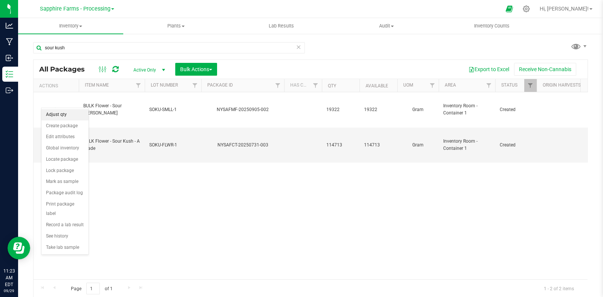
click at [62, 116] on li "Adjust qty" at bounding box center [64, 114] width 47 height 11
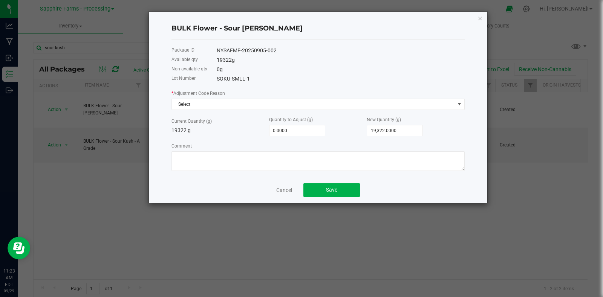
click at [304, 137] on div "* Adjustment Code Reason Select Current Quantity (g) 19322 g Quantity to Adjust…" at bounding box center [318, 130] width 293 height 82
click at [303, 132] on input "0" at bounding box center [297, 131] width 55 height 11
paste input "380"
type input "3800"
type input "23,122.0000"
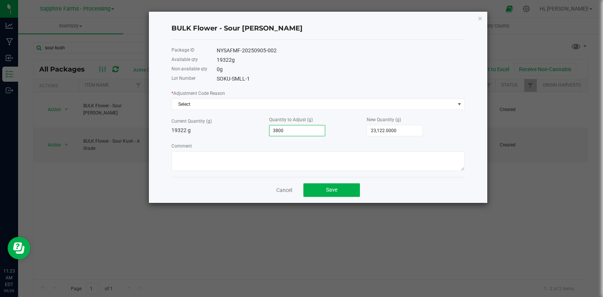
type input "3,800.0000"
click at [207, 112] on div "* Adjustment Code Reason Select Current Quantity (g) 19322 g Quantity to Adjust…" at bounding box center [318, 130] width 293 height 82
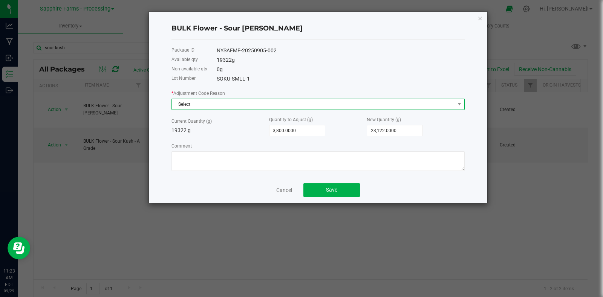
click at [204, 108] on span "Select" at bounding box center [313, 104] width 283 height 11
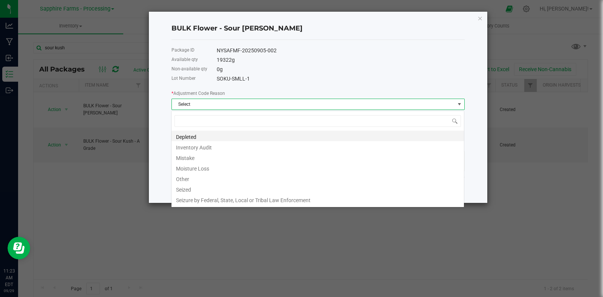
scroll to position [11, 293]
click at [200, 178] on li "Other" at bounding box center [318, 178] width 293 height 11
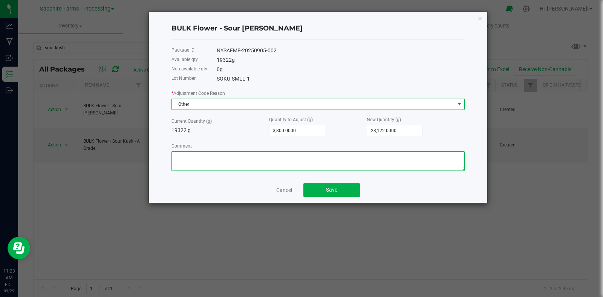
click at [224, 163] on textarea "Comment" at bounding box center [318, 162] width 293 height 20
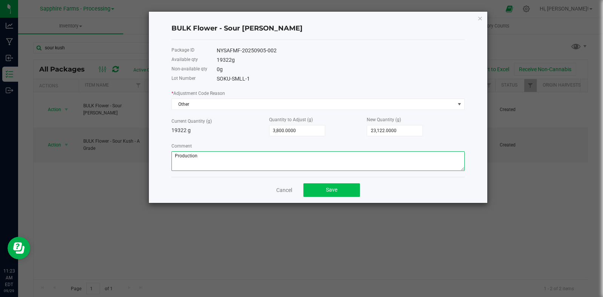
type textarea "Production"
click at [330, 193] on span "Save" at bounding box center [331, 190] width 11 height 6
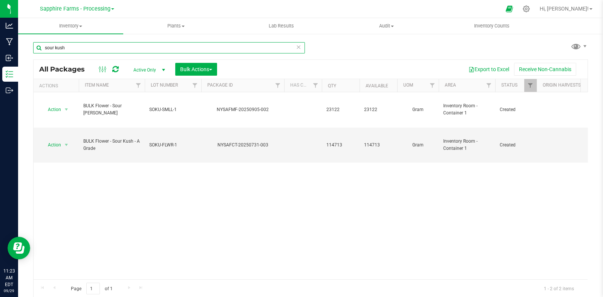
drag, startPoint x: 78, startPoint y: 50, endPoint x: 24, endPoint y: 51, distance: 54.3
click at [23, 51] on div "sour kush All Packages Active Only Active Only Lab Samples Locked All Bulk Acti…" at bounding box center [310, 148] width 585 height 230
type input "ext"
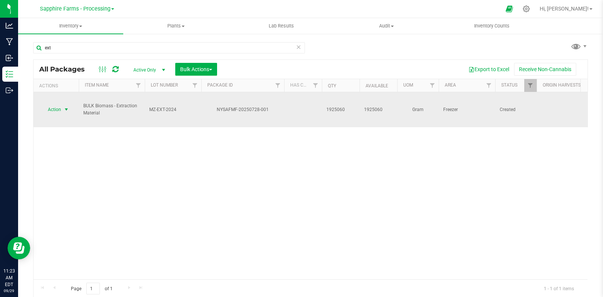
click at [61, 104] on span "Action" at bounding box center [51, 109] width 20 height 11
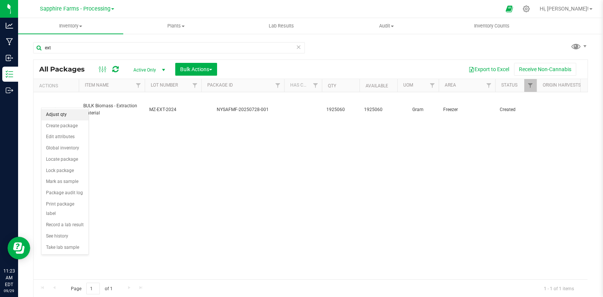
click at [59, 115] on li "Adjust qty" at bounding box center [64, 114] width 47 height 11
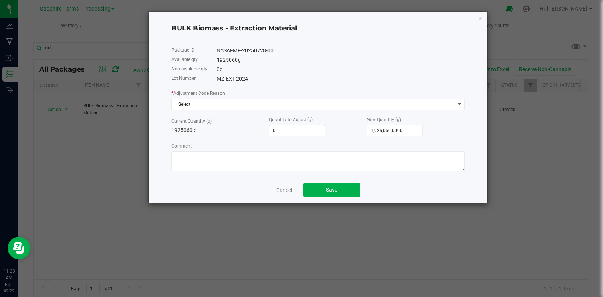
click at [308, 136] on input "0" at bounding box center [297, 131] width 55 height 11
paste input "595"
type input "595"
type input "1,925,655.0000"
type input "595.0000"
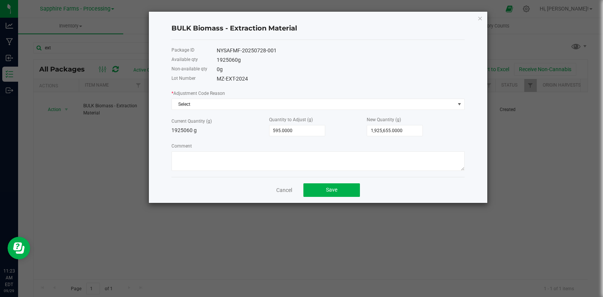
click at [188, 99] on div "* Adjustment Code Reason Select" at bounding box center [318, 99] width 293 height 21
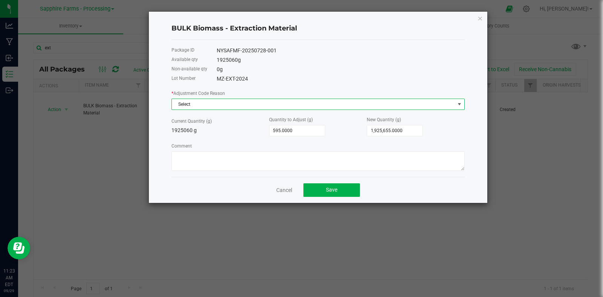
click at [188, 104] on span "Select" at bounding box center [313, 104] width 283 height 11
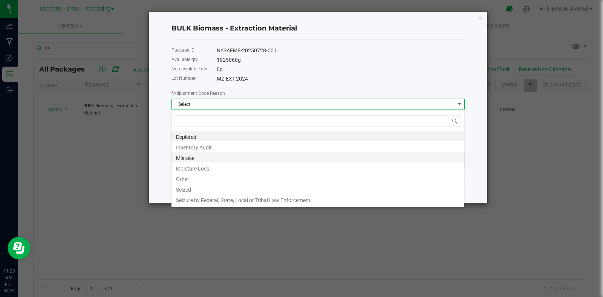
scroll to position [11, 293]
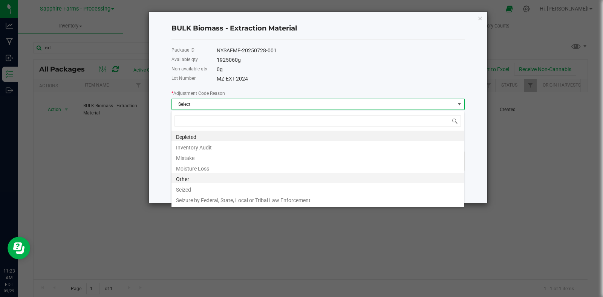
click at [197, 181] on li "Other" at bounding box center [318, 178] width 293 height 11
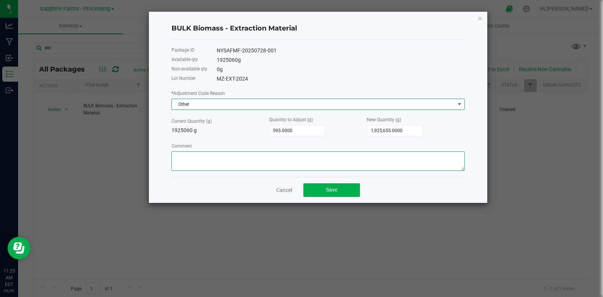
click at [227, 165] on textarea "Comment" at bounding box center [318, 162] width 293 height 20
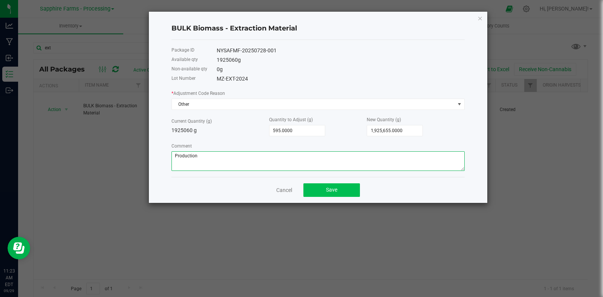
type textarea "Production"
click at [342, 191] on button "Save" at bounding box center [331, 191] width 57 height 14
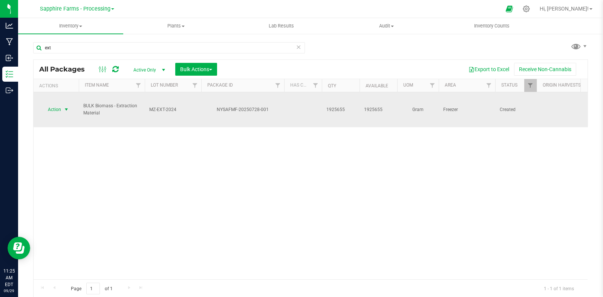
click at [59, 104] on span "Action" at bounding box center [51, 109] width 20 height 11
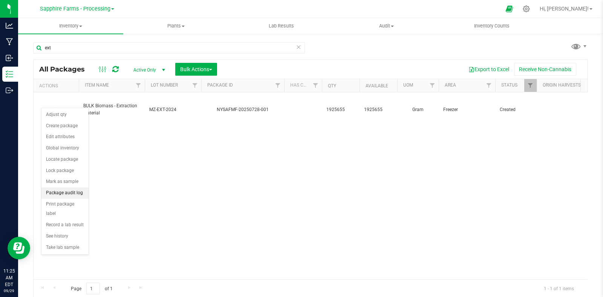
click at [72, 194] on li "Package audit log" at bounding box center [64, 193] width 47 height 11
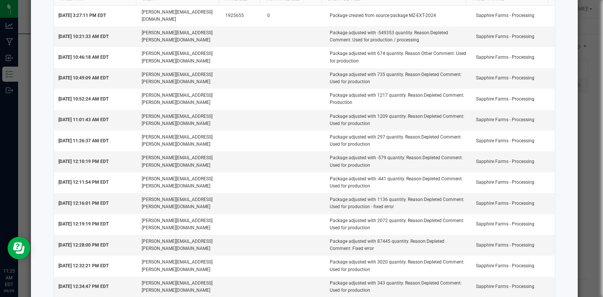
scroll to position [0, 0]
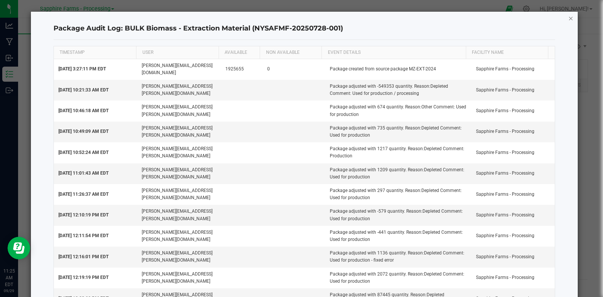
click at [568, 19] on icon "button" at bounding box center [570, 18] width 5 height 9
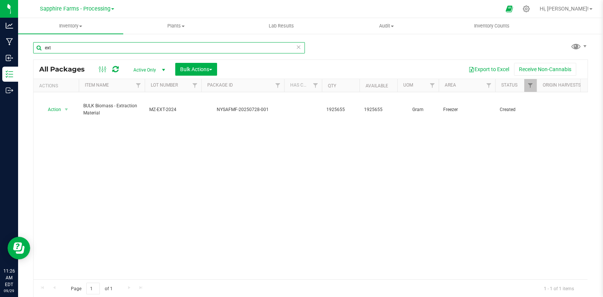
drag, startPoint x: 51, startPoint y: 50, endPoint x: 24, endPoint y: 50, distance: 26.4
click at [24, 50] on div "ext All Packages Active Only Active Only Lab Samples Locked All Bulk Actions Ad…" at bounding box center [310, 148] width 585 height 230
paste input "20250904-002"
type input "20250904-002"
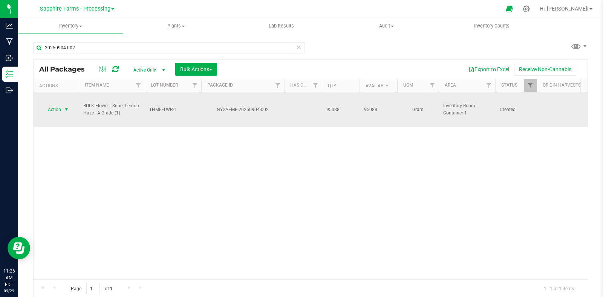
click at [64, 107] on span "select" at bounding box center [66, 110] width 6 height 6
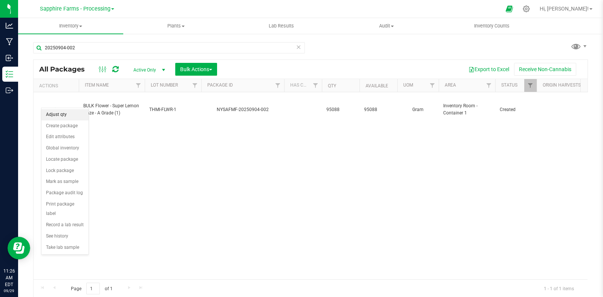
click at [63, 113] on li "Adjust qty" at bounding box center [64, 114] width 47 height 11
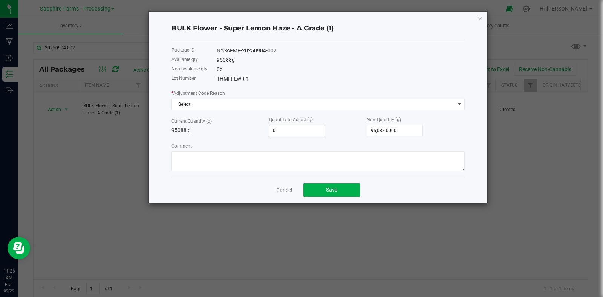
click at [305, 131] on input "0" at bounding box center [297, 131] width 55 height 11
paste input "15262"
type input "-15262"
type input "79,826.0000"
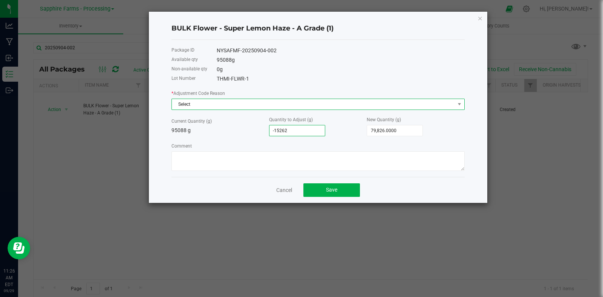
type input "-15,262.0000"
click at [280, 104] on span "Select" at bounding box center [313, 104] width 283 height 11
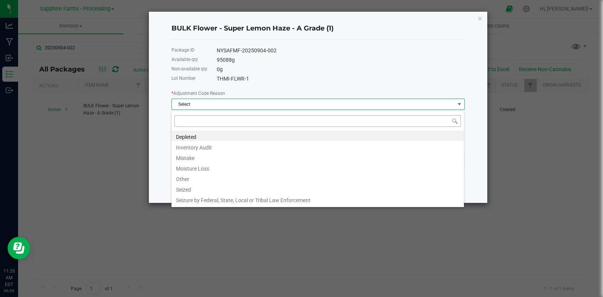
scroll to position [11, 293]
click at [187, 137] on li "Depleted" at bounding box center [318, 136] width 293 height 11
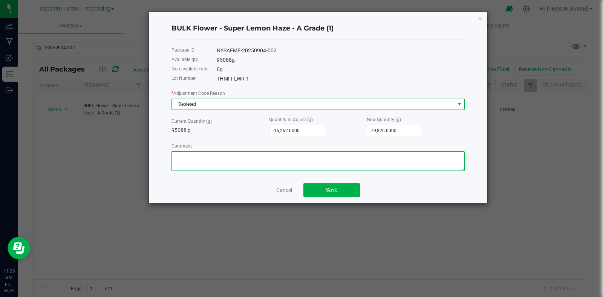
click at [228, 159] on textarea "Comment" at bounding box center [318, 162] width 293 height 20
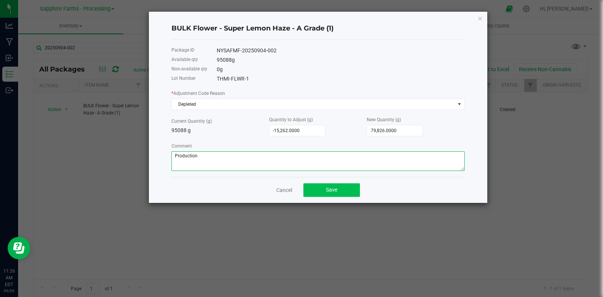
type textarea "Production"
click at [343, 190] on button "Save" at bounding box center [331, 191] width 57 height 14
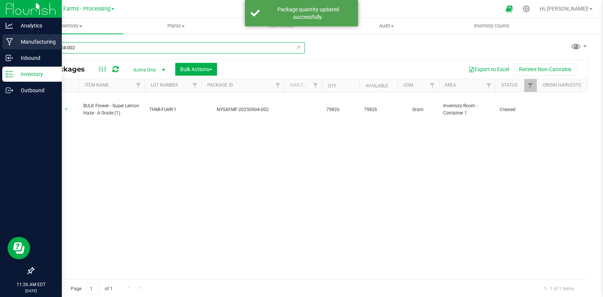
drag, startPoint x: 88, startPoint y: 49, endPoint x: 13, endPoint y: 43, distance: 74.9
click at [18, 46] on div "20250904-002 All Packages Active Only Active Only Lab Samples Locked All Bulk A…" at bounding box center [310, 148] width 585 height 230
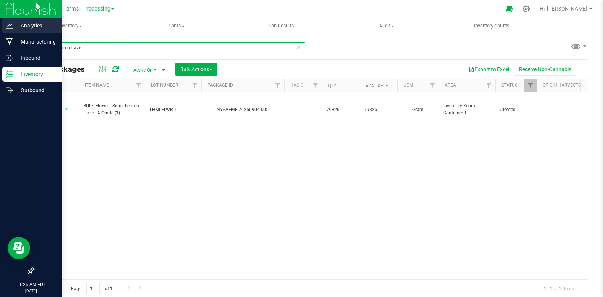
type input "super lemon haze"
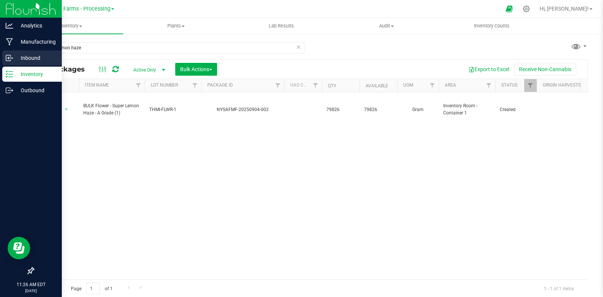
click at [33, 54] on p "Inbound" at bounding box center [35, 58] width 45 height 9
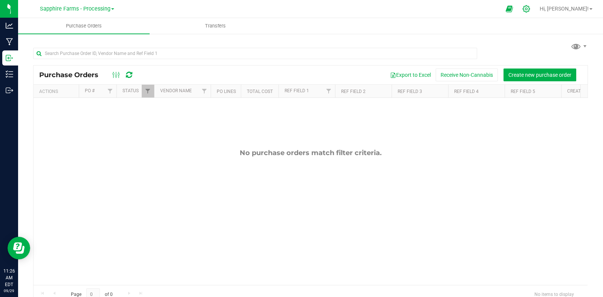
click at [530, 8] on icon at bounding box center [526, 9] width 8 height 8
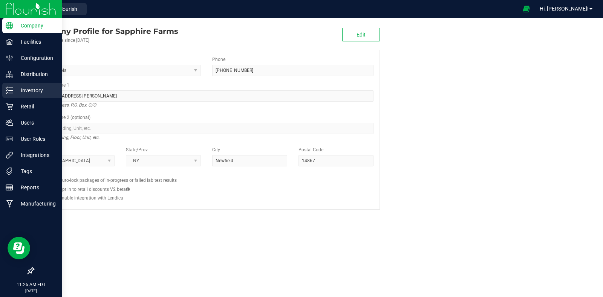
click at [9, 89] on icon at bounding box center [10, 91] width 8 height 8
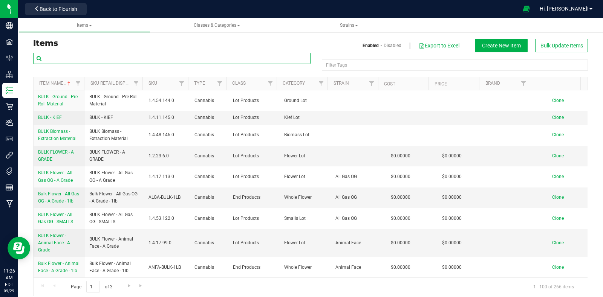
click at [169, 58] on input "text" at bounding box center [171, 58] width 277 height 11
type input "smalls"
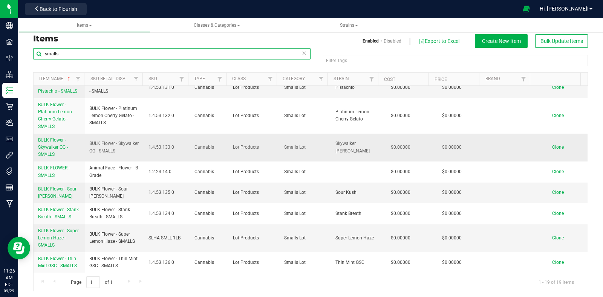
scroll to position [6, 0]
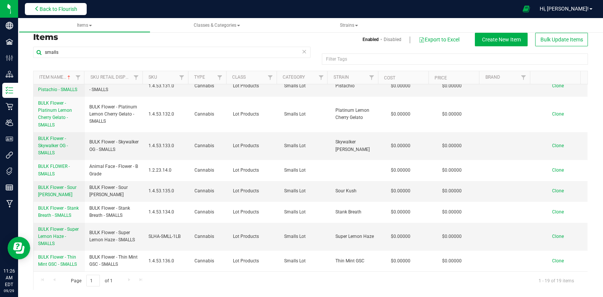
click at [64, 11] on span "Back to Flourish" at bounding box center [59, 9] width 38 height 6
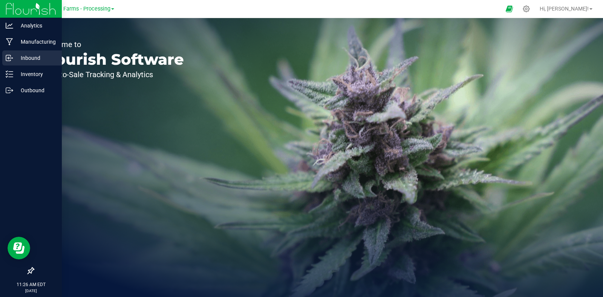
click at [28, 59] on p "Inbound" at bounding box center [35, 58] width 45 height 9
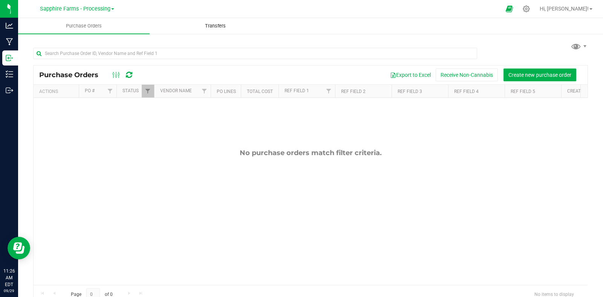
click at [207, 24] on span "Transfers" at bounding box center [215, 26] width 41 height 7
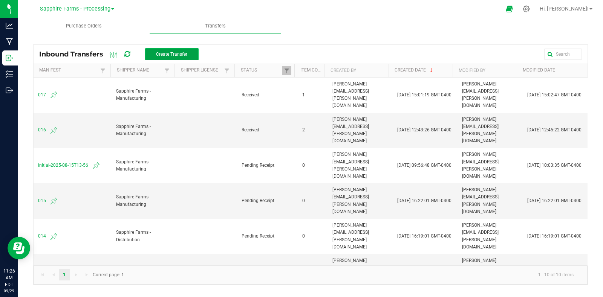
click at [165, 54] on span "Create Transfer" at bounding box center [171, 54] width 31 height 5
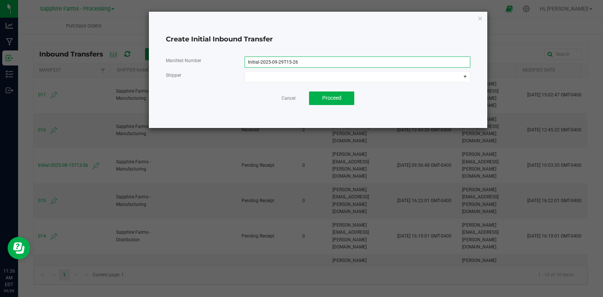
drag, startPoint x: 315, startPoint y: 63, endPoint x: 221, endPoint y: 61, distance: 93.5
click at [221, 61] on div "Manifest Number Initial-2025-09-29T15-26" at bounding box center [318, 62] width 316 height 11
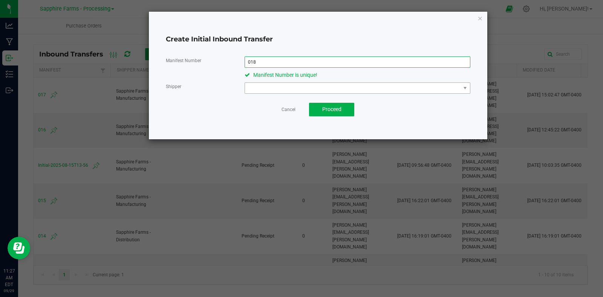
type input "018"
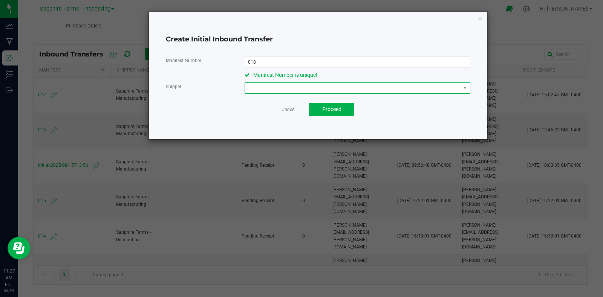
click at [294, 90] on span at bounding box center [353, 88] width 216 height 11
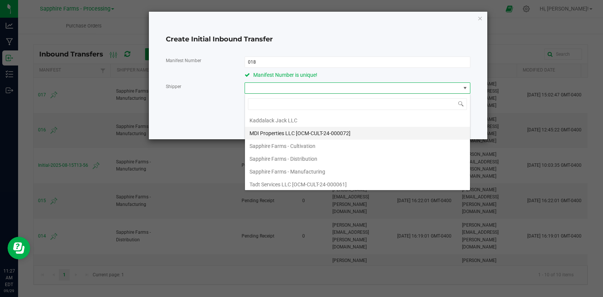
scroll to position [38, 0]
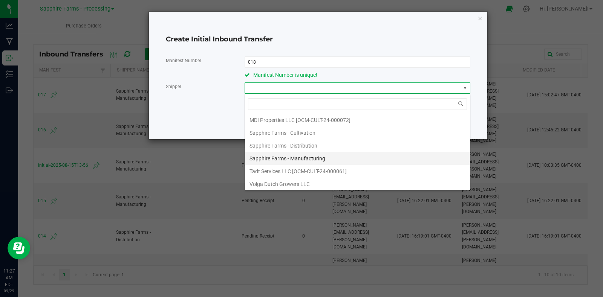
click at [333, 155] on li "Sapphire Farms - Manufacturing" at bounding box center [357, 158] width 225 height 13
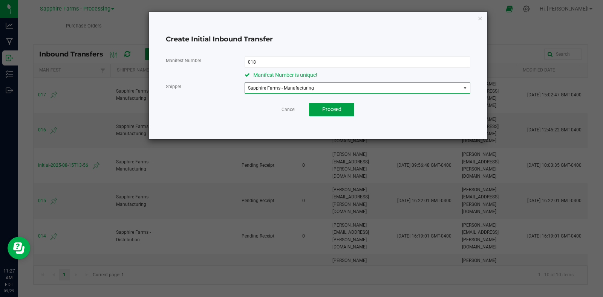
click at [341, 110] on span "Proceed" at bounding box center [331, 109] width 19 height 6
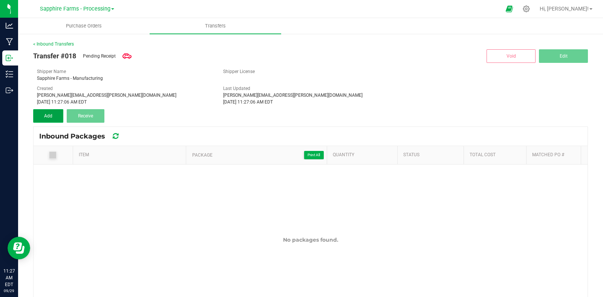
click at [58, 112] on button "Add" at bounding box center [48, 116] width 30 height 14
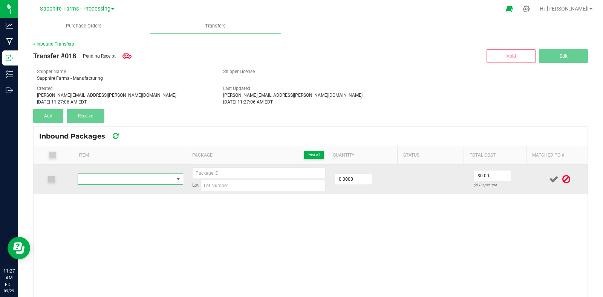
click at [126, 179] on span "NO DATA FOUND" at bounding box center [126, 179] width 96 height 11
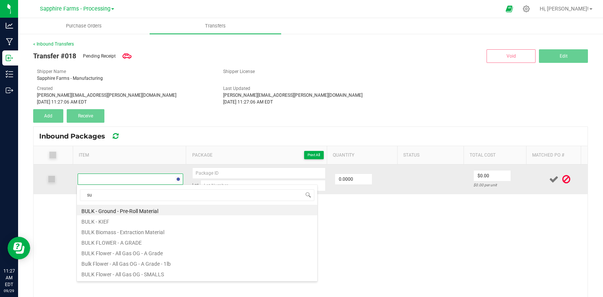
scroll to position [11, 101]
type input "super lemon haz"
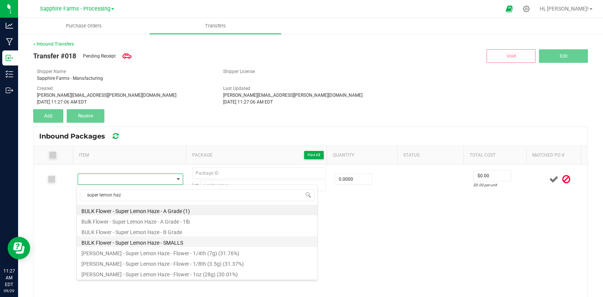
click at [186, 244] on li "BULK Flower - Super Lemon Haze - SMALLS" at bounding box center [197, 242] width 240 height 11
type input "0.0000 g"
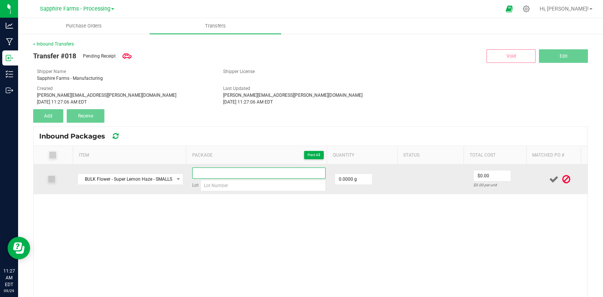
click at [239, 170] on input at bounding box center [258, 173] width 133 height 11
type input "20250929-smlls1"
click at [349, 179] on input "0" at bounding box center [353, 179] width 37 height 11
paste input "5894"
type input "5894.0000 g"
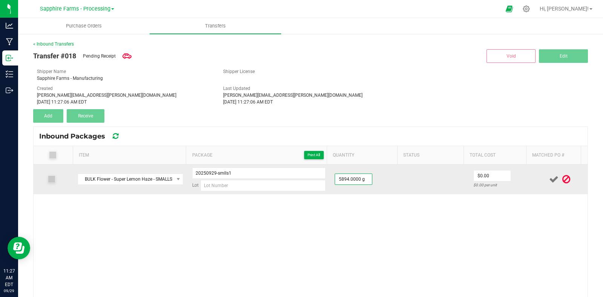
click at [391, 184] on td "5894.0000 g" at bounding box center [365, 180] width 71 height 30
click at [244, 185] on input at bounding box center [263, 185] width 125 height 11
type input "SLHA-SMLL-001"
click at [549, 178] on icon at bounding box center [553, 179] width 9 height 9
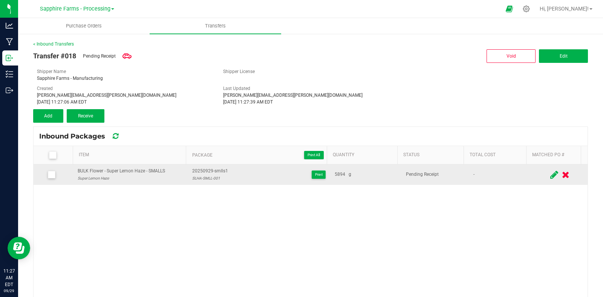
click at [50, 175] on icon at bounding box center [51, 175] width 5 height 0
click at [0, 0] on input "checkbox" at bounding box center [0, 0] width 0 height 0
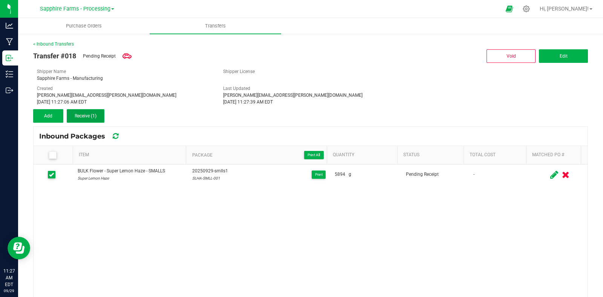
click at [87, 116] on span "Receive (1)" at bounding box center [86, 115] width 22 height 5
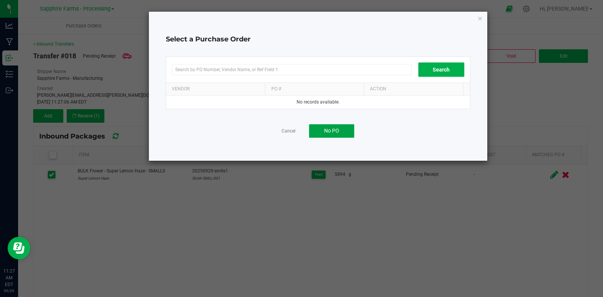
click at [320, 126] on button "No PO" at bounding box center [331, 131] width 45 height 14
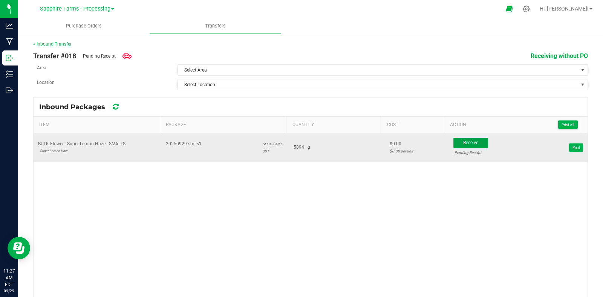
click at [464, 143] on span "Receive" at bounding box center [470, 142] width 15 height 5
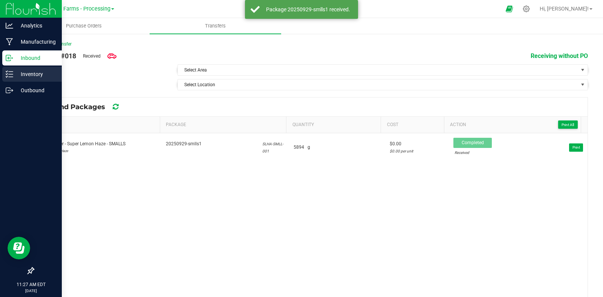
click at [12, 80] on div "Inventory" at bounding box center [32, 74] width 60 height 15
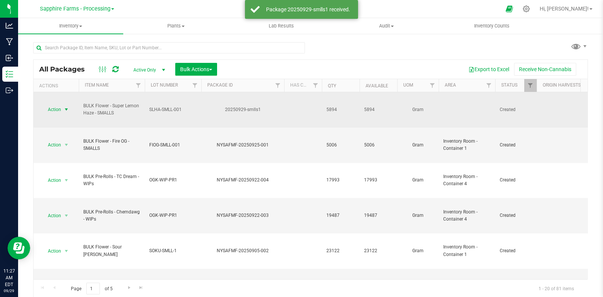
click at [67, 107] on span "select" at bounding box center [66, 110] width 6 height 6
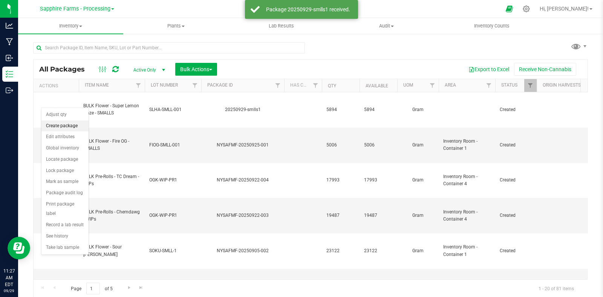
click at [69, 130] on li "Create package" at bounding box center [64, 126] width 47 height 11
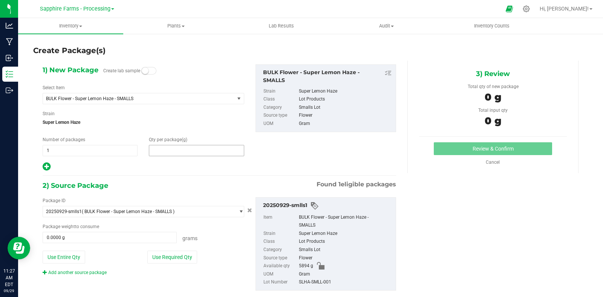
click at [188, 149] on span at bounding box center [196, 150] width 95 height 11
paste input "5894"
type input "5894"
type input "5,894.0000"
click at [220, 167] on div at bounding box center [144, 167] width 202 height 10
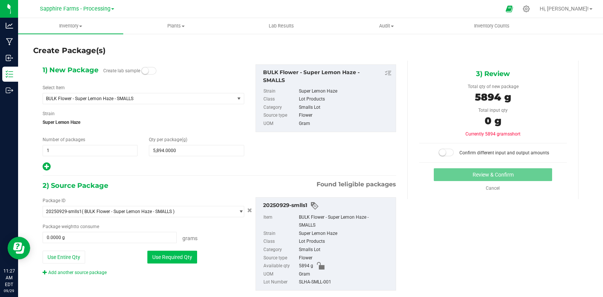
click at [184, 257] on button "Use Required Qty" at bounding box center [172, 257] width 50 height 13
type input "5894.0000 g"
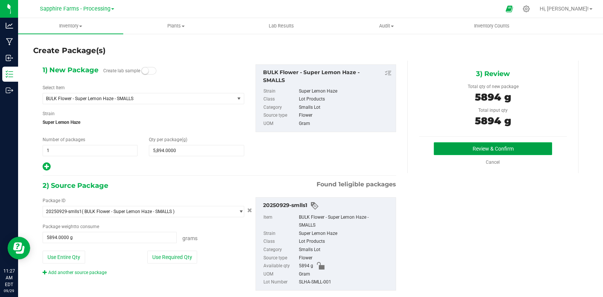
click at [488, 146] on button "Review & Confirm" at bounding box center [493, 148] width 118 height 13
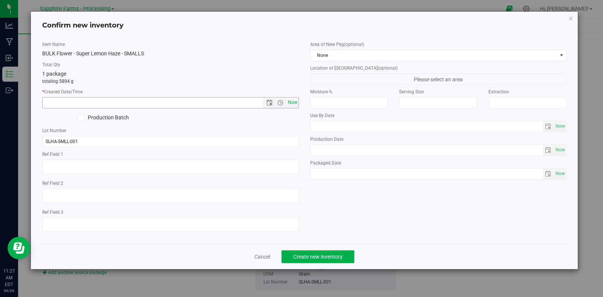
click at [290, 100] on span "Now" at bounding box center [292, 102] width 13 height 11
type input "9/29/2025 11:27 AM"
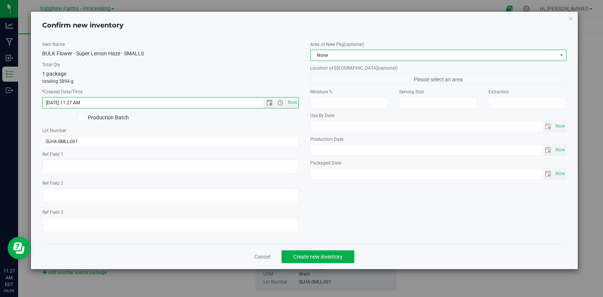
click at [355, 52] on span "None" at bounding box center [434, 55] width 247 height 11
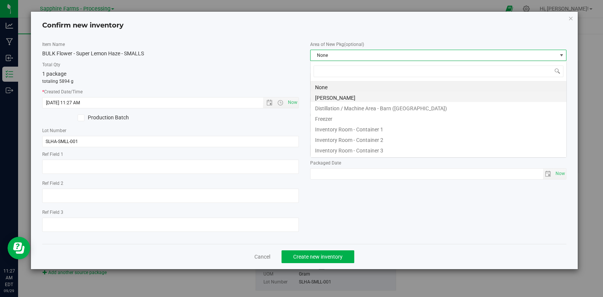
scroll to position [11, 256]
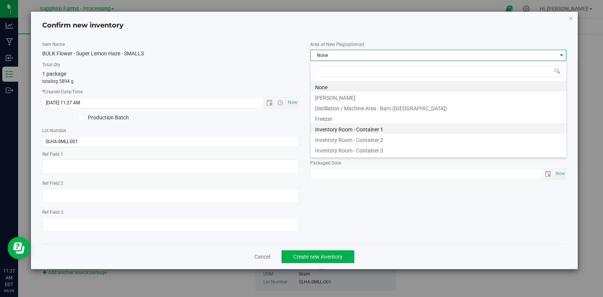
click at [364, 129] on li "Inventory Room - Container 1" at bounding box center [439, 128] width 256 height 11
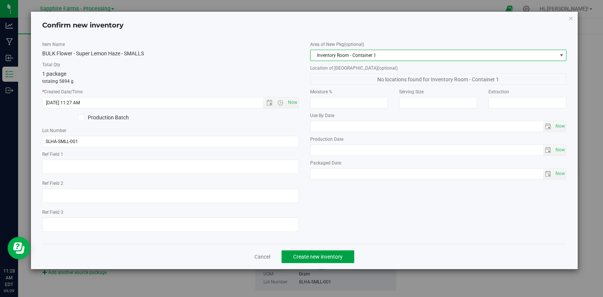
click at [343, 261] on button "Create new inventory" at bounding box center [318, 257] width 73 height 13
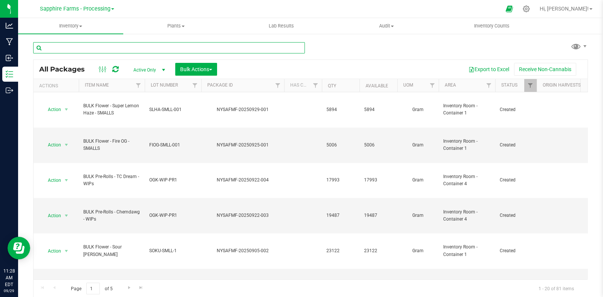
click at [66, 47] on input "text" at bounding box center [169, 47] width 272 height 11
type input "EXT"
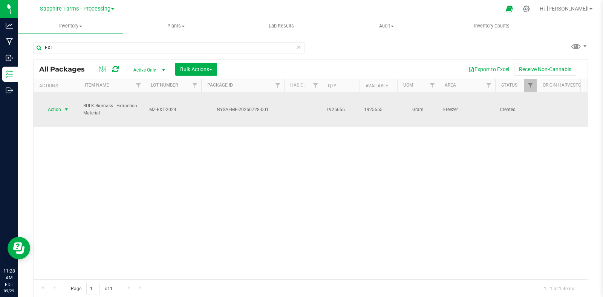
click at [63, 107] on span "select" at bounding box center [66, 110] width 6 height 6
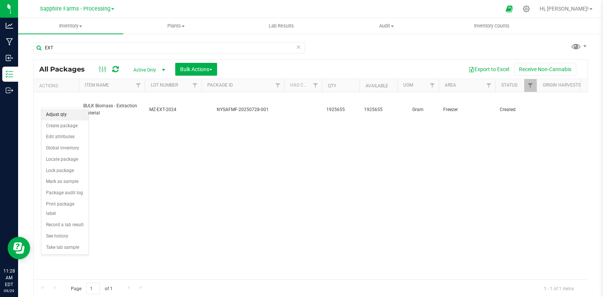
click at [64, 116] on li "Adjust qty" at bounding box center [64, 114] width 47 height 11
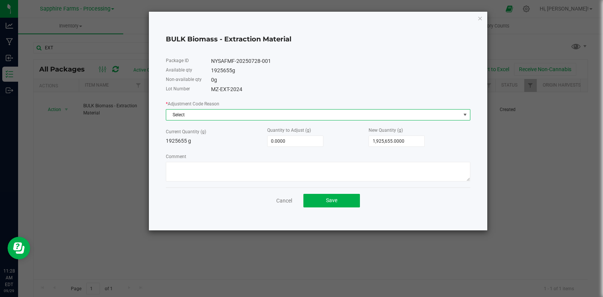
click at [208, 117] on span "Select" at bounding box center [313, 115] width 294 height 11
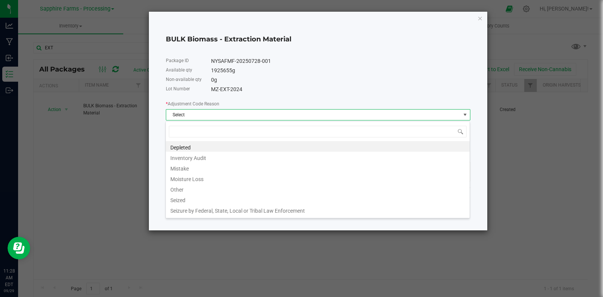
scroll to position [11, 305]
click at [211, 187] on li "Other" at bounding box center [318, 189] width 304 height 11
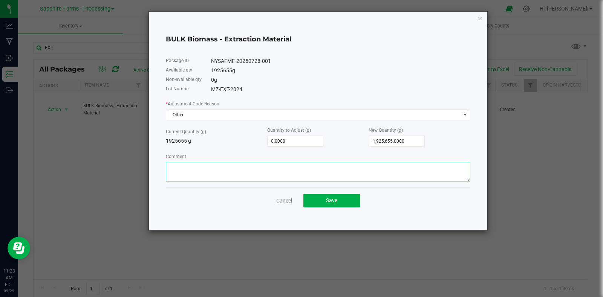
click at [244, 177] on textarea "Comment" at bounding box center [318, 172] width 305 height 20
type textarea "p"
type textarea "Production"
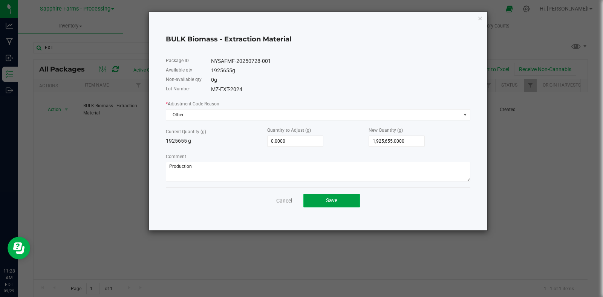
click at [339, 208] on button "Save" at bounding box center [331, 201] width 57 height 14
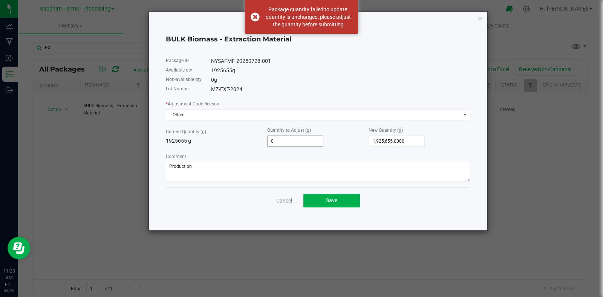
click at [300, 142] on input "0" at bounding box center [295, 141] width 55 height 11
paste input "463"
type input "463"
type input "1,926,118.0000"
type input "463.0000"
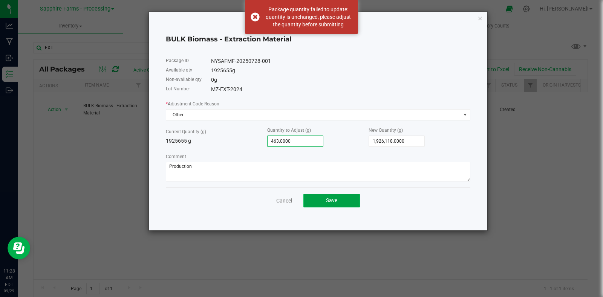
click at [324, 202] on button "Save" at bounding box center [331, 201] width 57 height 14
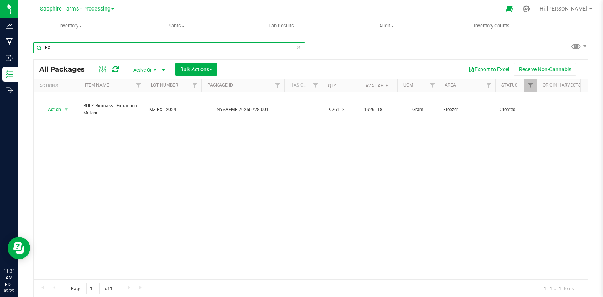
drag, startPoint x: 64, startPoint y: 49, endPoint x: 21, endPoint y: 44, distance: 43.7
click at [21, 44] on div "EXT All Packages Active Only Active Only Lab Samples Locked All Bulk Actions Ad…" at bounding box center [310, 148] width 585 height 230
type input "stank breath"
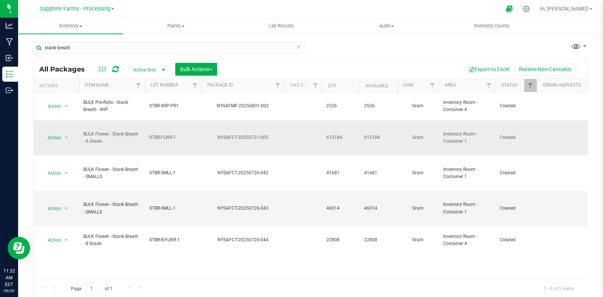
drag, startPoint x: 344, startPoint y: 124, endPoint x: 326, endPoint y: 124, distance: 18.5
click at [326, 124] on td "612184" at bounding box center [341, 138] width 38 height 35
copy span "612184"
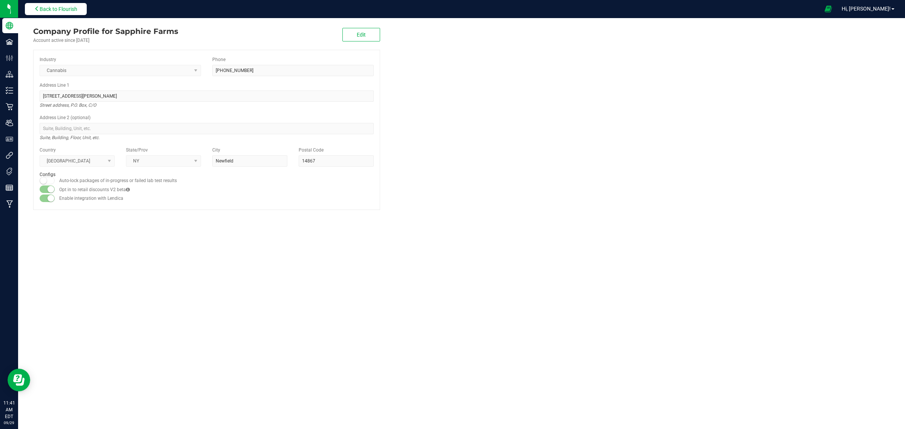
click at [75, 12] on span "Back to Flourish" at bounding box center [59, 9] width 38 height 6
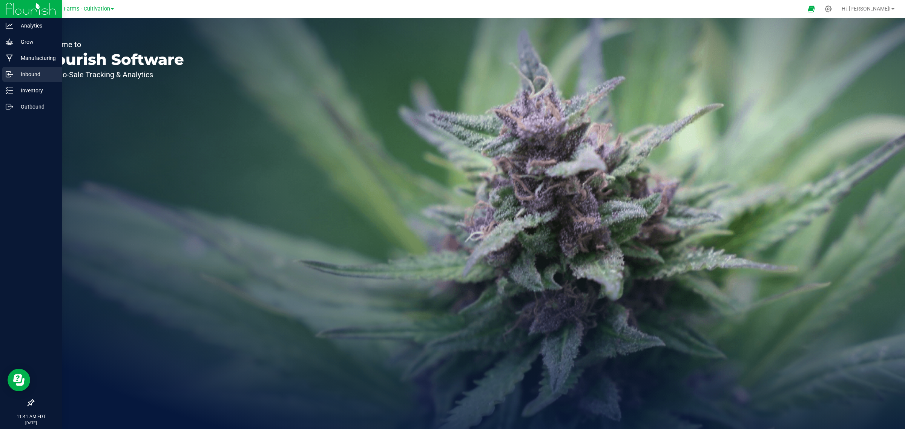
click at [31, 79] on div "Inbound" at bounding box center [32, 74] width 60 height 15
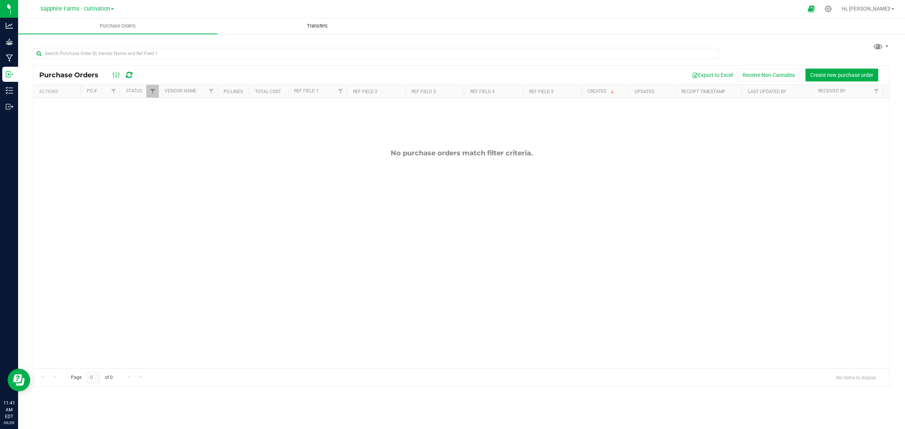
click at [303, 25] on span "Transfers" at bounding box center [317, 26] width 41 height 7
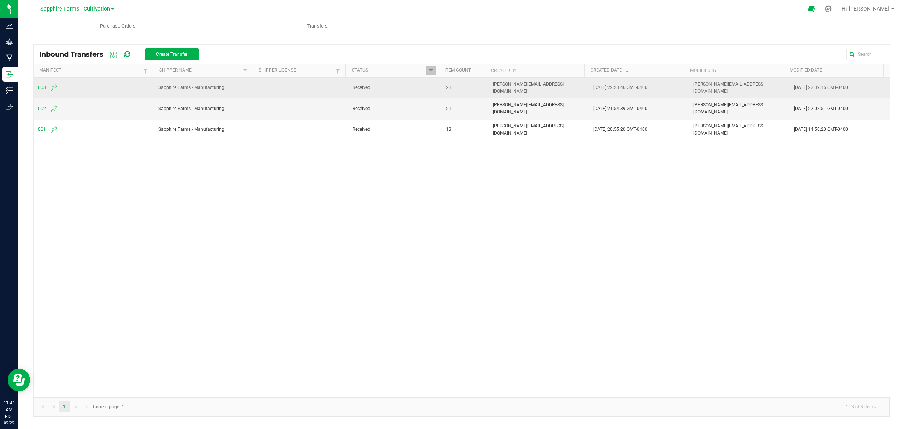
click at [42, 83] on span "003" at bounding box center [93, 87] width 111 height 9
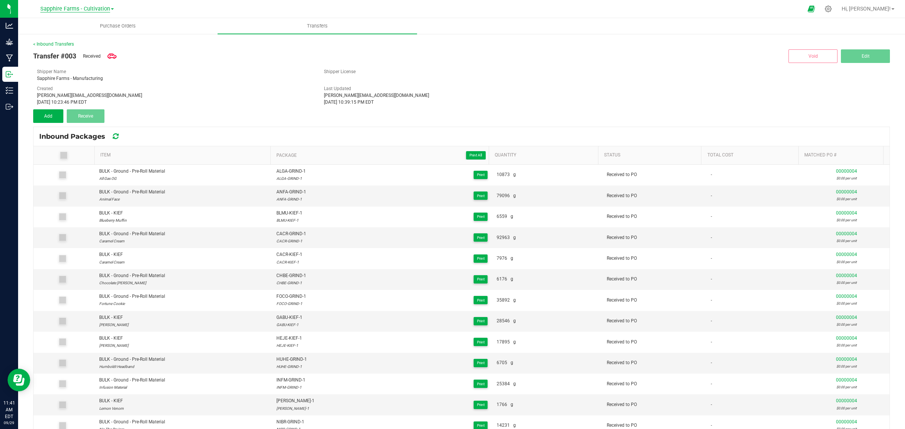
click at [109, 8] on span "Sapphire Farms - Cultivation" at bounding box center [75, 9] width 70 height 7
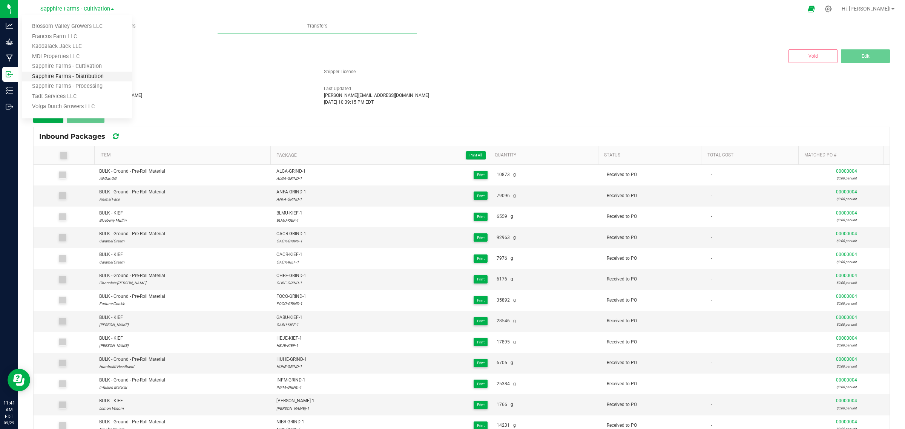
click at [95, 80] on link "Sapphire Farms - Distribution" at bounding box center [77, 77] width 110 height 10
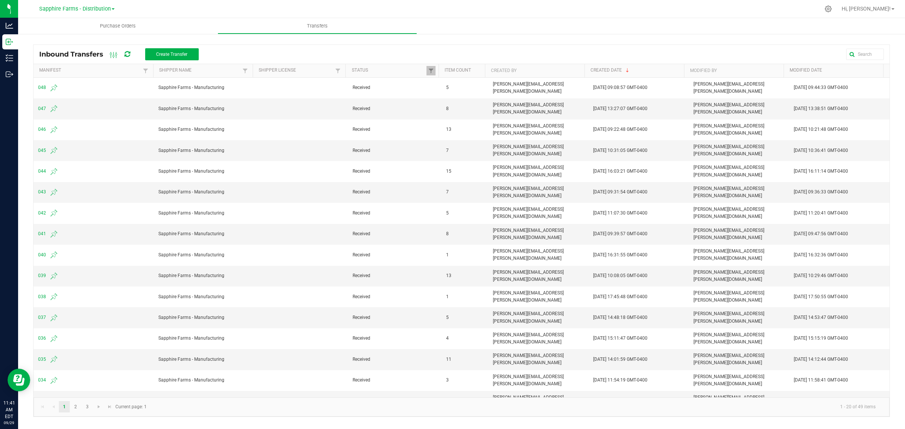
click at [30, 82] on div "Inbound Transfers Create Transfer Manifest Shipper Name Shipper License Status …" at bounding box center [461, 228] width 887 height 391
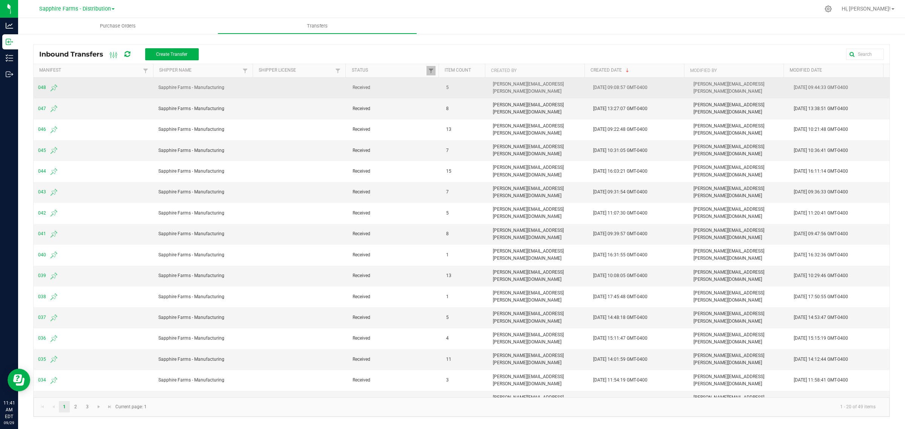
click at [40, 83] on span "048" at bounding box center [93, 87] width 111 height 9
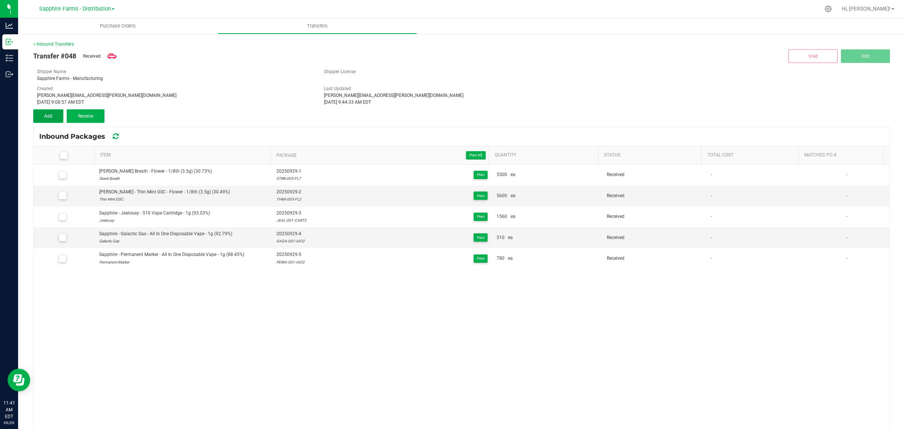
click at [44, 117] on span "Add" at bounding box center [48, 115] width 8 height 5
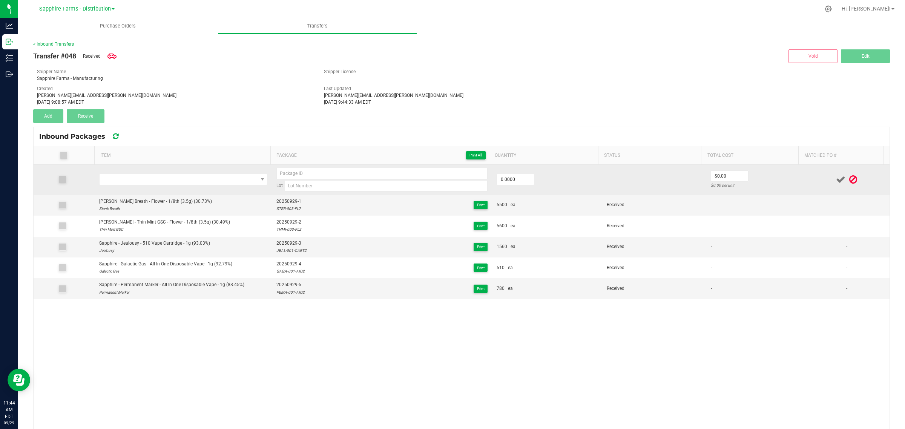
click at [849, 180] on icon at bounding box center [853, 179] width 8 height 9
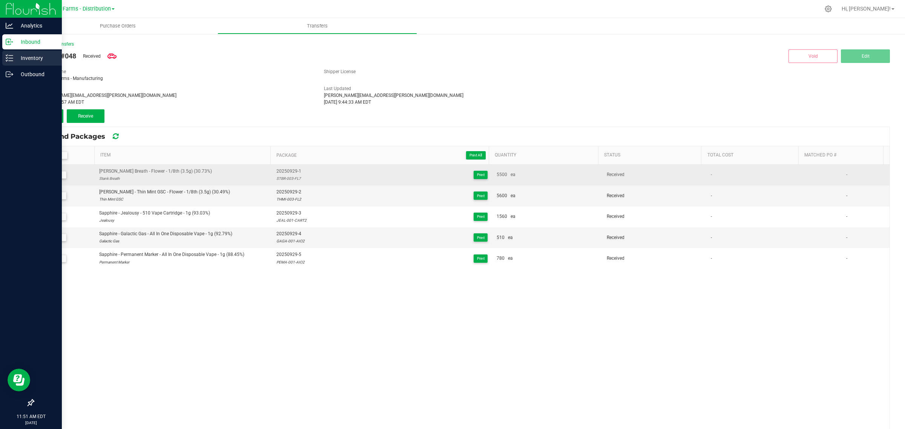
click at [14, 60] on p "Inventory" at bounding box center [35, 58] width 45 height 9
